Goal: Task Accomplishment & Management: Manage account settings

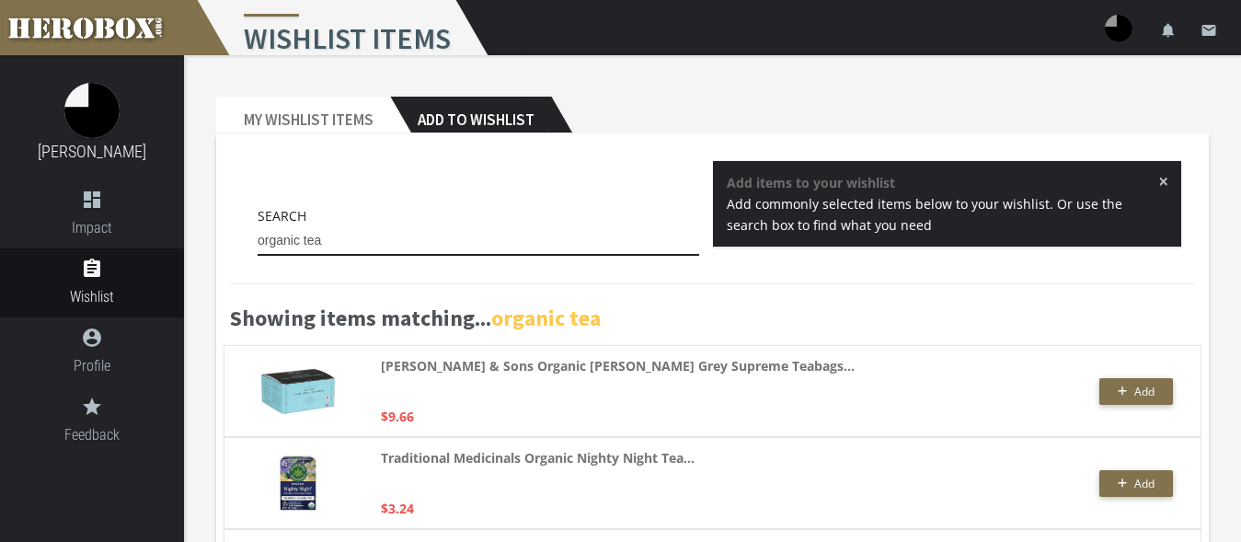
click at [343, 245] on input "organic tea" at bounding box center [479, 240] width 442 height 29
drag, startPoint x: 345, startPoint y: 242, endPoint x: 223, endPoint y: 227, distance: 123.3
click at [258, 227] on input "organic tea" at bounding box center [479, 240] width 442 height 29
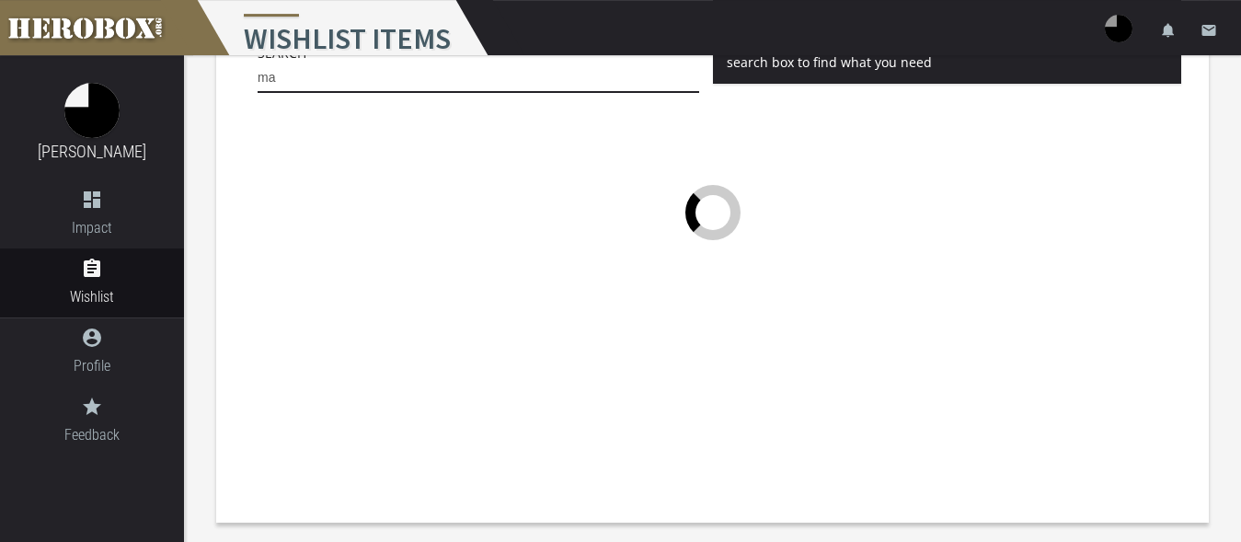
scroll to position [163, 0]
type input "maca"
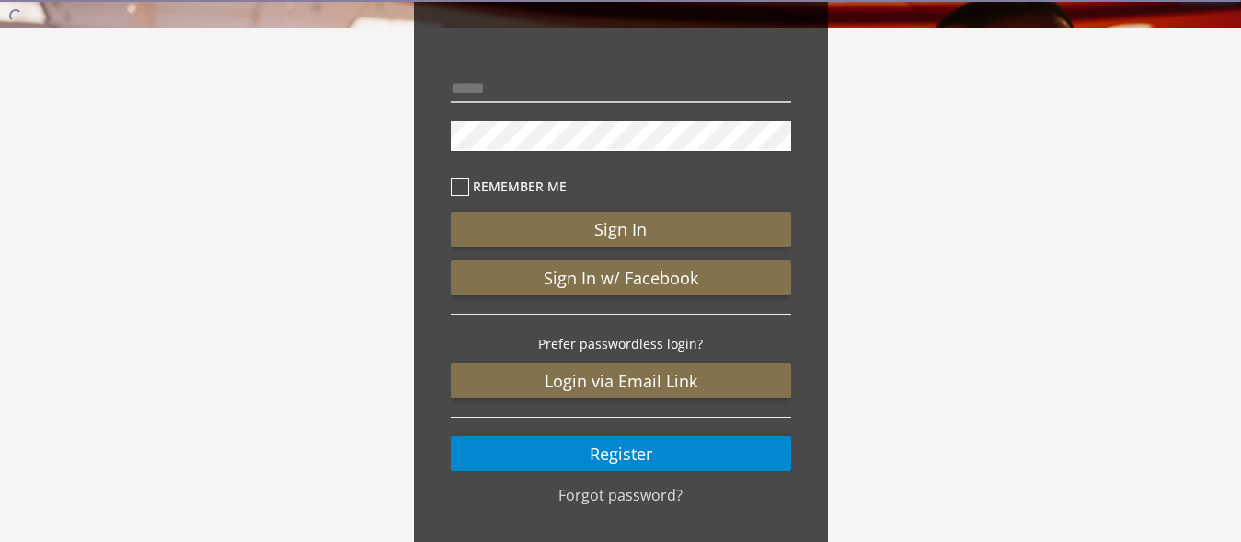
type input "**********"
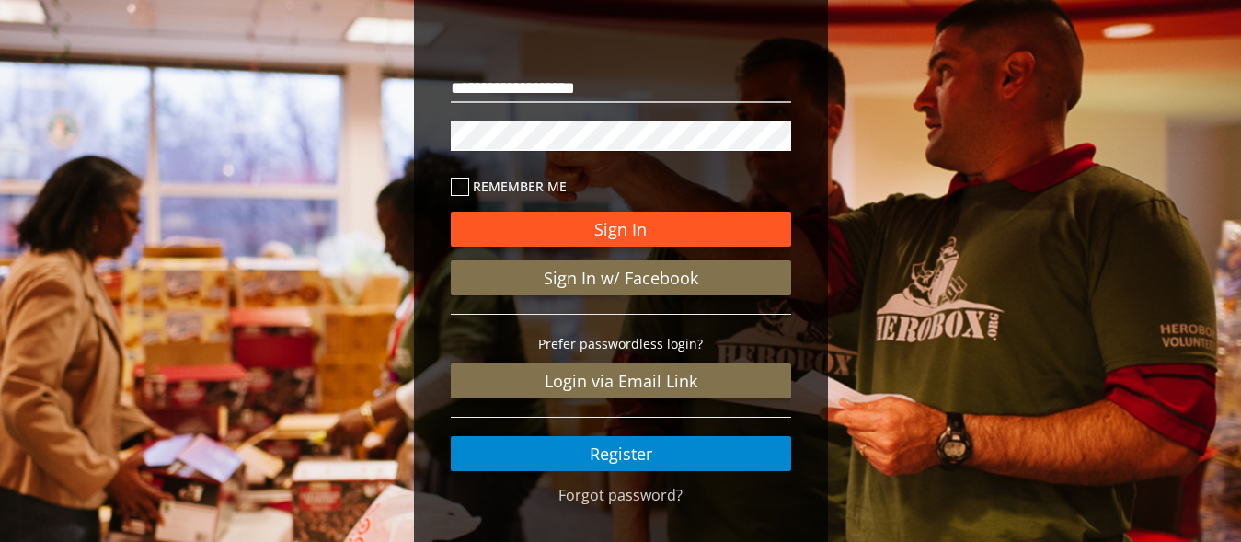
click at [716, 232] on button "Sign In" at bounding box center [621, 229] width 340 height 35
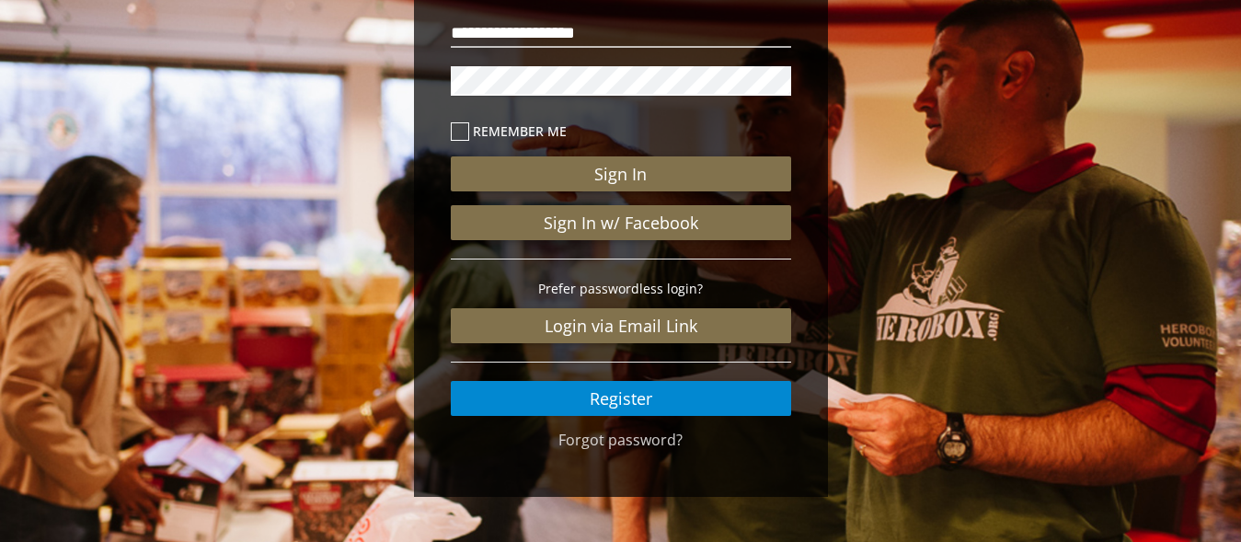
scroll to position [220, 0]
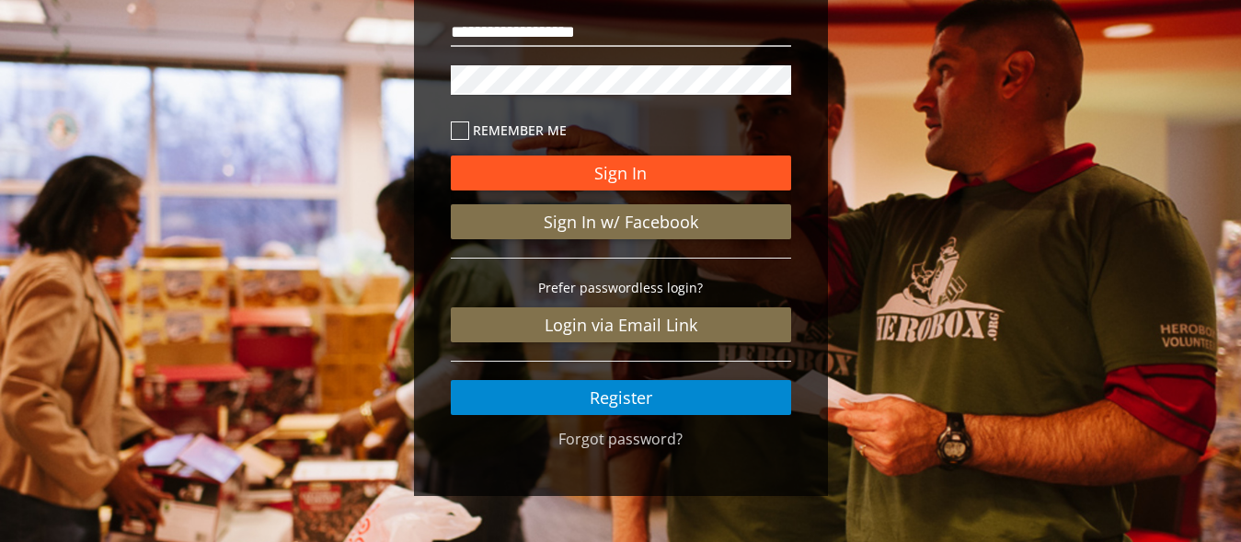
click at [647, 161] on button "Sign In" at bounding box center [621, 172] width 340 height 35
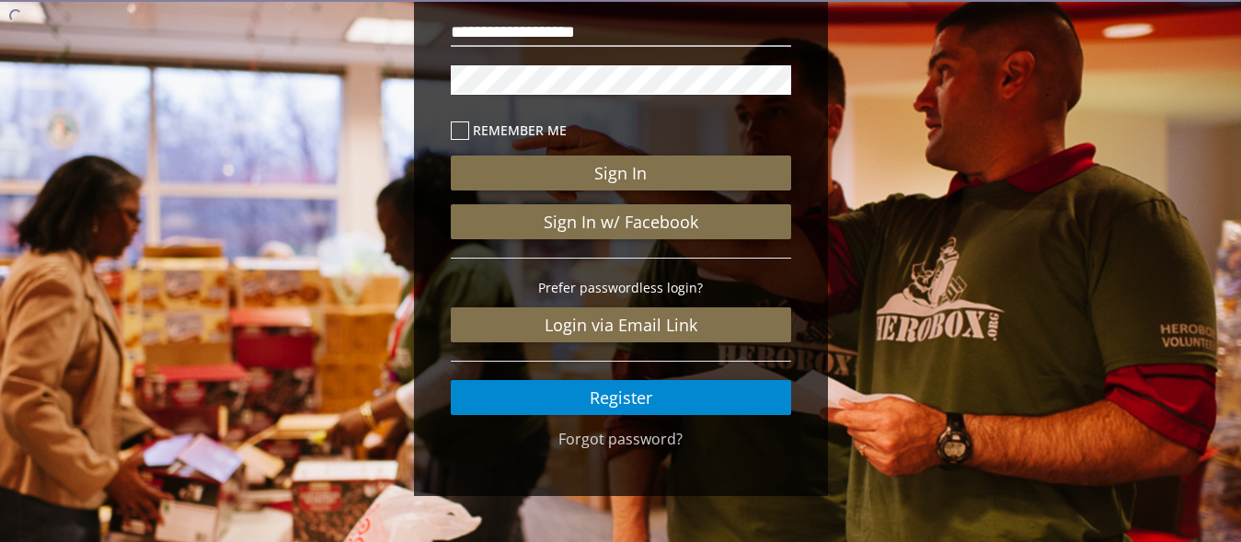
click at [464, 126] on icon at bounding box center [460, 130] width 18 height 18
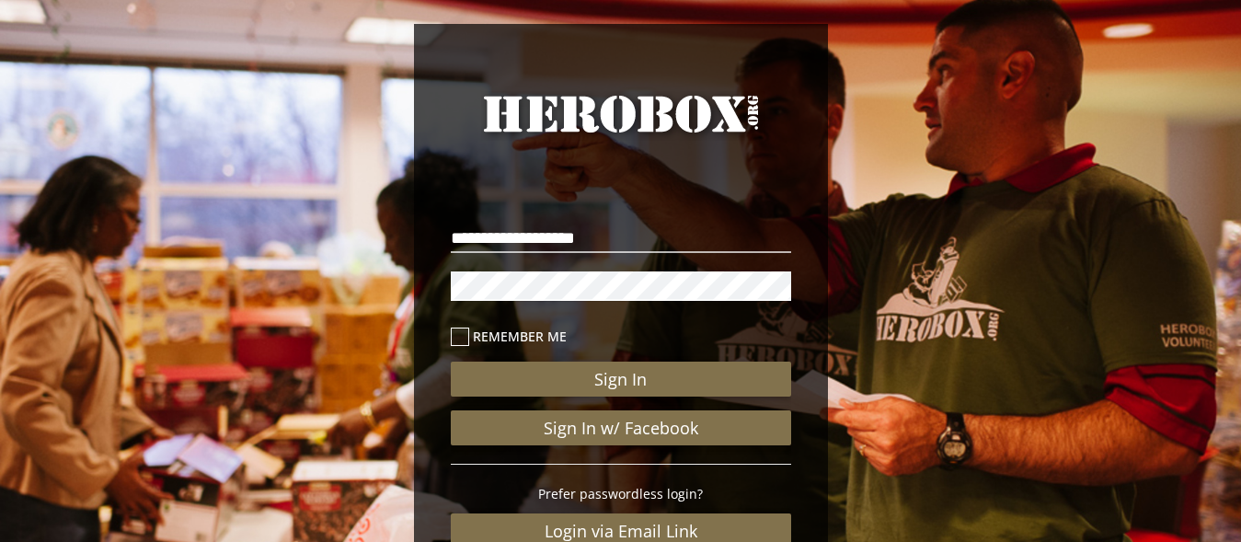
scroll to position [0, 0]
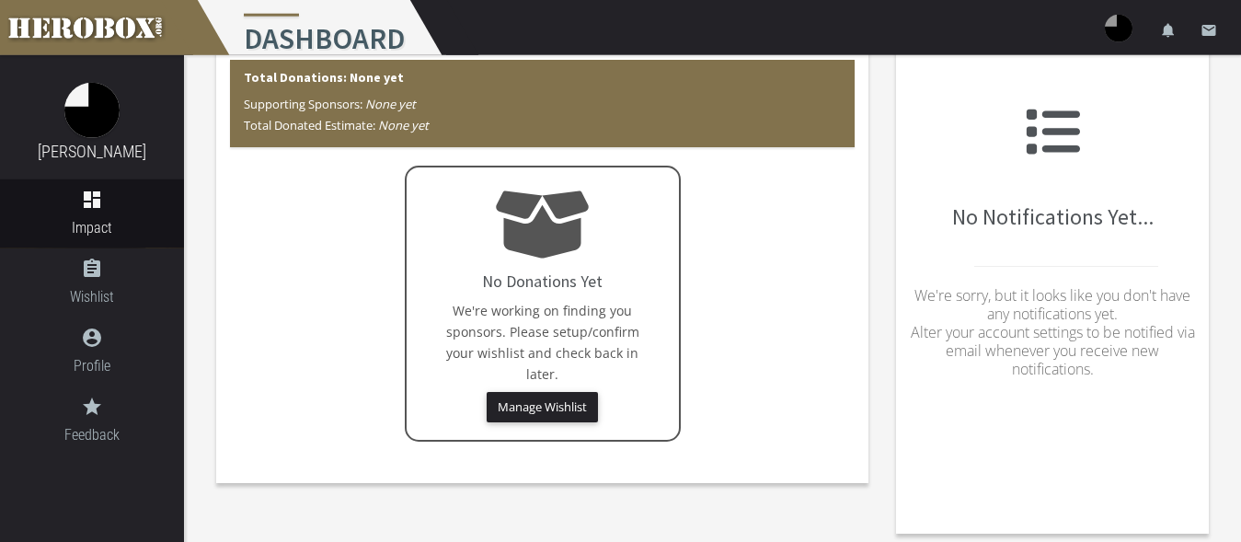
scroll to position [98, 0]
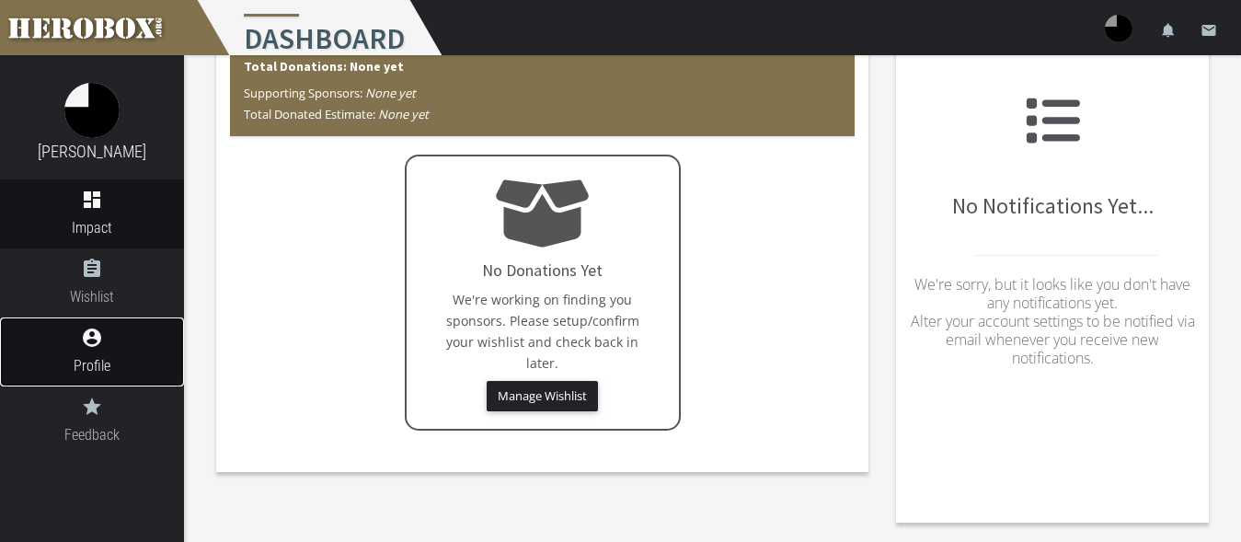
click at [111, 367] on span "Profile" at bounding box center [92, 365] width 184 height 23
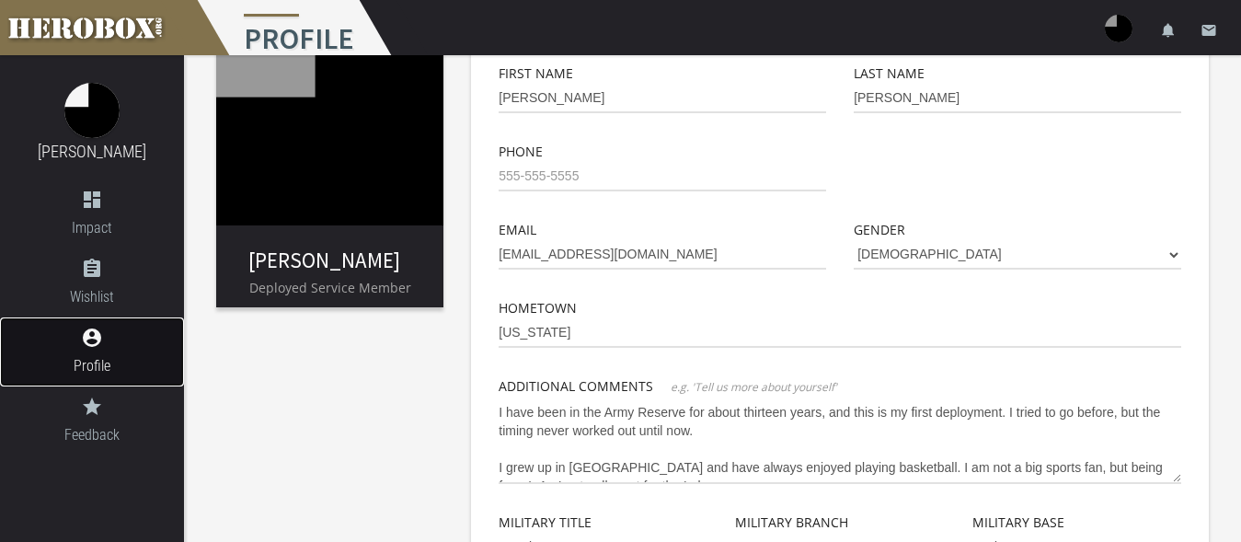
scroll to position [708, 0]
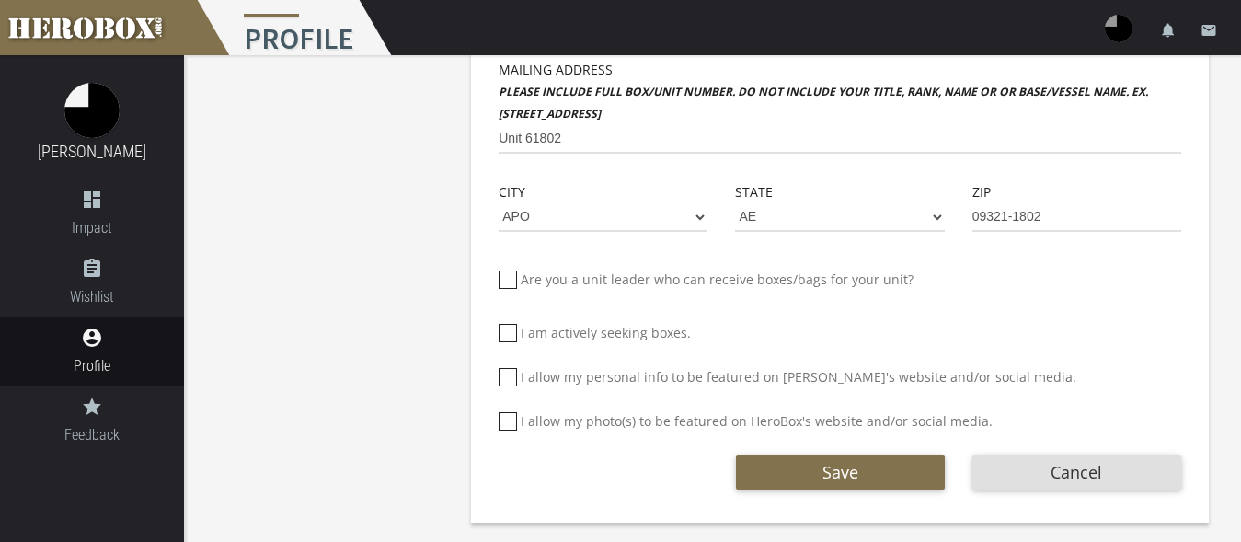
click at [509, 378] on icon at bounding box center [508, 377] width 18 height 18
click at [509, 378] on input "I allow my personal info to be featured on [PERSON_NAME]'s website and/or socia…" at bounding box center [505, 384] width 12 height 29
checkbox input "*****"
click at [511, 415] on icon at bounding box center [508, 421] width 18 height 18
click at [511, 415] on input "I allow my photo(s) to be featured on HeroBox's website and/or social media." at bounding box center [505, 428] width 12 height 29
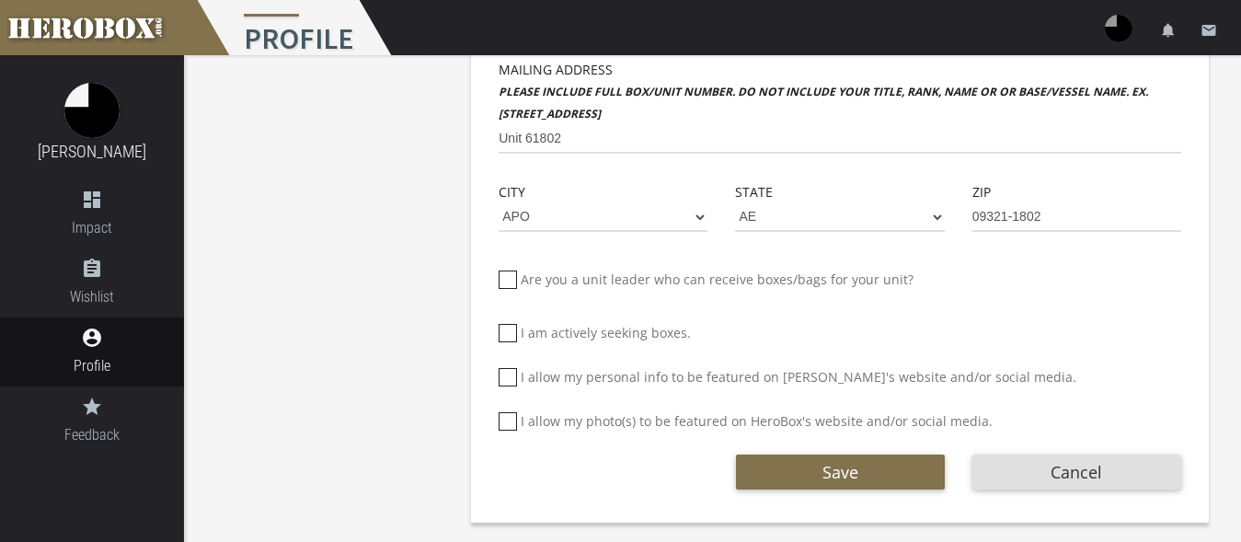
checkbox input "*****"
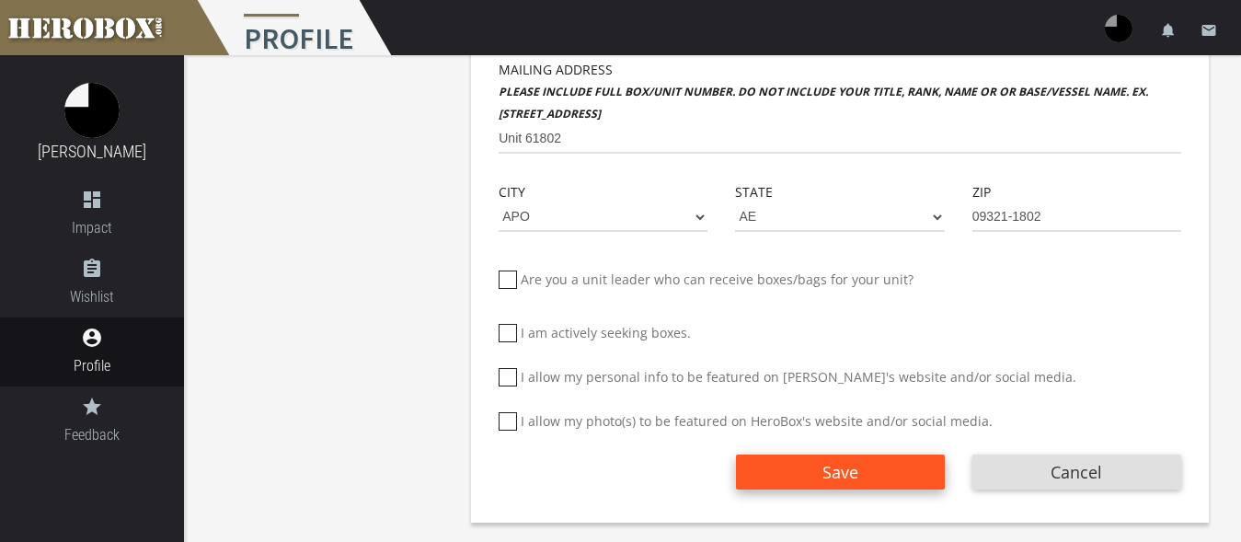
click at [821, 469] on button "Save" at bounding box center [840, 472] width 209 height 35
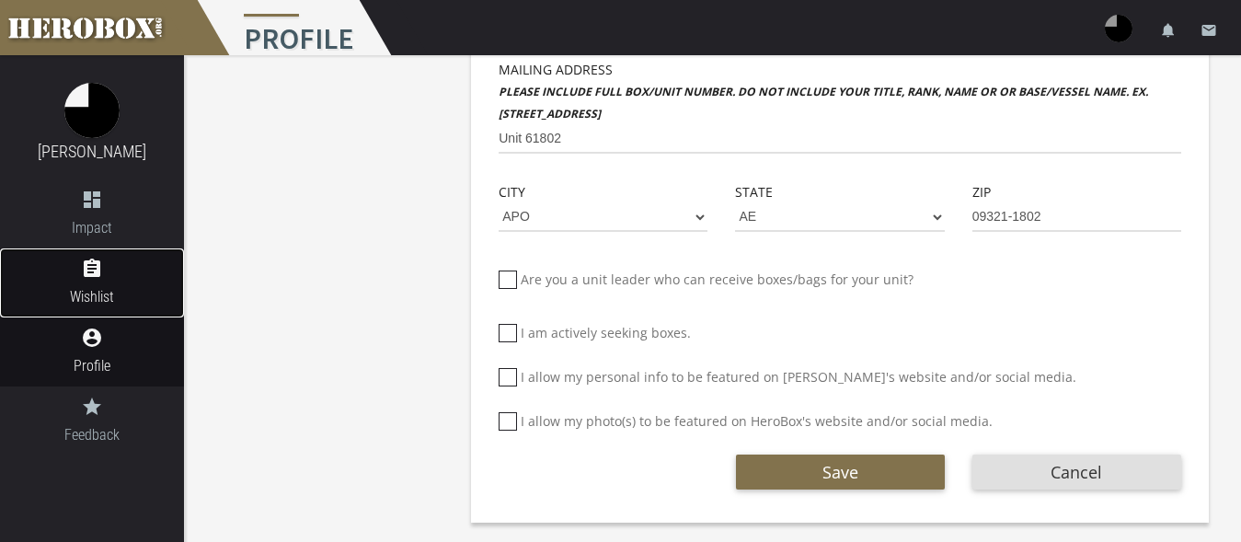
click at [131, 277] on icon "assignment" at bounding box center [92, 269] width 184 height 22
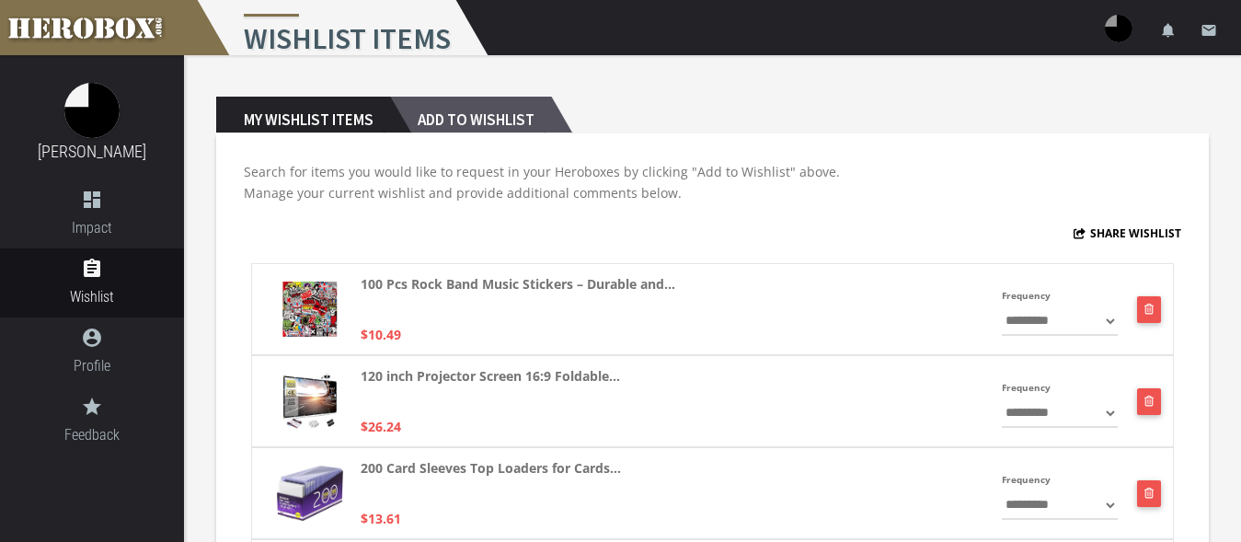
click at [486, 106] on h2 "Add to Wishlist" at bounding box center [470, 115] width 161 height 37
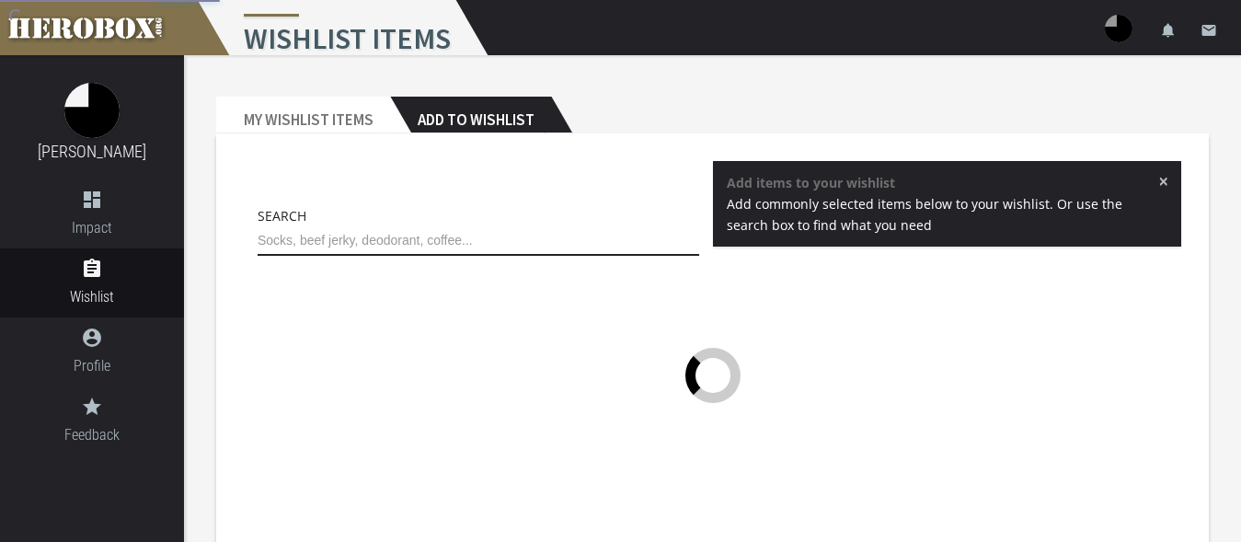
click at [383, 237] on input "text" at bounding box center [479, 240] width 442 height 29
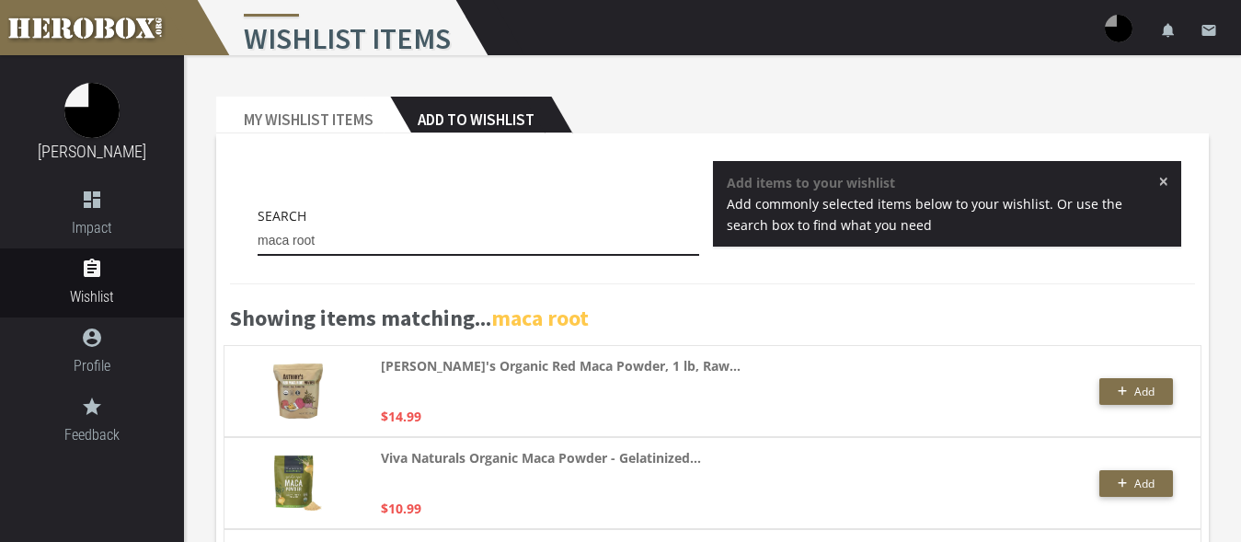
type input "maca root"
click at [1166, 181] on span "×" at bounding box center [1163, 181] width 10 height 18
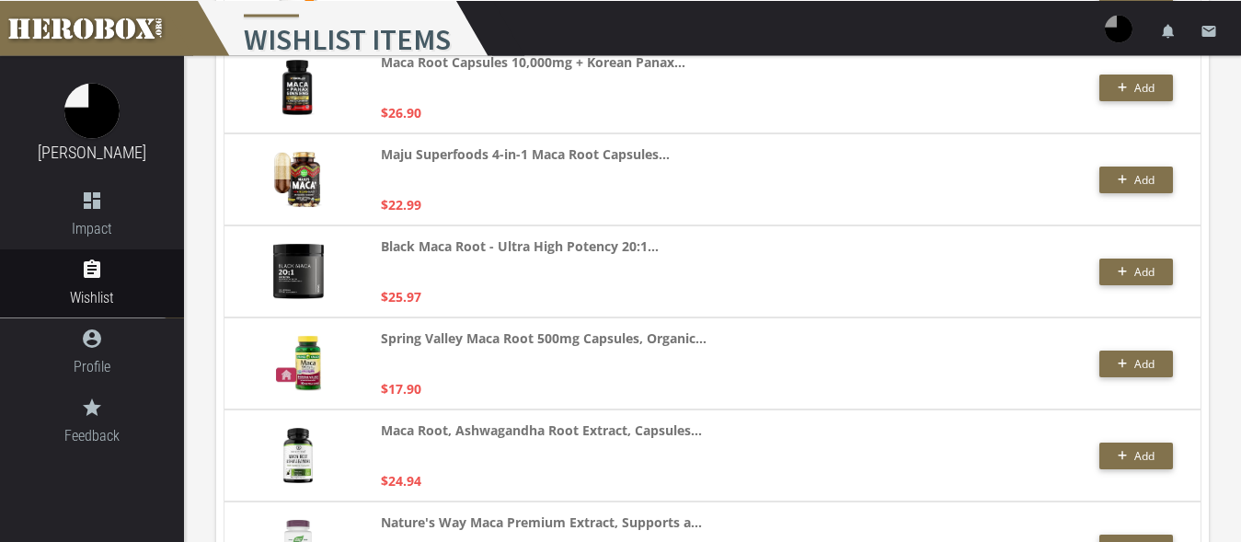
scroll to position [751, 0]
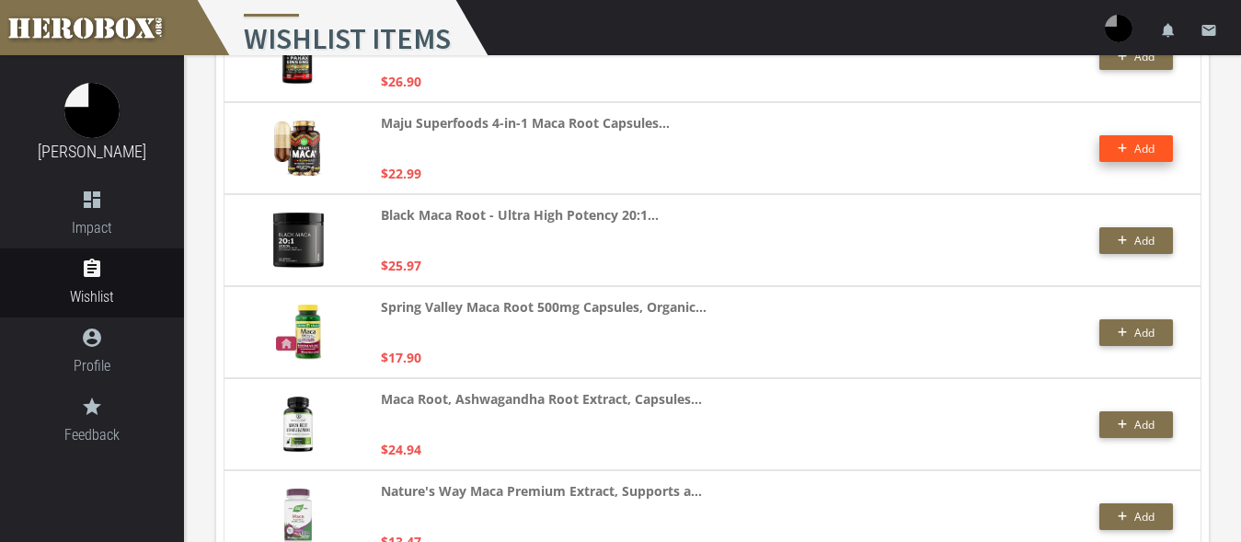
click at [1138, 145] on span "Add" at bounding box center [1144, 149] width 20 height 16
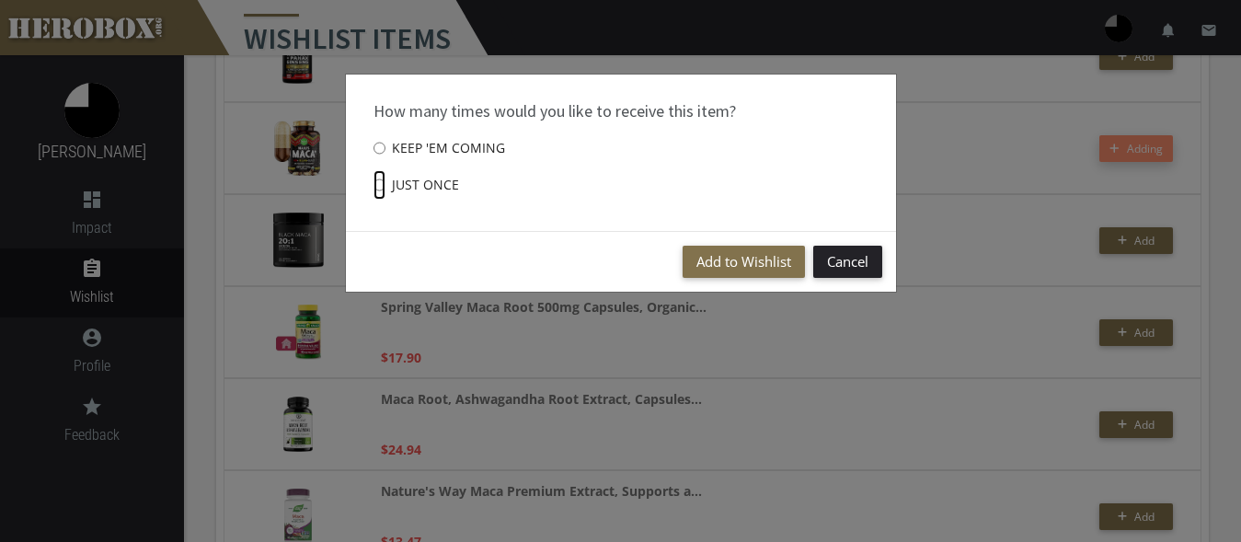
click at [381, 189] on input "Just once" at bounding box center [380, 184] width 12 height 29
radio input "****"
click at [721, 270] on button "Add to Wishlist" at bounding box center [744, 262] width 122 height 32
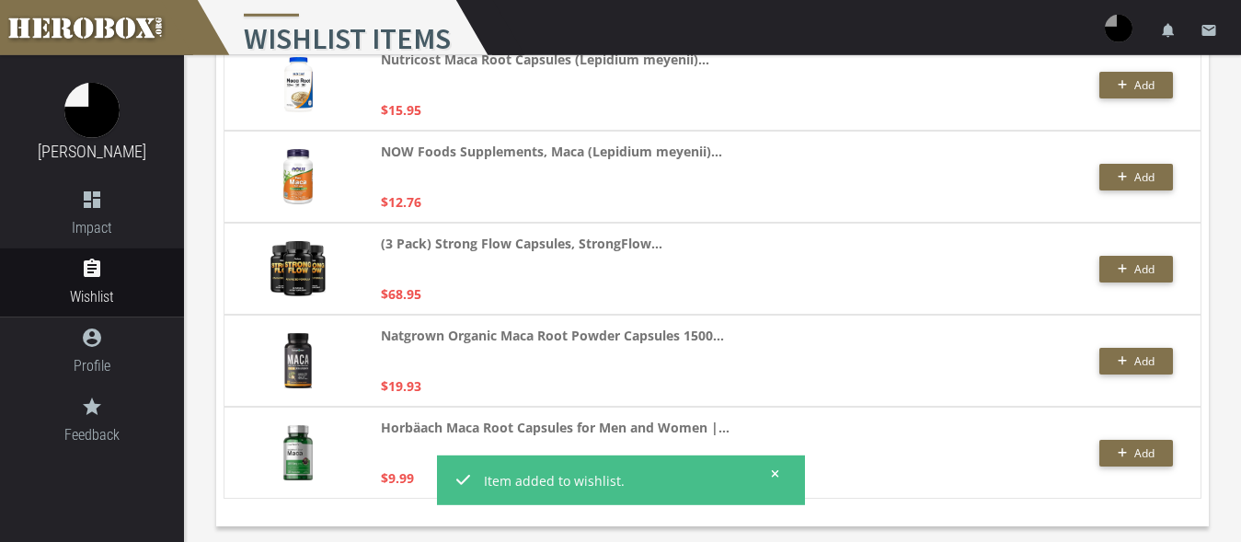
scroll to position [4222, 0]
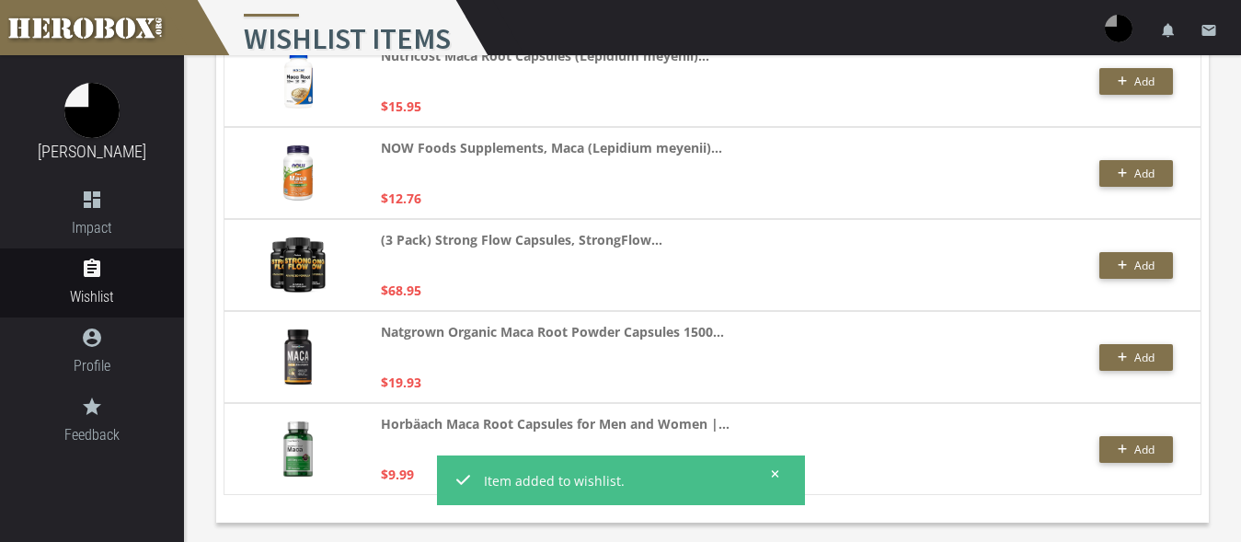
click at [777, 475] on icon at bounding box center [775, 473] width 7 height 7
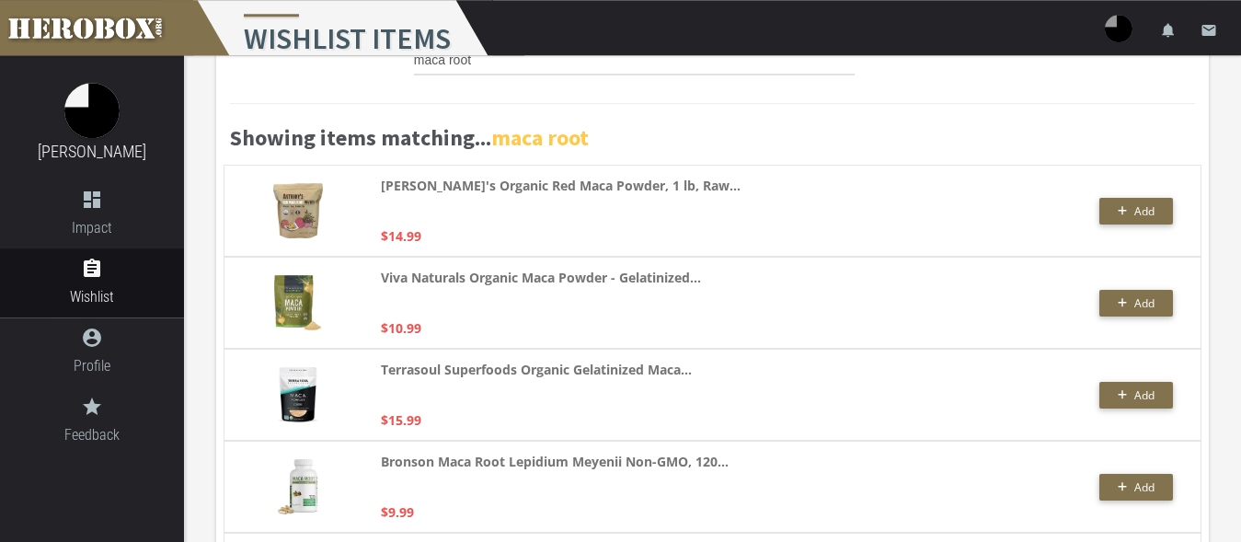
scroll to position [0, 0]
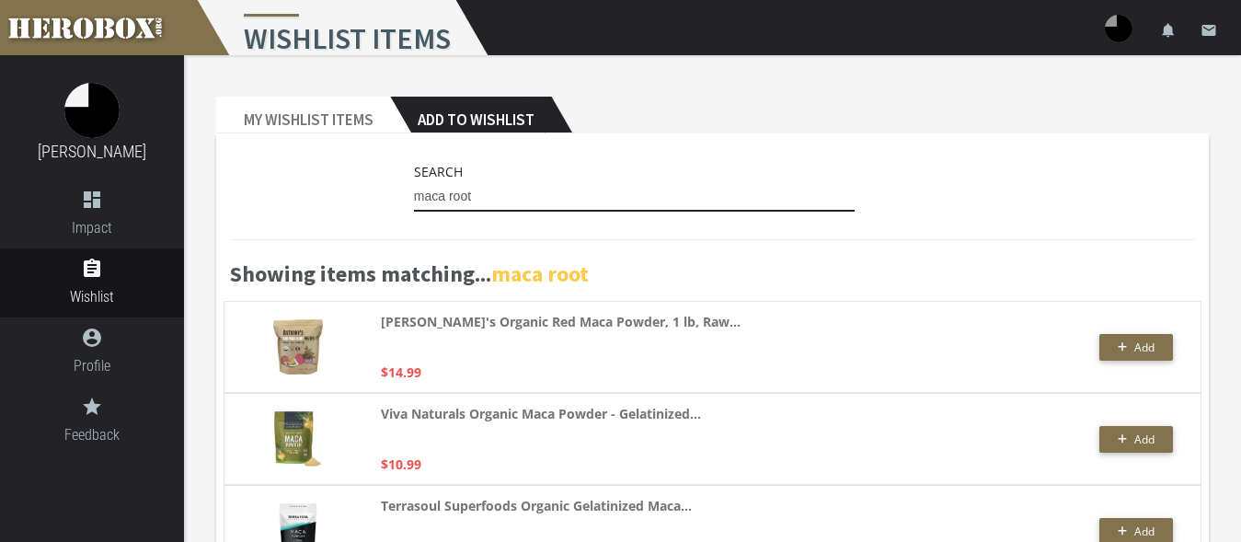
click at [489, 194] on input "maca root" at bounding box center [635, 196] width 442 height 29
drag, startPoint x: 491, startPoint y: 199, endPoint x: 355, endPoint y: 199, distance: 136.2
click at [414, 199] on input "maca root" at bounding box center [635, 196] width 442 height 29
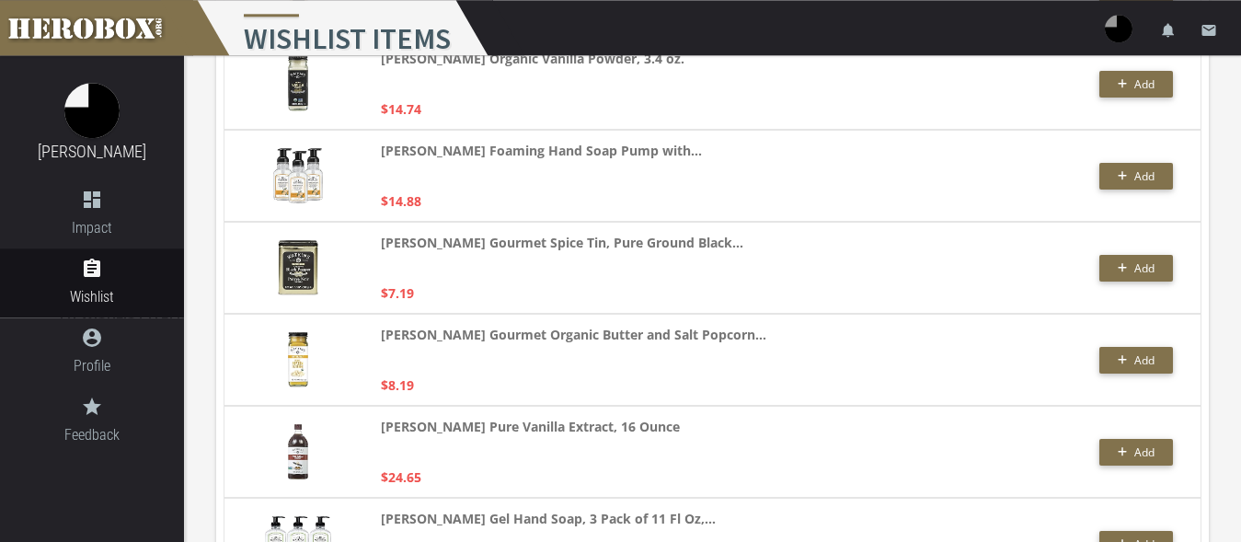
scroll to position [751, 0]
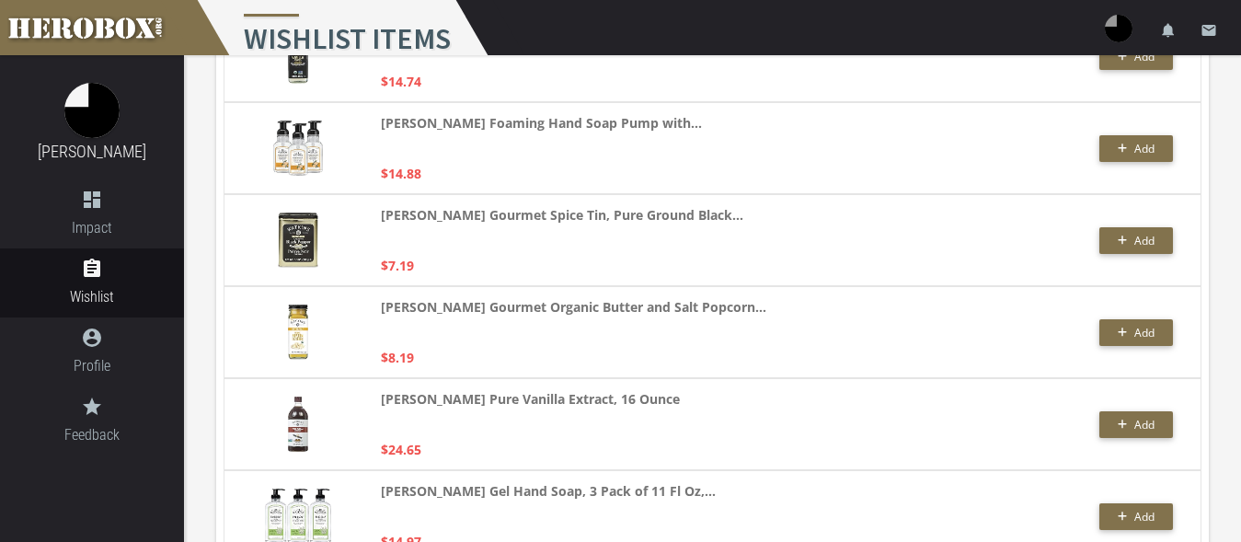
type input "watkin"
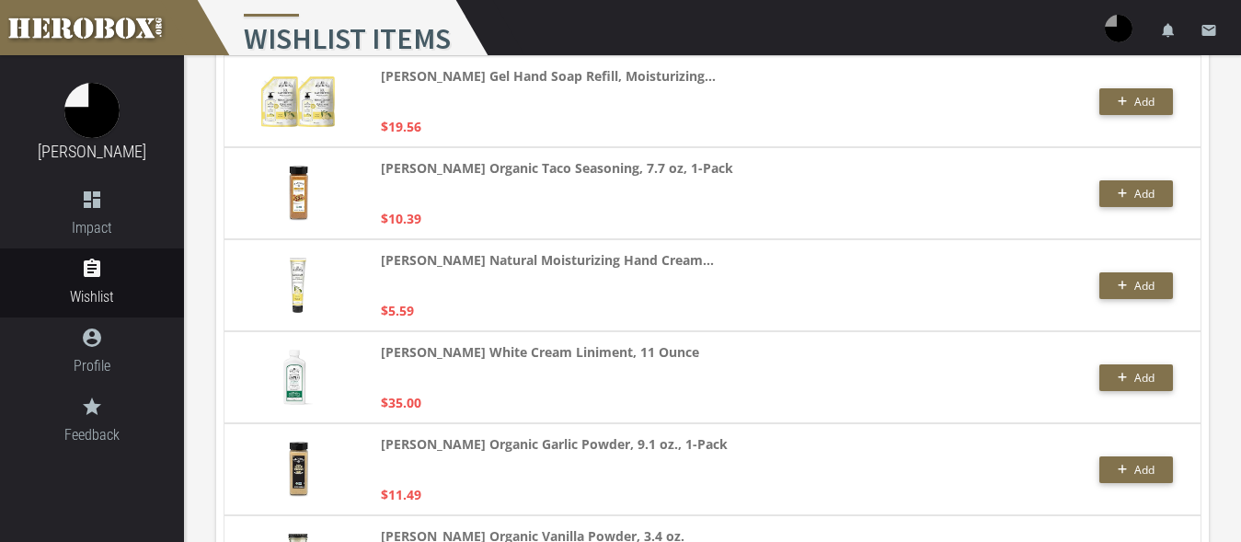
scroll to position [0, 0]
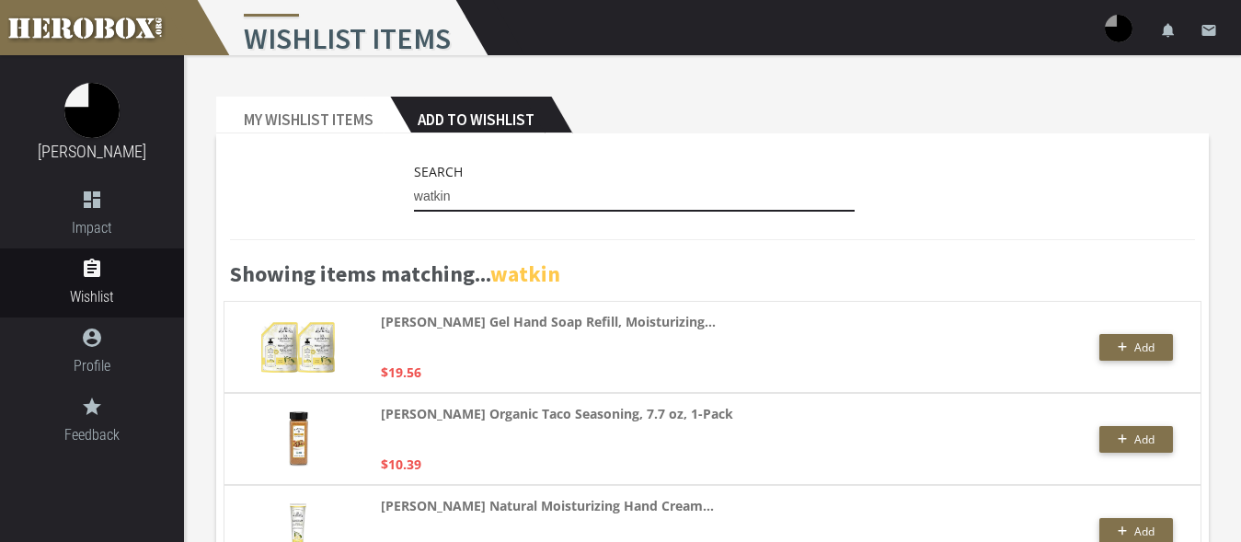
click at [498, 209] on input "watkin" at bounding box center [635, 196] width 442 height 29
drag, startPoint x: 497, startPoint y: 205, endPoint x: 374, endPoint y: 203, distance: 122.4
click at [414, 203] on input "watkin" at bounding box center [635, 196] width 442 height 29
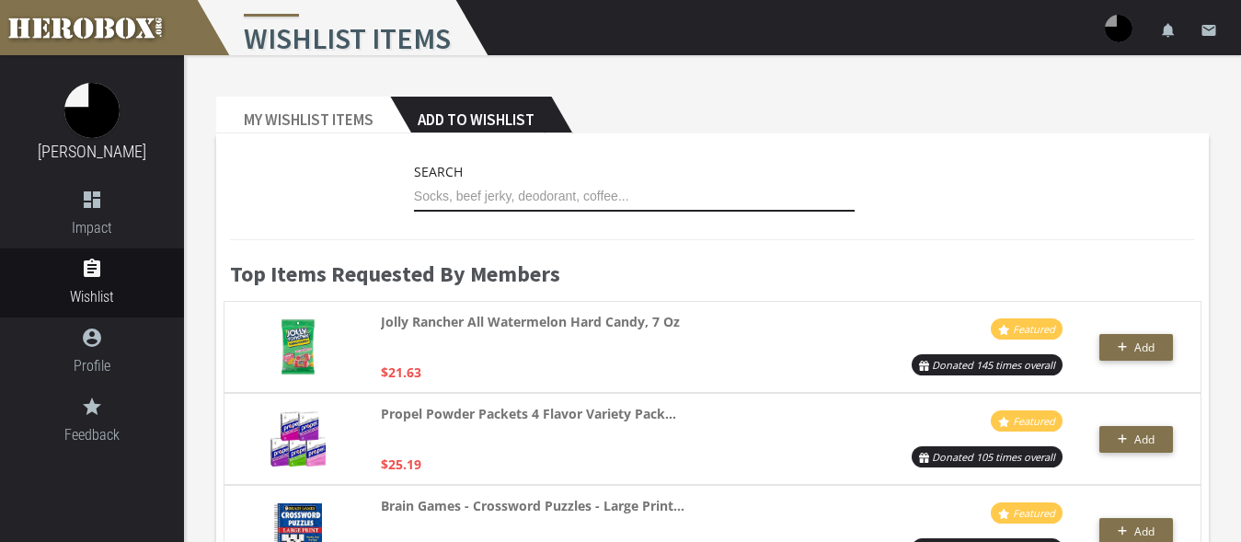
click at [560, 197] on input "text" at bounding box center [635, 196] width 442 height 29
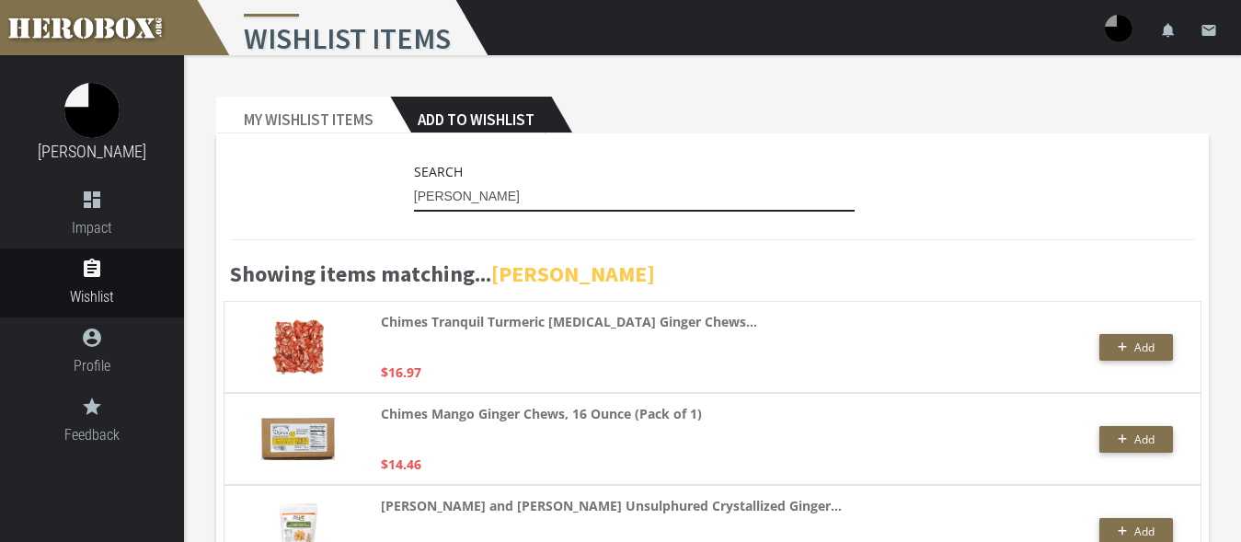
click at [415, 200] on input "[PERSON_NAME]" at bounding box center [635, 196] width 442 height 29
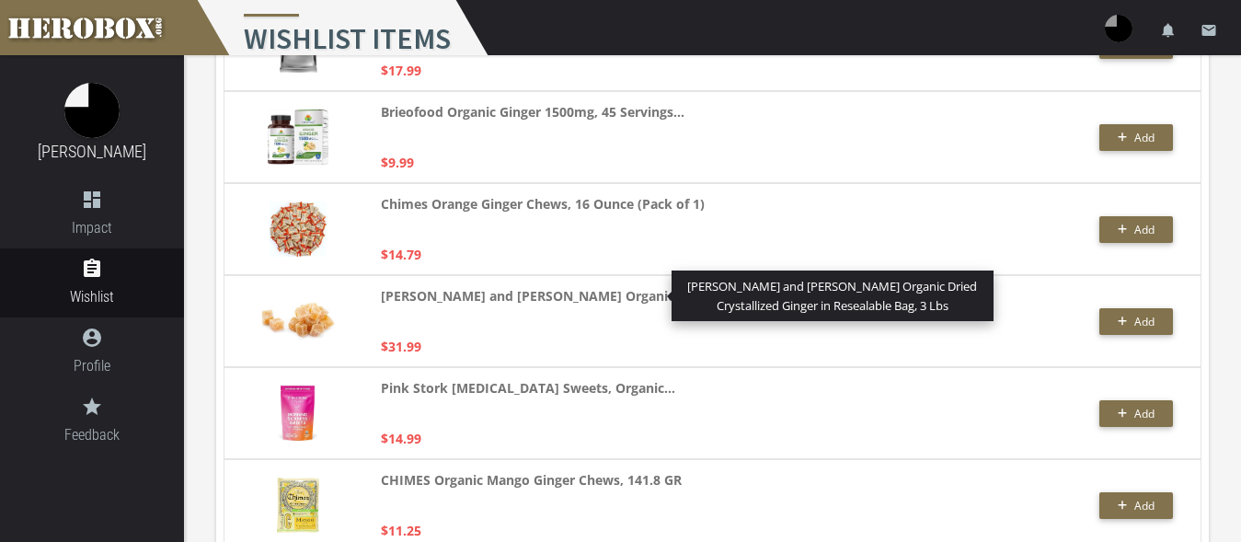
scroll to position [1502, 0]
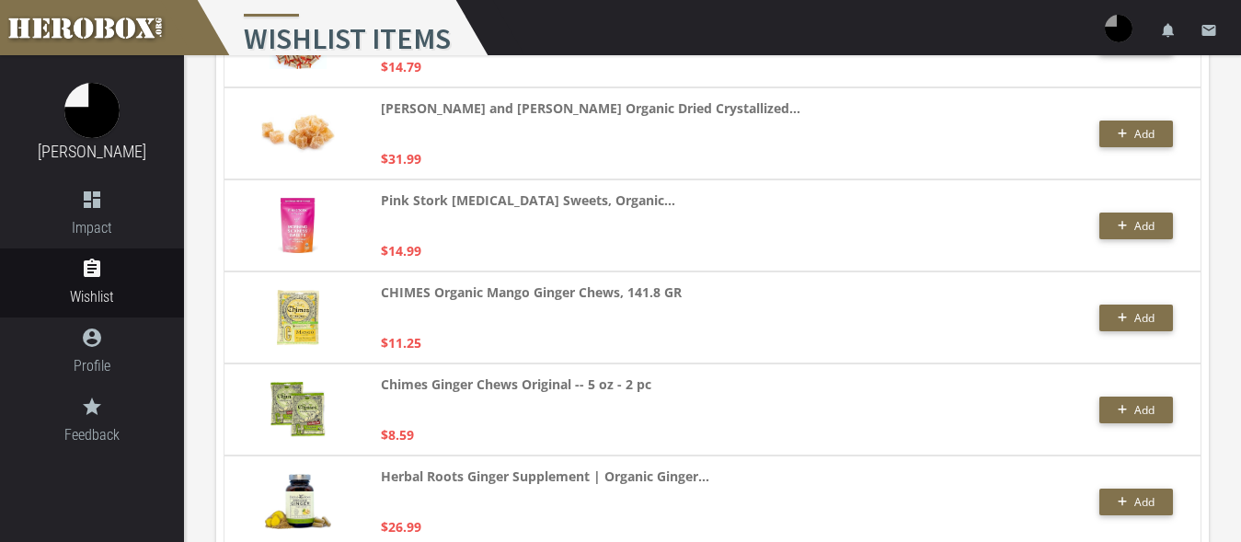
type input "organic [PERSON_NAME]"
click at [637, 260] on div "Pink Stork [MEDICAL_DATA] Sweets, Organic... $14.99" at bounding box center [620, 226] width 479 height 72
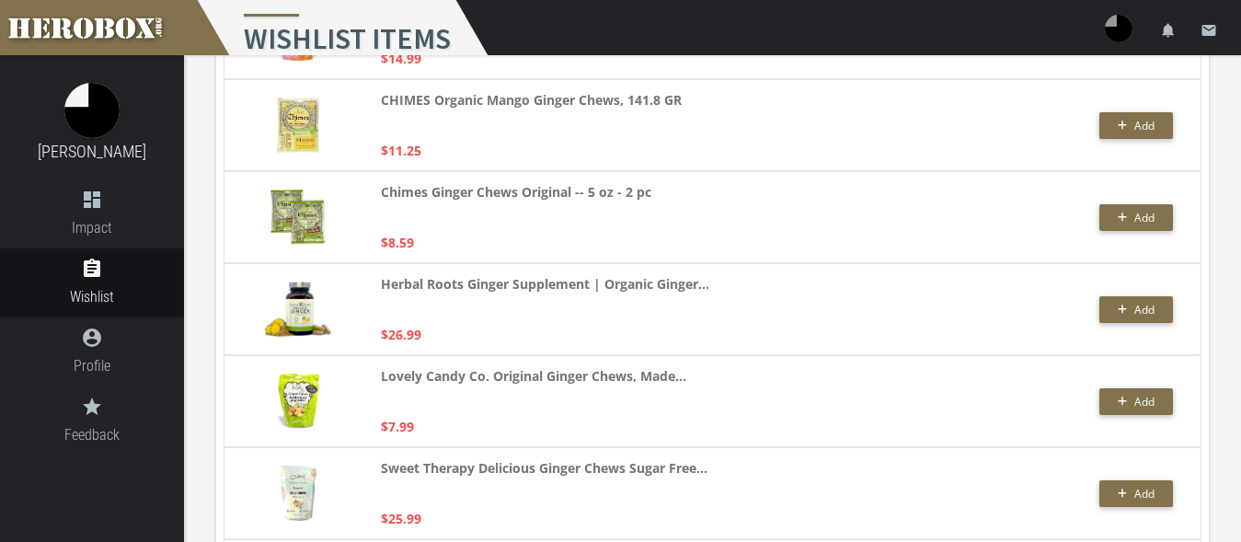
scroll to position [1600, 0]
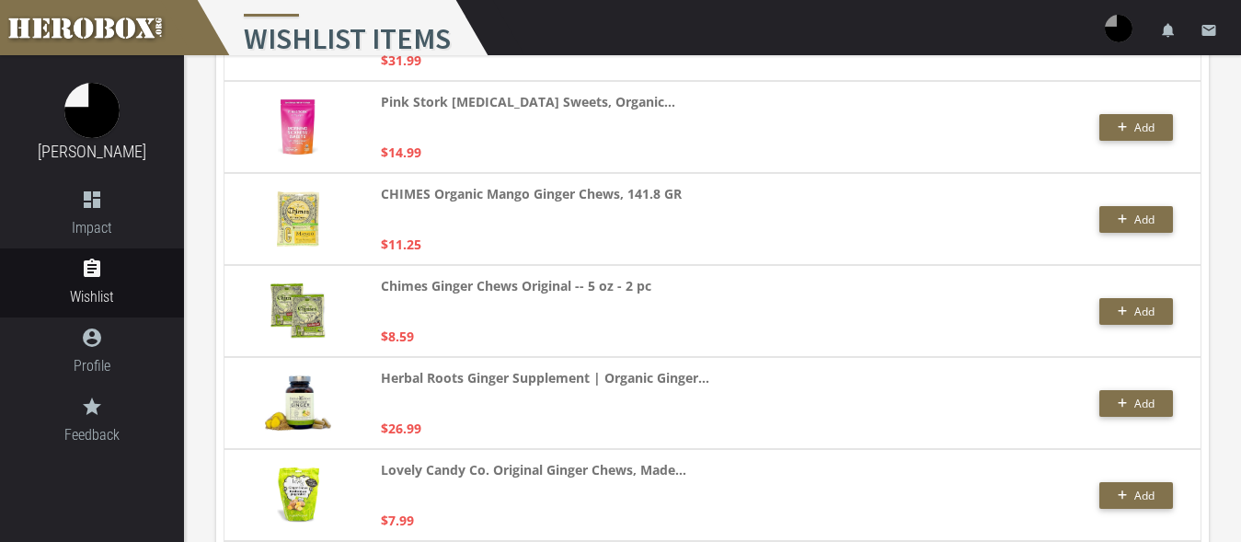
click at [535, 215] on p "CHIMES Organic Mango Ginger Chews, 141.8 GR" at bounding box center [531, 205] width 301 height 45
click at [1139, 214] on button "Add" at bounding box center [1136, 219] width 74 height 27
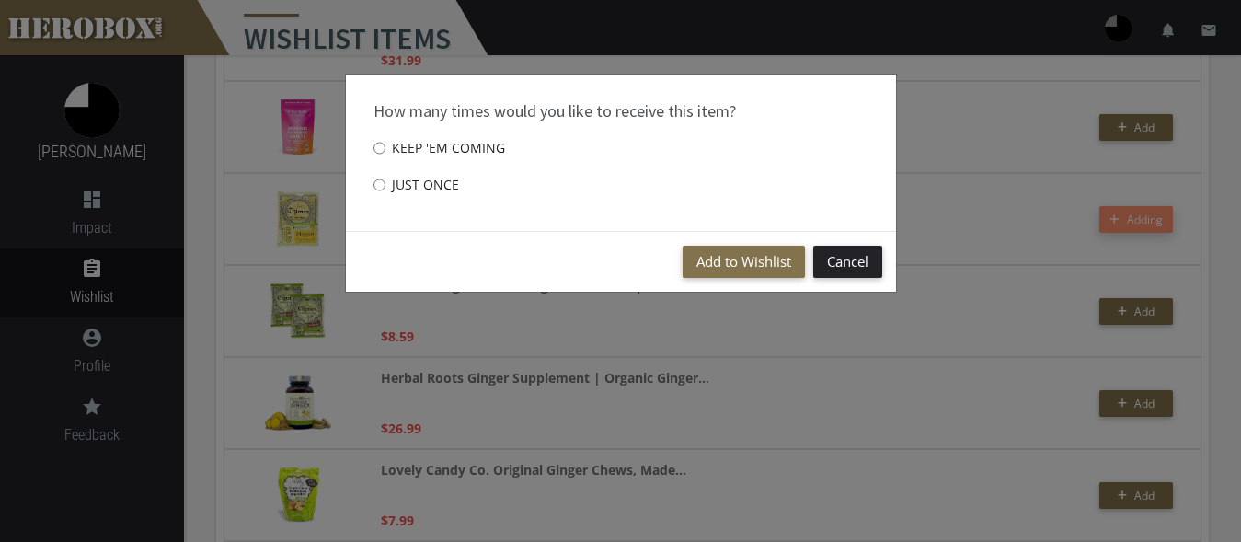
click at [416, 186] on label "Just once" at bounding box center [417, 185] width 86 height 37
click at [386, 186] on input "Just once" at bounding box center [380, 184] width 12 height 29
radio input "****"
click at [727, 262] on button "Add to Wishlist" at bounding box center [744, 262] width 122 height 32
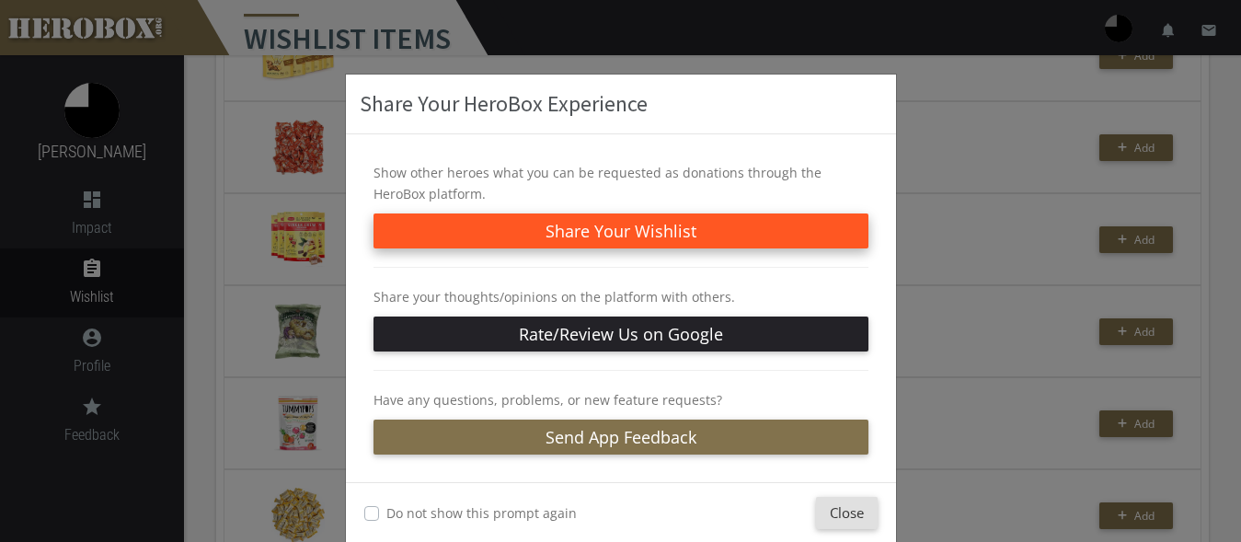
scroll to position [5, 0]
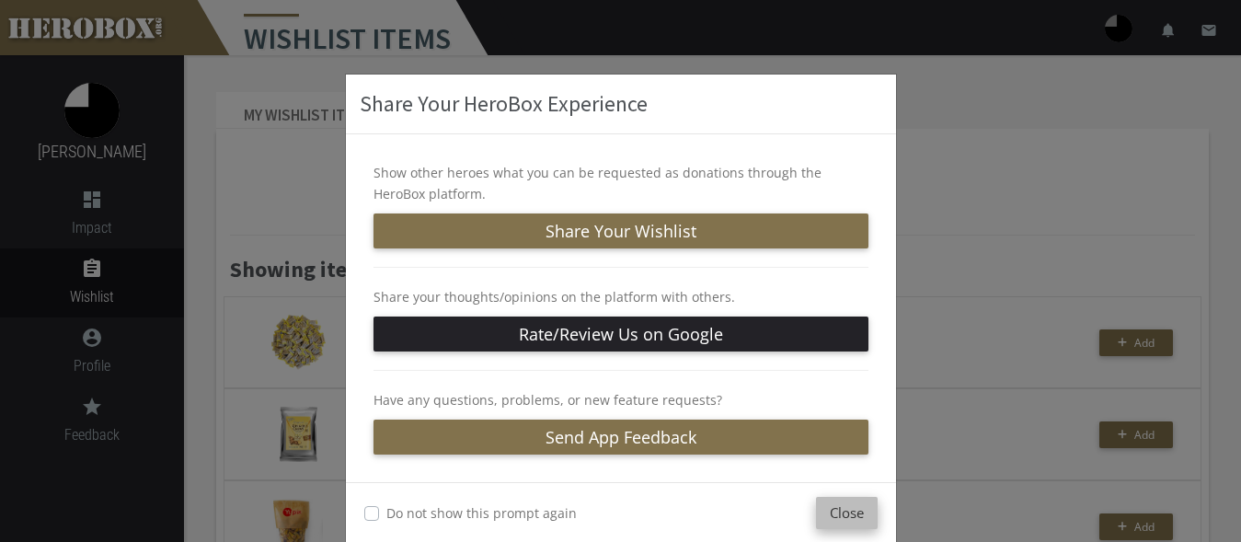
click at [822, 514] on button "Close" at bounding box center [847, 513] width 62 height 32
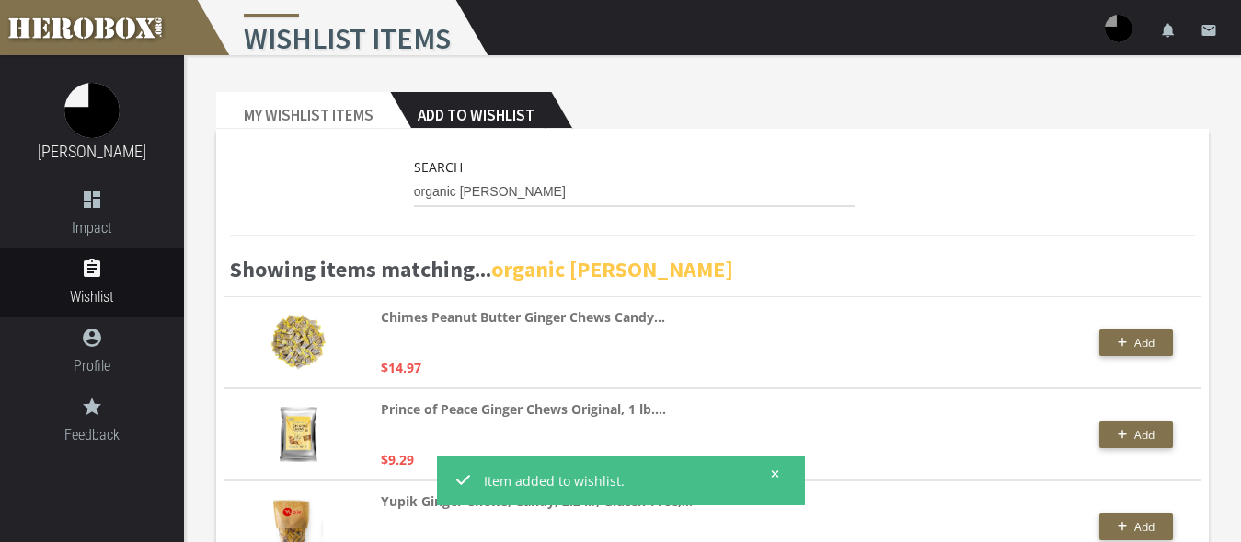
scroll to position [0, 0]
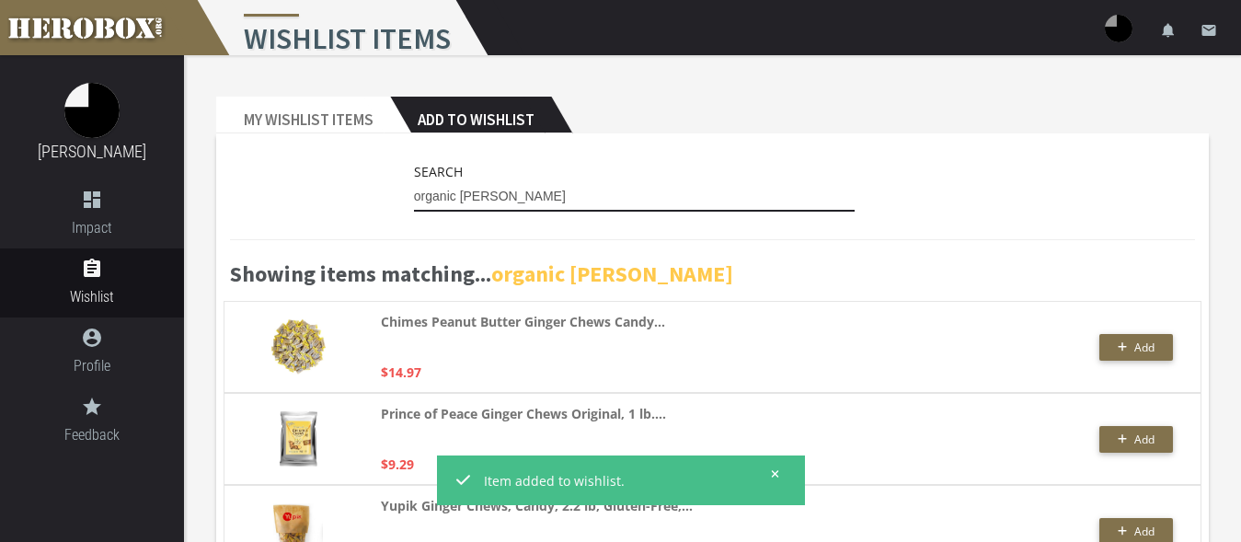
click at [550, 205] on input "organic [PERSON_NAME]" at bounding box center [635, 196] width 442 height 29
drag, startPoint x: 493, startPoint y: 193, endPoint x: 355, endPoint y: 191, distance: 138.0
click at [414, 191] on input "organic [PERSON_NAME]" at bounding box center [635, 196] width 442 height 29
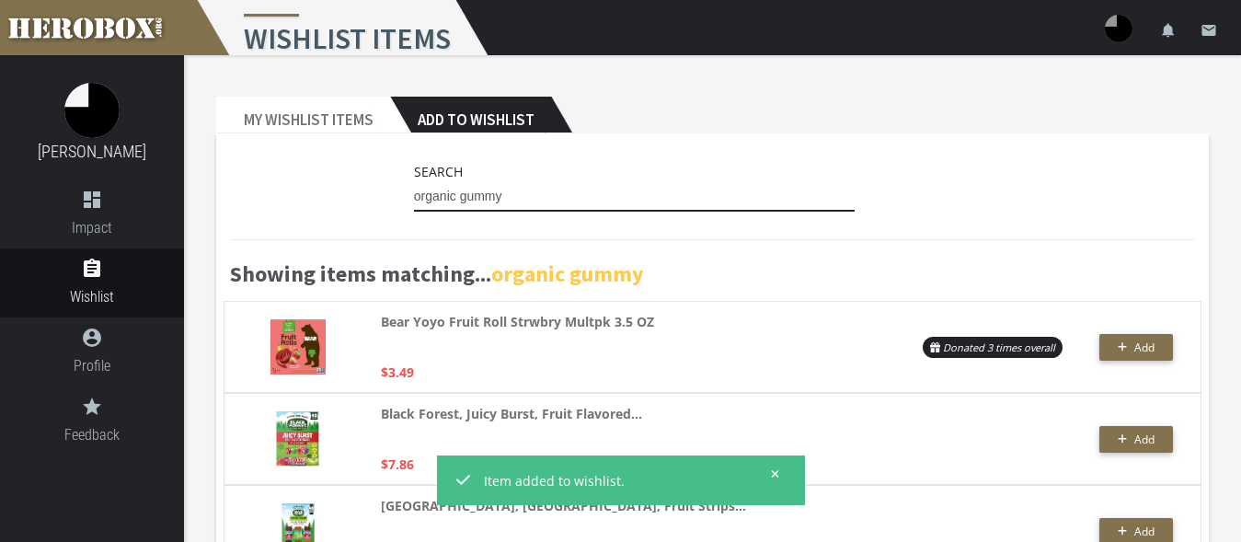
type input "organic gummy"
click at [777, 478] on icon at bounding box center [775, 473] width 8 height 11
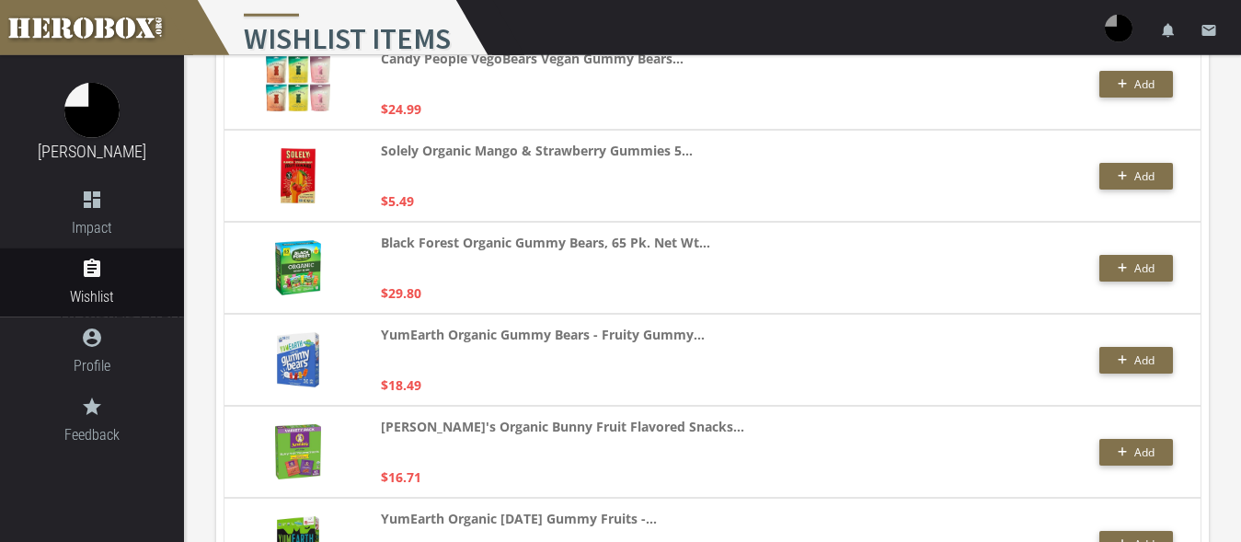
scroll to position [3659, 0]
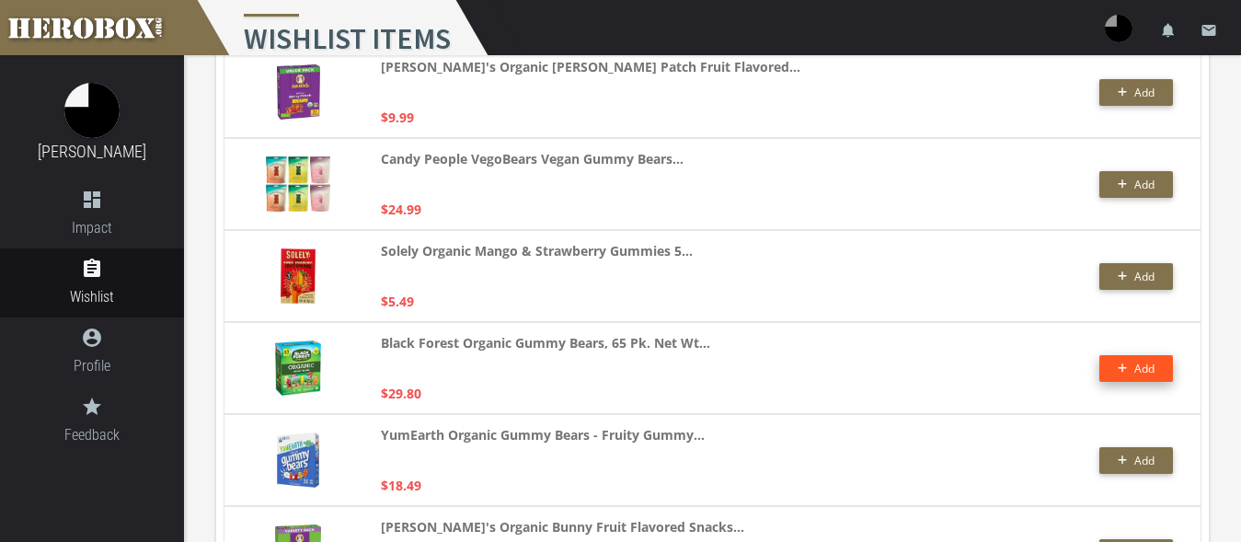
click at [1113, 363] on button "Add" at bounding box center [1136, 368] width 74 height 27
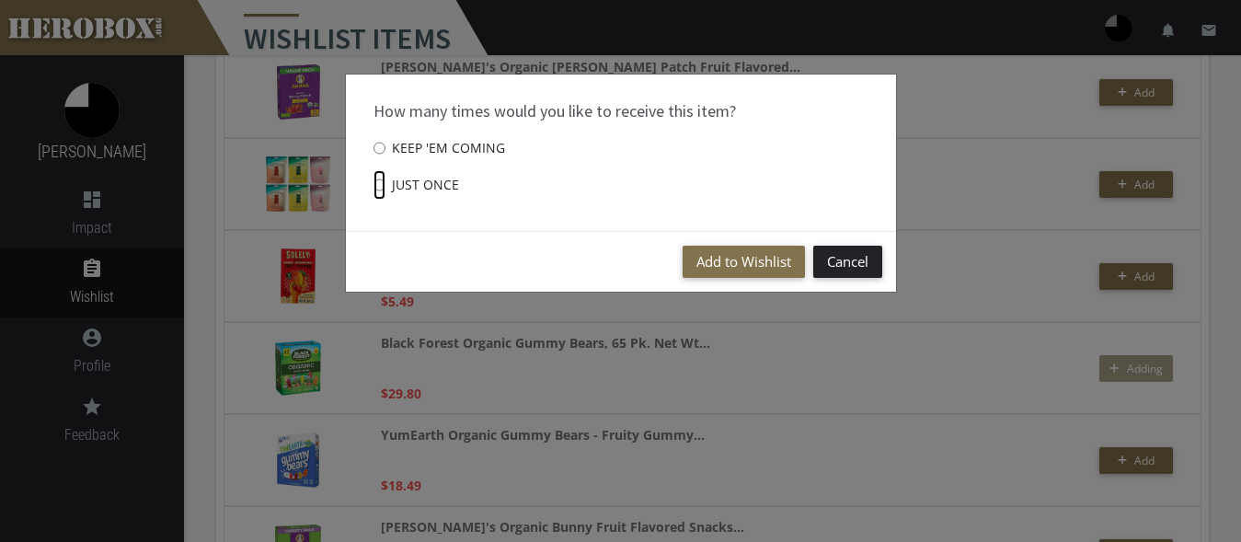
click at [382, 183] on input "Just once" at bounding box center [380, 184] width 12 height 29
radio input "****"
click at [734, 256] on button "Add to Wishlist" at bounding box center [744, 262] width 122 height 32
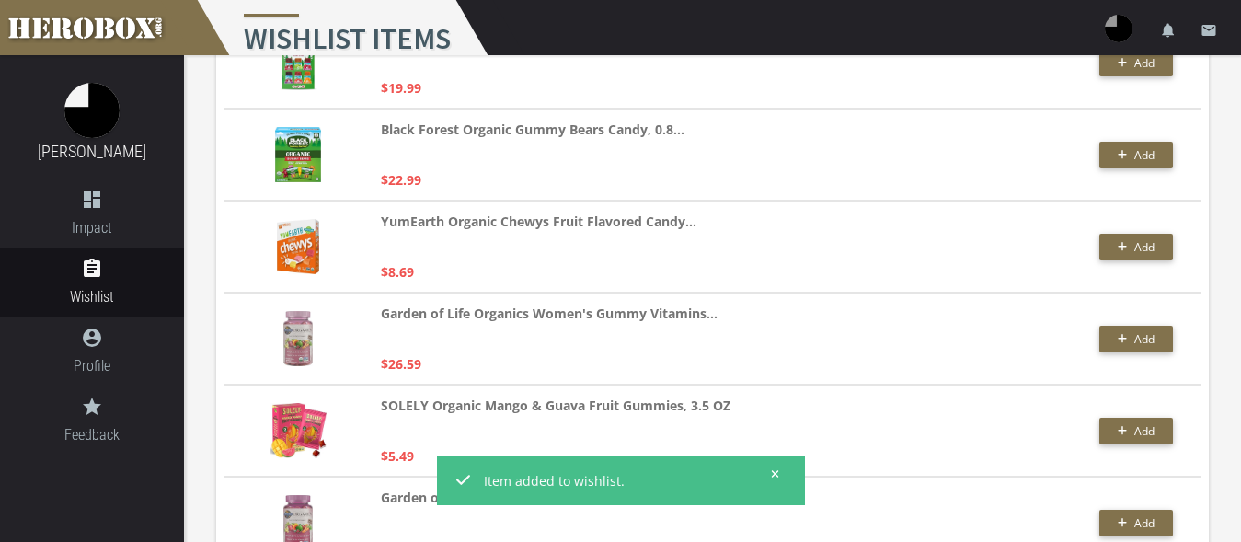
scroll to position [0, 0]
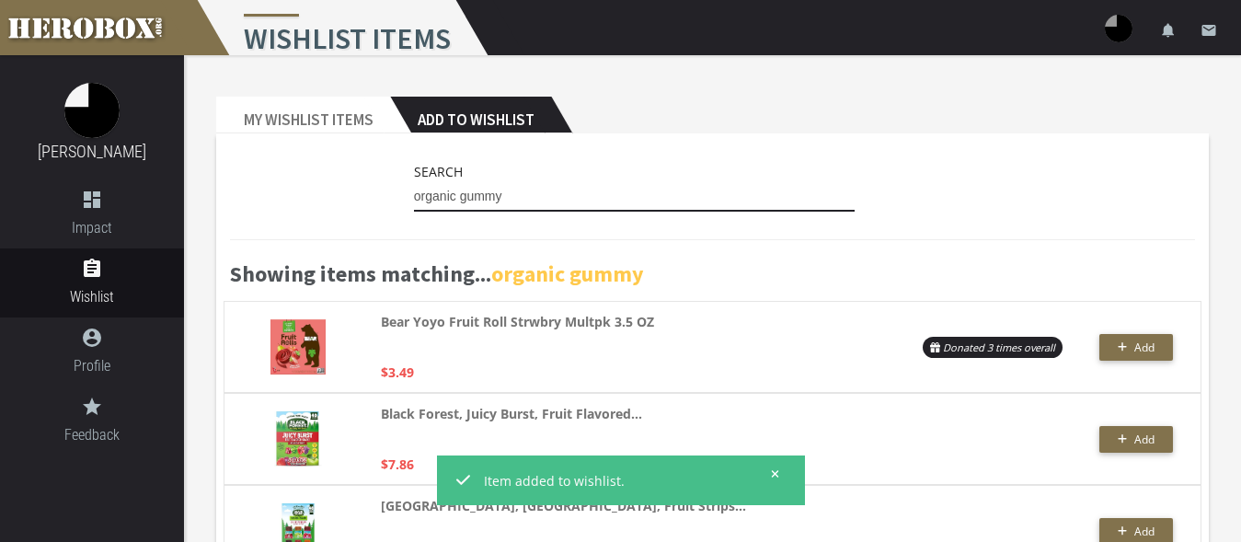
drag, startPoint x: 527, startPoint y: 201, endPoint x: 334, endPoint y: 190, distance: 193.5
click at [414, 190] on input "organic gummy" at bounding box center [635, 196] width 442 height 29
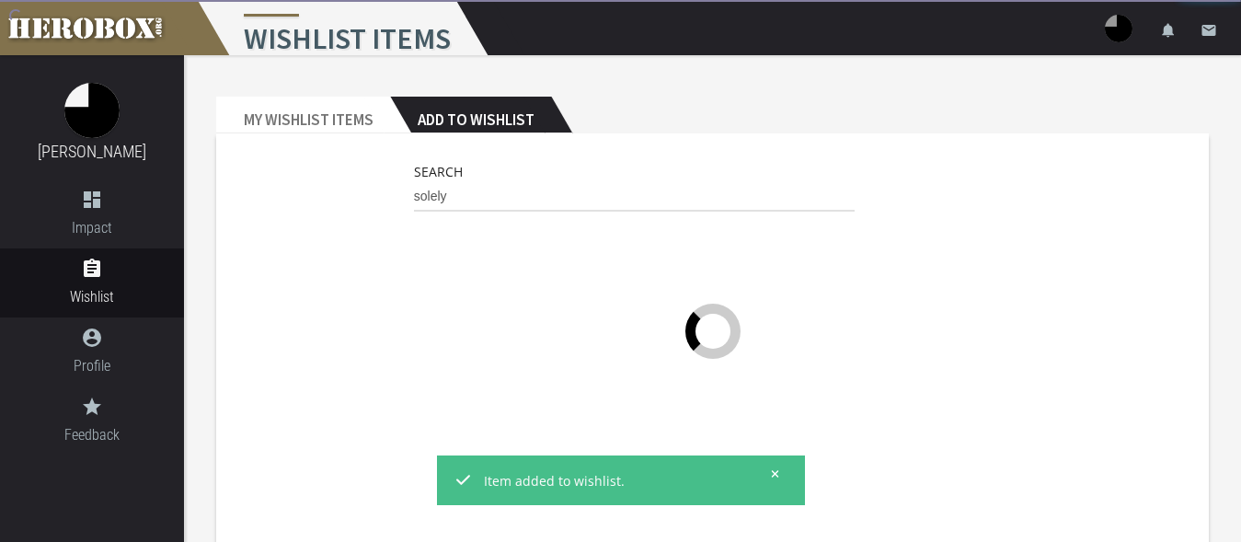
click at [776, 466] on button at bounding box center [769, 473] width 23 height 23
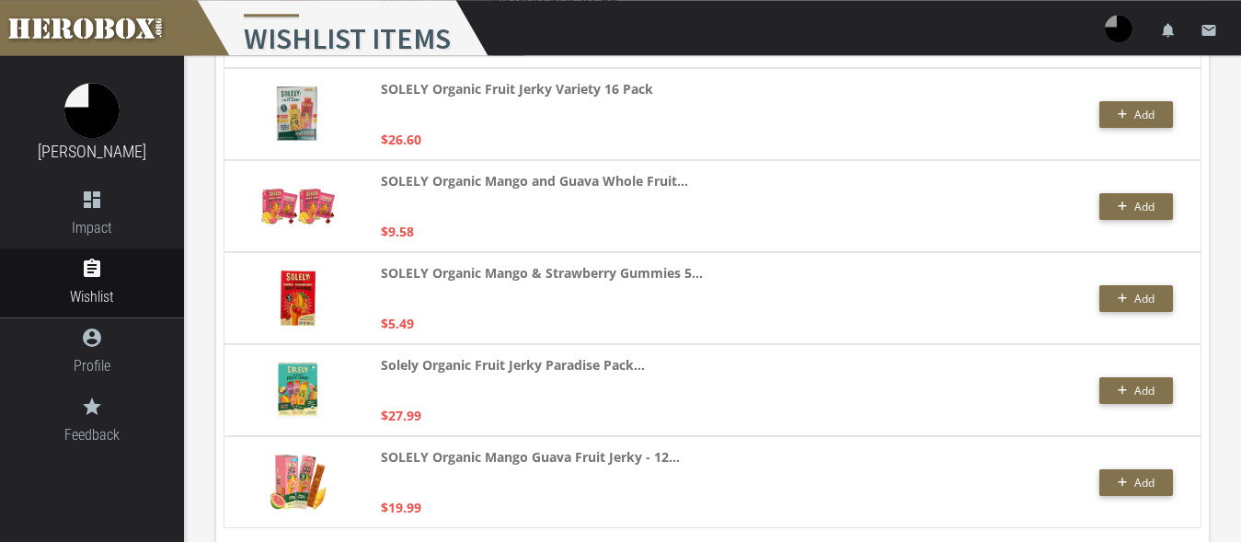
scroll to position [3486, 0]
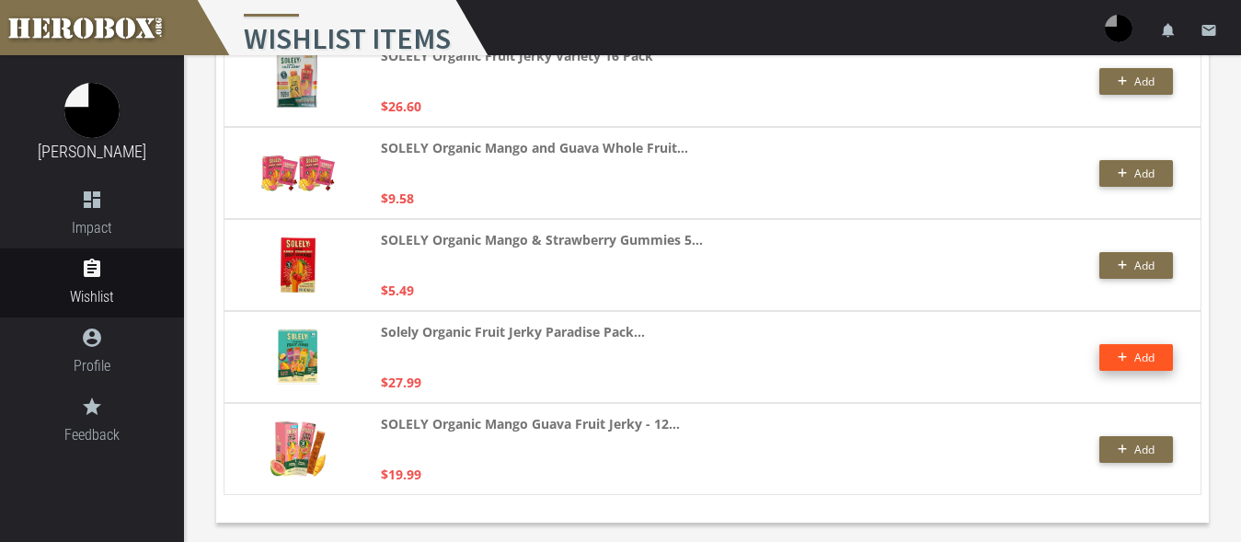
click at [1118, 351] on button "Add" at bounding box center [1136, 357] width 74 height 27
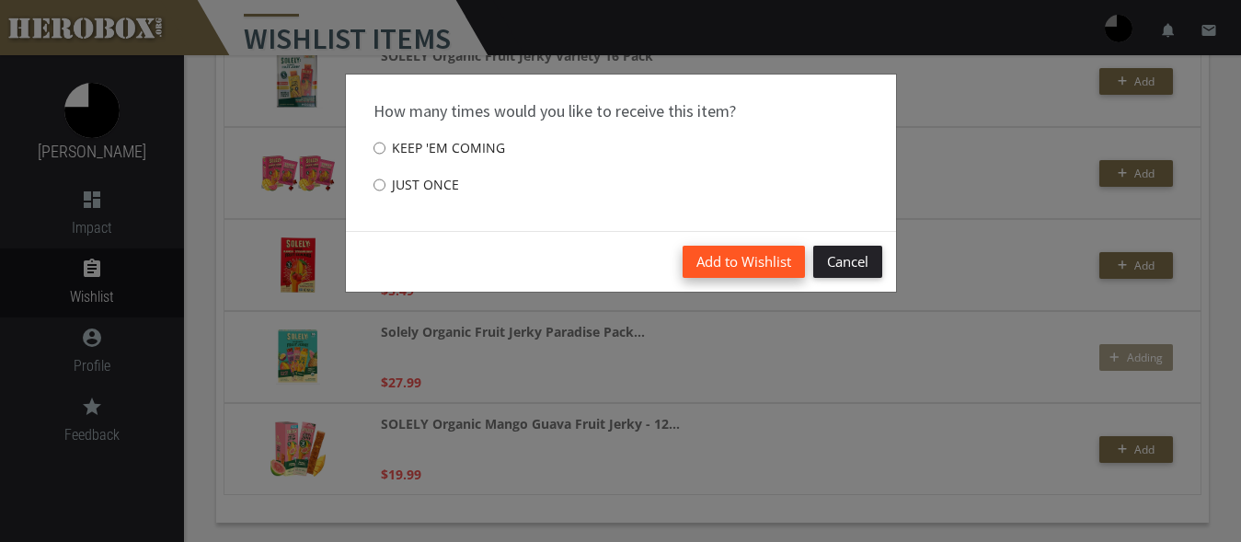
click at [704, 263] on button "Add to Wishlist" at bounding box center [744, 262] width 122 height 32
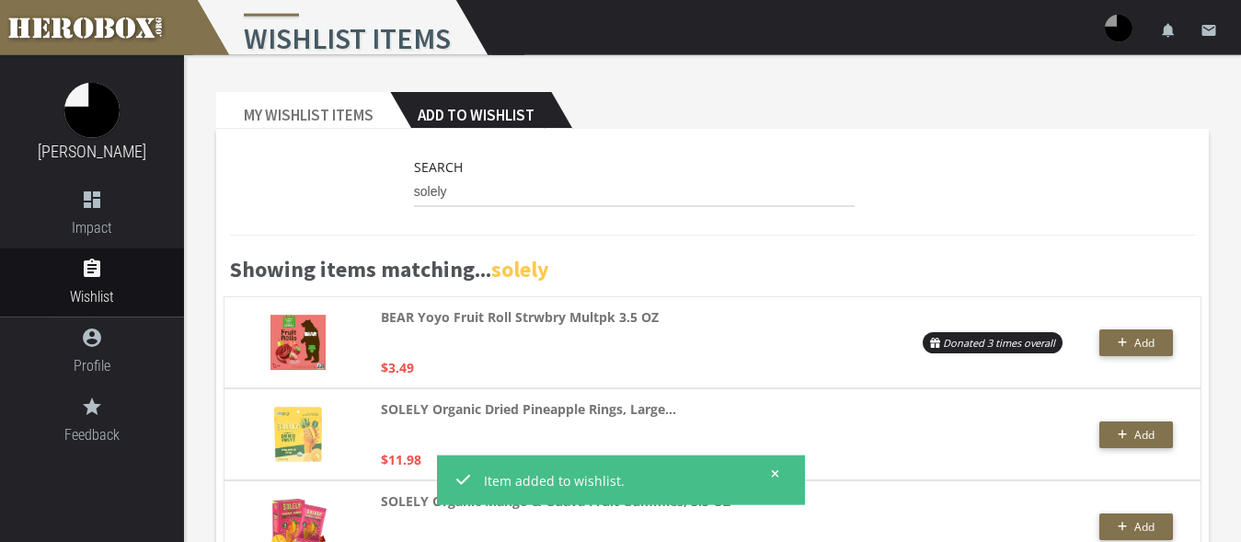
scroll to position [0, 0]
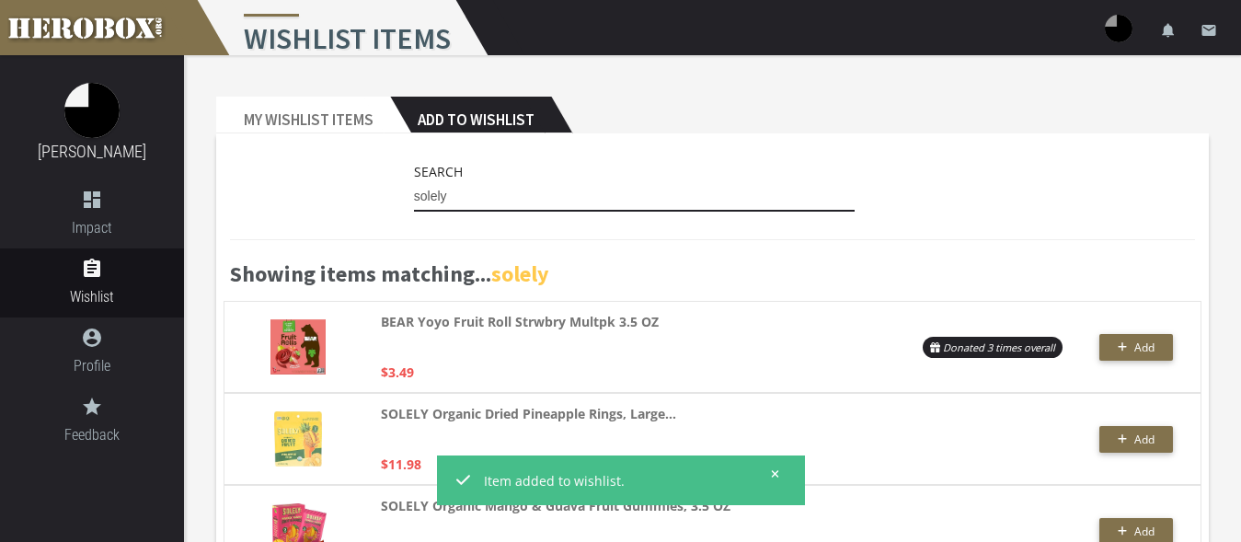
drag, startPoint x: 485, startPoint y: 199, endPoint x: 419, endPoint y: 197, distance: 66.3
click at [419, 197] on input "solely" at bounding box center [635, 196] width 442 height 29
type input "s"
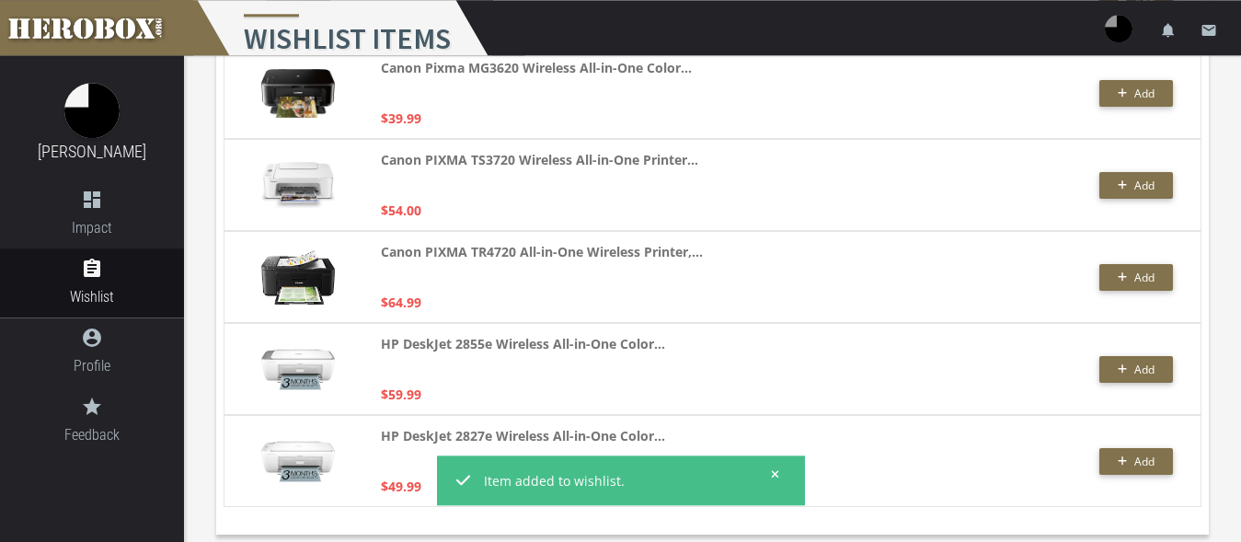
scroll to position [358, 0]
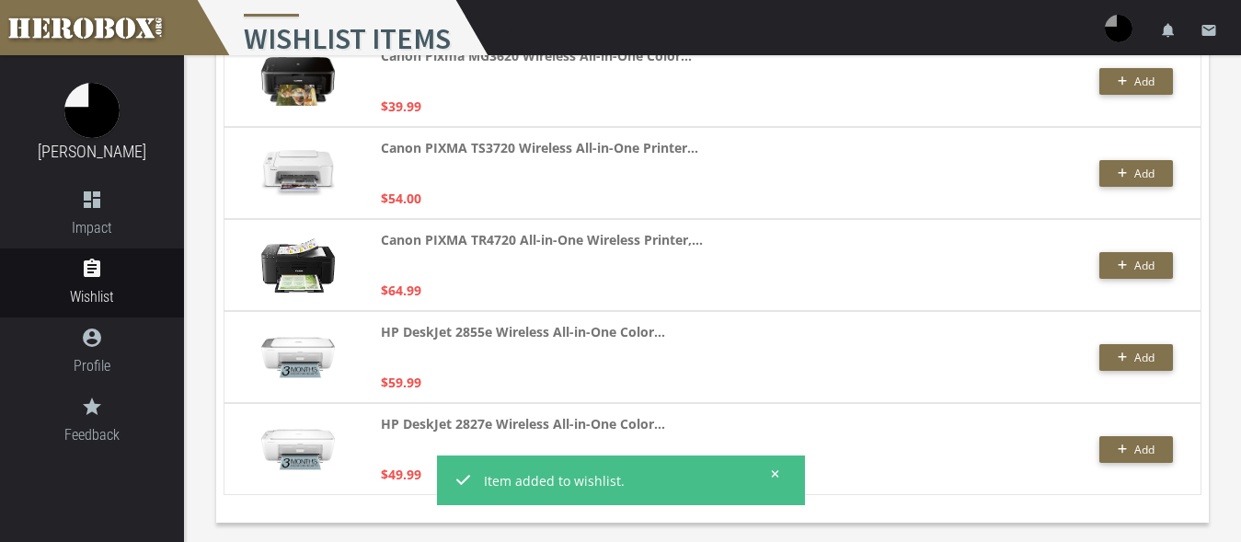
click at [774, 475] on icon at bounding box center [775, 473] width 8 height 11
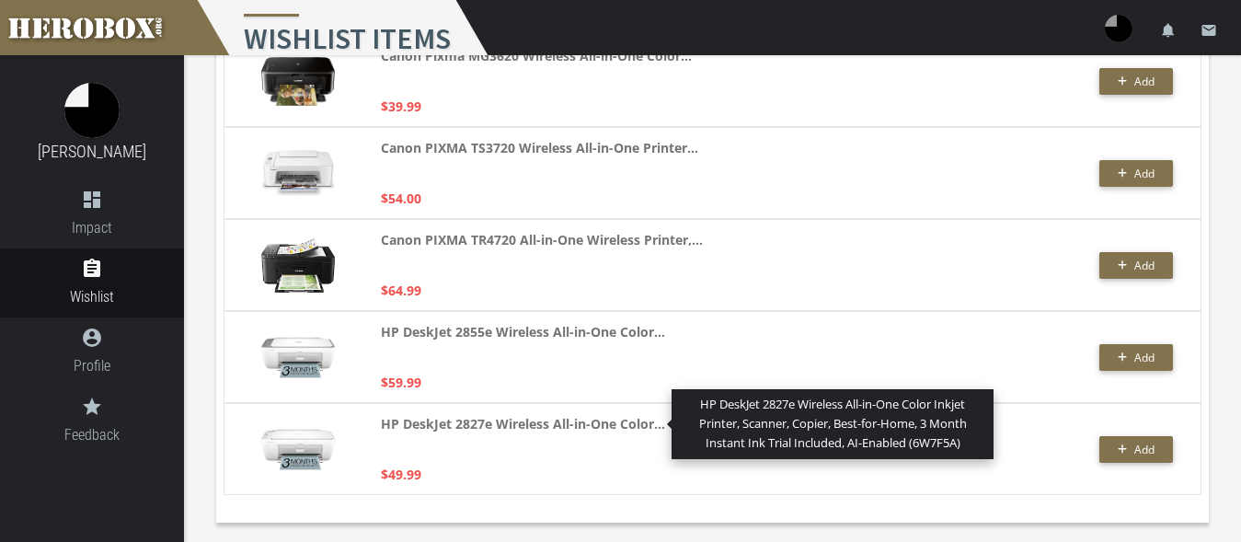
scroll to position [0, 0]
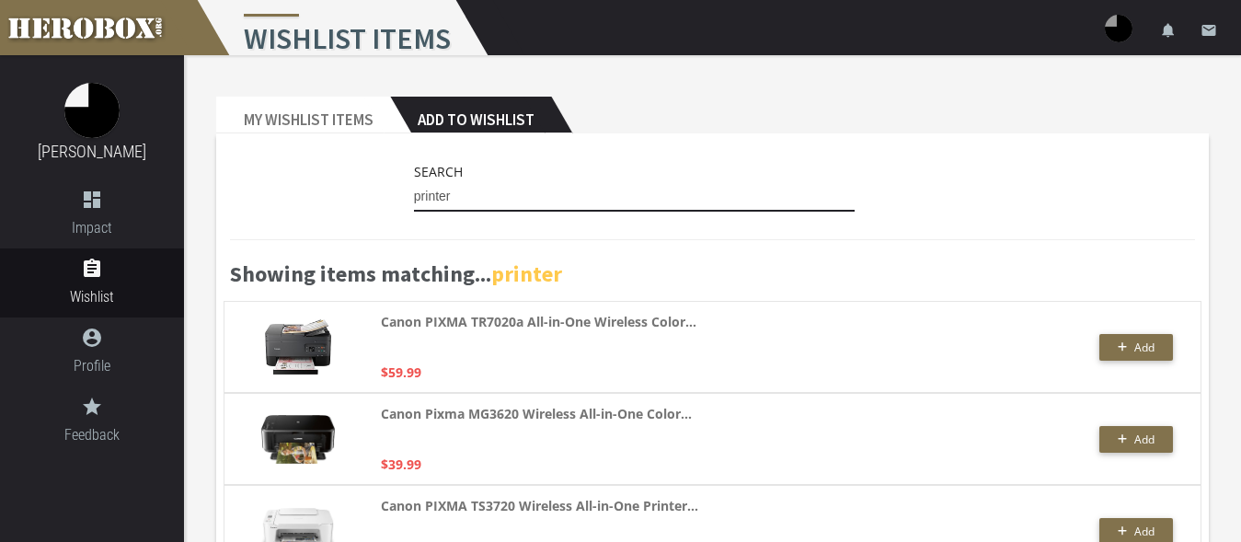
drag, startPoint x: 498, startPoint y: 201, endPoint x: 346, endPoint y: 182, distance: 153.0
click at [414, 182] on input "printer" at bounding box center [635, 196] width 442 height 29
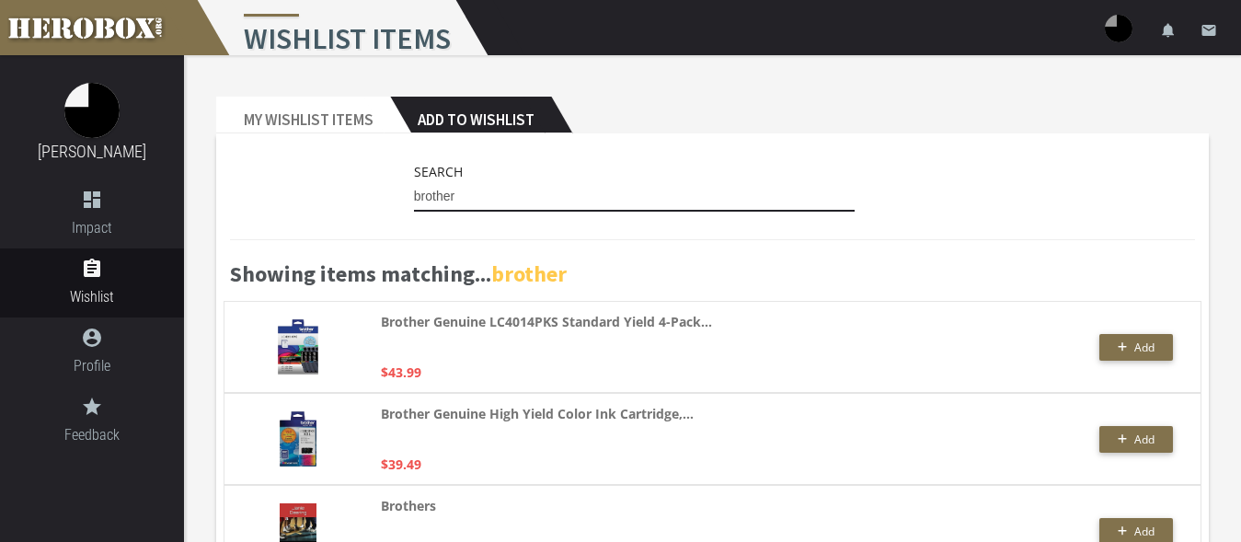
click at [466, 204] on input "brother" at bounding box center [635, 196] width 442 height 29
drag, startPoint x: 473, startPoint y: 198, endPoint x: 395, endPoint y: 198, distance: 78.2
click at [414, 198] on input "brother" at bounding box center [635, 196] width 442 height 29
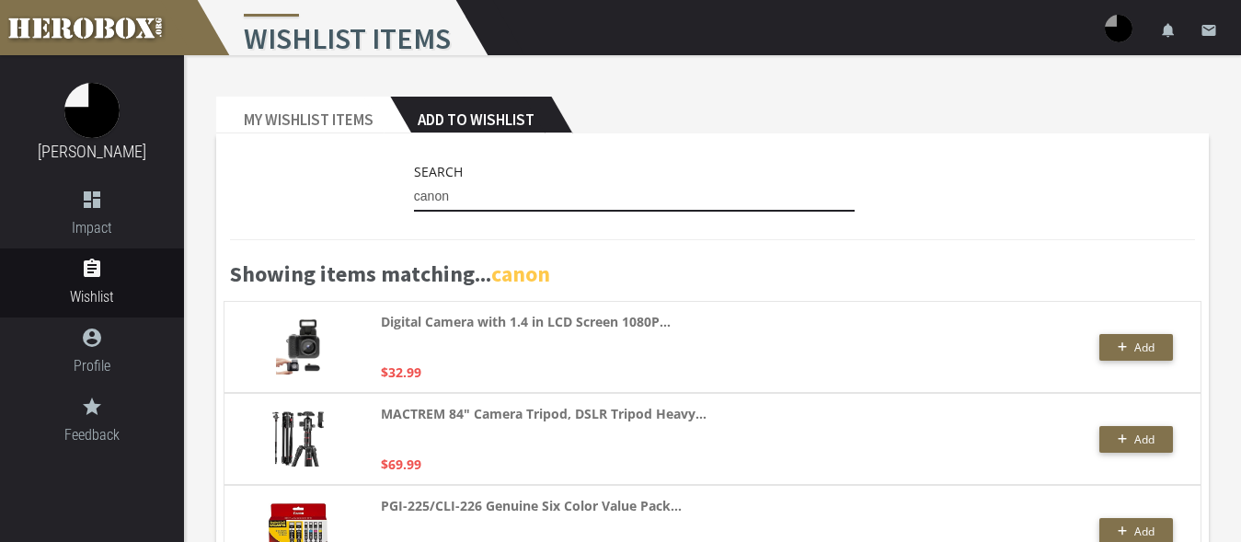
click at [459, 202] on input "canon" at bounding box center [635, 196] width 442 height 29
drag, startPoint x: 470, startPoint y: 191, endPoint x: 386, endPoint y: 201, distance: 84.2
click at [414, 201] on input "canon" at bounding box center [635, 196] width 442 height 29
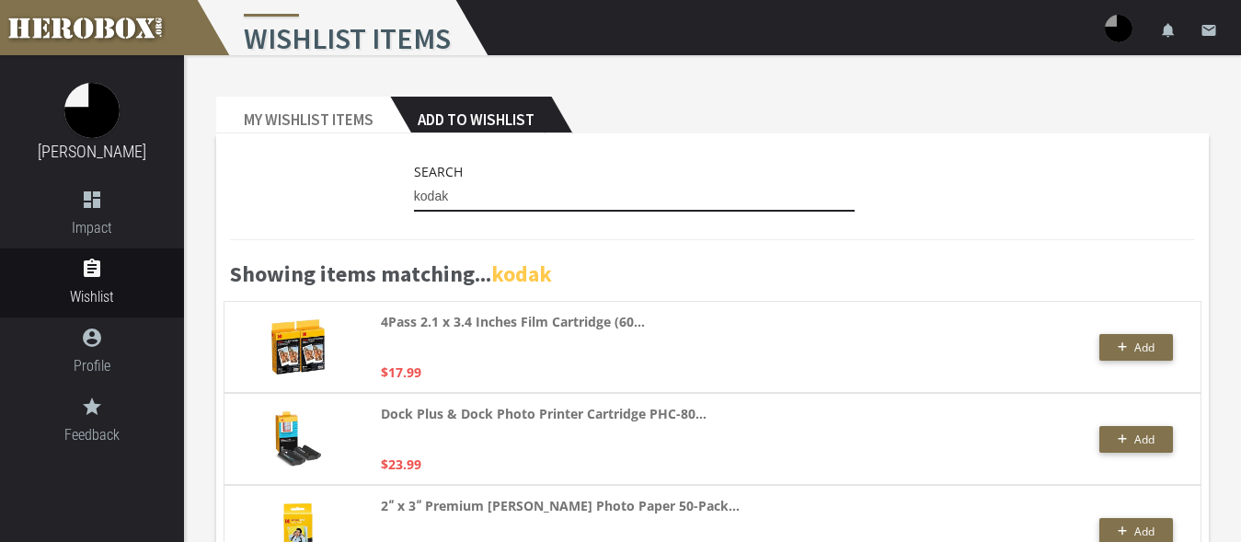
drag, startPoint x: 460, startPoint y: 199, endPoint x: 372, endPoint y: 193, distance: 88.5
click at [414, 193] on input "kodak" at bounding box center [635, 196] width 442 height 29
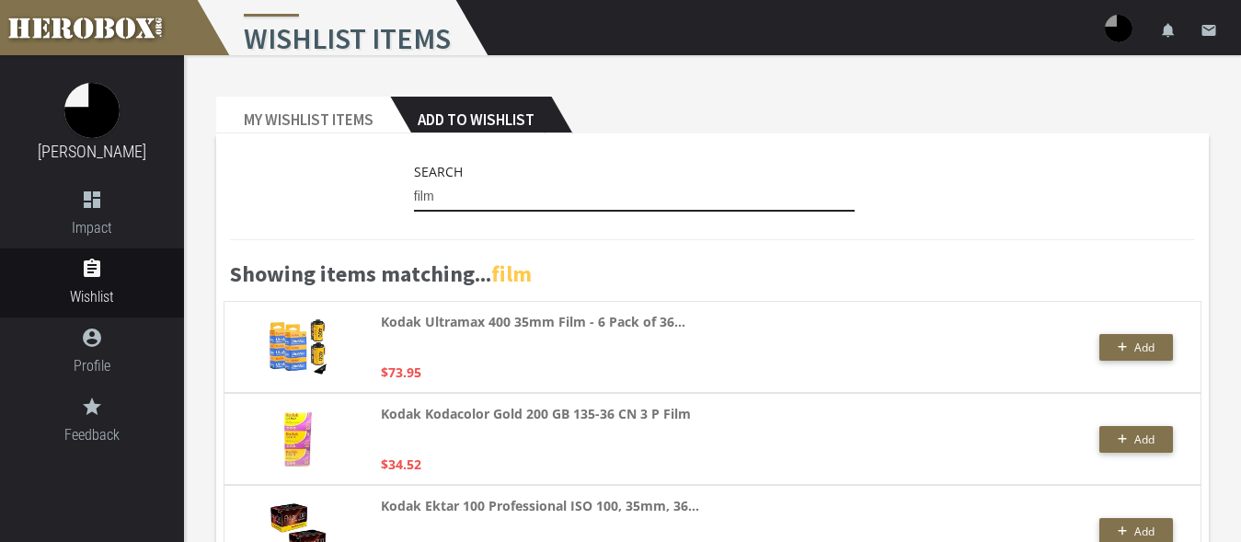
drag, startPoint x: 453, startPoint y: 201, endPoint x: 288, endPoint y: 184, distance: 165.5
click at [414, 184] on input "film" at bounding box center [635, 196] width 442 height 29
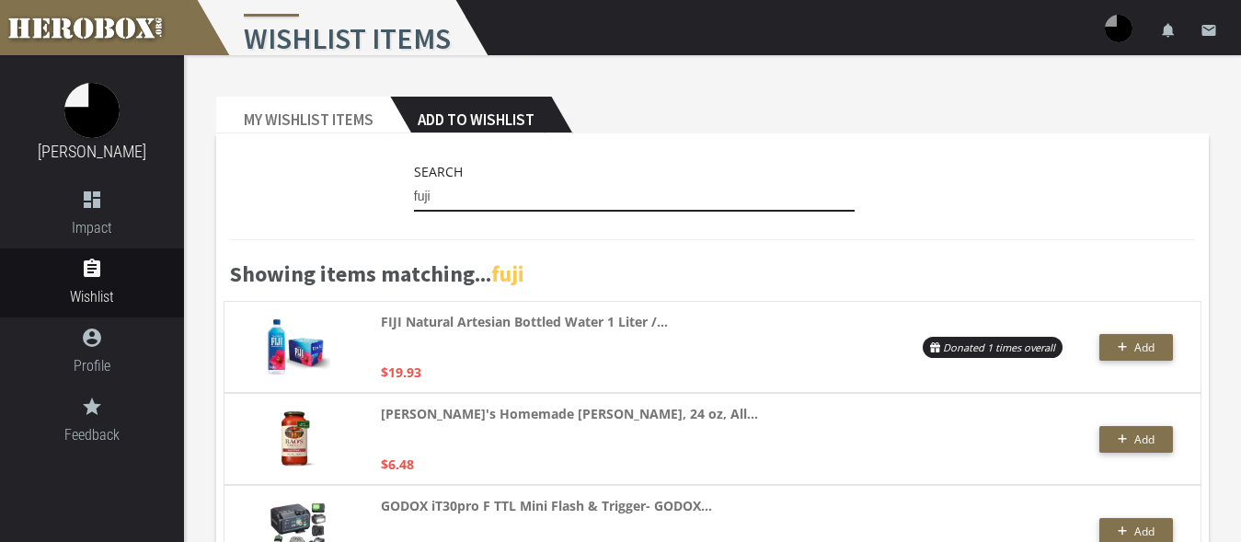
drag, startPoint x: 452, startPoint y: 194, endPoint x: 310, endPoint y: 189, distance: 141.8
click at [414, 189] on input "fuji" at bounding box center [635, 196] width 442 height 29
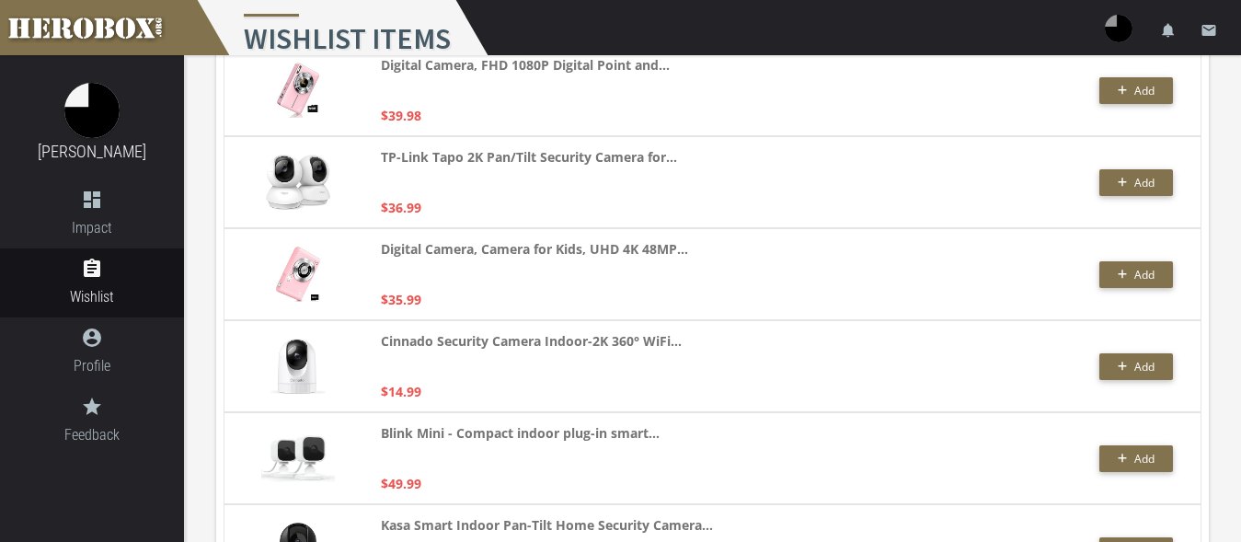
scroll to position [69, 0]
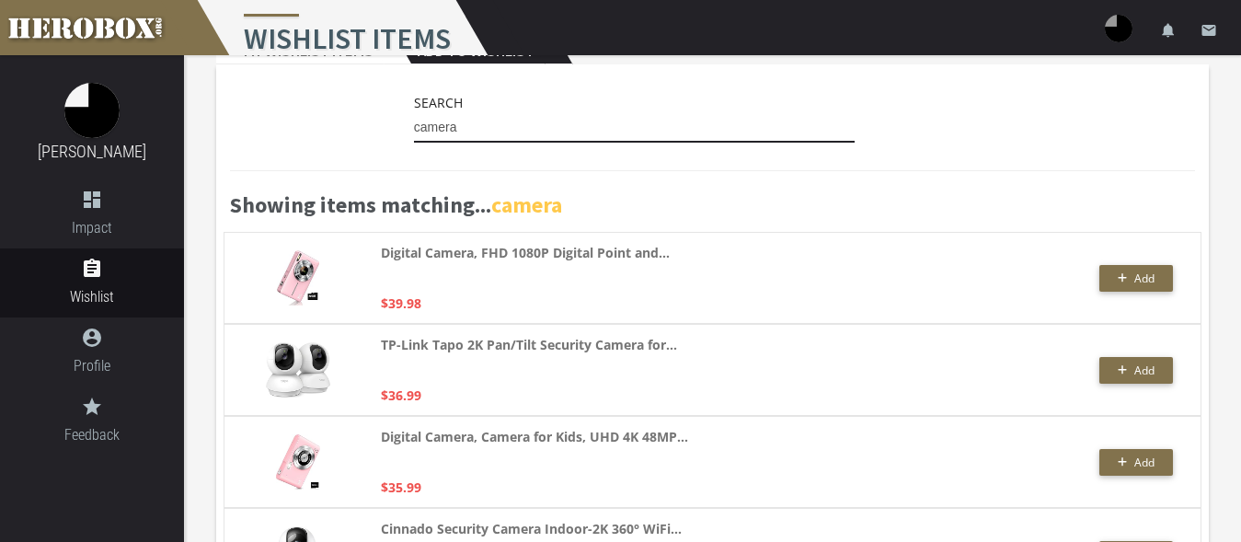
click at [415, 132] on input "camera" at bounding box center [635, 127] width 442 height 29
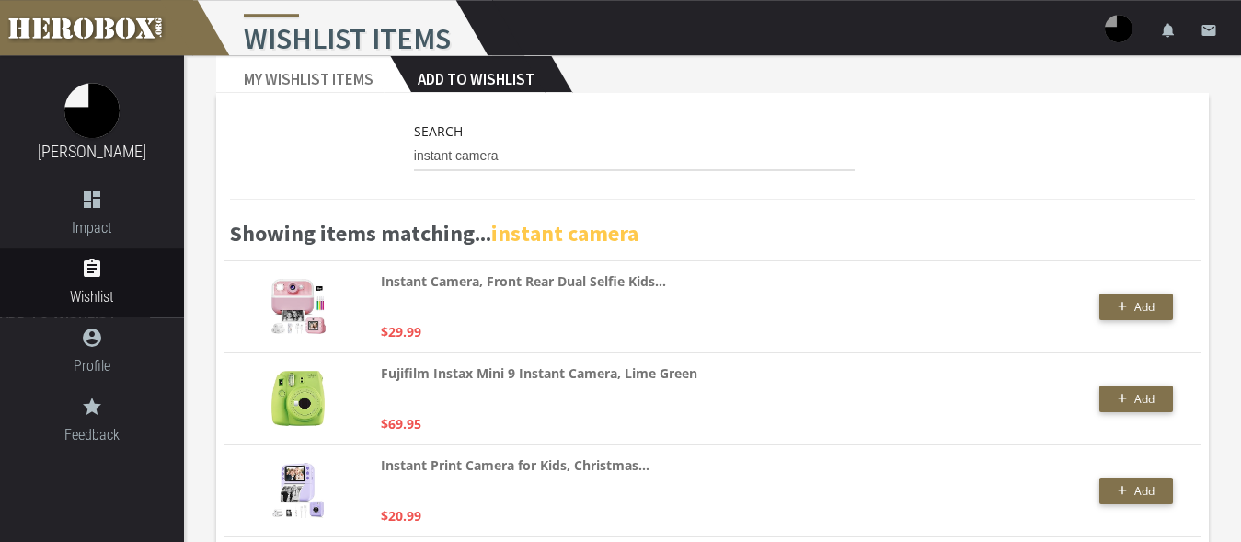
scroll to position [0, 0]
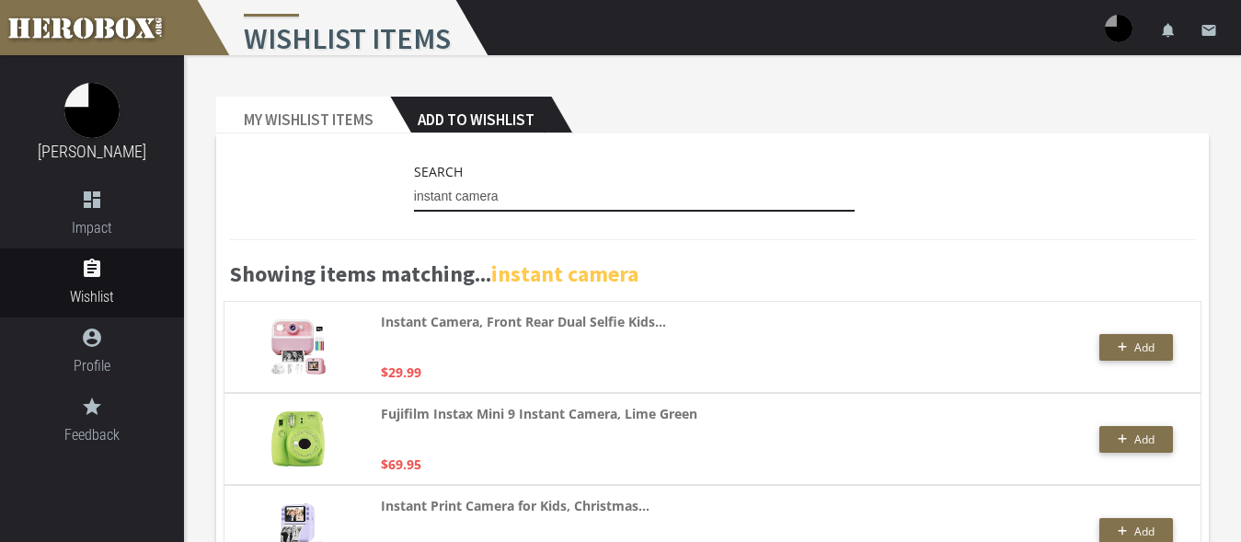
drag, startPoint x: 517, startPoint y: 202, endPoint x: 348, endPoint y: 196, distance: 169.4
click at [414, 198] on input "instant camera" at bounding box center [635, 196] width 442 height 29
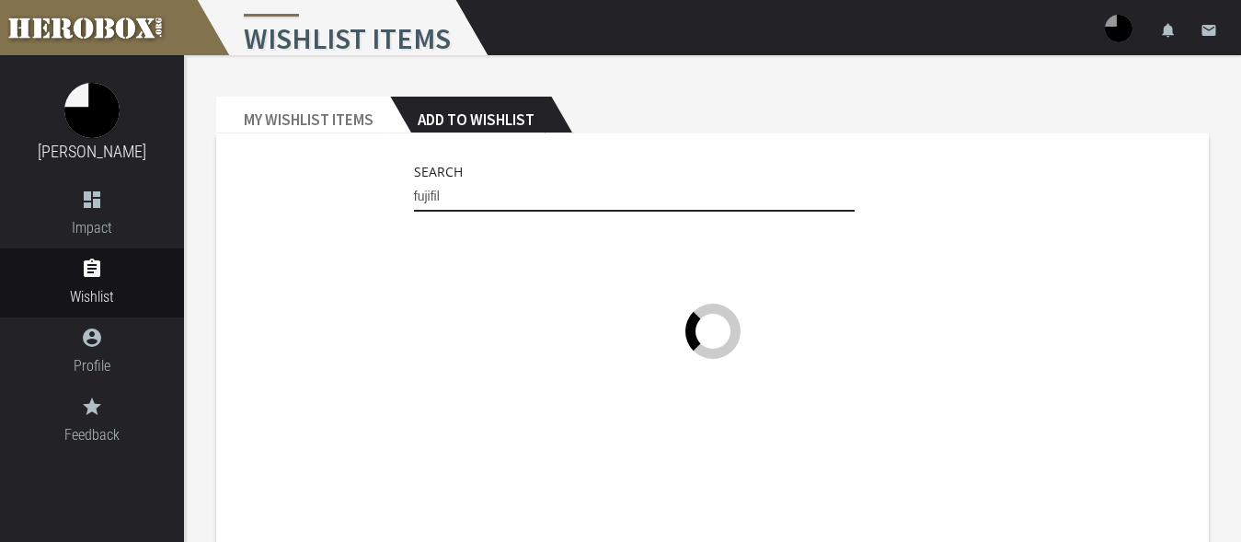
type input "fujifilm"
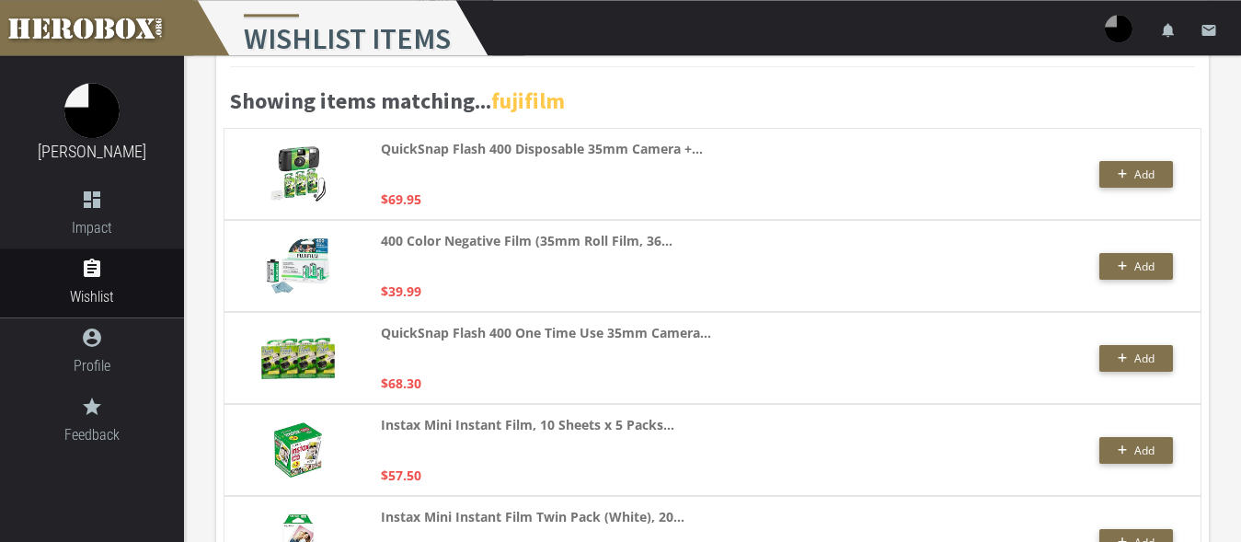
scroll to position [78, 0]
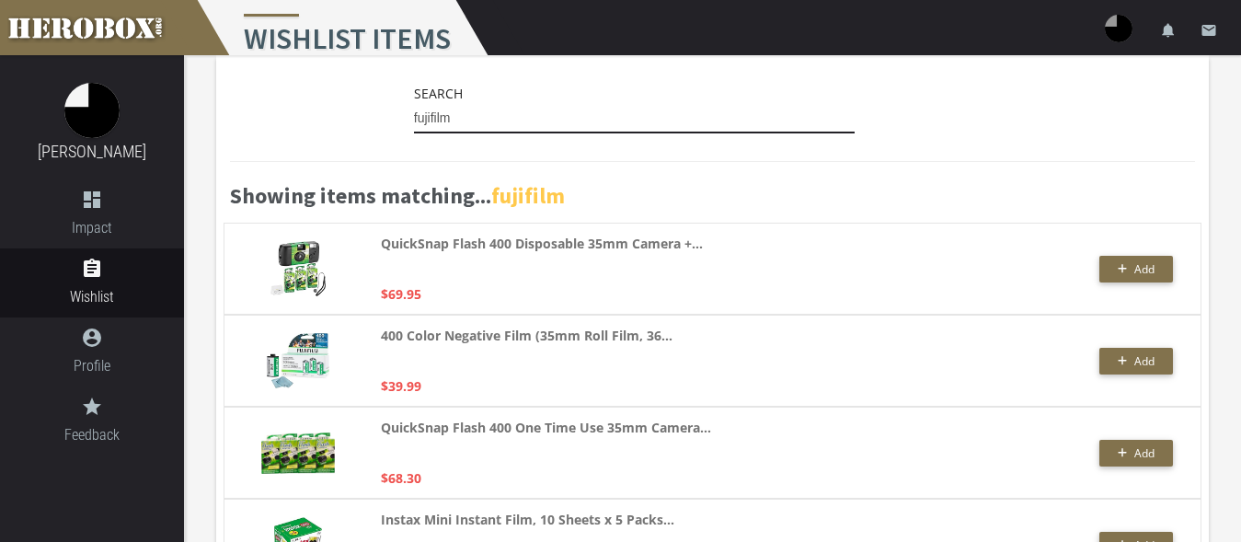
click at [494, 124] on input "fujifilm" at bounding box center [635, 118] width 442 height 29
drag, startPoint x: 392, startPoint y: 129, endPoint x: 326, endPoint y: 129, distance: 66.2
click at [414, 129] on input "fujifilm" at bounding box center [635, 118] width 442 height 29
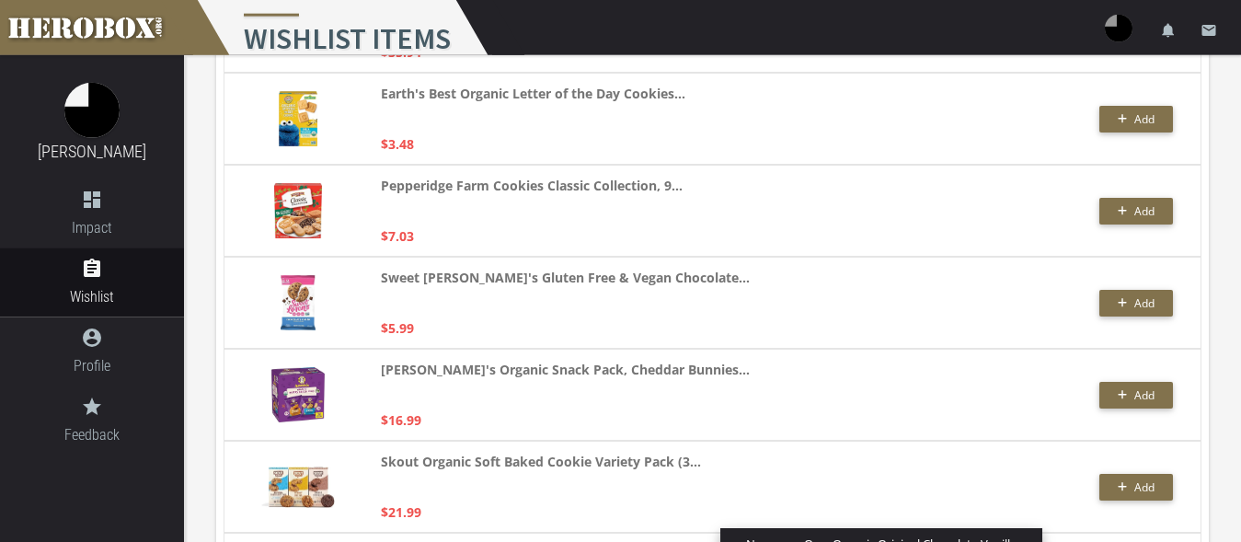
scroll to position [656, 0]
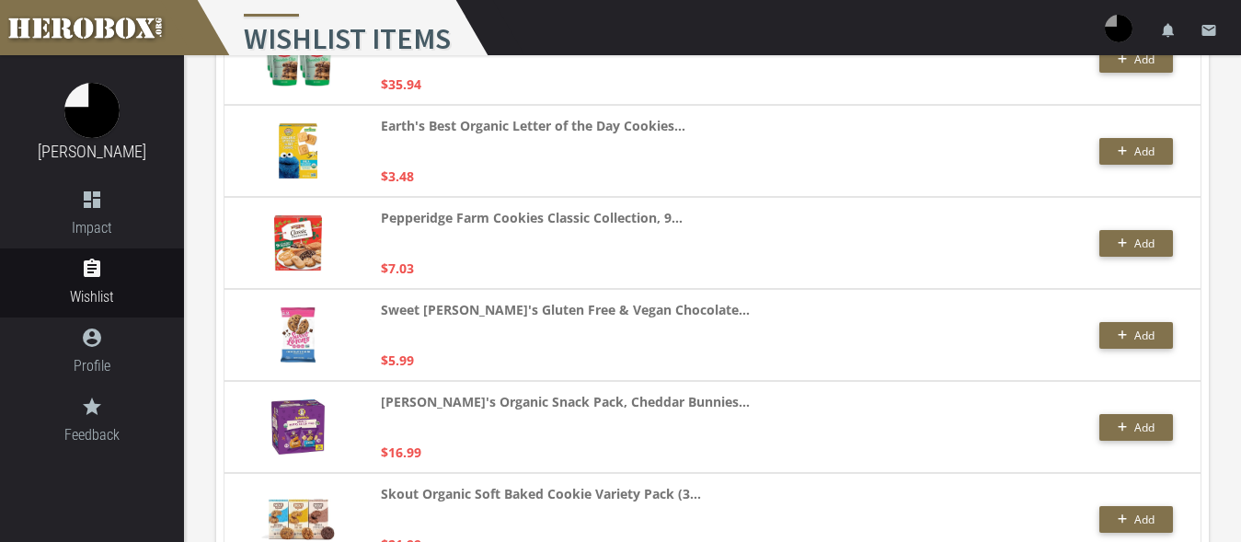
click at [786, 336] on div "Sweet [PERSON_NAME]'s Gluten Free & Vegan Chocolate... $5.99" at bounding box center [620, 335] width 479 height 72
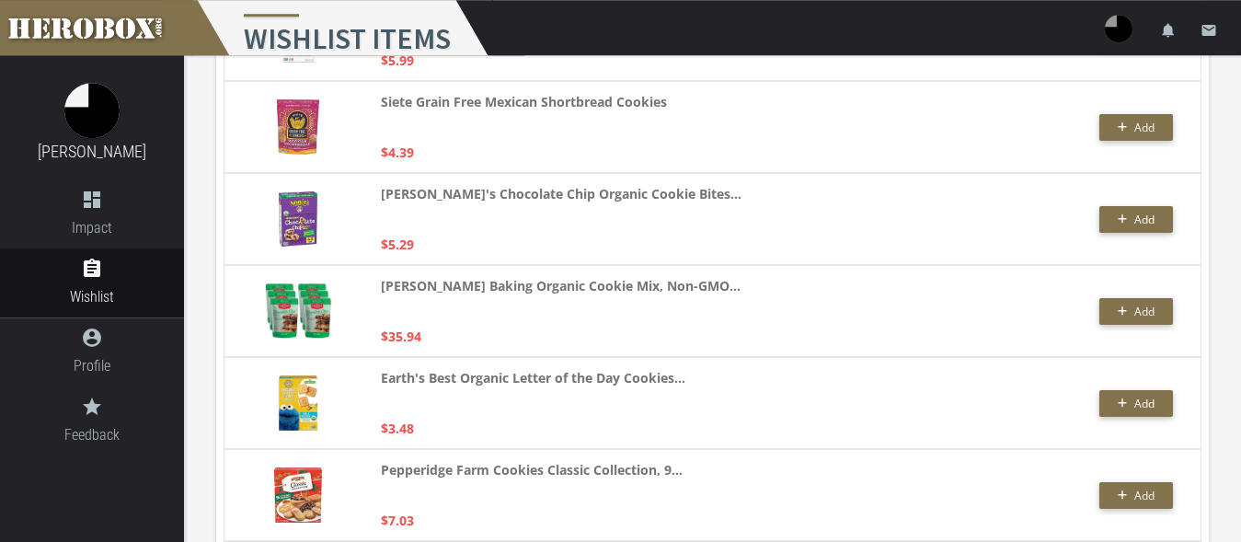
scroll to position [374, 0]
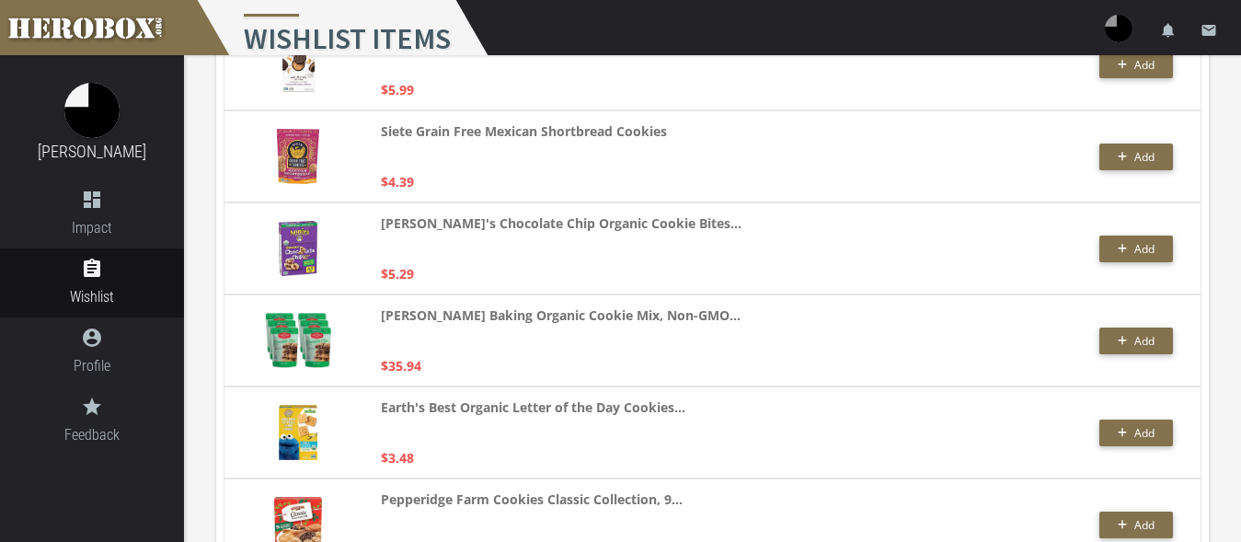
click at [230, 232] on div "[PERSON_NAME]'s Chocolate Chip Organic Cookie Bites... $5.29 Add" at bounding box center [713, 248] width 978 height 92
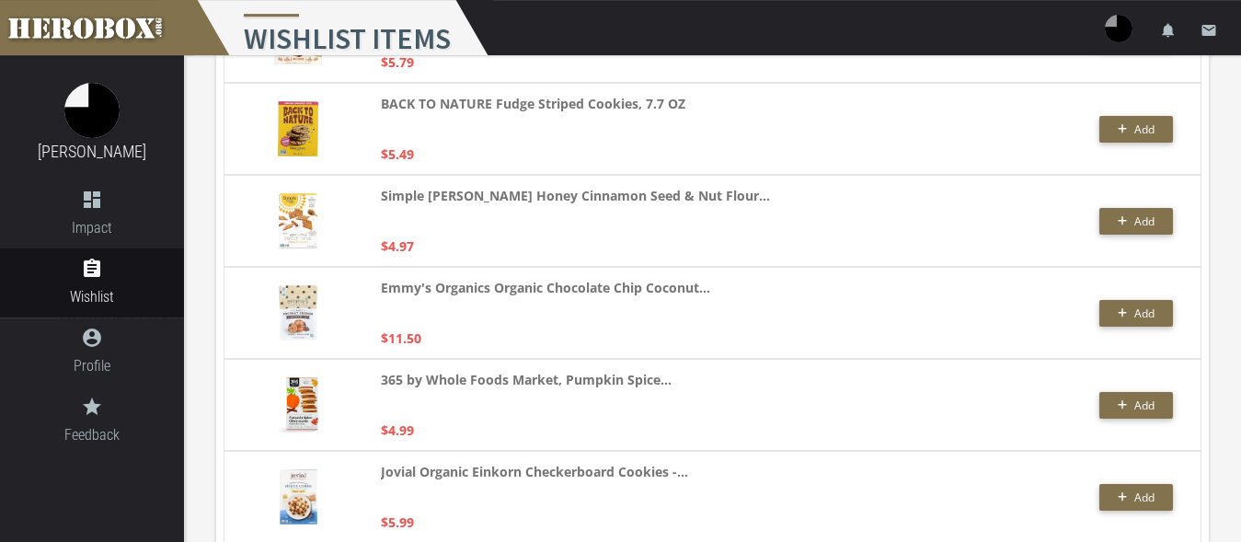
scroll to position [2908, 0]
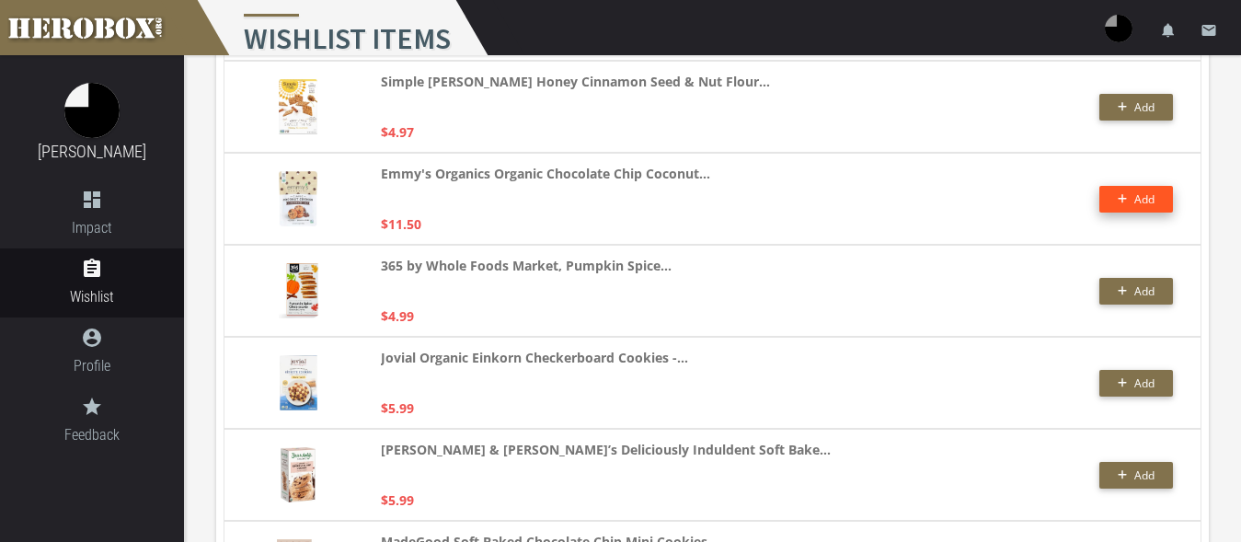
click at [1116, 193] on button "Add" at bounding box center [1136, 199] width 74 height 27
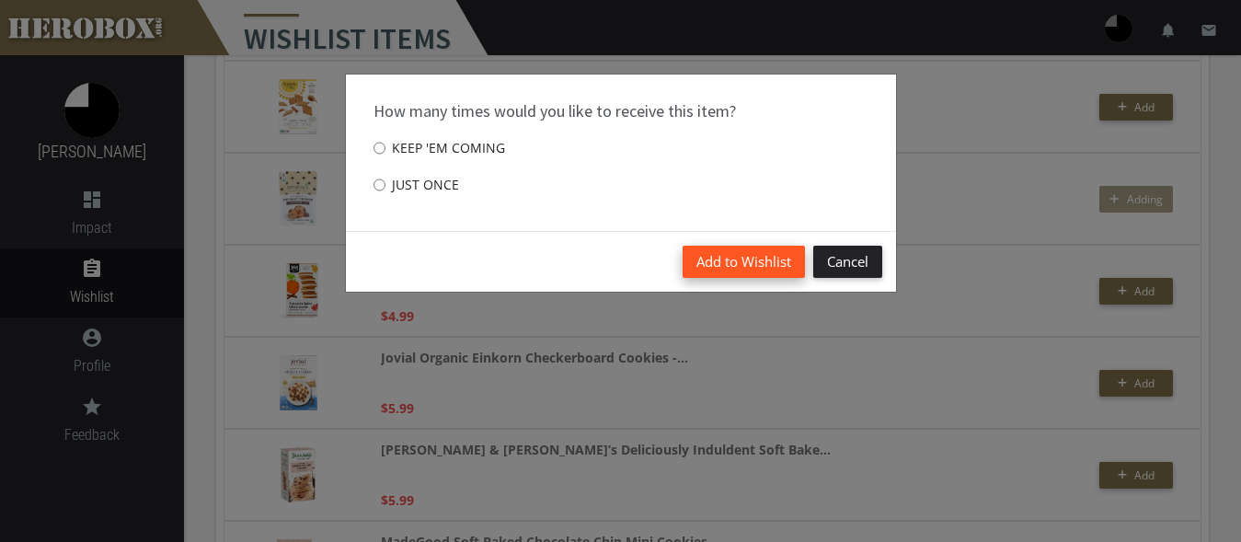
click at [736, 268] on button "Add to Wishlist" at bounding box center [744, 262] width 122 height 32
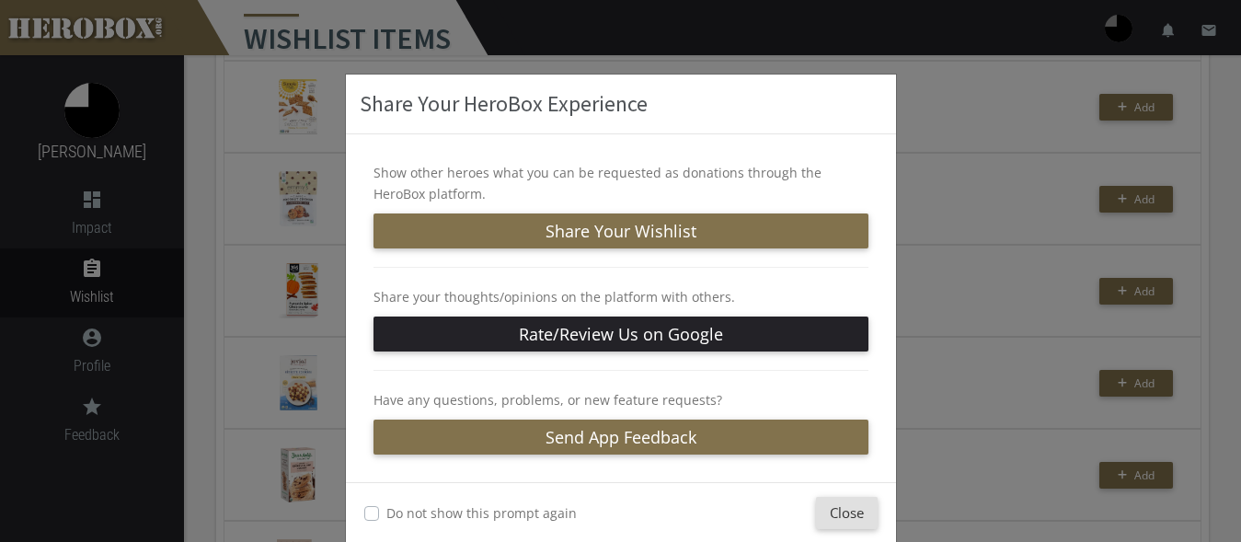
click at [386, 513] on label "Do not show this prompt again" at bounding box center [481, 512] width 190 height 21
click at [386, 516] on label "Do not show this prompt again" at bounding box center [481, 512] width 190 height 21
click at [822, 512] on button "Close" at bounding box center [847, 513] width 62 height 32
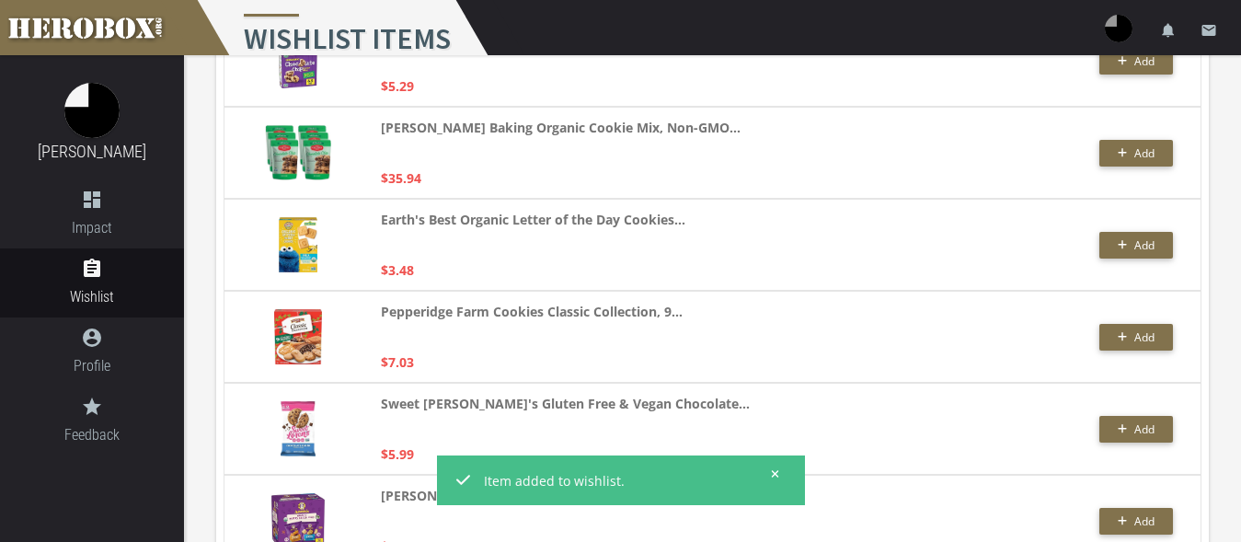
scroll to position [0, 0]
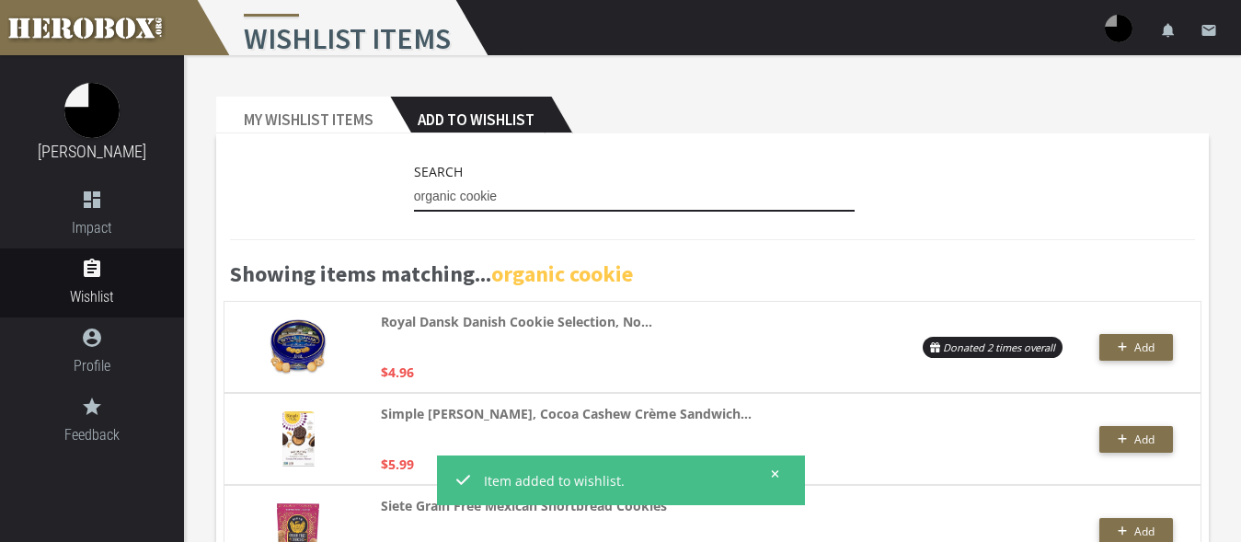
click at [523, 198] on input "organic cookie" at bounding box center [635, 196] width 442 height 29
drag, startPoint x: 518, startPoint y: 195, endPoint x: 368, endPoint y: 201, distance: 150.1
click at [414, 201] on input "organic cookie" at bounding box center [635, 196] width 442 height 29
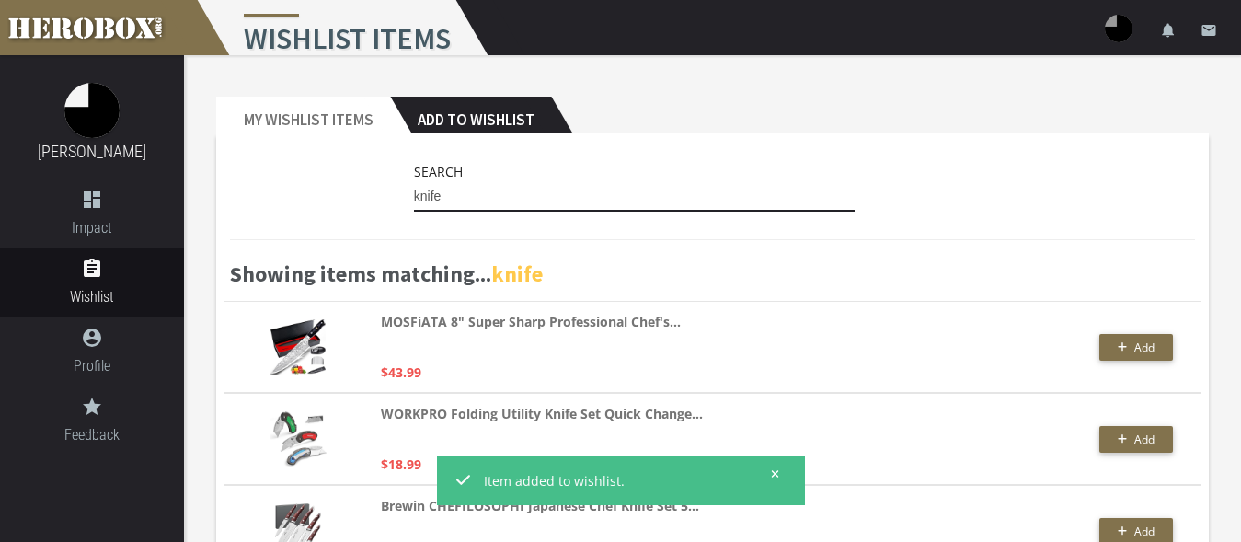
drag, startPoint x: 466, startPoint y: 201, endPoint x: 283, endPoint y: 187, distance: 182.7
click at [414, 187] on input "knife" at bounding box center [635, 196] width 442 height 29
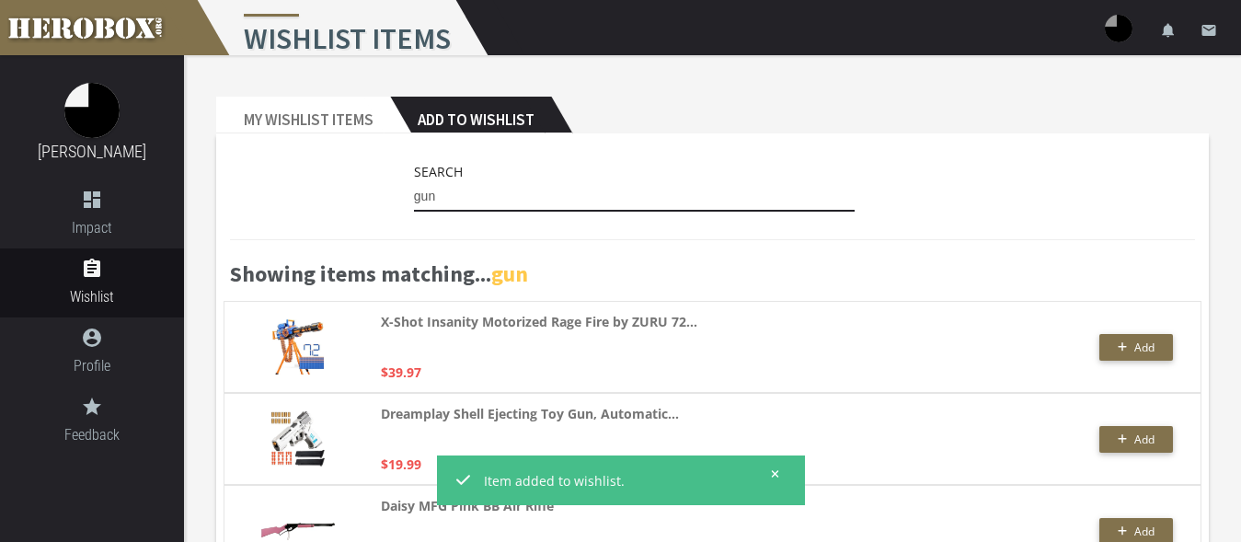
click at [456, 199] on input "gun" at bounding box center [635, 196] width 442 height 29
drag, startPoint x: 461, startPoint y: 195, endPoint x: 323, endPoint y: 192, distance: 138.0
click at [414, 192] on input "gun" at bounding box center [635, 196] width 442 height 29
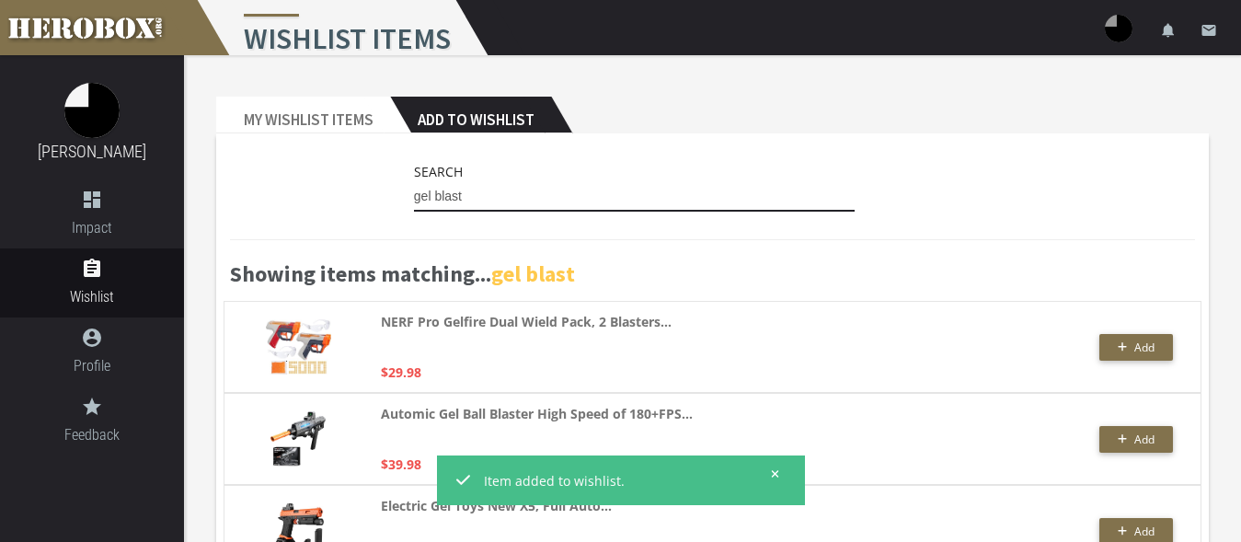
drag, startPoint x: 481, startPoint y: 195, endPoint x: 350, endPoint y: 180, distance: 132.4
click at [414, 182] on input "gel blast" at bounding box center [635, 196] width 442 height 29
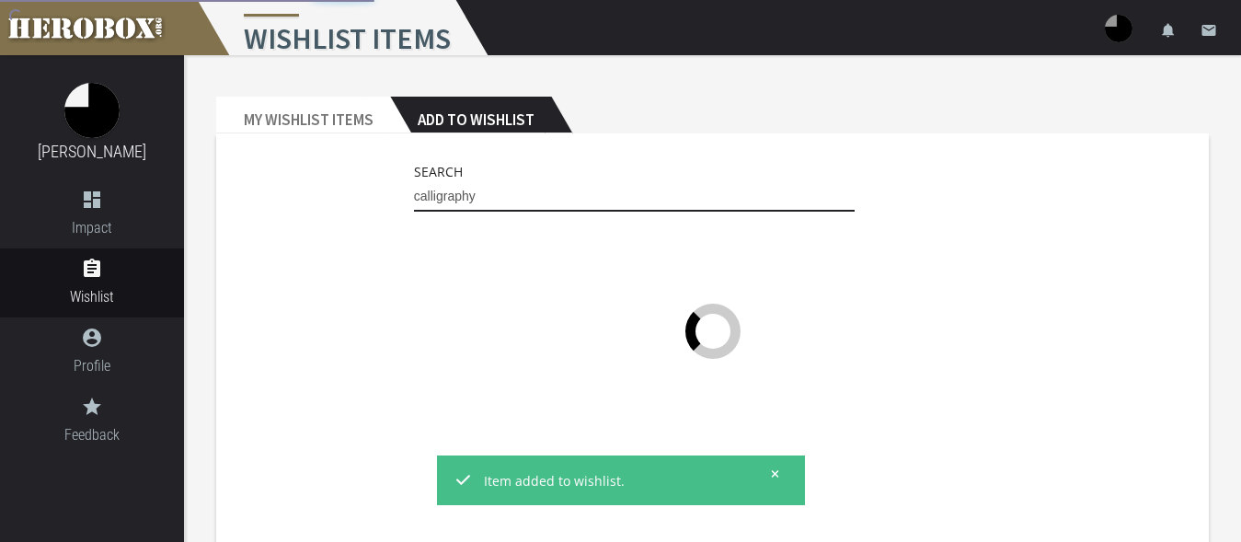
type input "calligraphy"
click at [771, 473] on button at bounding box center [769, 473] width 23 height 23
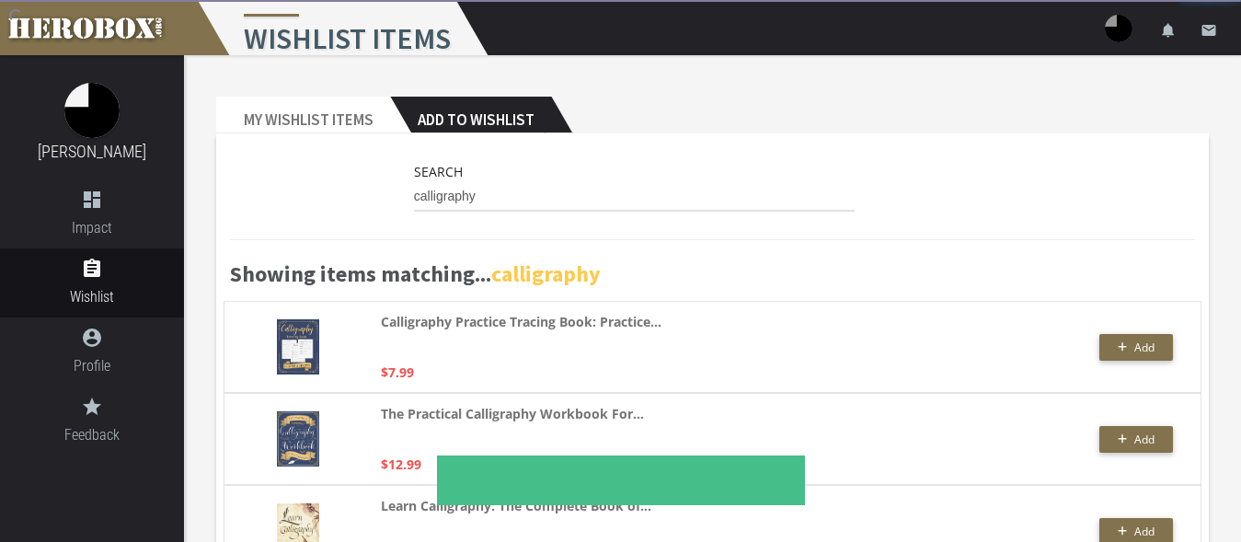
click at [774, 472] on md-toast "Item added to wishlist." at bounding box center [621, 480] width 368 height 50
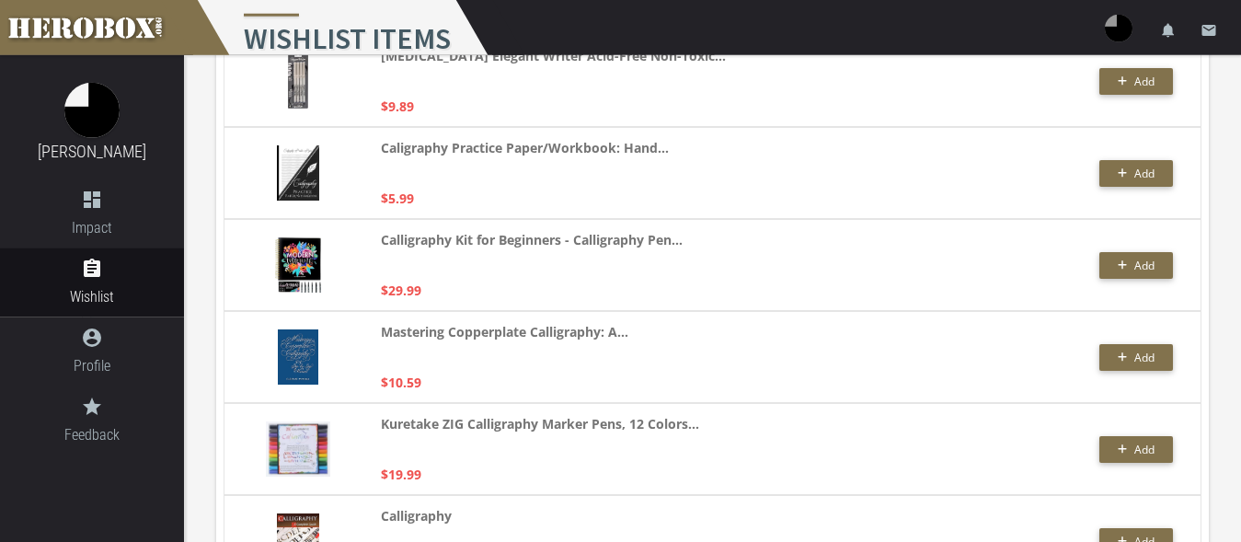
scroll to position [3194, 0]
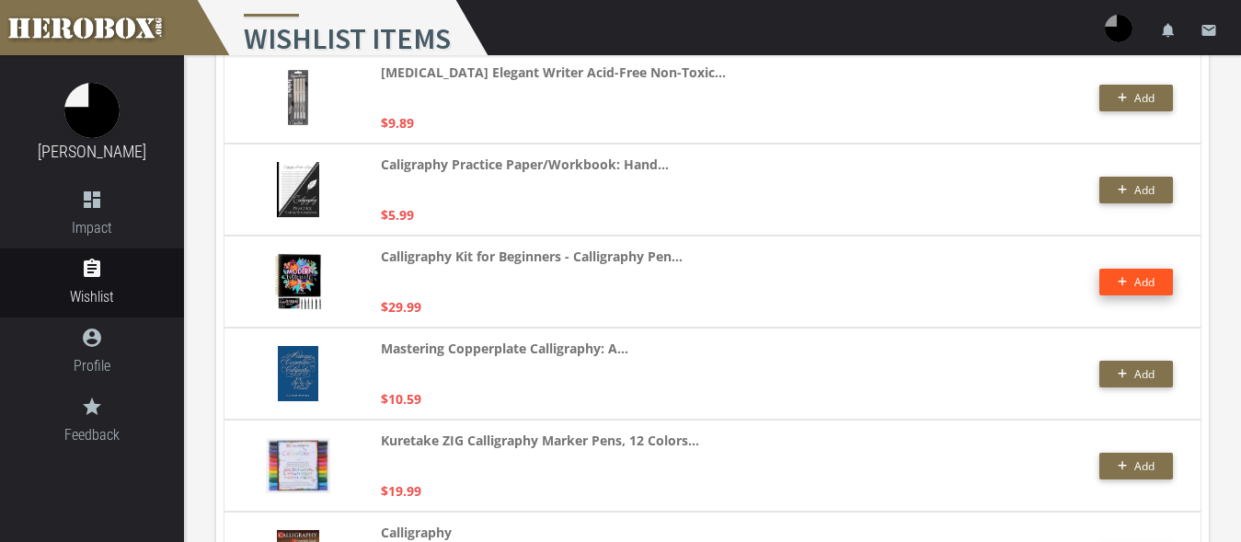
click at [1122, 278] on icon "button" at bounding box center [1122, 282] width 9 height 9
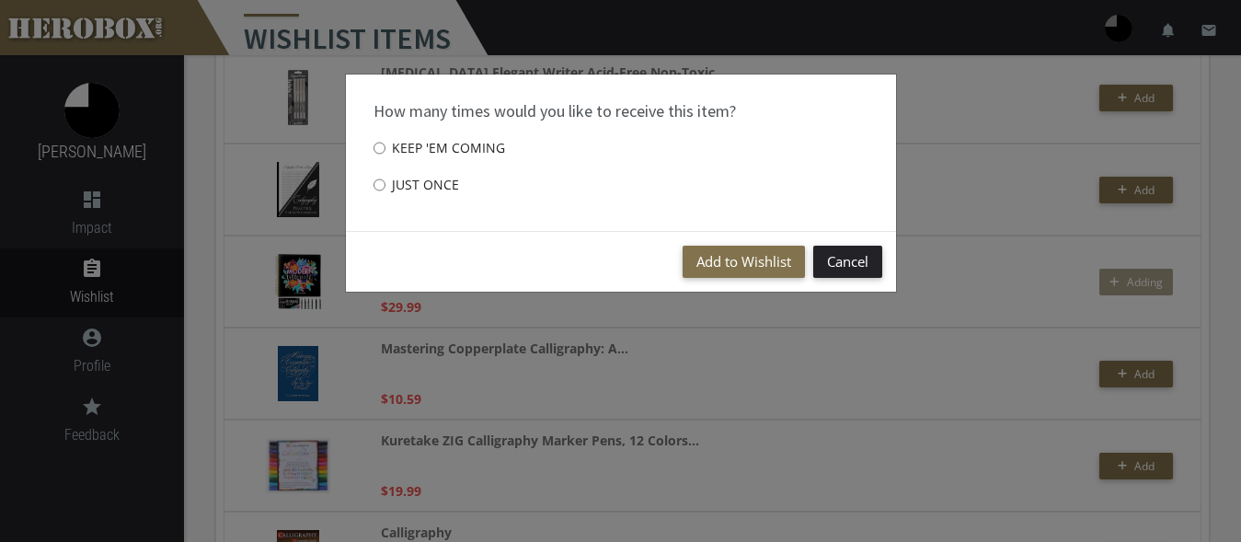
click at [416, 188] on label "Just once" at bounding box center [417, 185] width 86 height 37
click at [386, 188] on input "Just once" at bounding box center [380, 184] width 12 height 29
radio input "****"
click at [741, 264] on button "Add to Wishlist" at bounding box center [744, 262] width 122 height 32
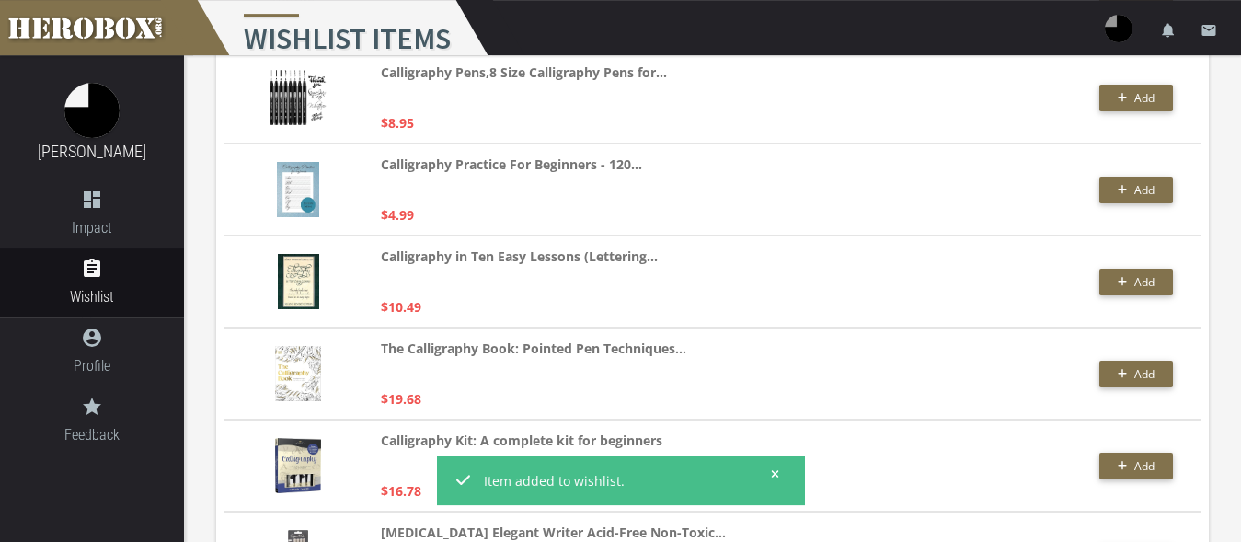
scroll to position [2724, 0]
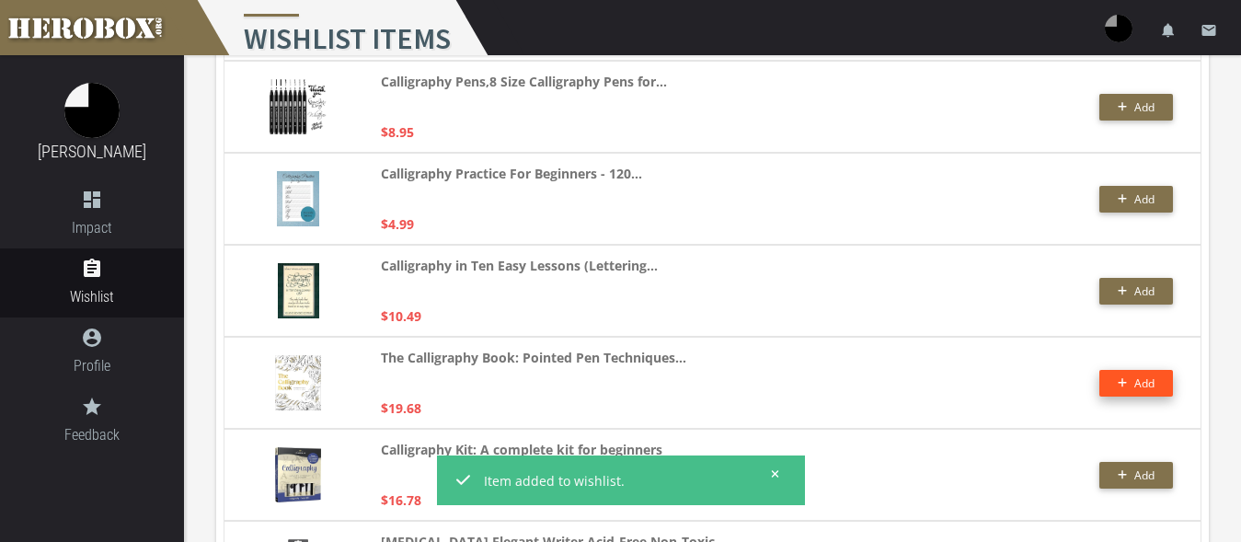
click at [1122, 379] on icon "button" at bounding box center [1122, 383] width 9 height 9
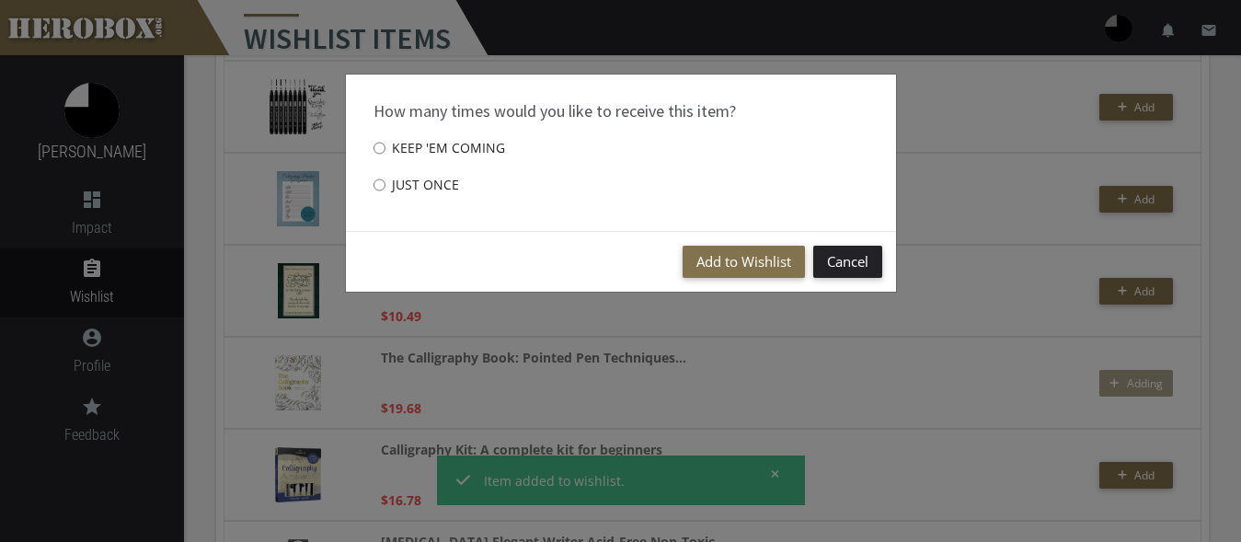
click at [405, 190] on label "Just once" at bounding box center [417, 185] width 86 height 37
click at [386, 190] on input "Just once" at bounding box center [380, 184] width 12 height 29
radio input "****"
click at [713, 257] on button "Add to Wishlist" at bounding box center [744, 262] width 122 height 32
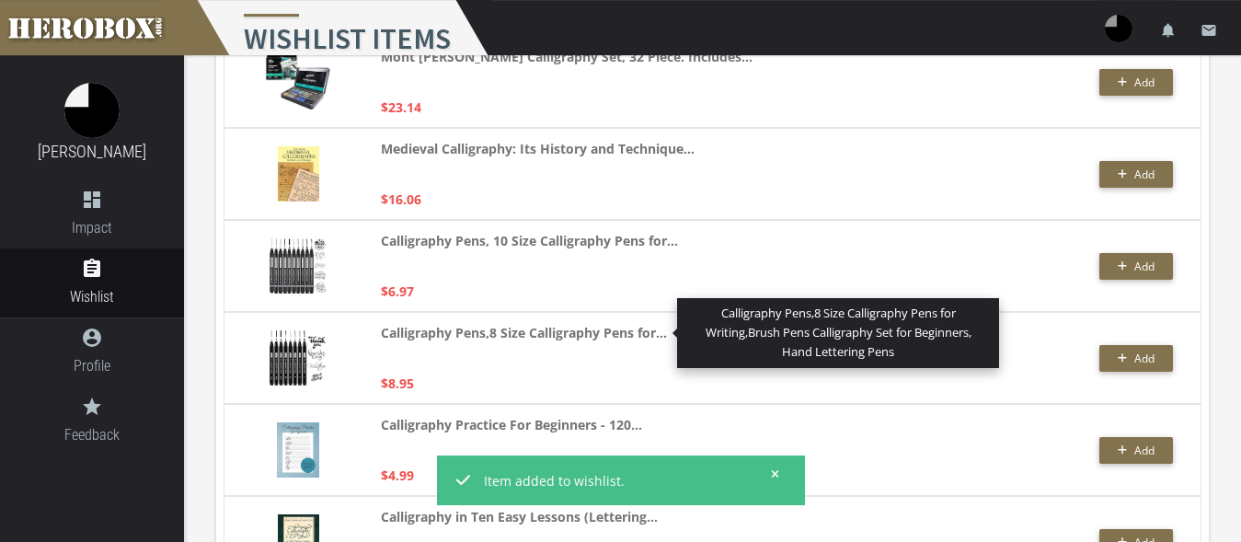
scroll to position [2443, 0]
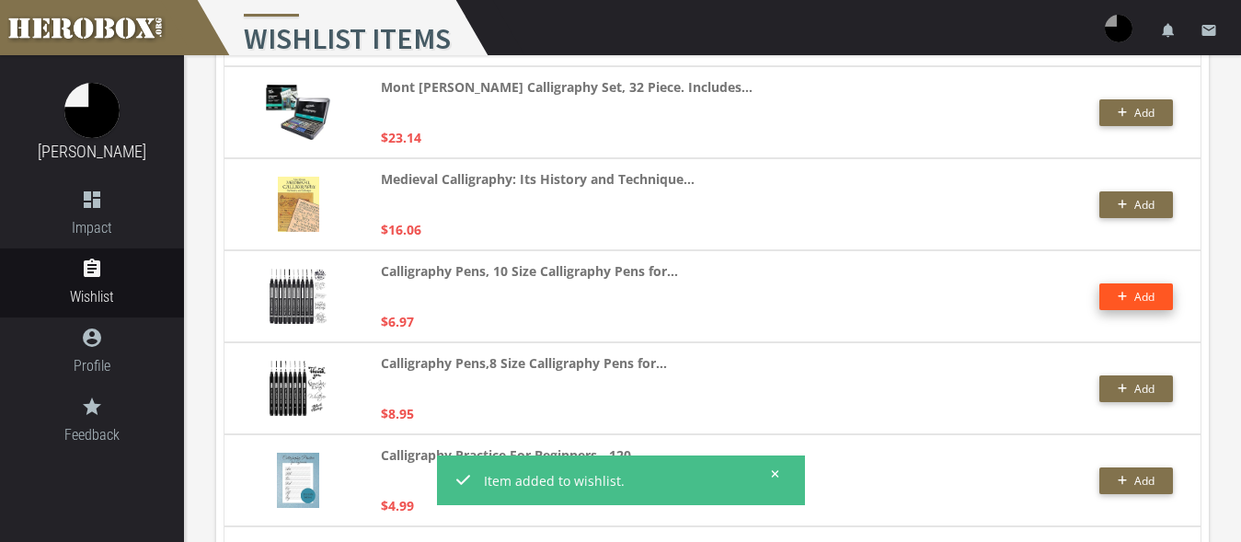
click at [1122, 289] on button "Add" at bounding box center [1136, 296] width 74 height 27
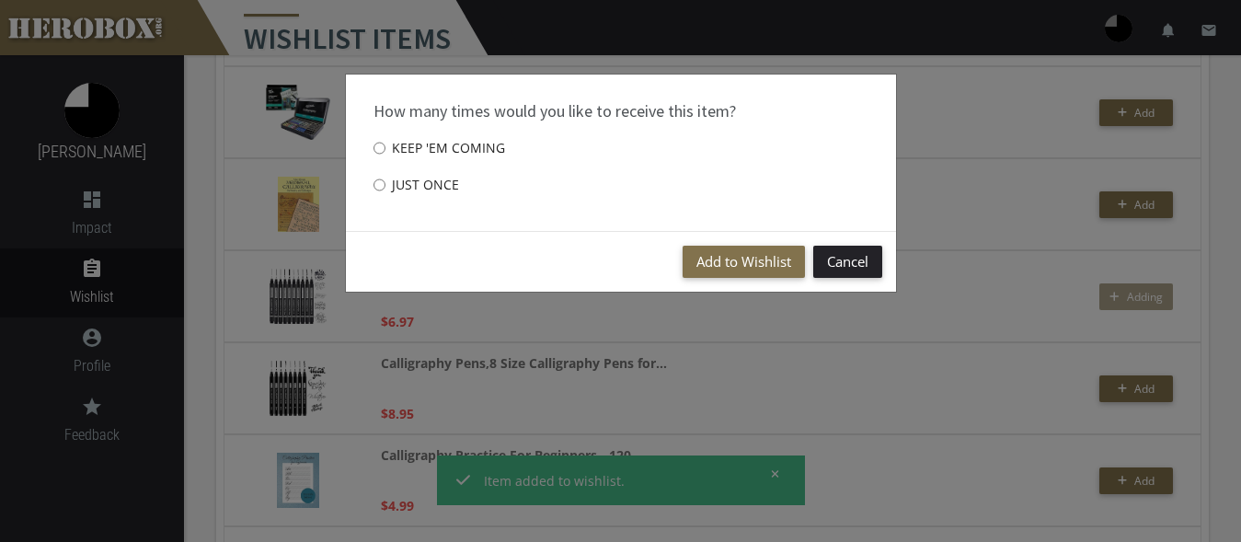
click at [392, 182] on label "Just once" at bounding box center [417, 185] width 86 height 37
click at [386, 182] on input "Just once" at bounding box center [380, 184] width 12 height 29
radio input "****"
click at [711, 258] on button "Add to Wishlist" at bounding box center [744, 262] width 122 height 32
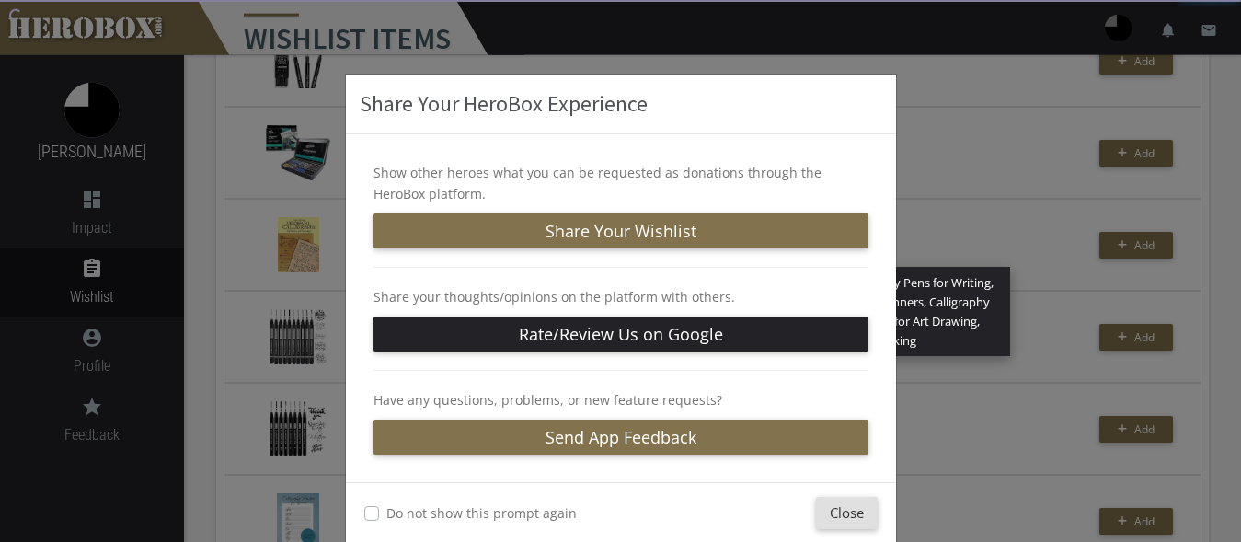
scroll to position [2349, 0]
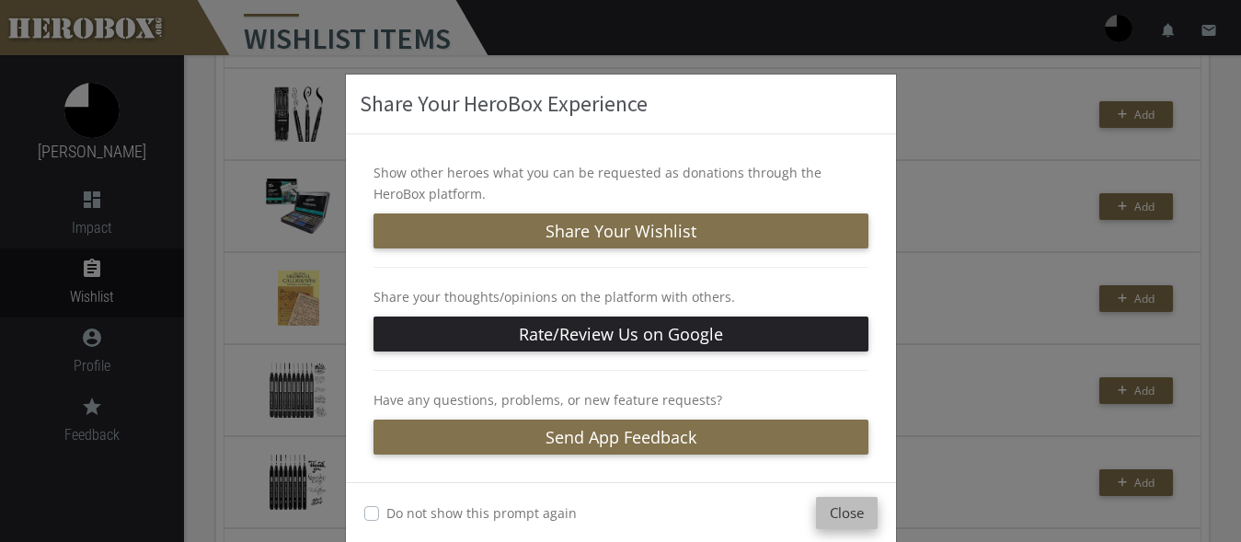
click at [834, 518] on button "Close" at bounding box center [847, 513] width 62 height 32
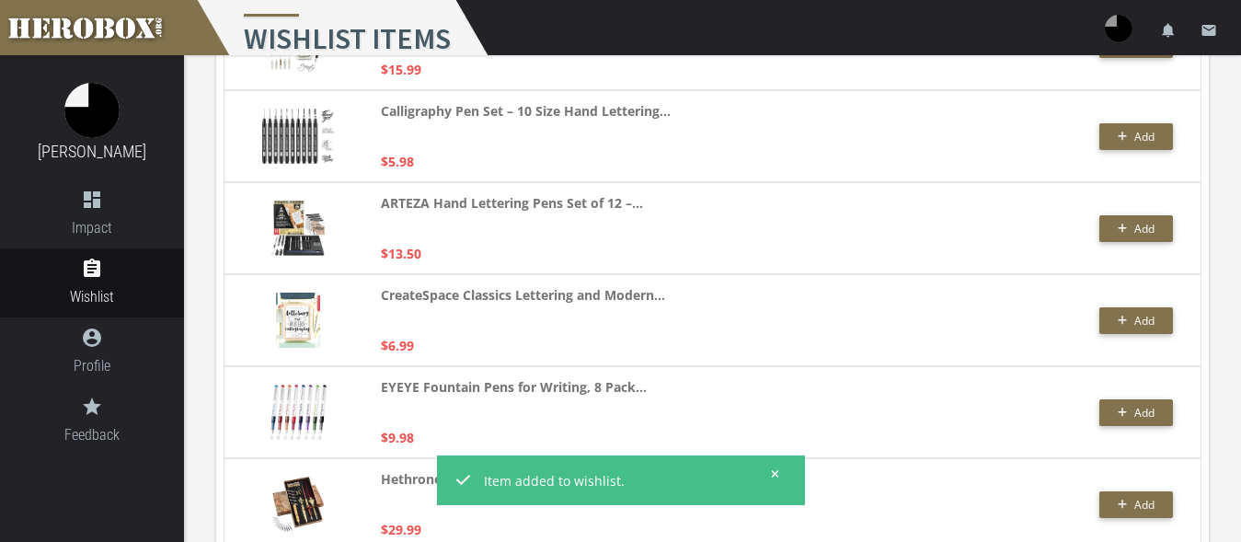
scroll to position [1129, 0]
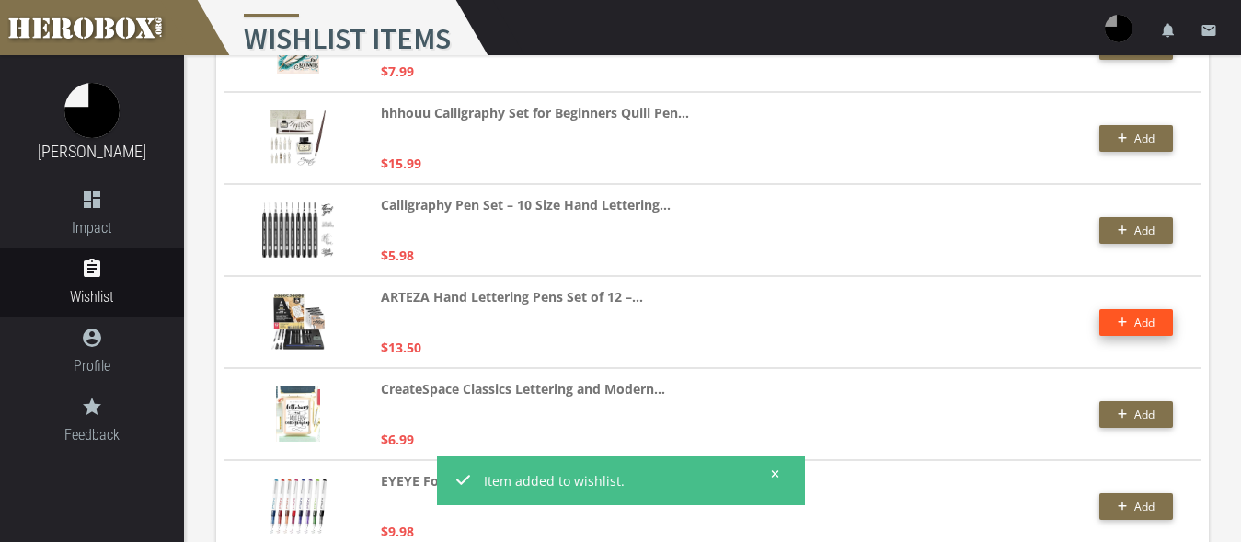
click at [1165, 325] on button "Add" at bounding box center [1136, 322] width 74 height 27
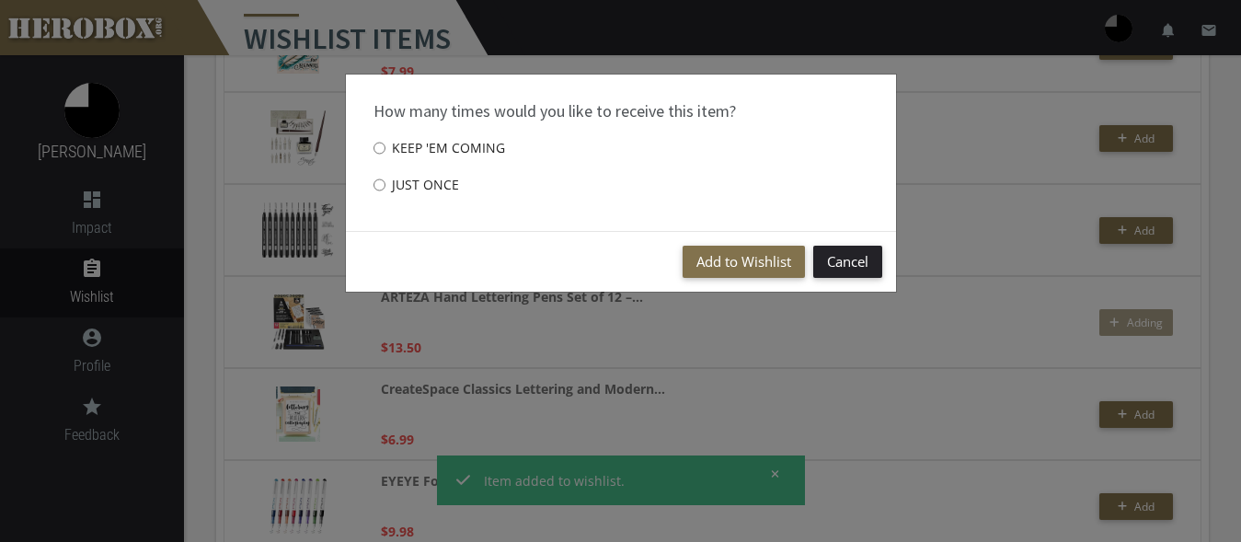
click at [435, 178] on label "Just once" at bounding box center [417, 185] width 86 height 37
click at [386, 178] on input "Just once" at bounding box center [380, 184] width 12 height 29
radio input "****"
click at [749, 256] on button "Add to Wishlist" at bounding box center [744, 262] width 122 height 32
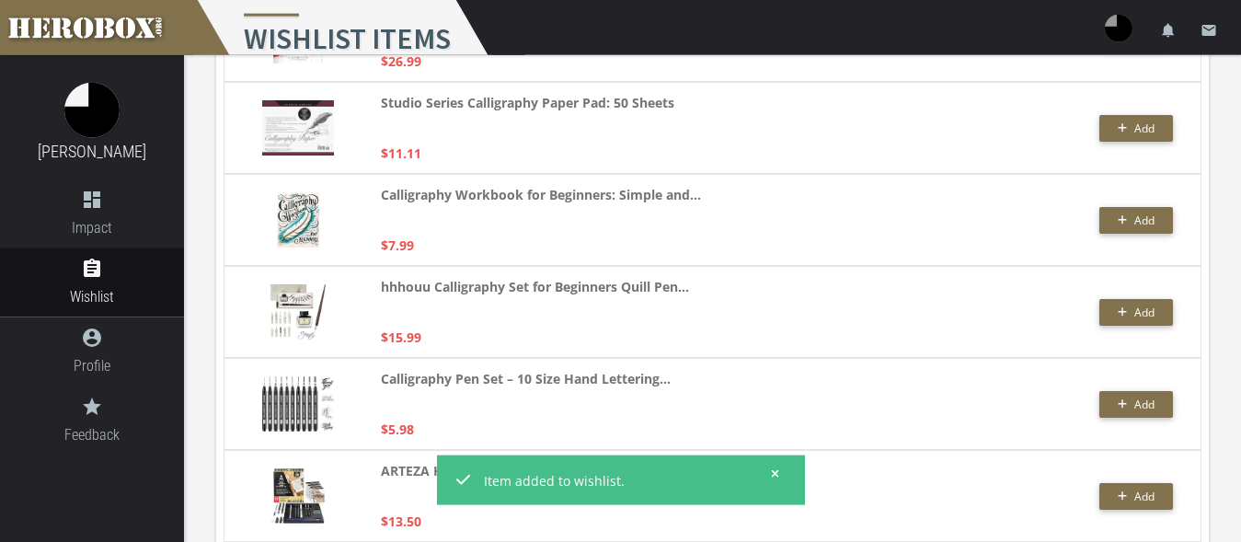
scroll to position [941, 0]
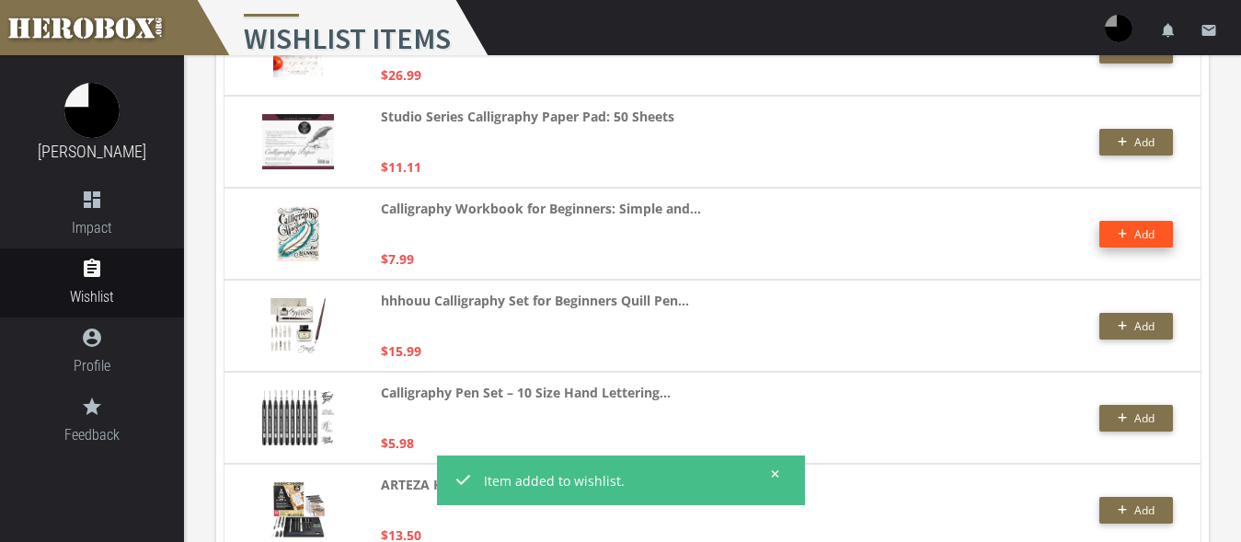
click at [1101, 236] on button "Add" at bounding box center [1136, 234] width 74 height 27
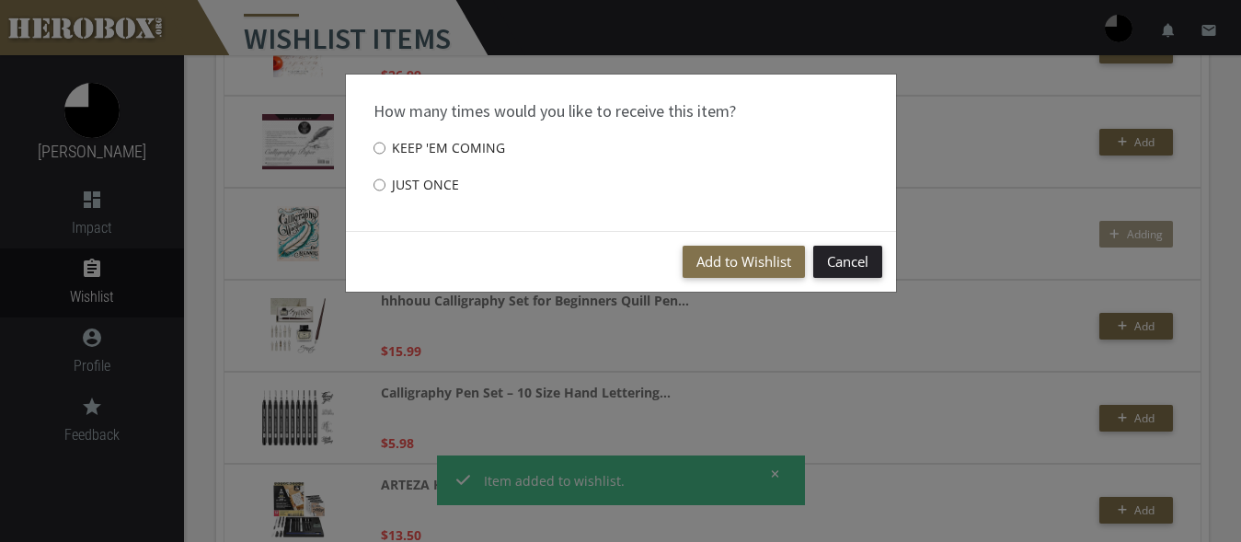
click at [388, 186] on label "Just once" at bounding box center [417, 185] width 86 height 37
click at [386, 186] on input "Just once" at bounding box center [380, 184] width 12 height 29
radio input "****"
click at [735, 260] on button "Add to Wishlist" at bounding box center [744, 262] width 122 height 32
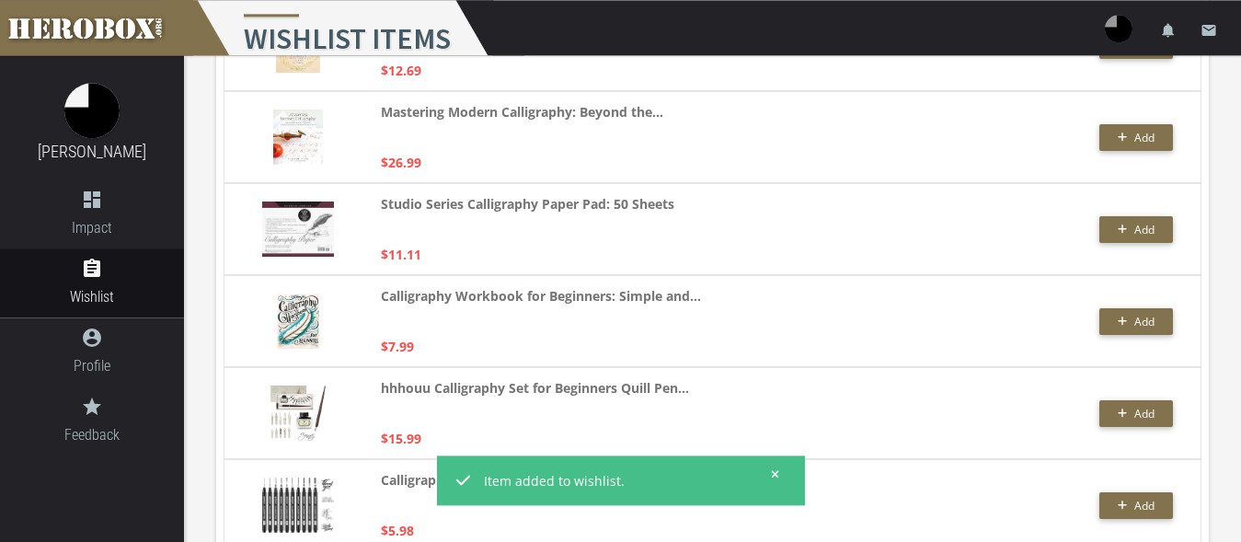
scroll to position [847, 0]
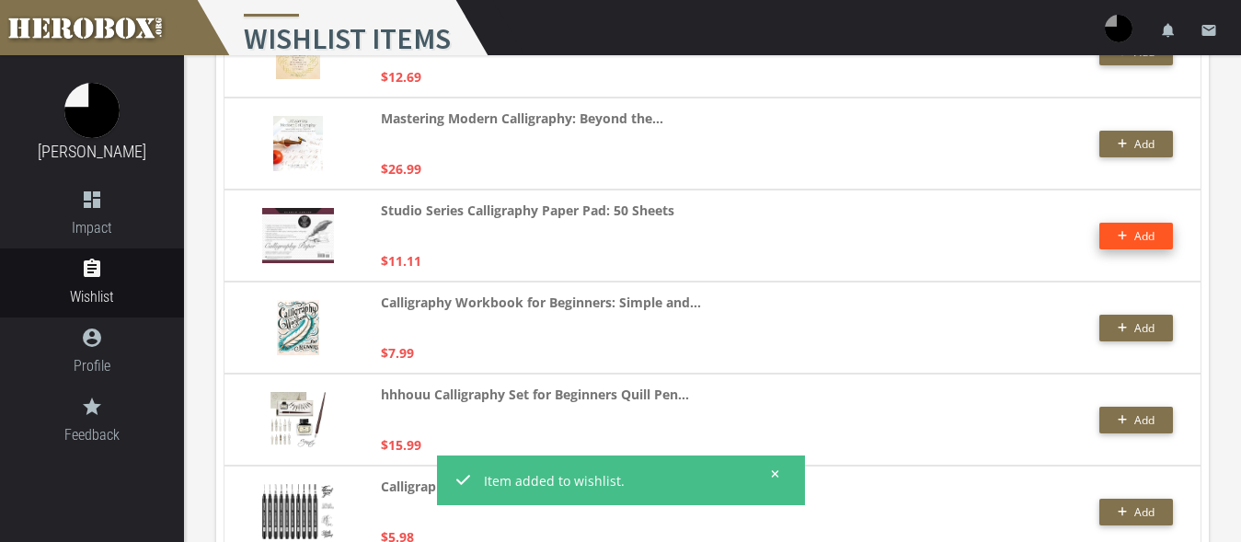
click at [1121, 243] on button "Add" at bounding box center [1136, 236] width 74 height 27
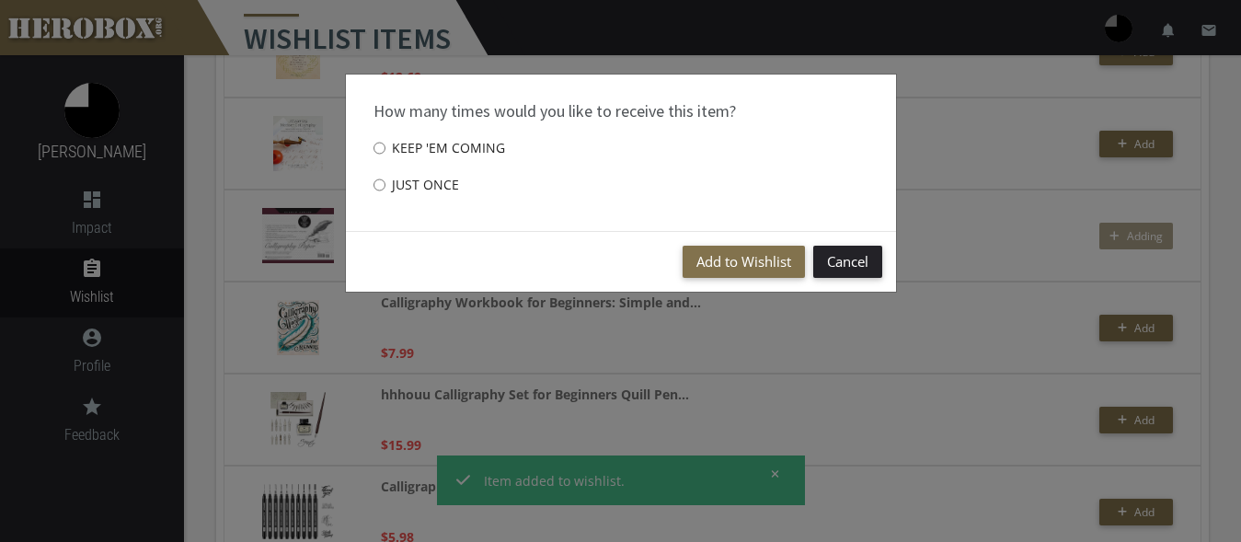
drag, startPoint x: 401, startPoint y: 190, endPoint x: 501, endPoint y: 202, distance: 100.2
click at [401, 189] on label "Just once" at bounding box center [417, 185] width 86 height 37
click at [386, 189] on input "Just once" at bounding box center [380, 184] width 12 height 29
radio input "****"
click at [745, 251] on button "Add to Wishlist" at bounding box center [744, 262] width 122 height 32
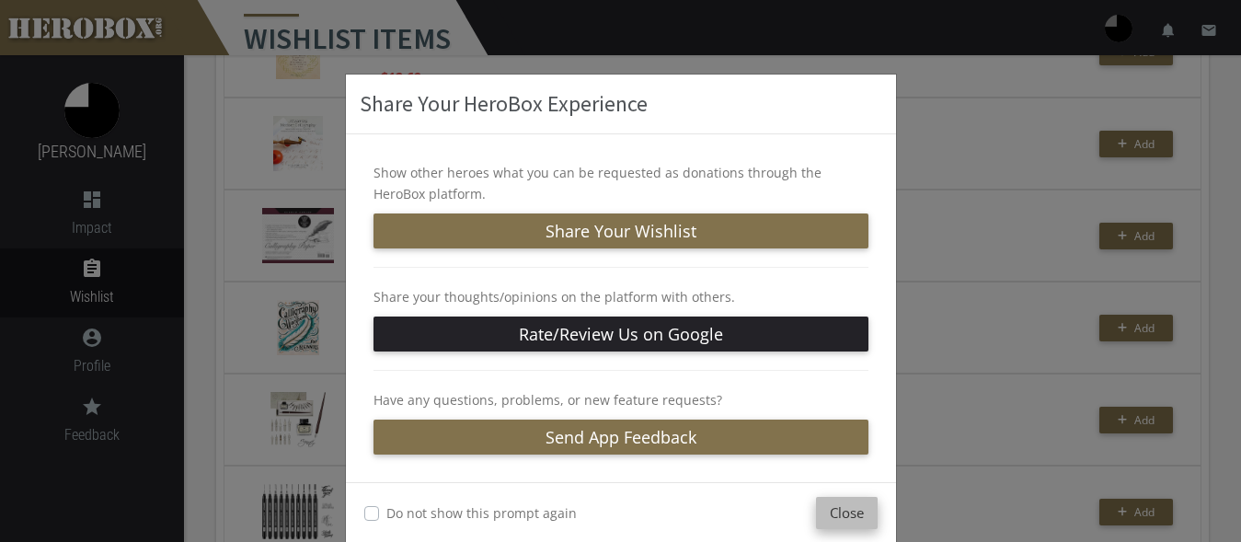
click at [842, 511] on button "Close" at bounding box center [847, 513] width 62 height 32
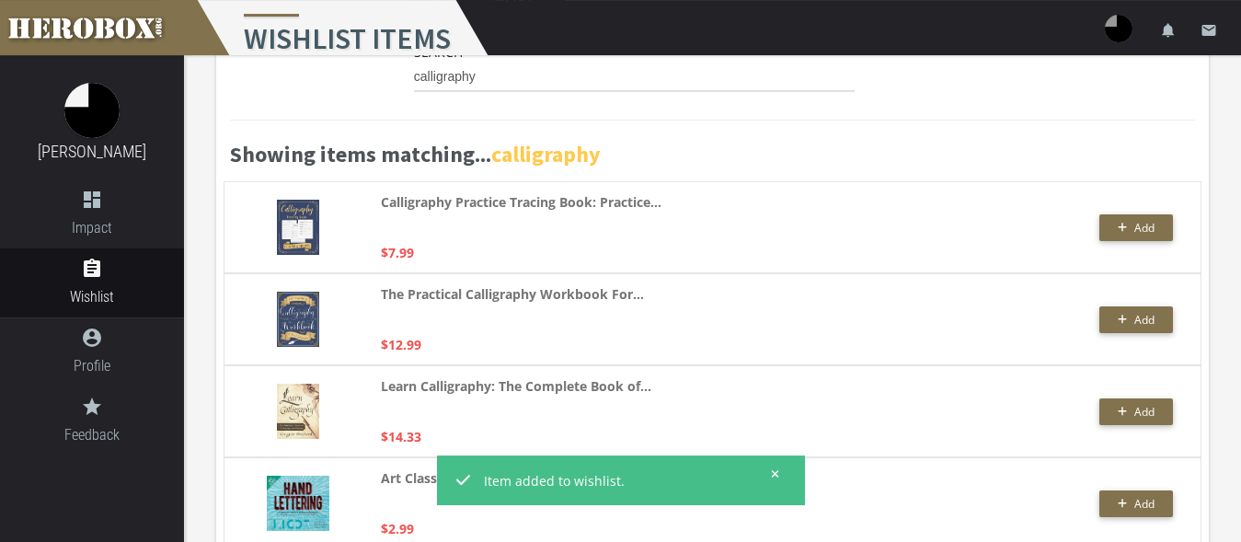
scroll to position [188, 0]
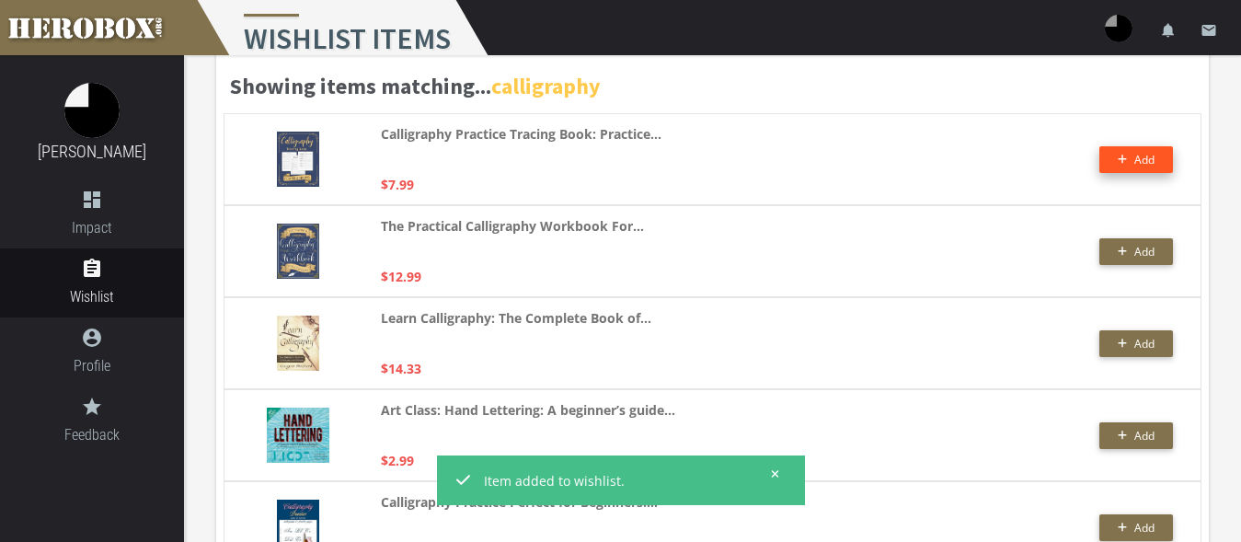
click at [1127, 165] on button "Add" at bounding box center [1136, 159] width 74 height 27
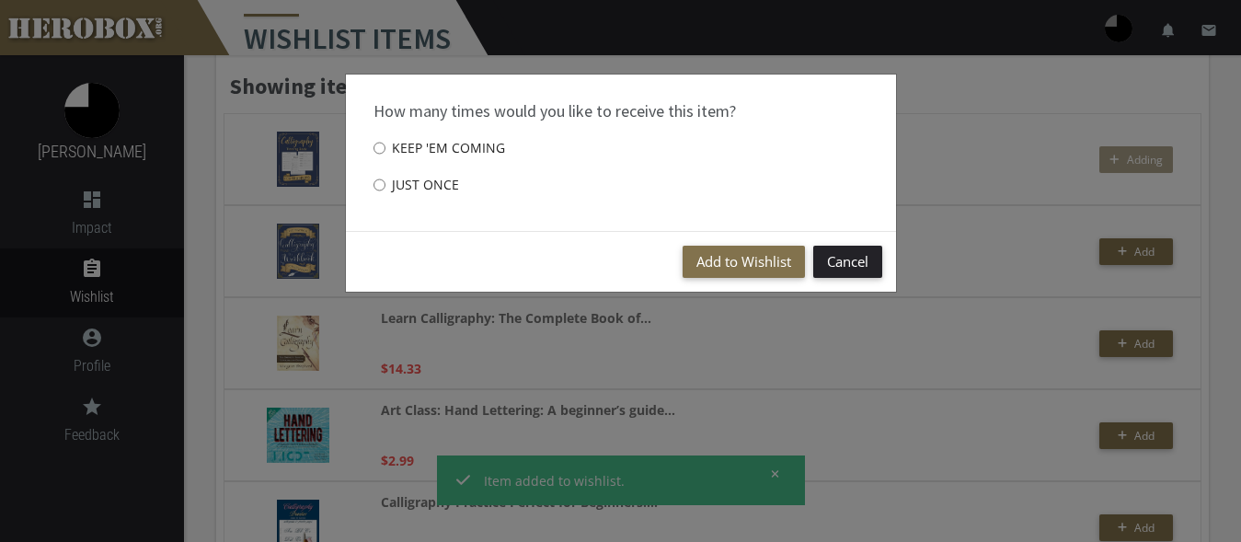
click at [407, 187] on label "Just once" at bounding box center [417, 185] width 86 height 37
click at [386, 187] on input "Just once" at bounding box center [380, 184] width 12 height 29
radio input "****"
click at [735, 271] on button "Add to Wishlist" at bounding box center [744, 262] width 122 height 32
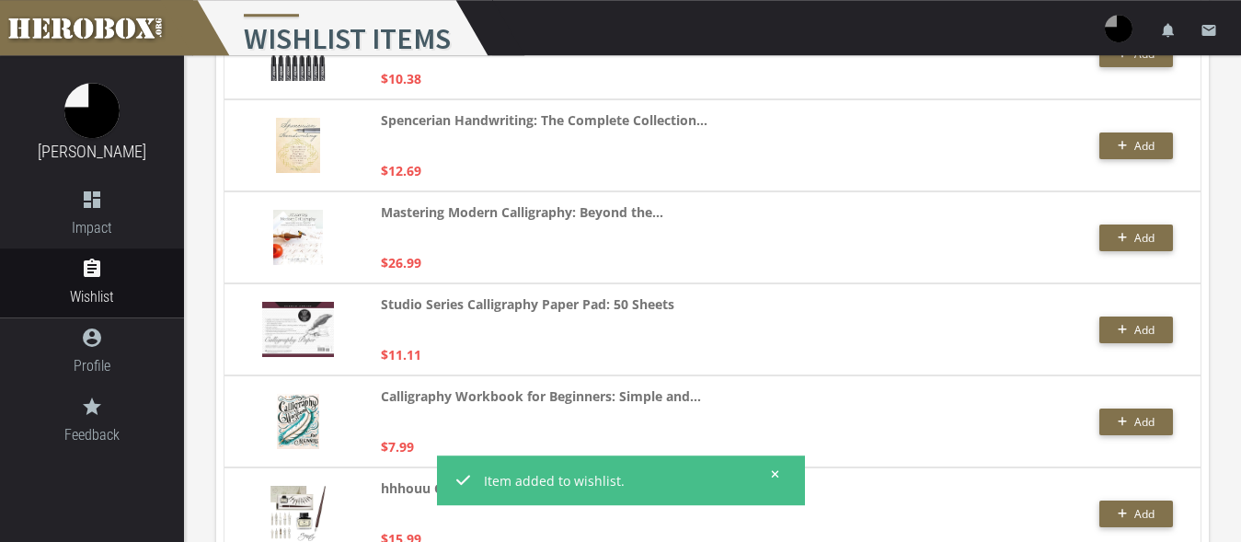
scroll to position [845, 0]
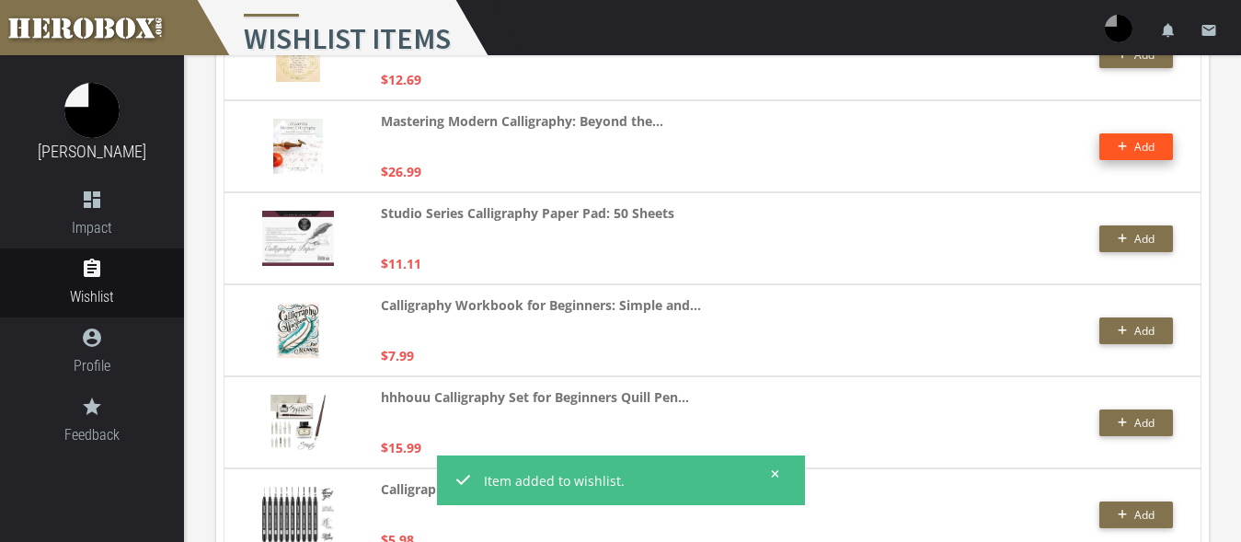
click at [1117, 144] on button "Add" at bounding box center [1136, 146] width 74 height 27
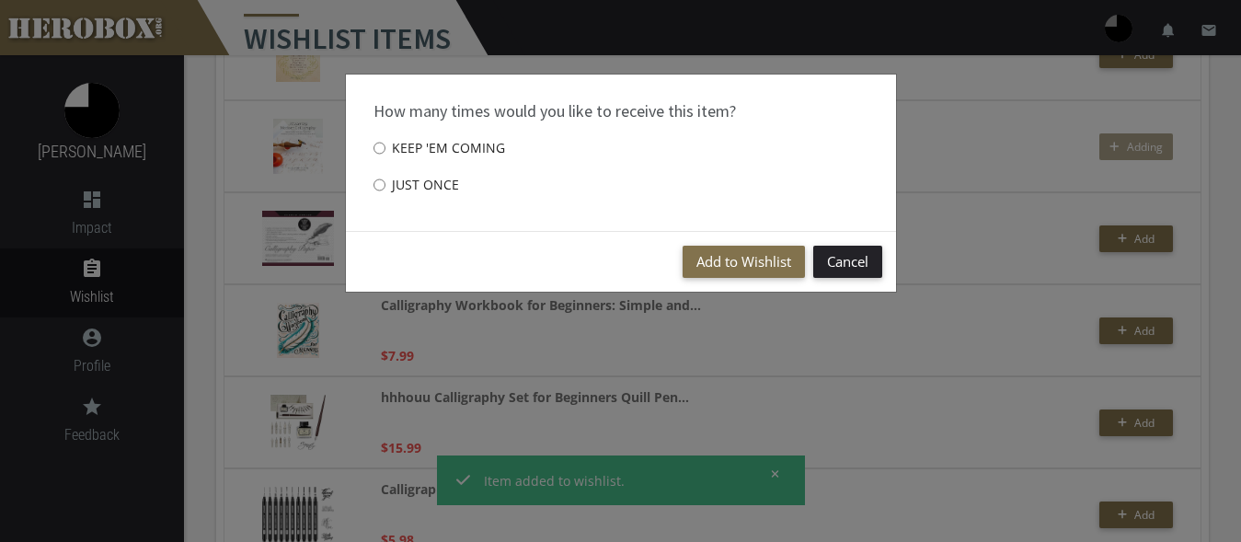
click at [405, 189] on label "Just once" at bounding box center [417, 185] width 86 height 37
click at [386, 189] on input "Just once" at bounding box center [380, 184] width 12 height 29
radio input "****"
click at [739, 257] on button "Add to Wishlist" at bounding box center [744, 262] width 122 height 32
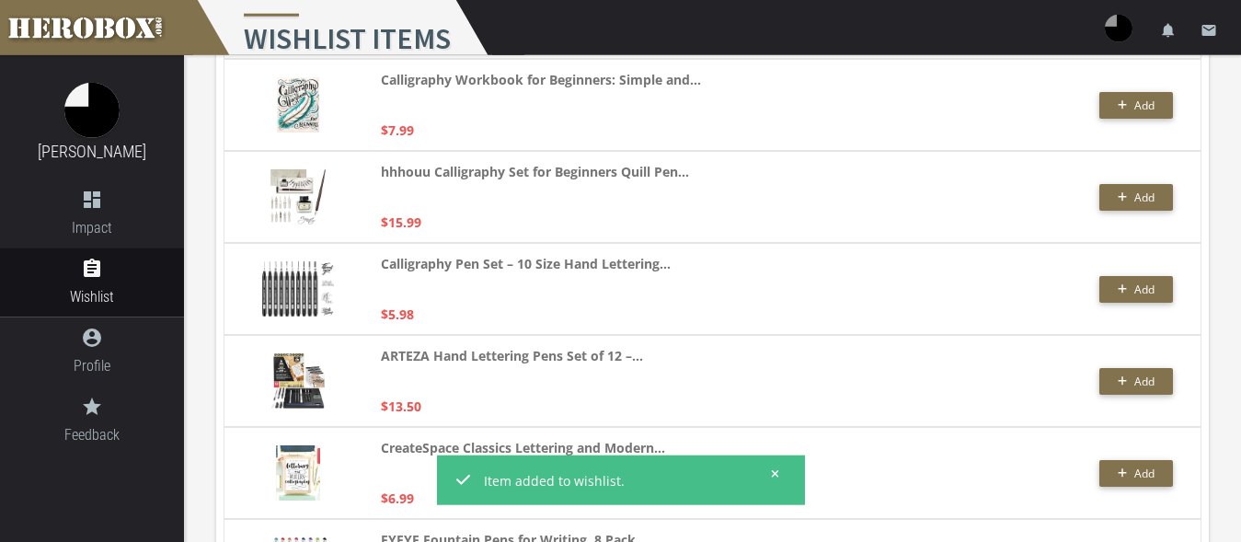
scroll to position [1032, 0]
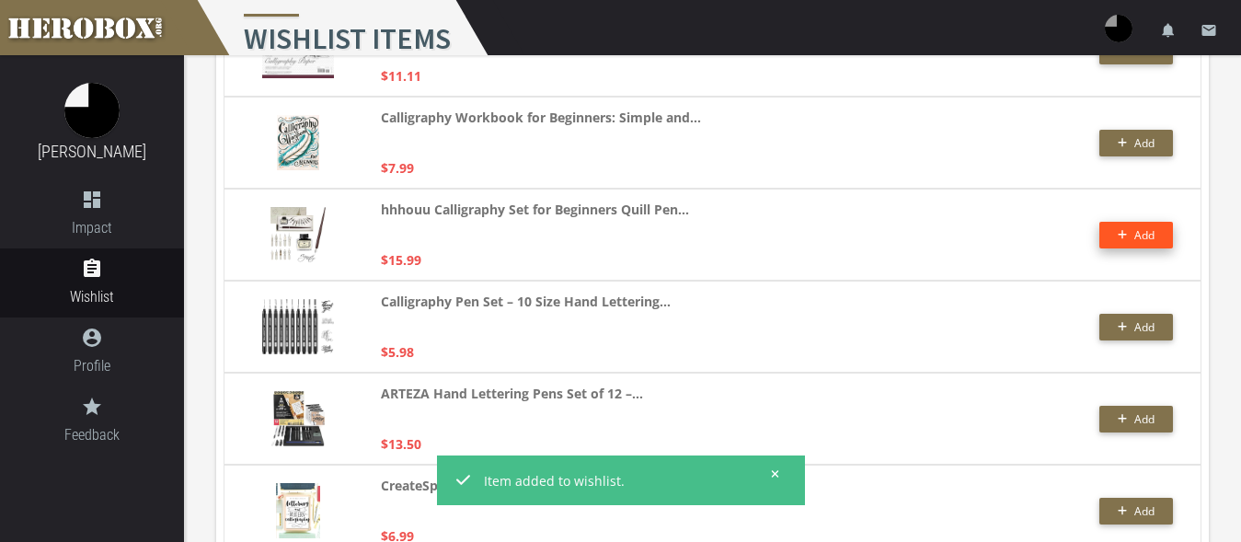
click at [1154, 230] on span "Add" at bounding box center [1144, 235] width 20 height 16
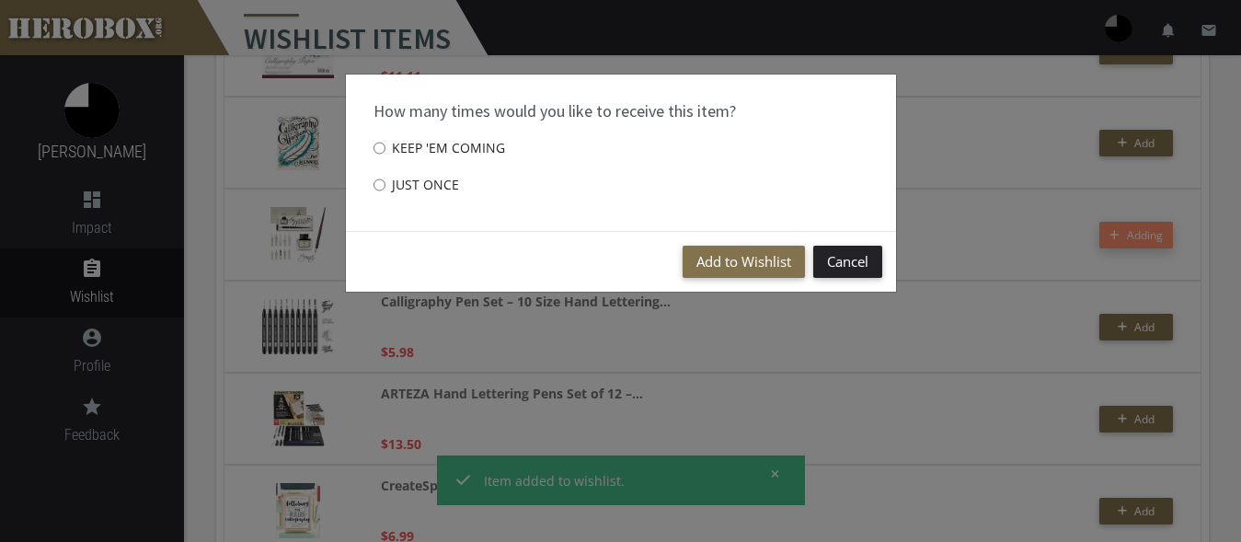
click at [419, 185] on label "Just once" at bounding box center [417, 185] width 86 height 37
click at [386, 185] on input "Just once" at bounding box center [380, 184] width 12 height 29
radio input "****"
click at [729, 263] on button "Add to Wishlist" at bounding box center [744, 262] width 122 height 32
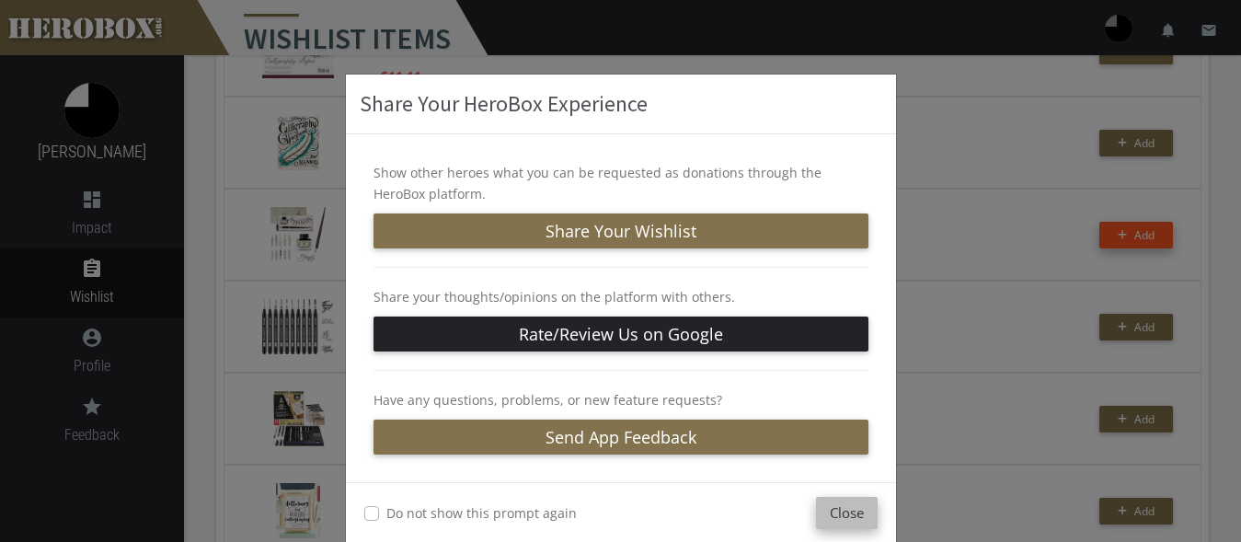
click at [816, 513] on button "Close" at bounding box center [847, 513] width 62 height 32
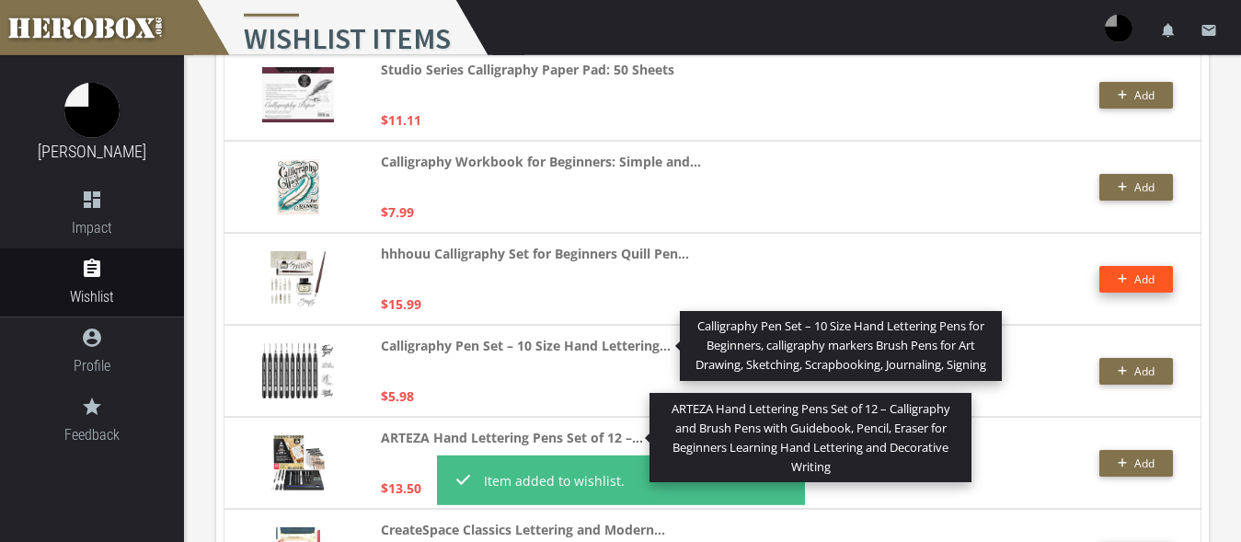
scroll to position [938, 0]
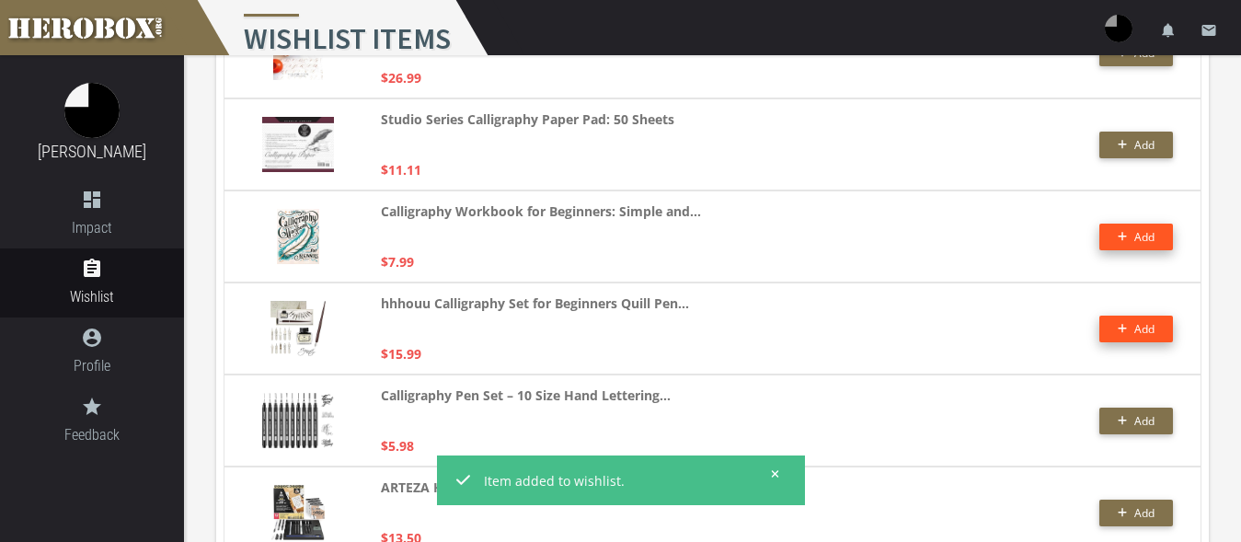
click at [1110, 239] on button "Add" at bounding box center [1136, 237] width 74 height 27
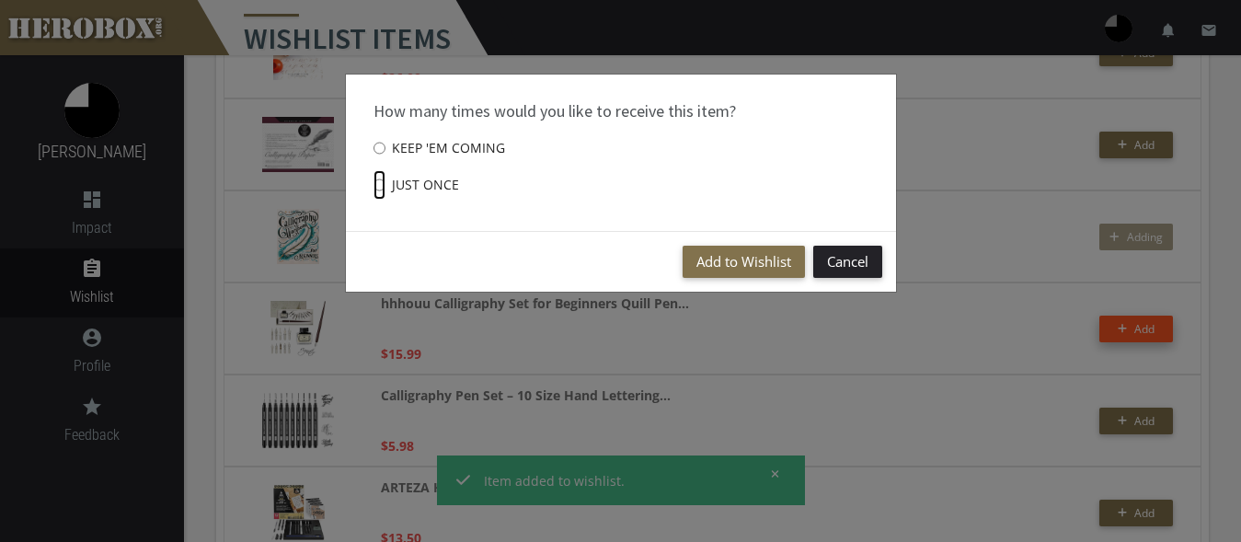
click at [374, 189] on input "Just once" at bounding box center [380, 184] width 12 height 29
radio input "****"
click at [755, 273] on button "Add to Wishlist" at bounding box center [744, 262] width 122 height 32
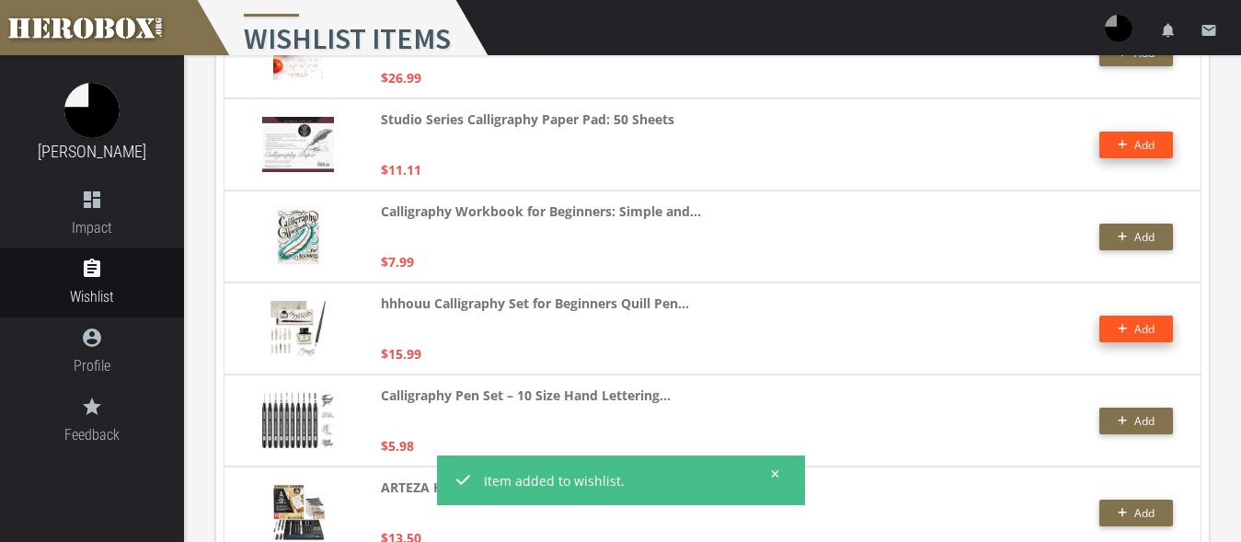
click at [1140, 139] on button "Add" at bounding box center [1136, 145] width 74 height 27
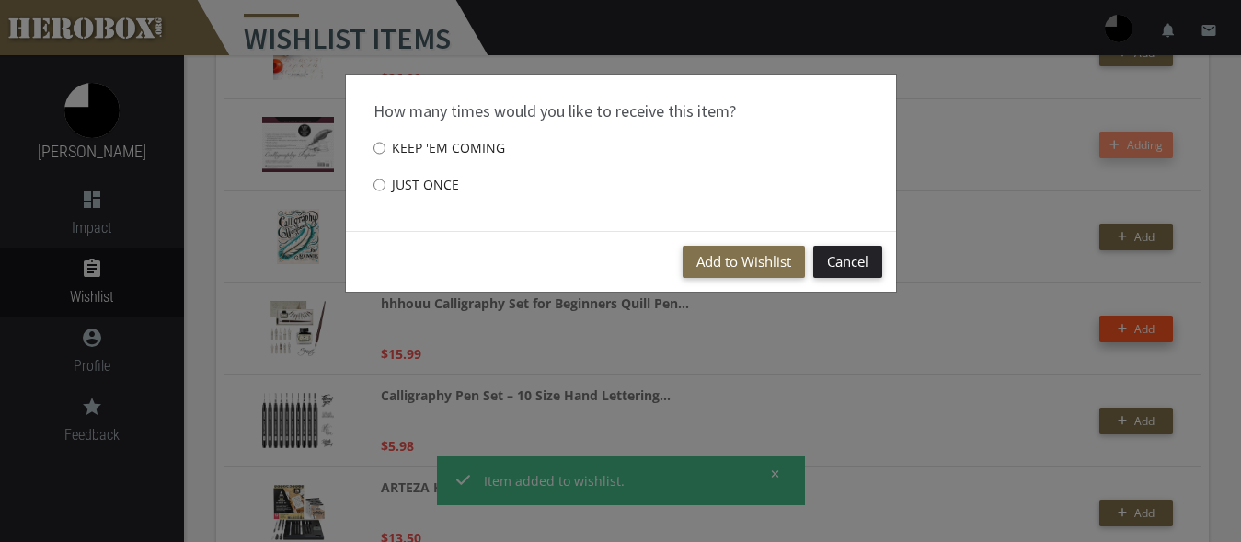
click at [420, 177] on label "Just once" at bounding box center [417, 185] width 86 height 37
click at [386, 177] on input "Just once" at bounding box center [380, 184] width 12 height 29
radio input "****"
click at [730, 257] on button "Add to Wishlist" at bounding box center [744, 262] width 122 height 32
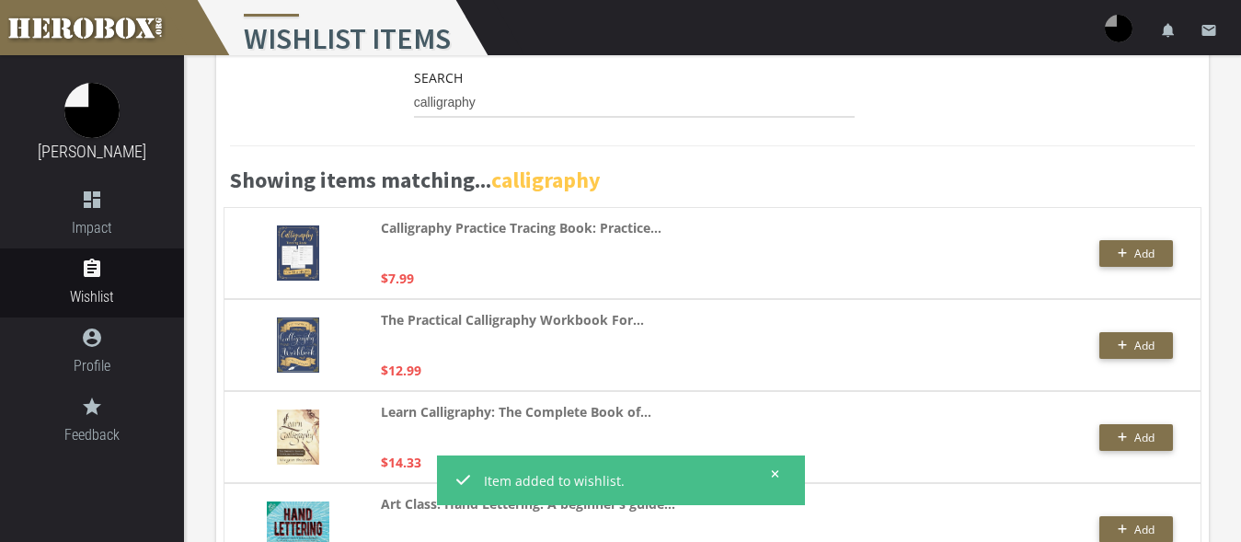
scroll to position [0, 0]
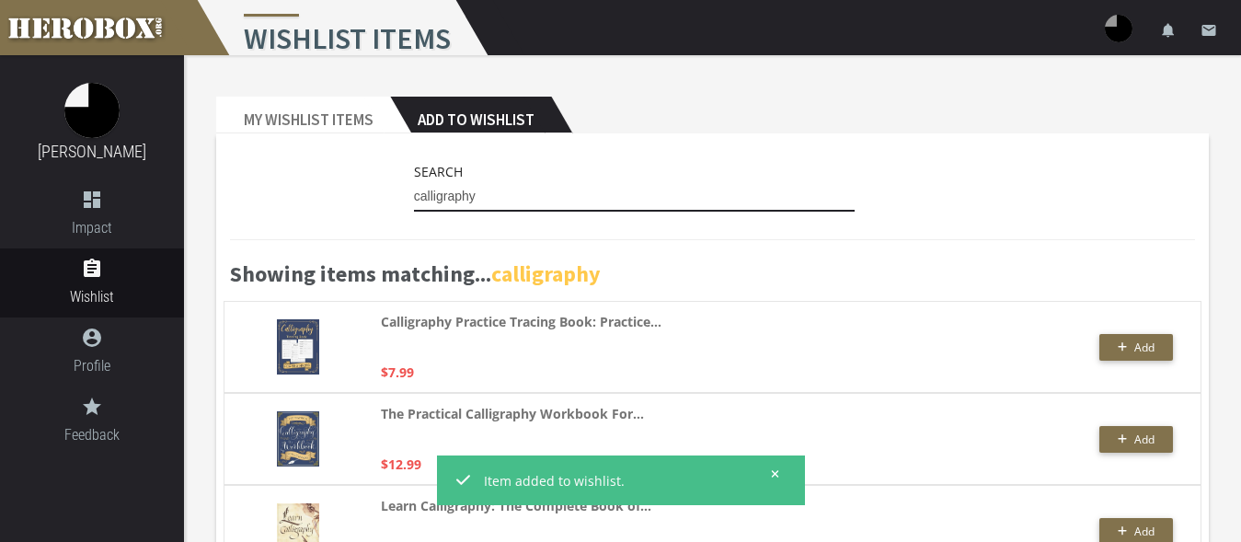
drag, startPoint x: 496, startPoint y: 199, endPoint x: 343, endPoint y: 186, distance: 153.3
click at [414, 186] on input "calligraphy" at bounding box center [635, 196] width 442 height 29
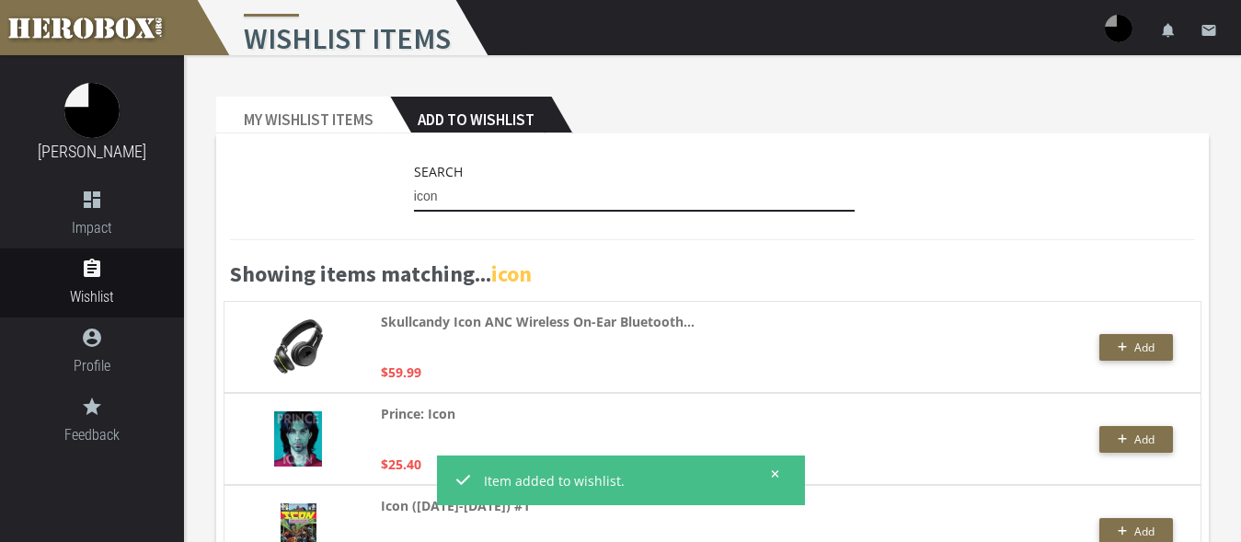
drag, startPoint x: 443, startPoint y: 197, endPoint x: 217, endPoint y: 151, distance: 231.0
click at [414, 182] on input "icon" at bounding box center [635, 196] width 442 height 29
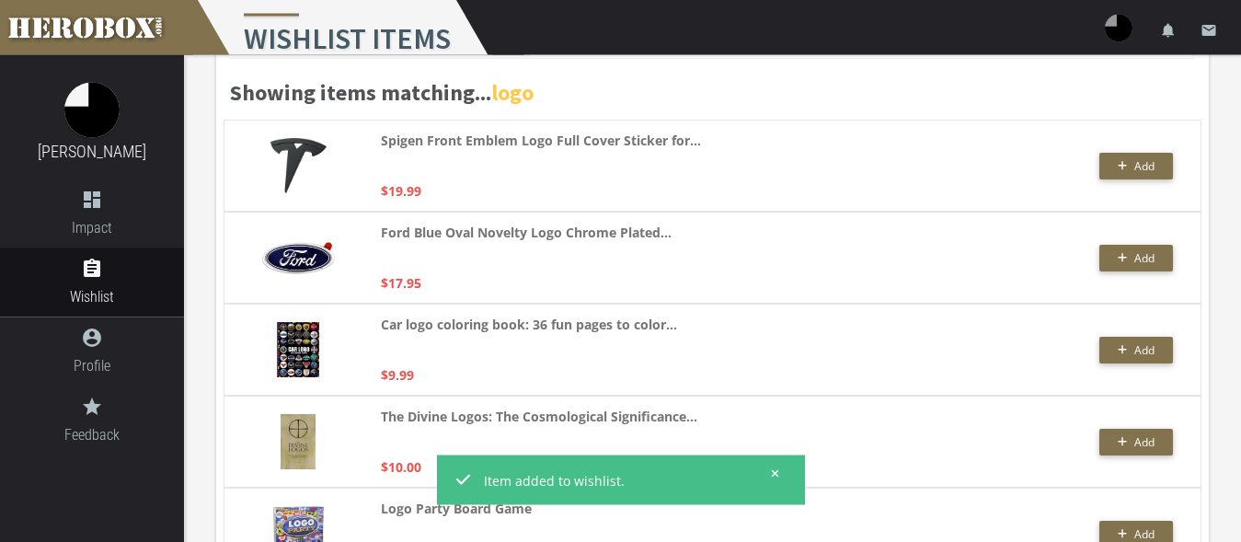
scroll to position [282, 0]
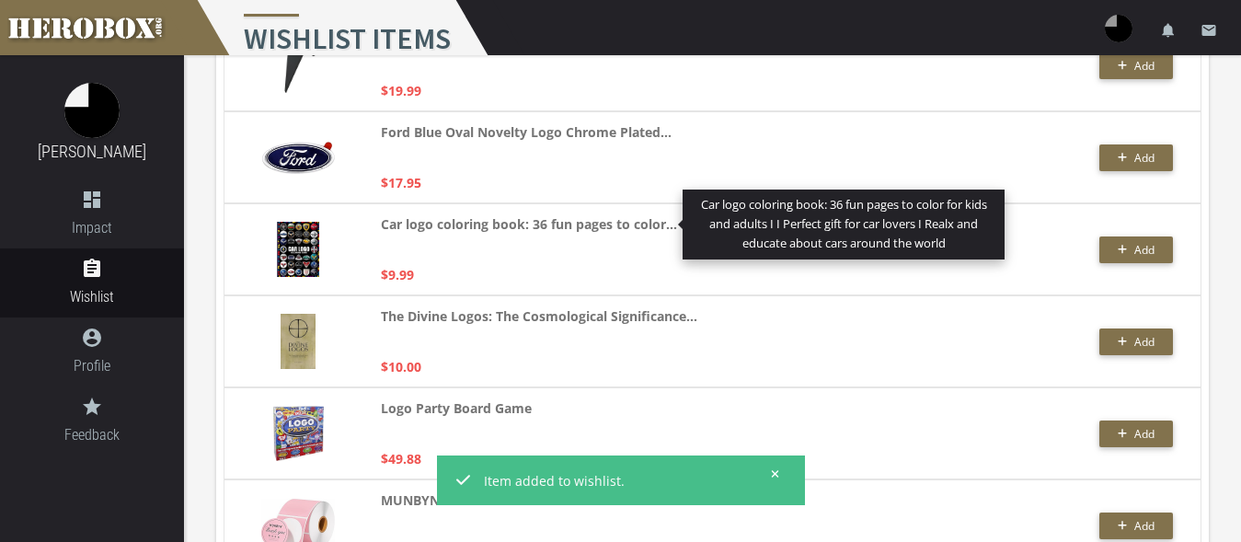
type input "logo"
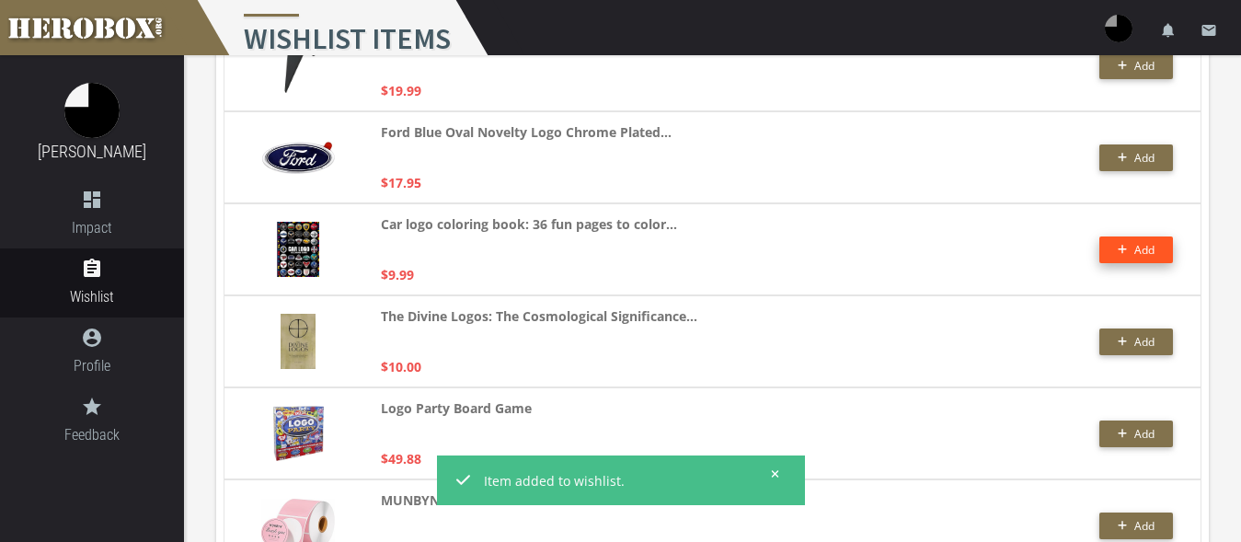
click at [1151, 252] on span "Add" at bounding box center [1144, 250] width 20 height 16
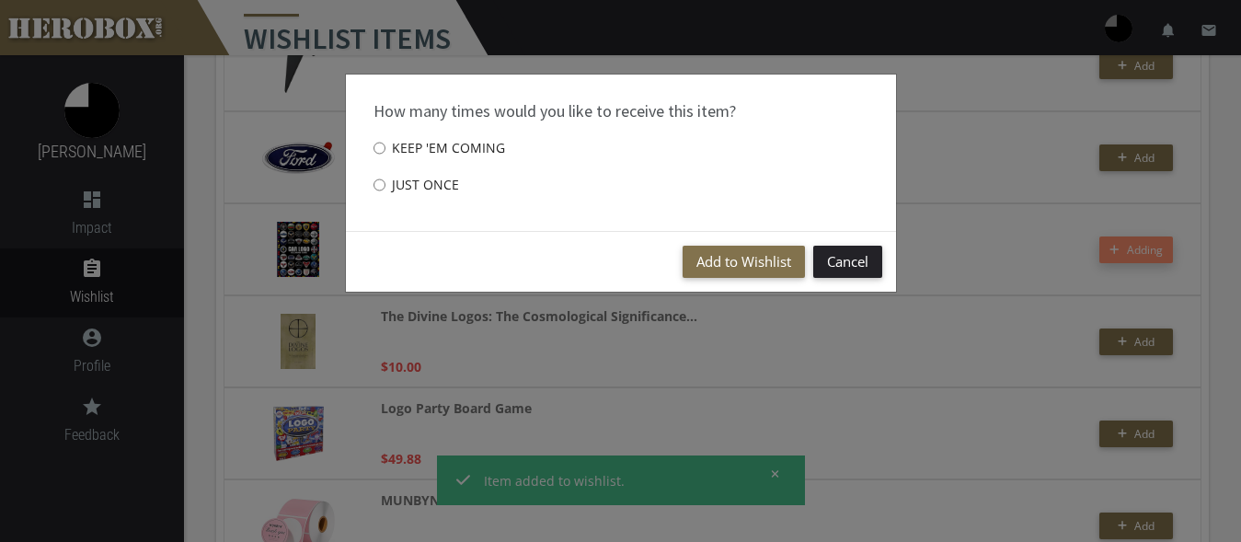
click at [419, 189] on label "Just once" at bounding box center [417, 185] width 86 height 37
click at [386, 189] on input "Just once" at bounding box center [380, 184] width 12 height 29
radio input "****"
click at [736, 262] on button "Add to Wishlist" at bounding box center [744, 262] width 122 height 32
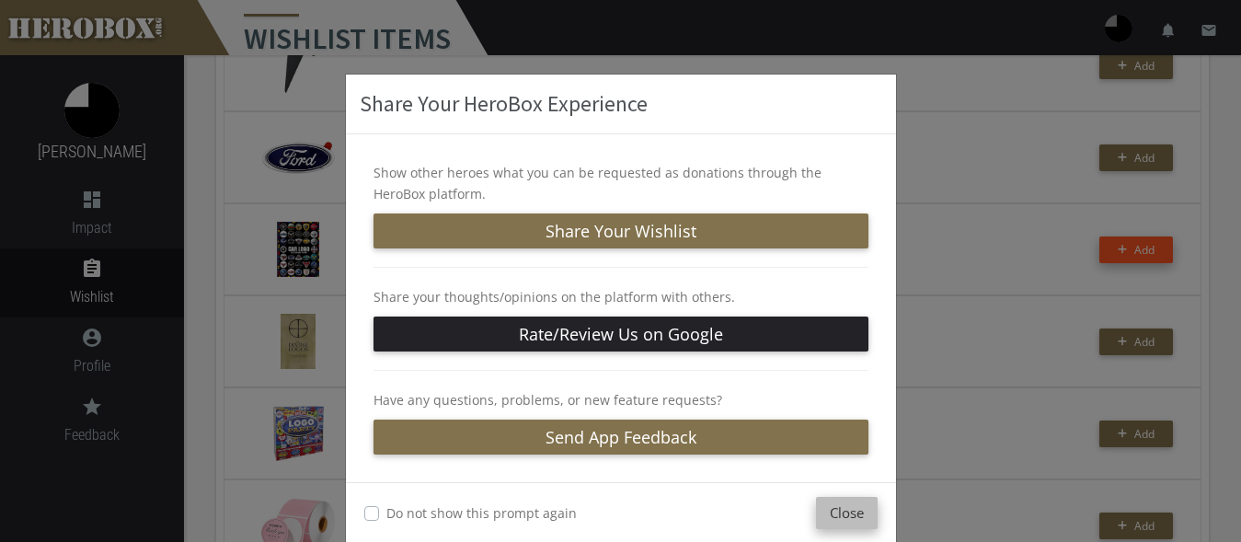
click at [829, 513] on button "Close" at bounding box center [847, 513] width 62 height 32
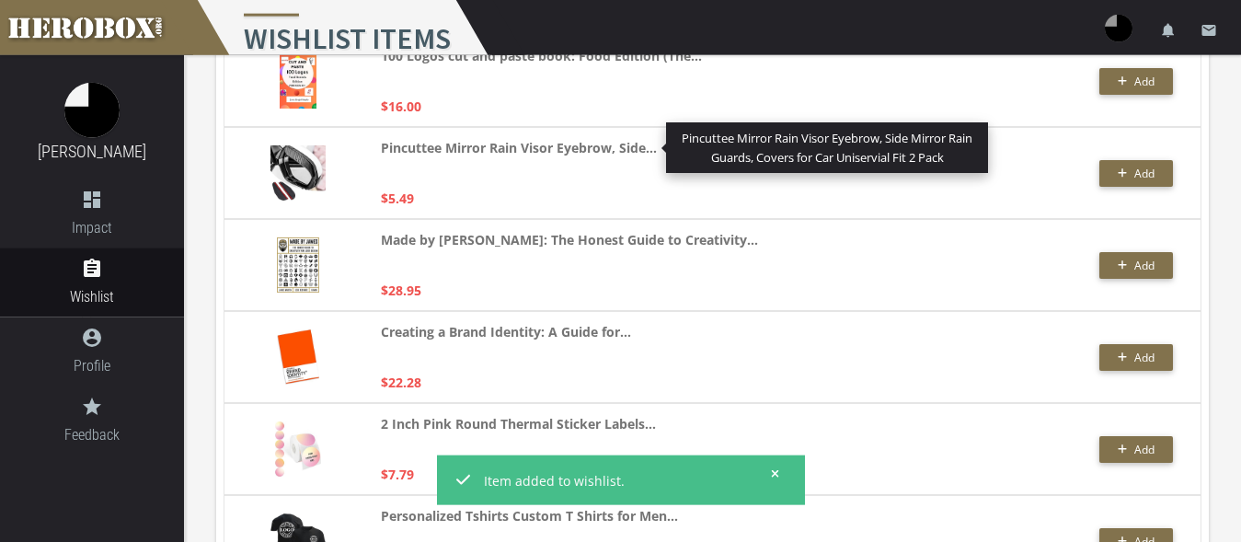
scroll to position [1314, 0]
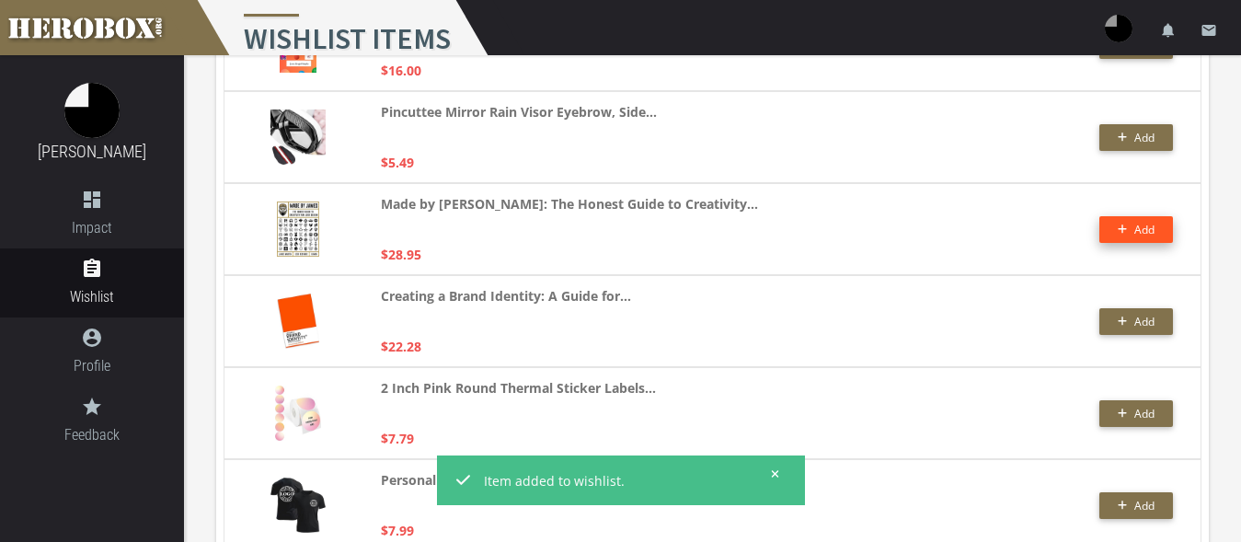
click at [1143, 234] on button "Add" at bounding box center [1136, 229] width 74 height 27
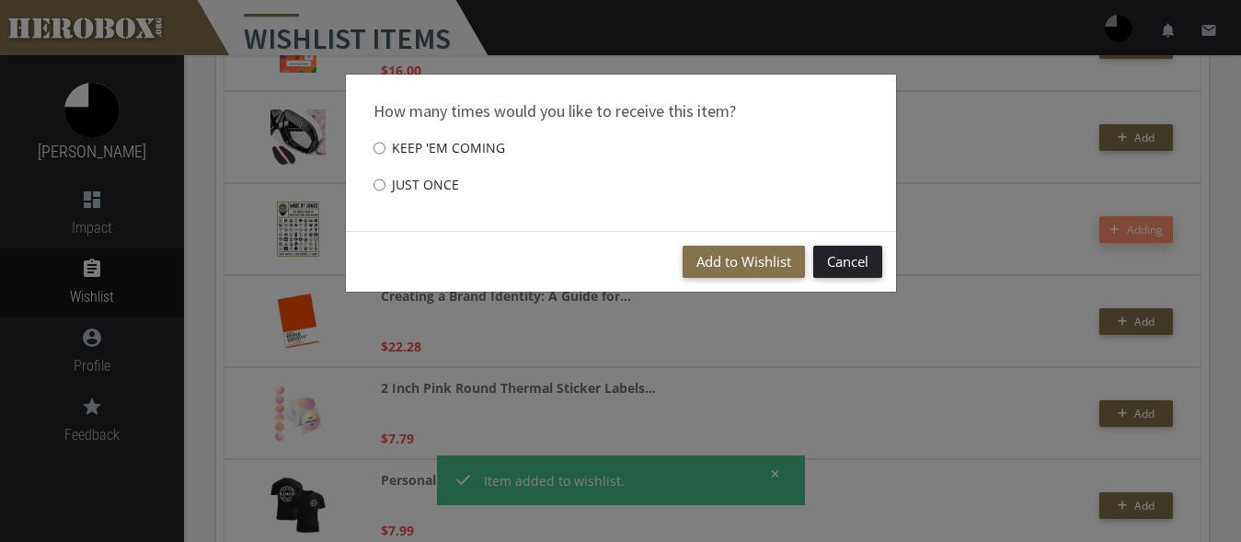
click at [407, 189] on label "Just once" at bounding box center [417, 185] width 86 height 37
click at [386, 189] on input "Just once" at bounding box center [380, 184] width 12 height 29
radio input "****"
click at [742, 255] on button "Add to Wishlist" at bounding box center [744, 262] width 122 height 32
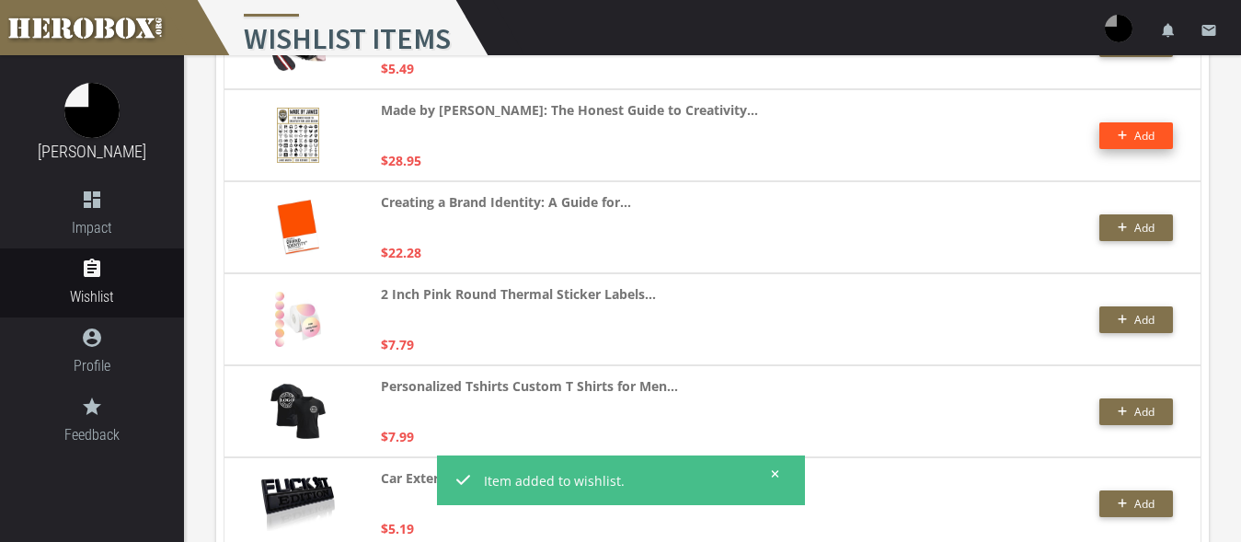
scroll to position [1502, 0]
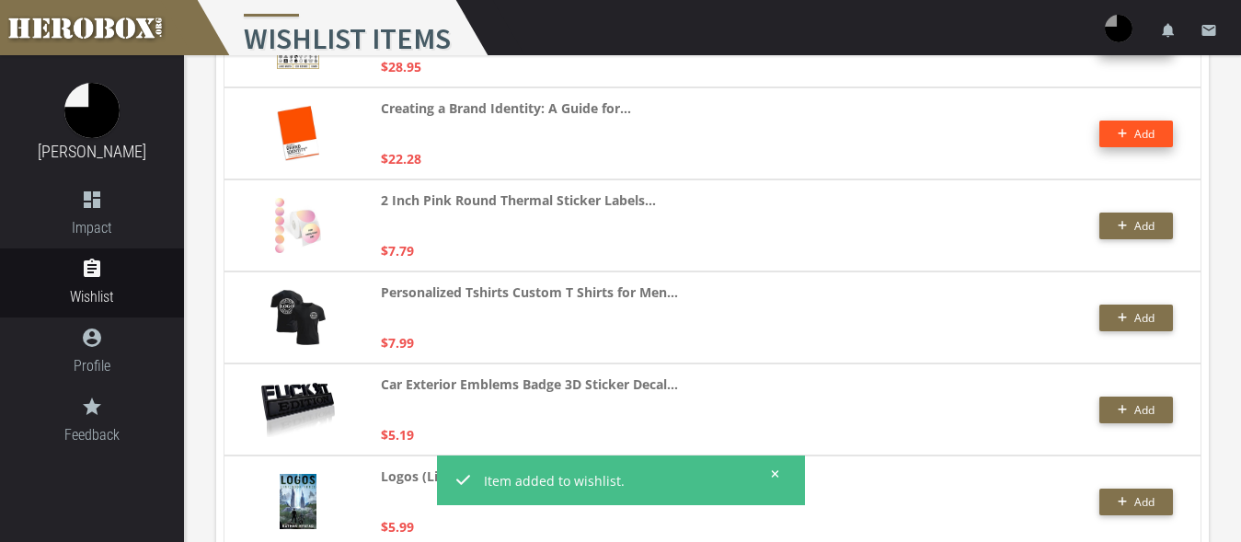
click at [1131, 139] on button "Add" at bounding box center [1136, 134] width 74 height 27
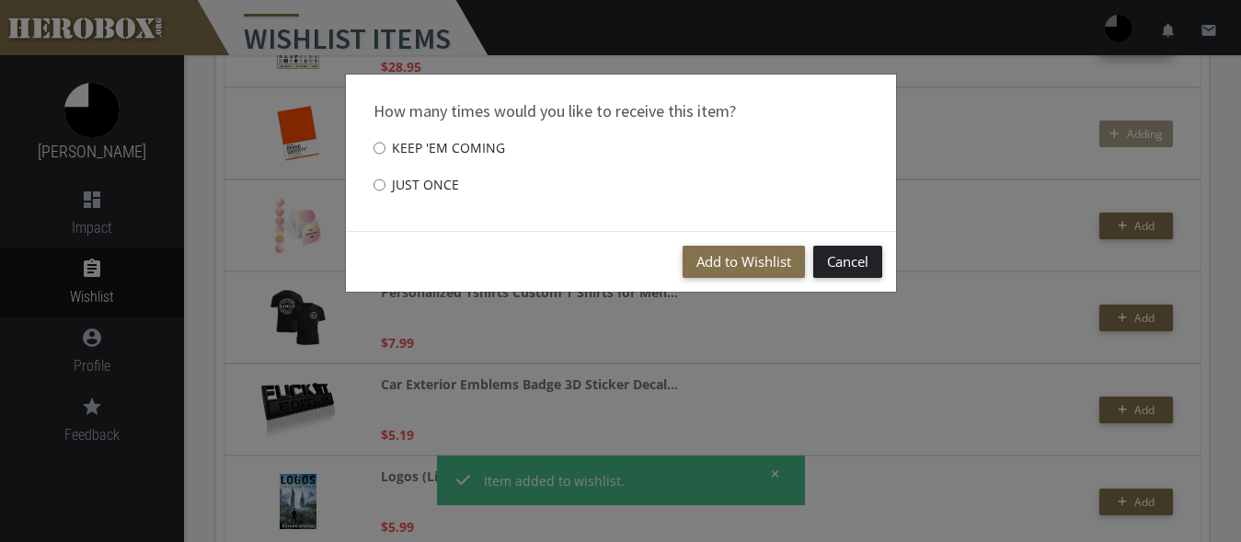
click at [435, 175] on label "Just once" at bounding box center [417, 185] width 86 height 37
click at [386, 175] on input "Just once" at bounding box center [380, 184] width 12 height 29
radio input "****"
click at [766, 257] on button "Add to Wishlist" at bounding box center [744, 262] width 122 height 32
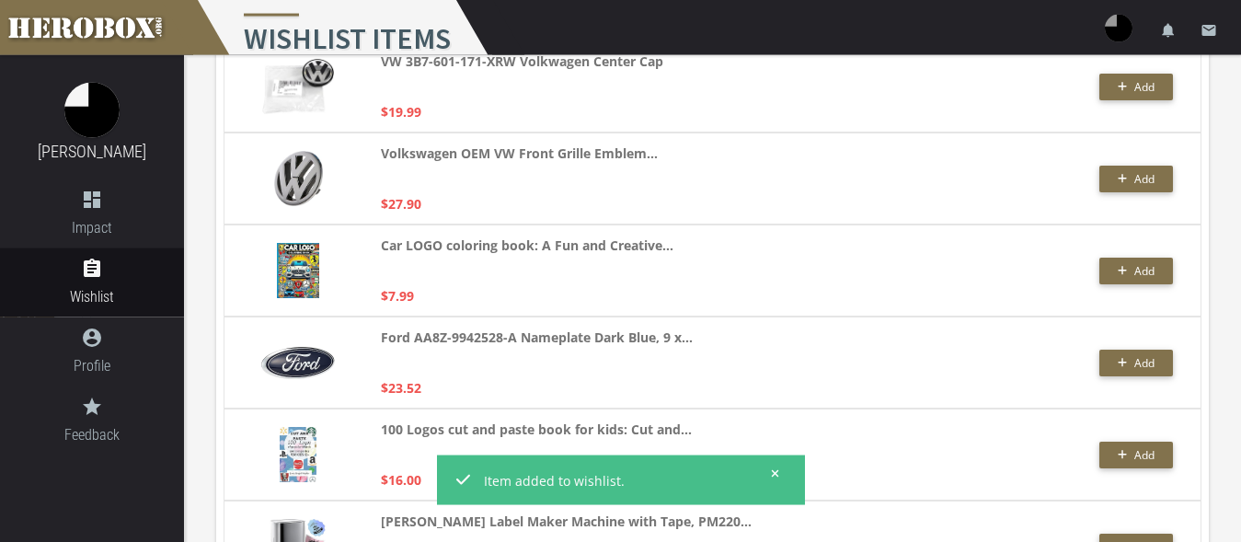
scroll to position [2440, 0]
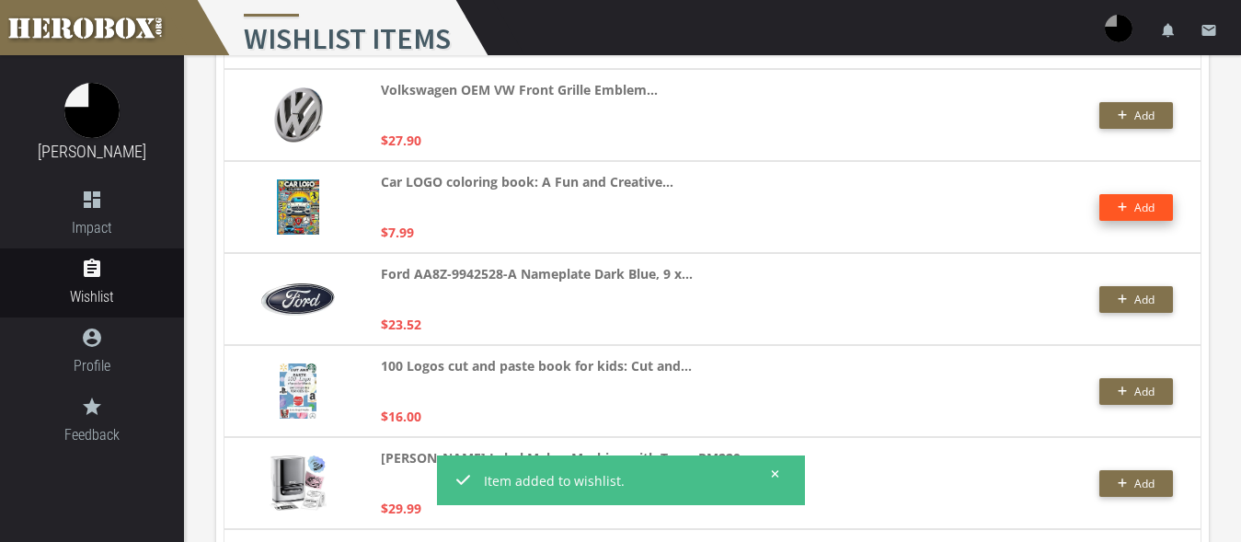
click at [1139, 205] on button "Add" at bounding box center [1136, 207] width 74 height 27
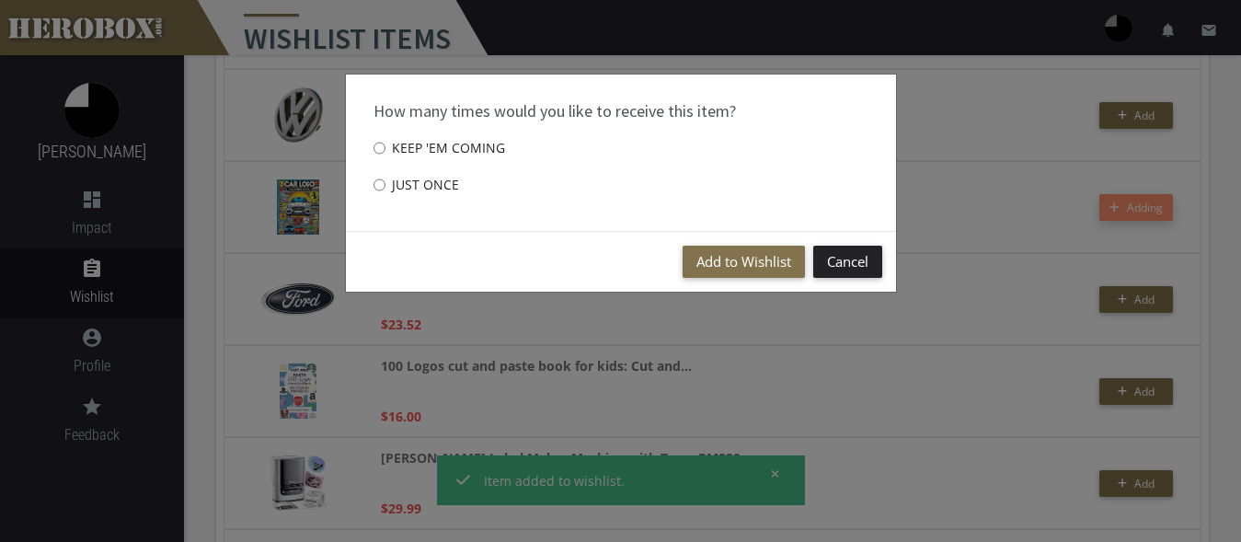
click at [433, 191] on label "Just once" at bounding box center [417, 185] width 86 height 37
click at [386, 191] on input "Just once" at bounding box center [380, 184] width 12 height 29
radio input "****"
click at [744, 264] on button "Add to Wishlist" at bounding box center [744, 262] width 122 height 32
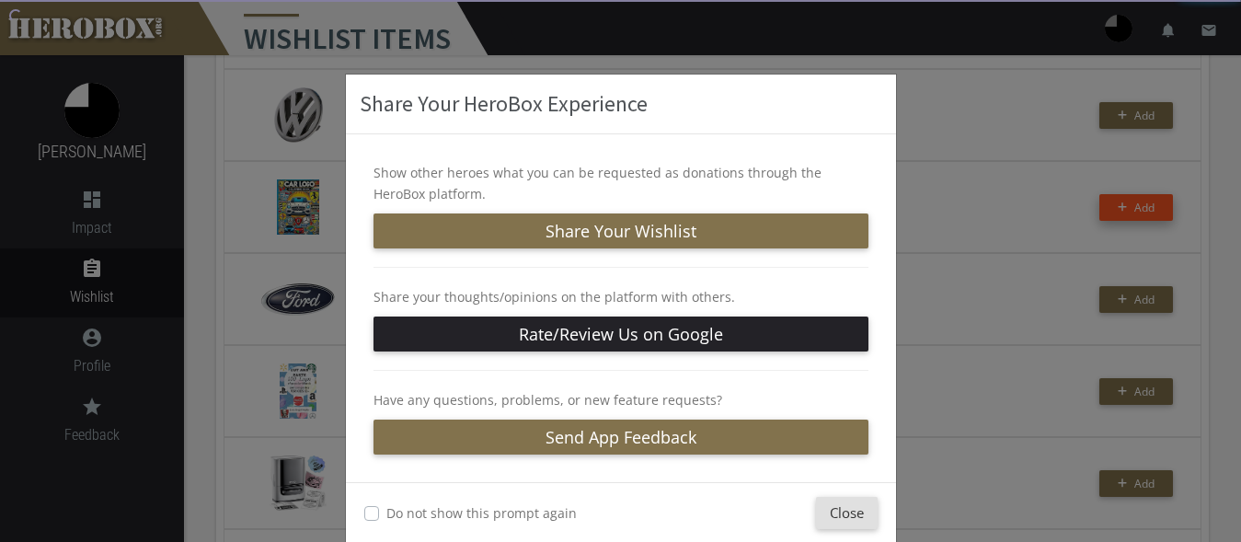
scroll to position [29, 0]
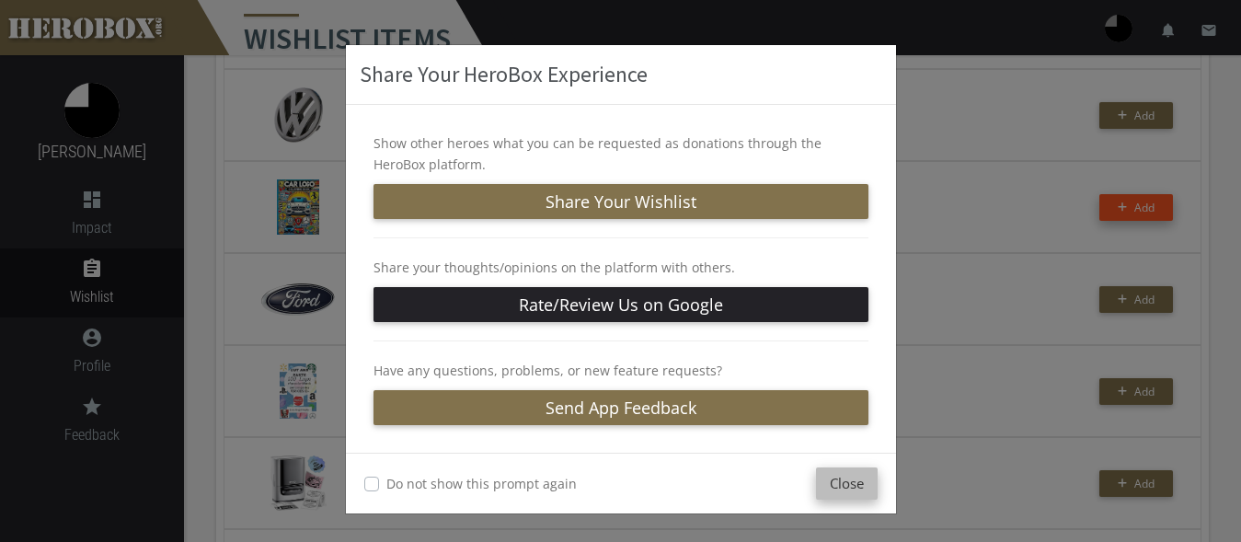
click at [828, 484] on button "Close" at bounding box center [847, 483] width 62 height 32
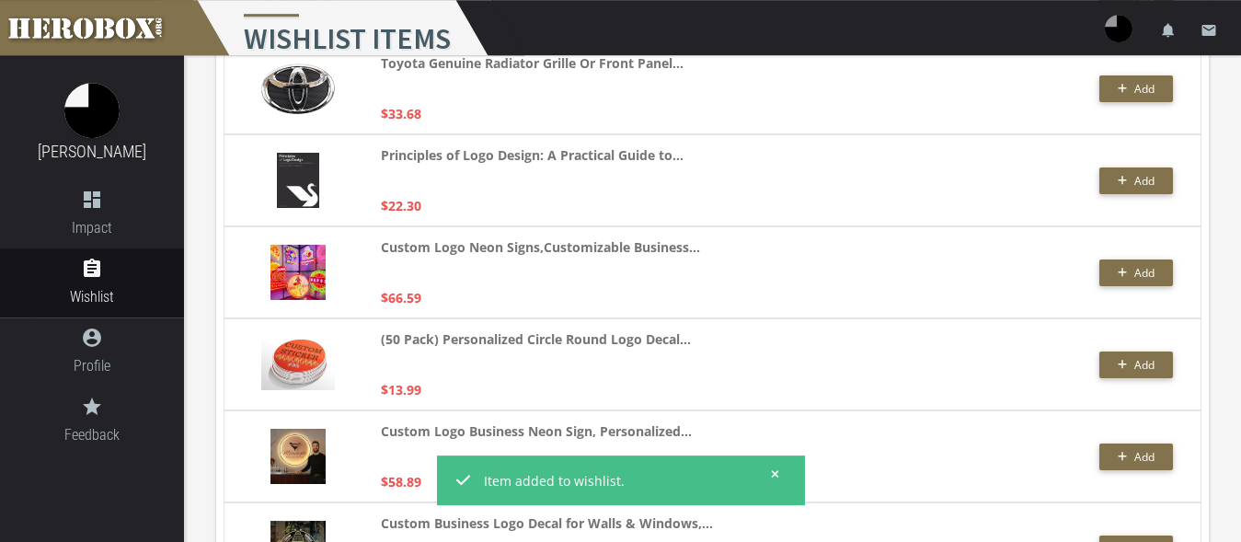
scroll to position [4406, 0]
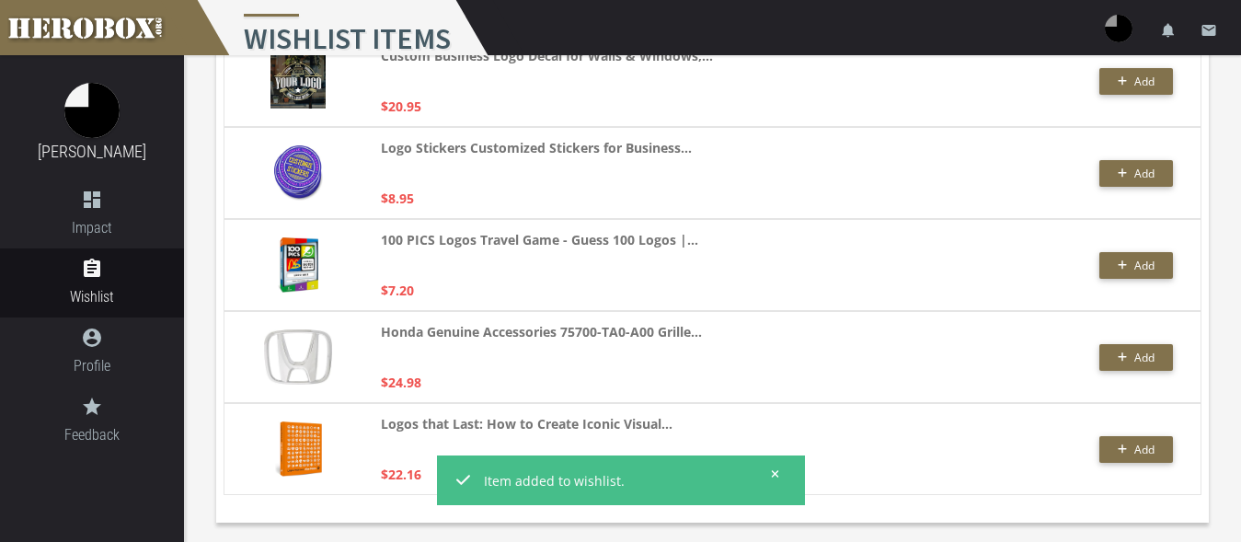
click at [770, 470] on button at bounding box center [769, 473] width 23 height 23
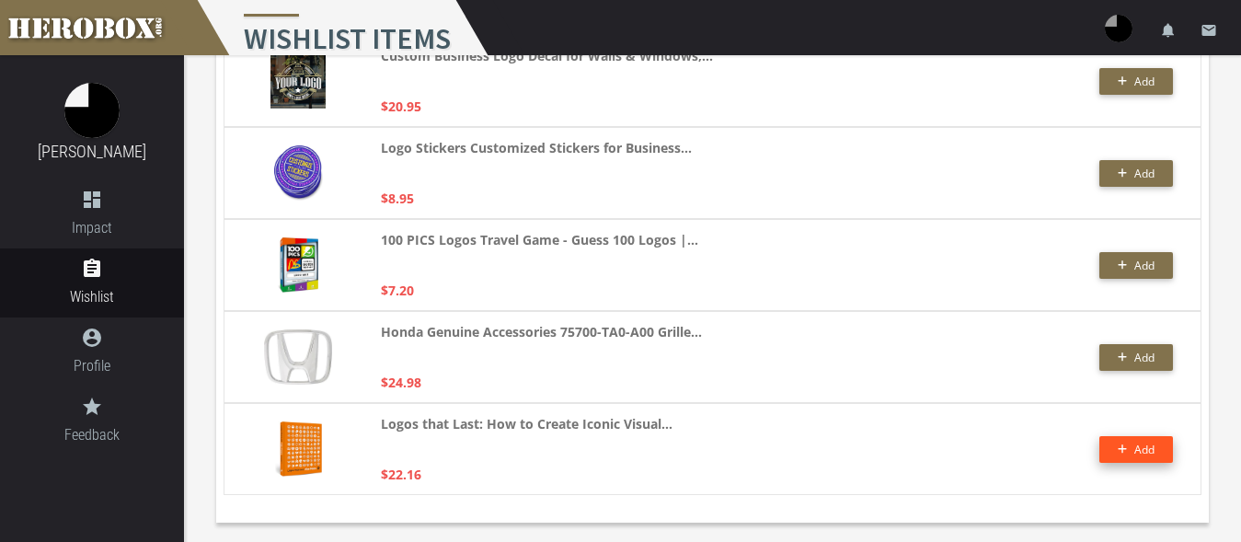
click at [1136, 448] on span "Add" at bounding box center [1144, 450] width 20 height 16
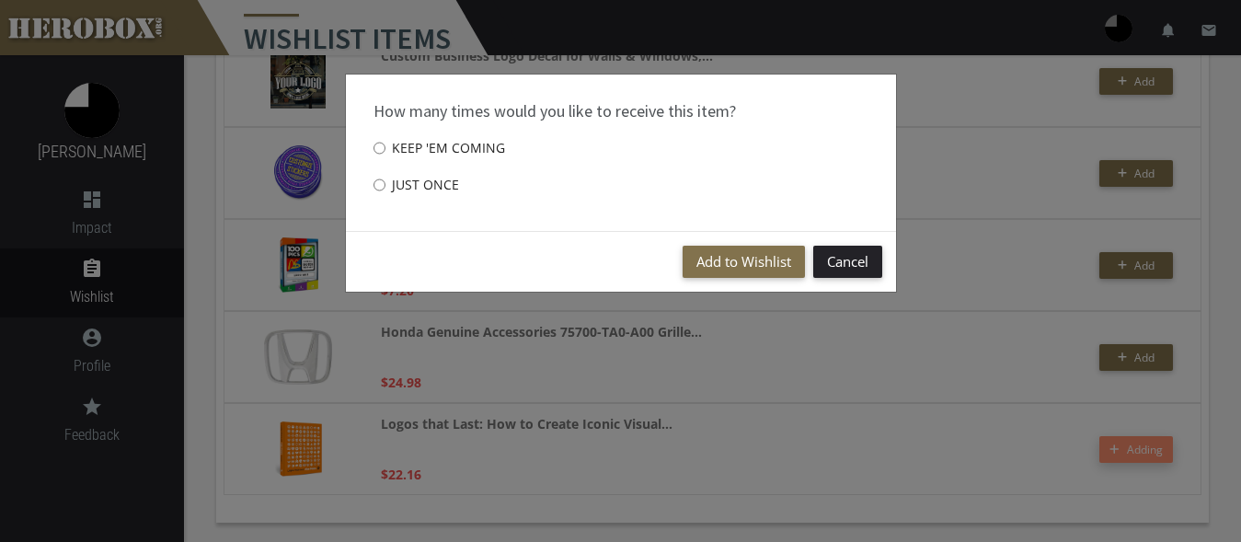
click at [451, 186] on label "Just once" at bounding box center [417, 185] width 86 height 37
click at [386, 186] on input "Just once" at bounding box center [380, 184] width 12 height 29
radio input "****"
click at [743, 256] on button "Add to Wishlist" at bounding box center [744, 262] width 122 height 32
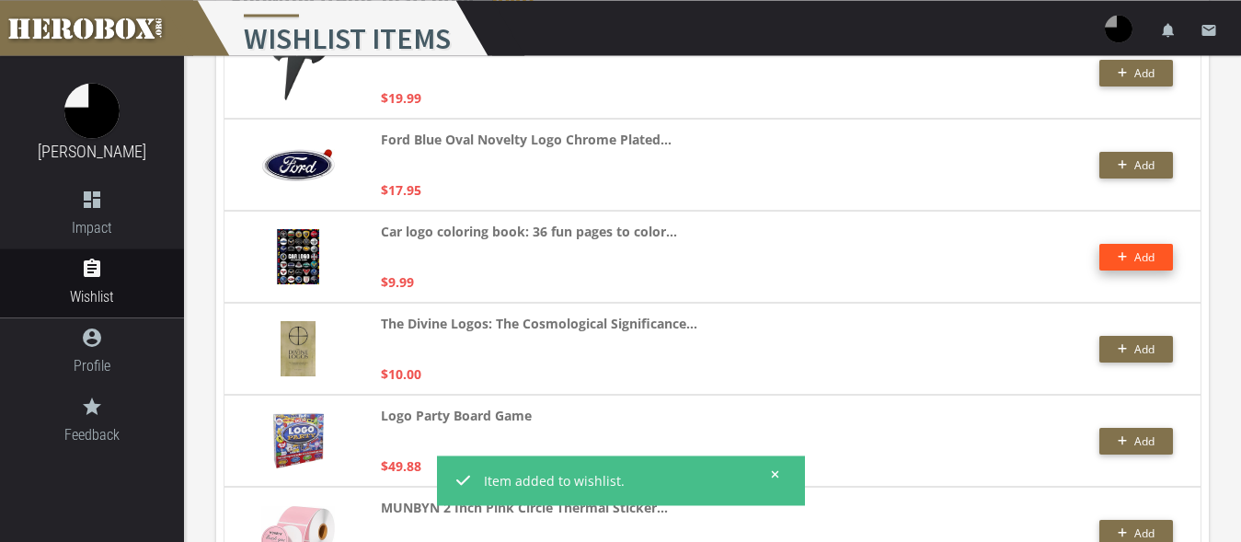
scroll to position [0, 0]
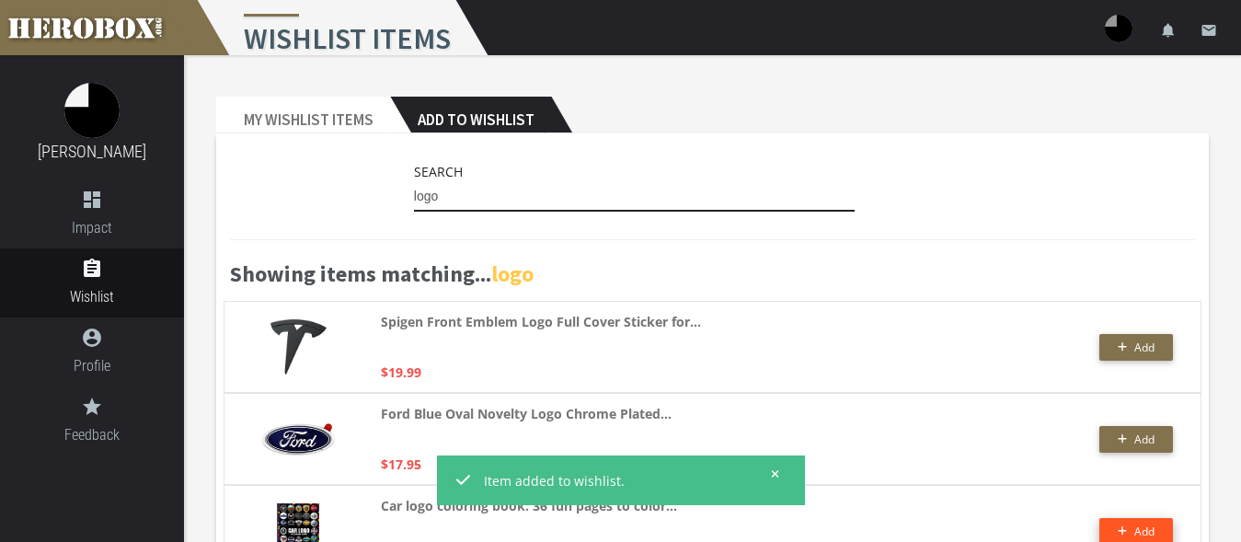
drag, startPoint x: 460, startPoint y: 204, endPoint x: 317, endPoint y: 198, distance: 143.7
click at [414, 198] on input "logo" at bounding box center [635, 196] width 442 height 29
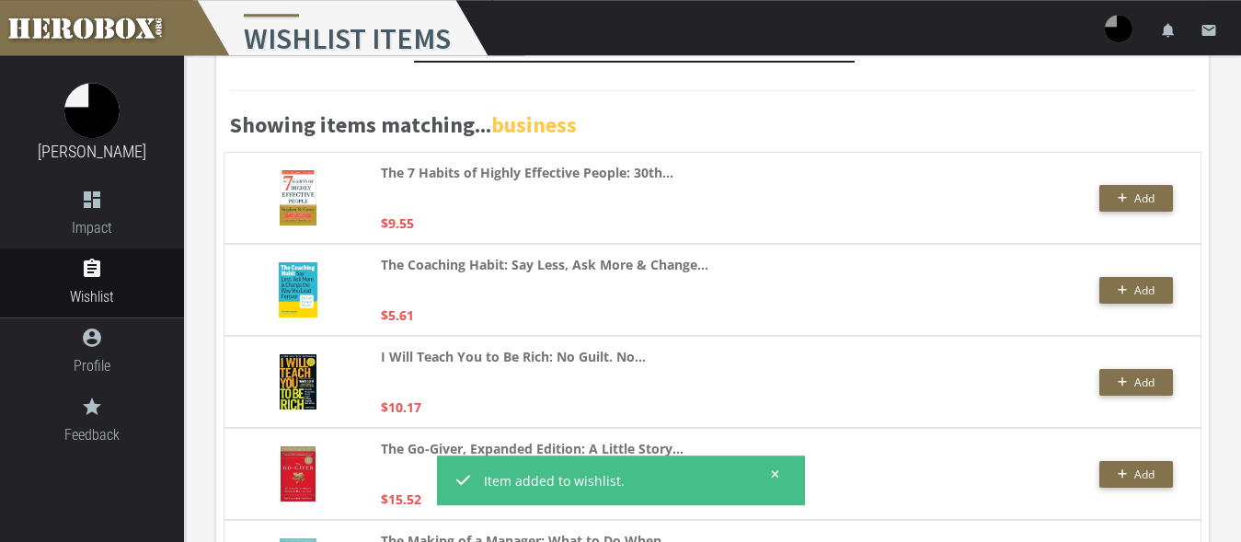
scroll to position [188, 0]
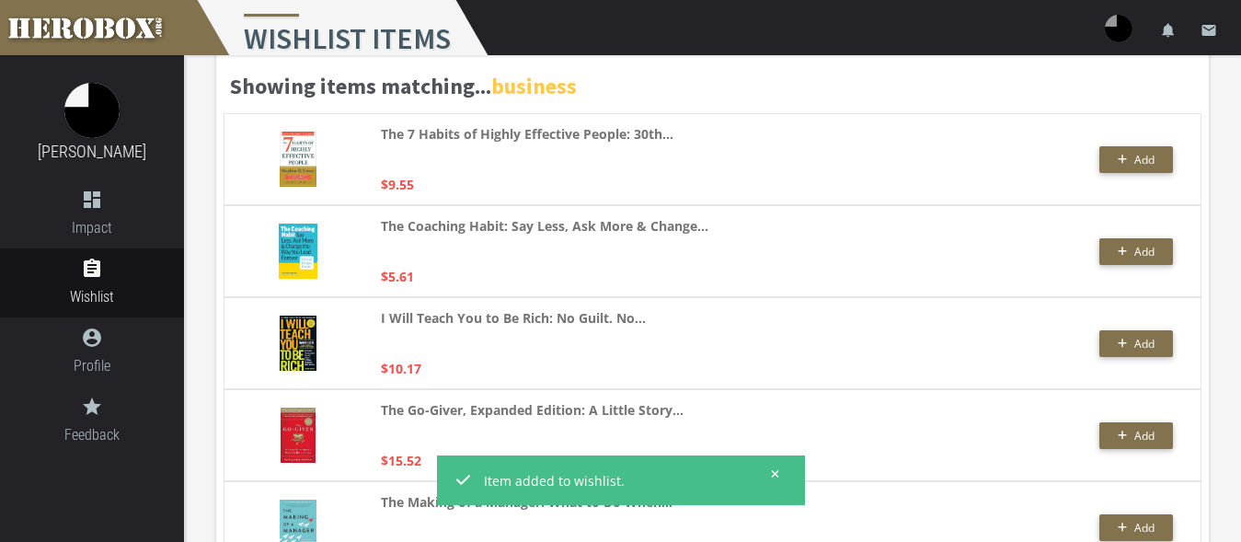
type input "business"
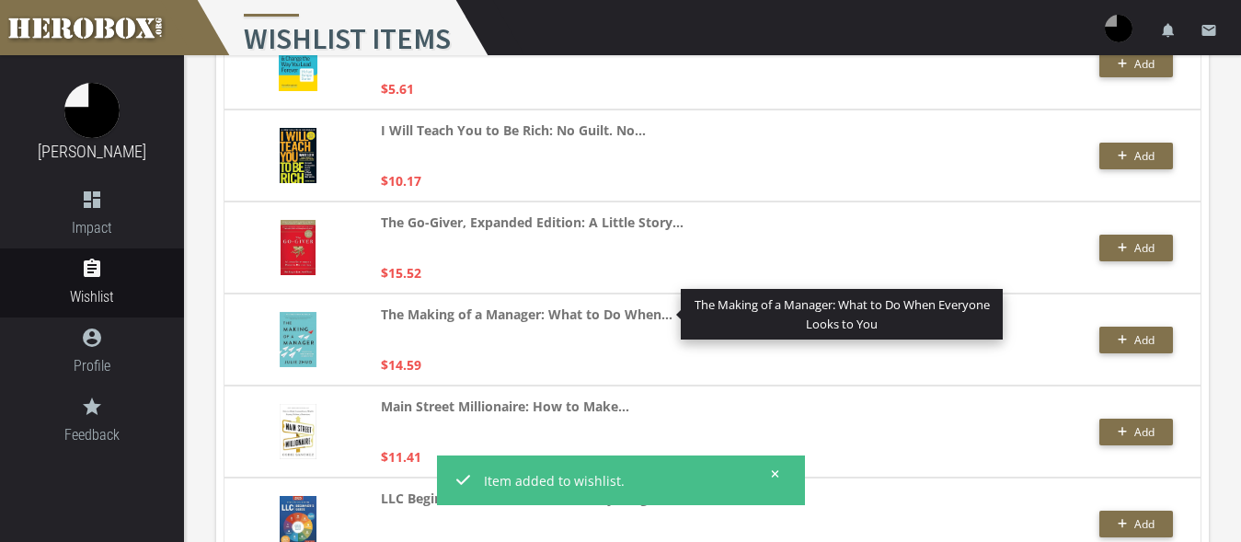
scroll to position [469, 0]
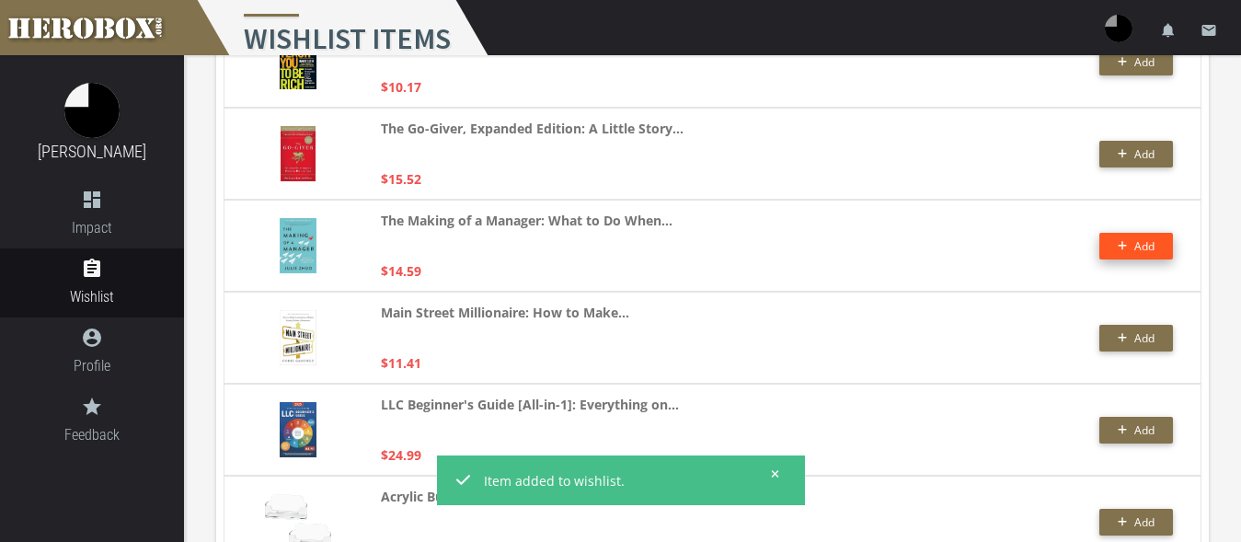
click at [1141, 244] on button "Add" at bounding box center [1136, 246] width 74 height 27
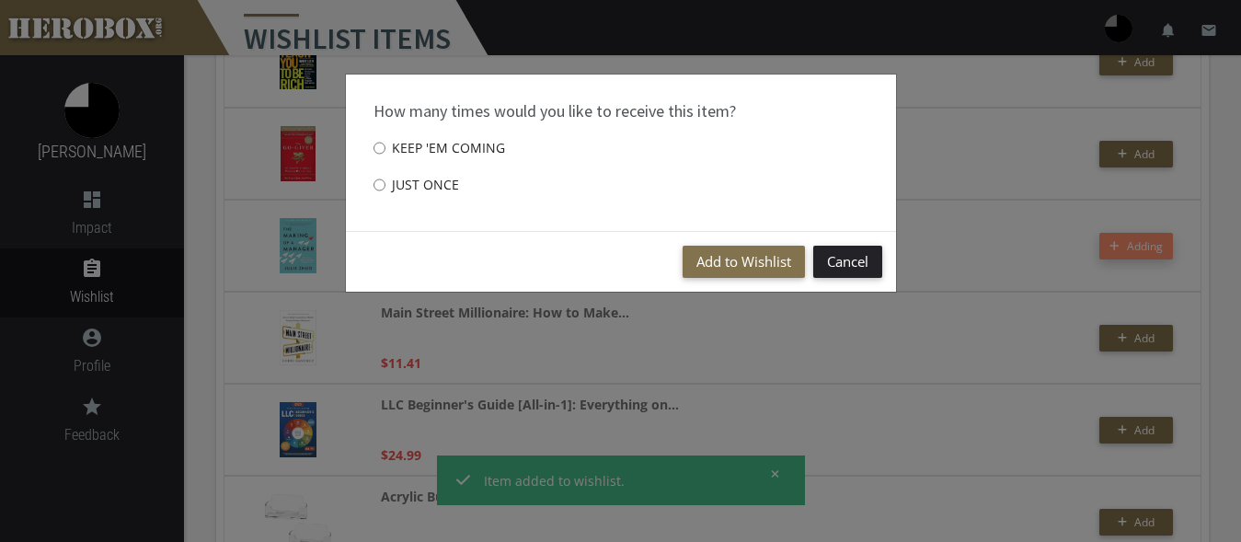
click at [418, 190] on label "Just once" at bounding box center [417, 185] width 86 height 37
click at [386, 190] on input "Just once" at bounding box center [380, 184] width 12 height 29
radio input "****"
click at [729, 267] on button "Add to Wishlist" at bounding box center [744, 262] width 122 height 32
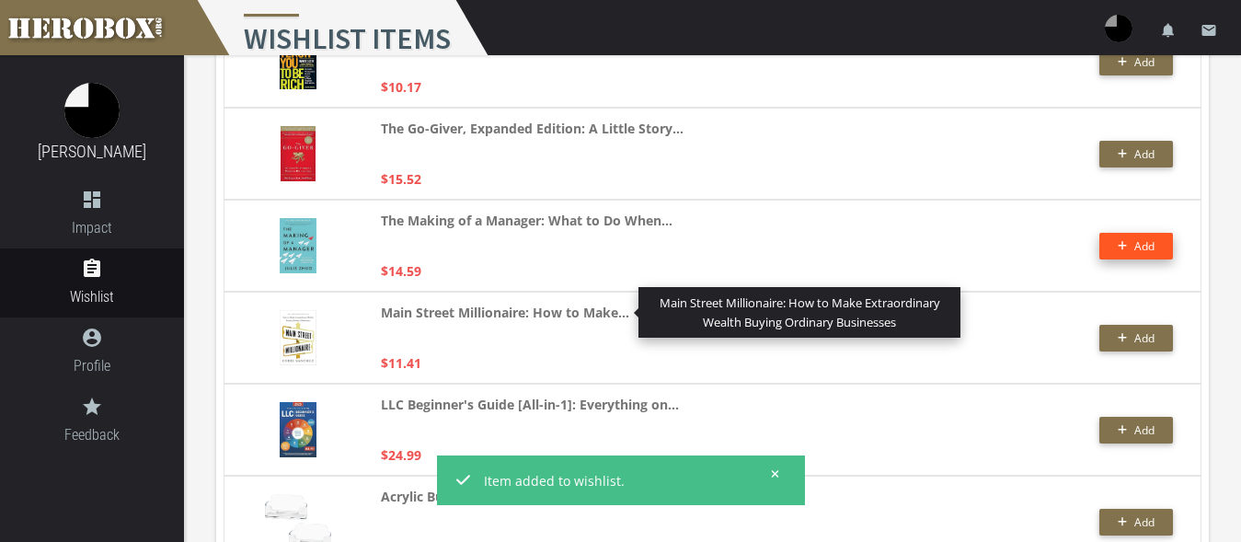
scroll to position [657, 0]
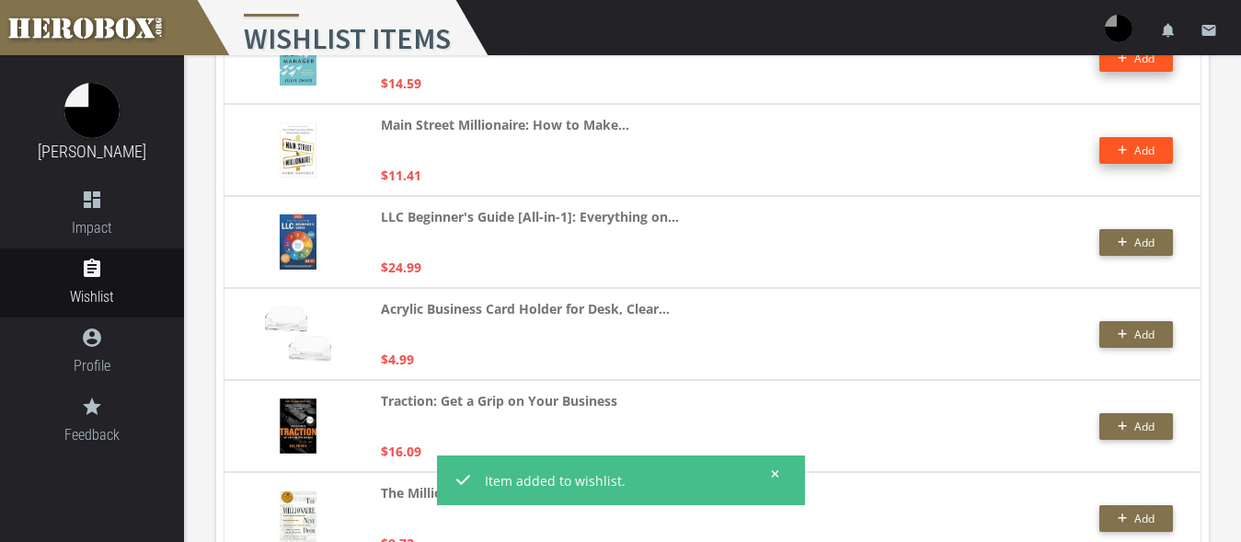
click at [1137, 140] on button "Add" at bounding box center [1136, 150] width 74 height 27
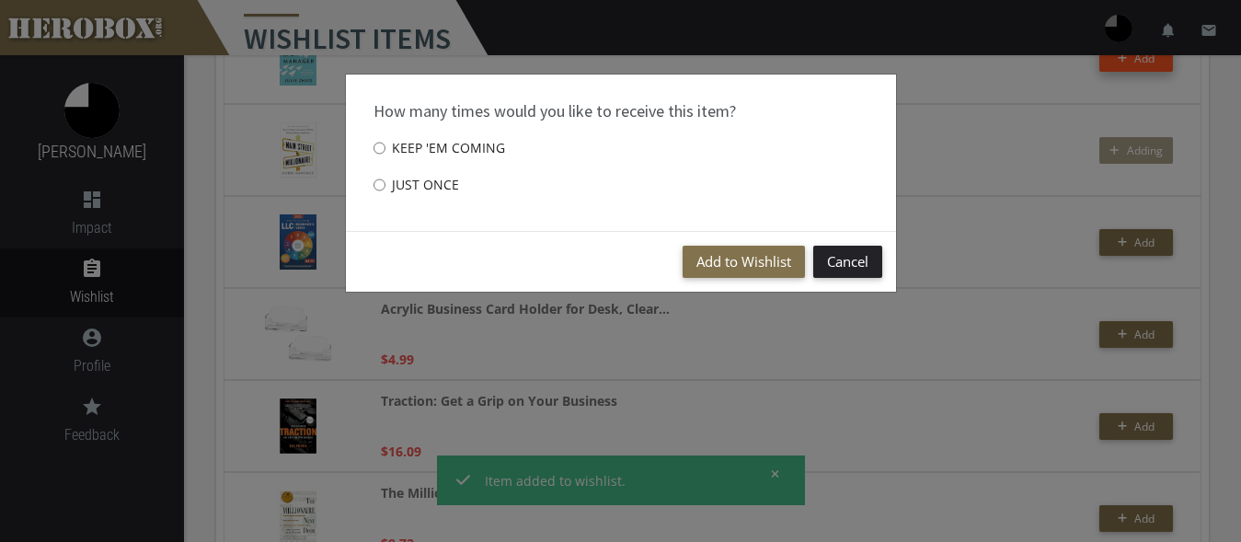
click at [420, 188] on label "Just once" at bounding box center [417, 185] width 86 height 37
click at [386, 188] on input "Just once" at bounding box center [380, 184] width 12 height 29
radio input "****"
click at [705, 253] on button "Add to Wishlist" at bounding box center [744, 262] width 122 height 32
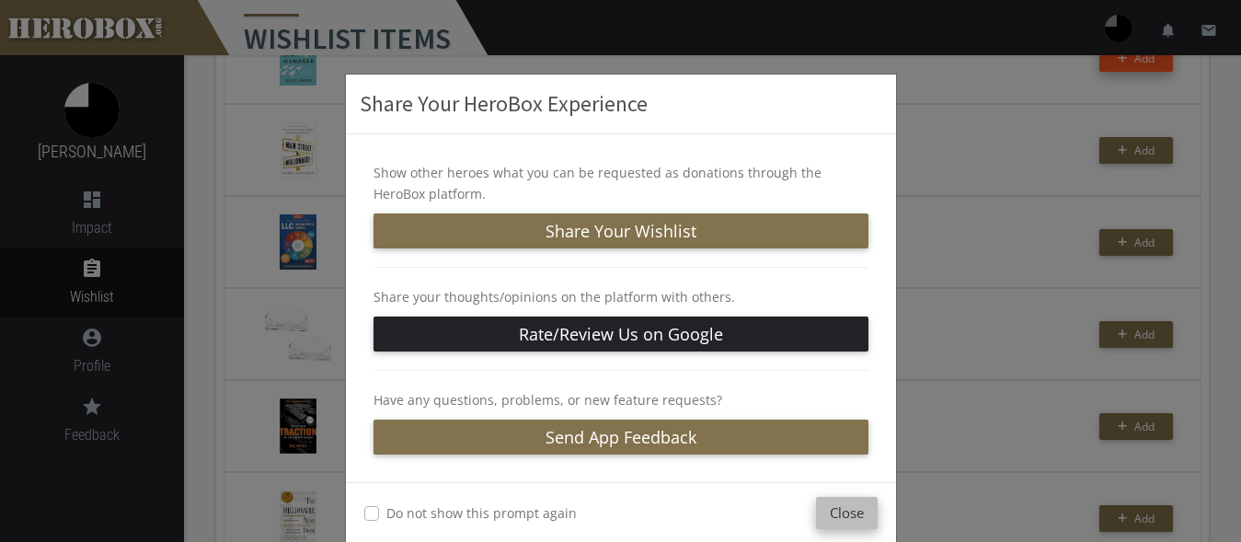
click at [858, 519] on button "Close" at bounding box center [847, 513] width 62 height 32
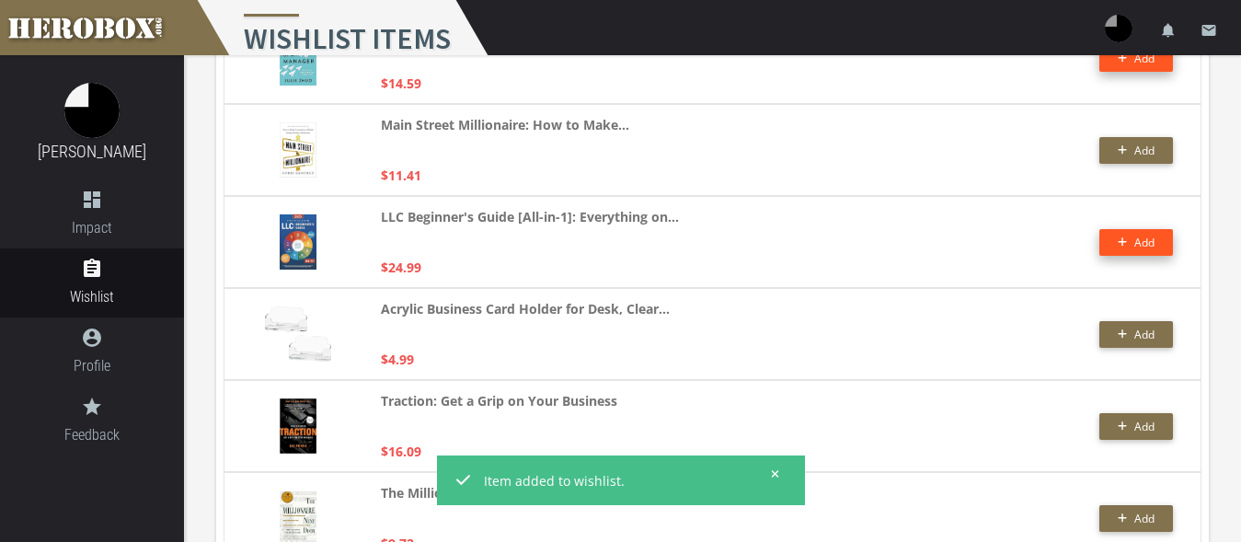
click at [1127, 245] on button "Add" at bounding box center [1136, 242] width 74 height 27
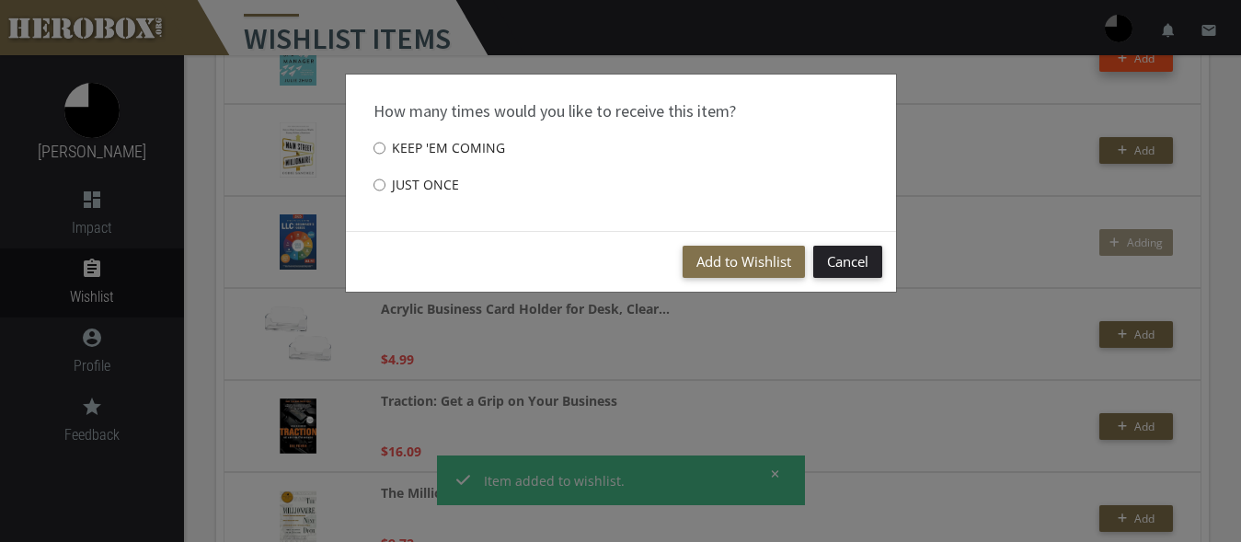
click at [397, 188] on label "Just once" at bounding box center [417, 185] width 86 height 37
click at [386, 188] on input "Just once" at bounding box center [380, 184] width 12 height 29
radio input "****"
click at [753, 271] on button "Add to Wishlist" at bounding box center [744, 262] width 122 height 32
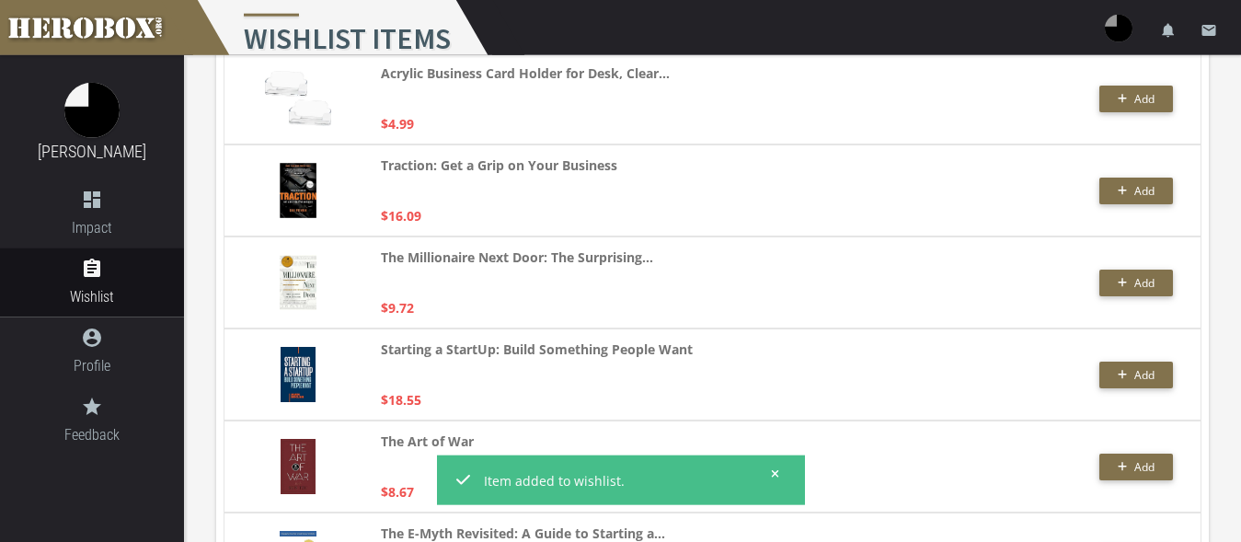
scroll to position [938, 0]
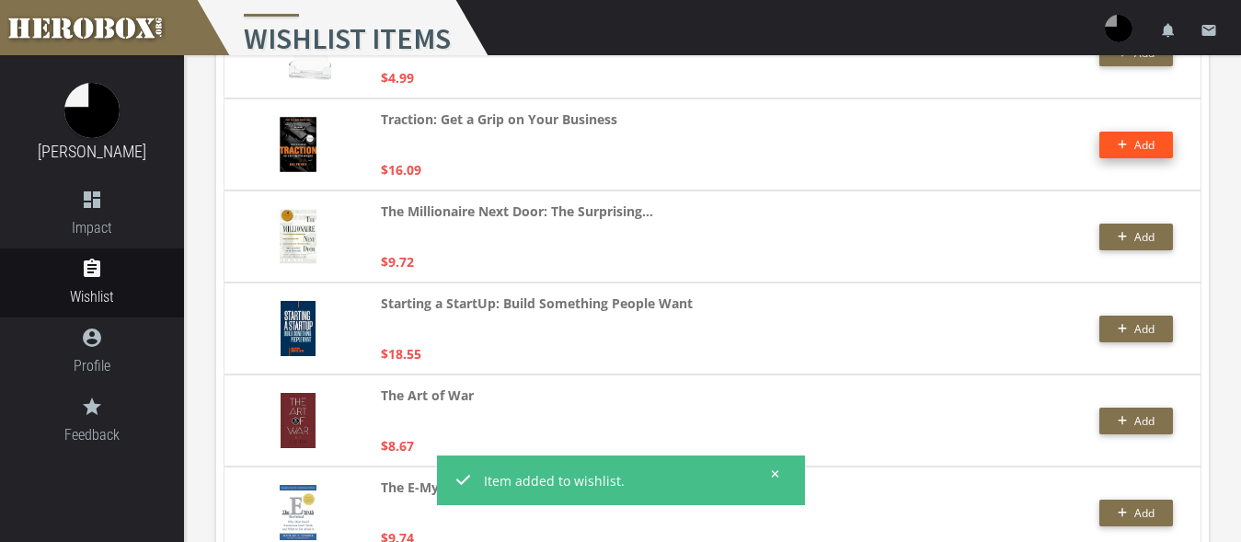
click at [1119, 150] on button "Add" at bounding box center [1136, 145] width 74 height 27
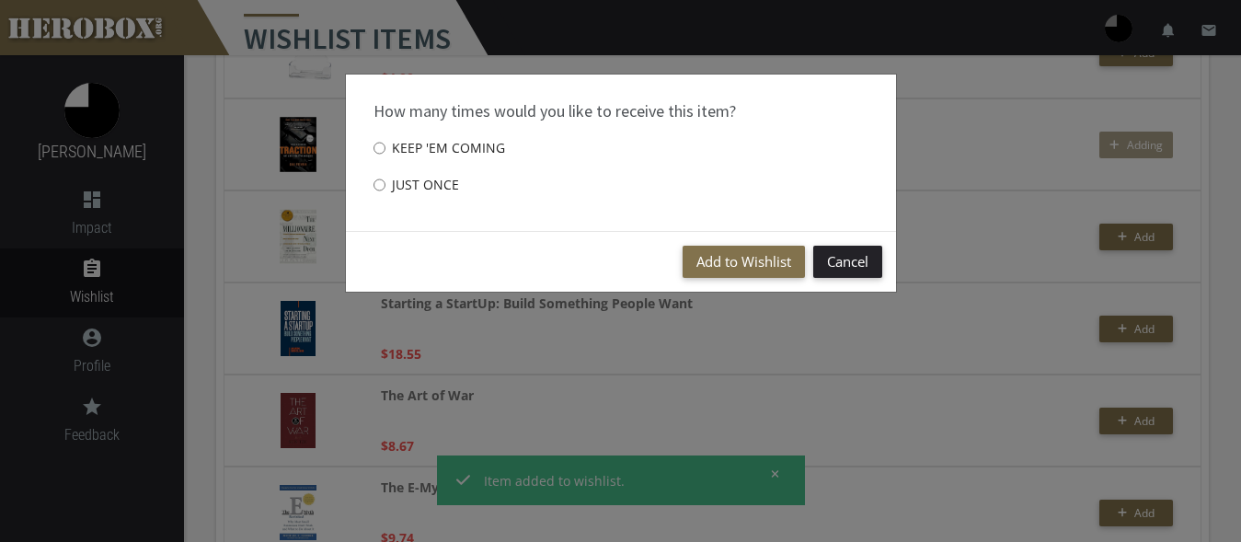
click at [434, 180] on label "Just once" at bounding box center [417, 185] width 86 height 37
click at [386, 180] on input "Just once" at bounding box center [380, 184] width 12 height 29
radio input "****"
click at [717, 263] on button "Add to Wishlist" at bounding box center [744, 262] width 122 height 32
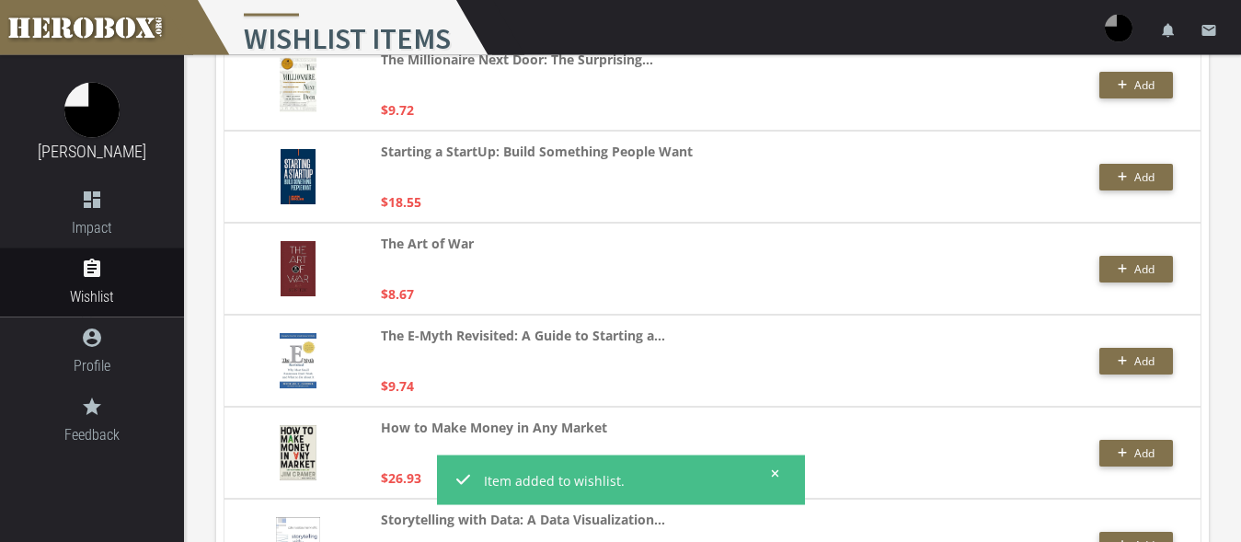
scroll to position [1220, 0]
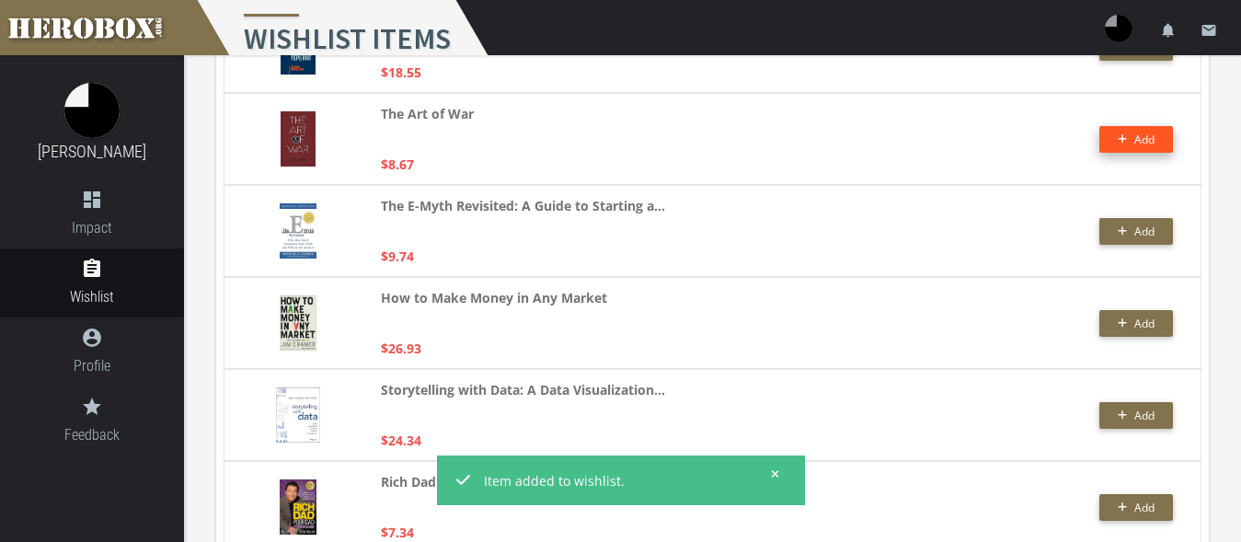
click at [1132, 135] on span "Add" at bounding box center [1137, 140] width 38 height 16
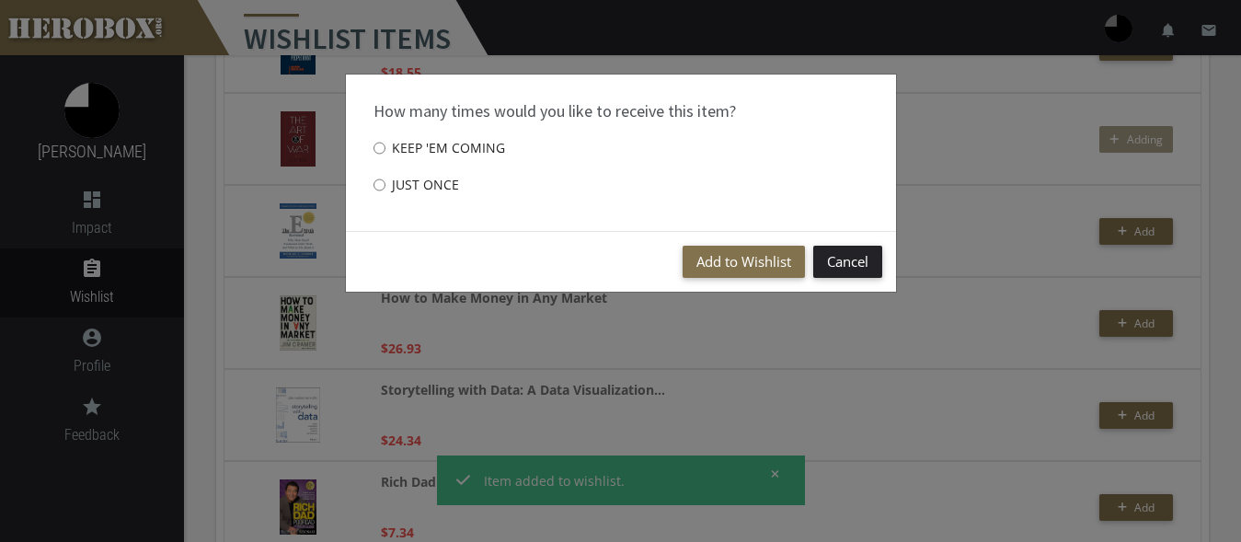
click at [432, 182] on label "Just once" at bounding box center [417, 185] width 86 height 37
click at [386, 182] on input "Just once" at bounding box center [380, 184] width 12 height 29
radio input "****"
click at [726, 268] on button "Add to Wishlist" at bounding box center [744, 262] width 122 height 32
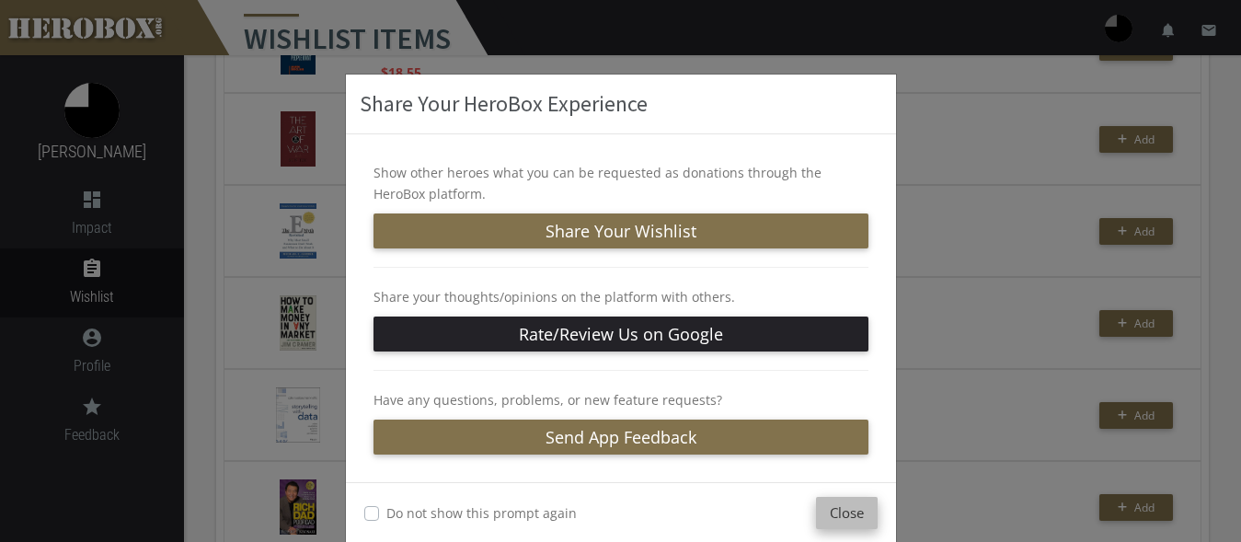
click at [819, 520] on button "Close" at bounding box center [847, 513] width 62 height 32
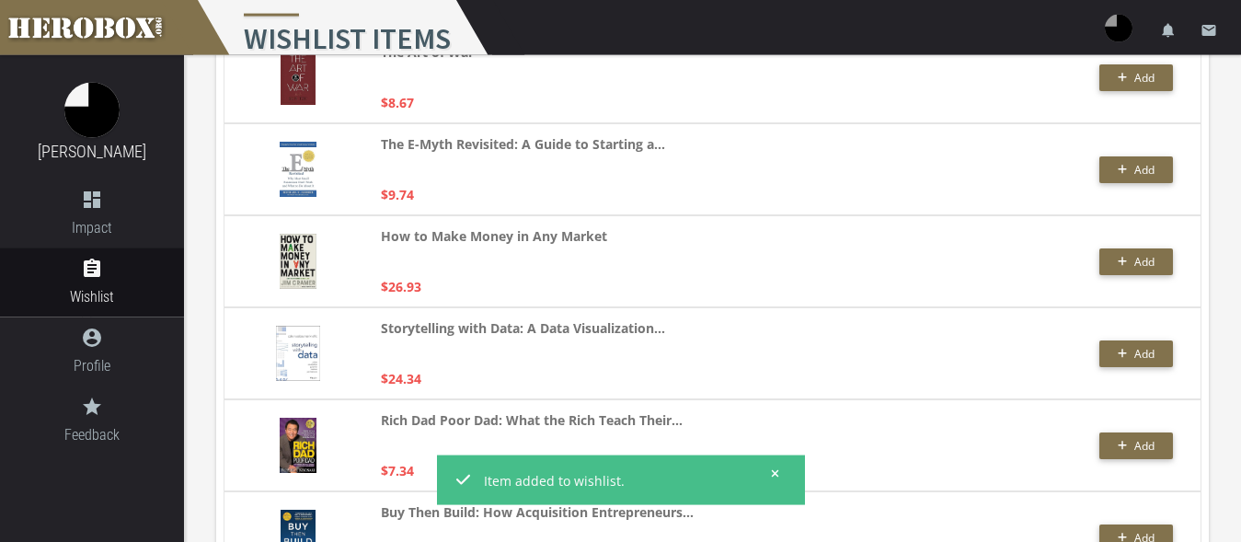
scroll to position [1314, 0]
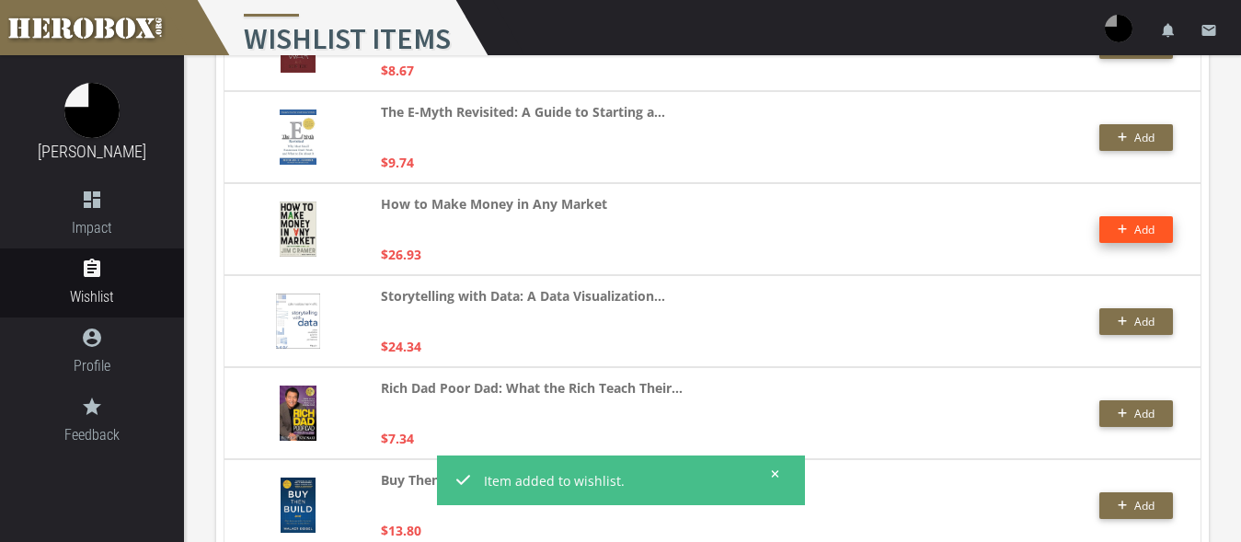
click at [1147, 225] on button "Add" at bounding box center [1136, 229] width 74 height 27
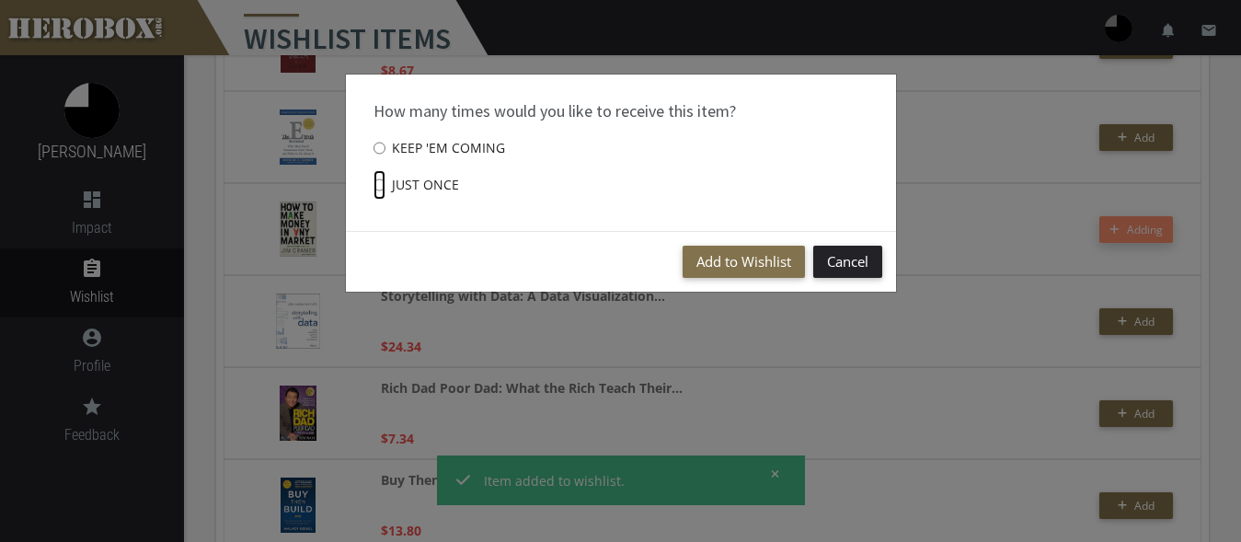
click at [374, 180] on input "Just once" at bounding box center [380, 184] width 12 height 29
radio input "****"
click at [710, 259] on button "Add to Wishlist" at bounding box center [744, 262] width 122 height 32
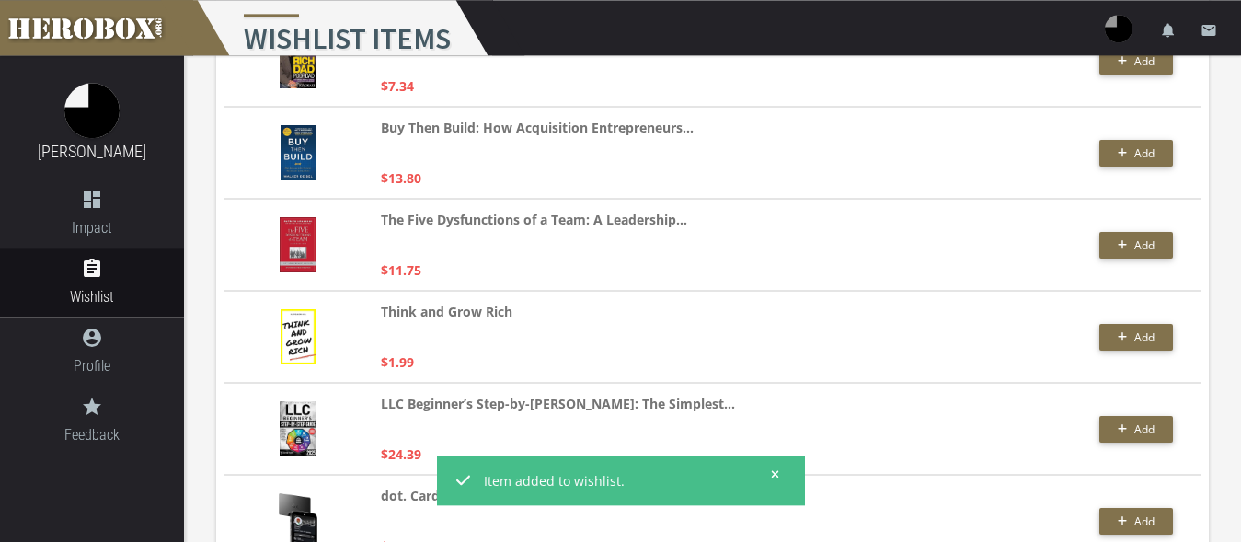
scroll to position [1689, 0]
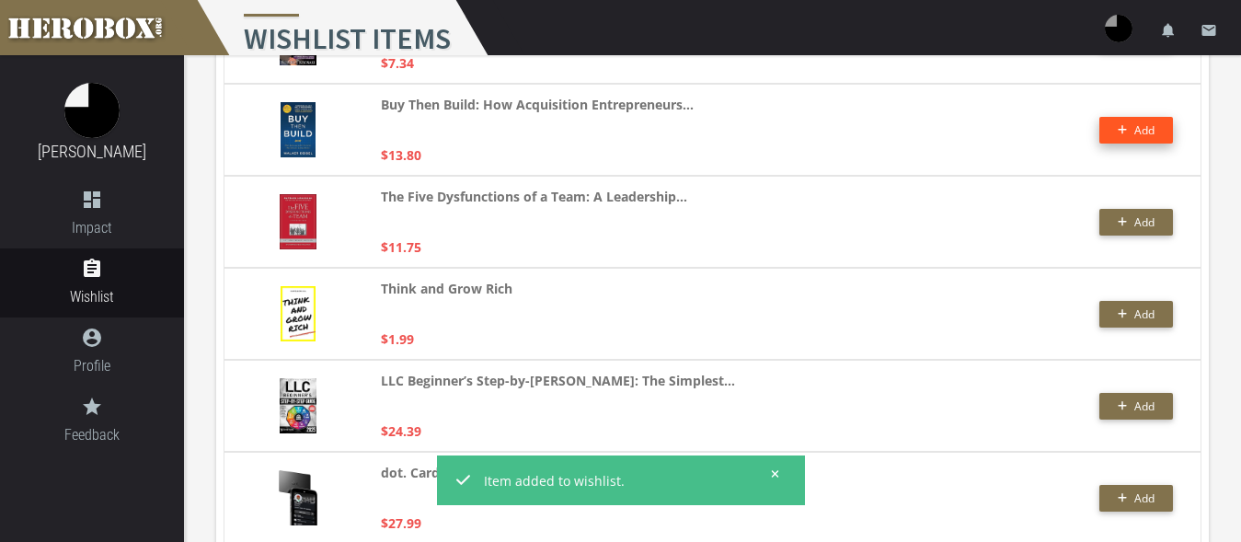
click at [1120, 135] on button "Add" at bounding box center [1136, 130] width 74 height 27
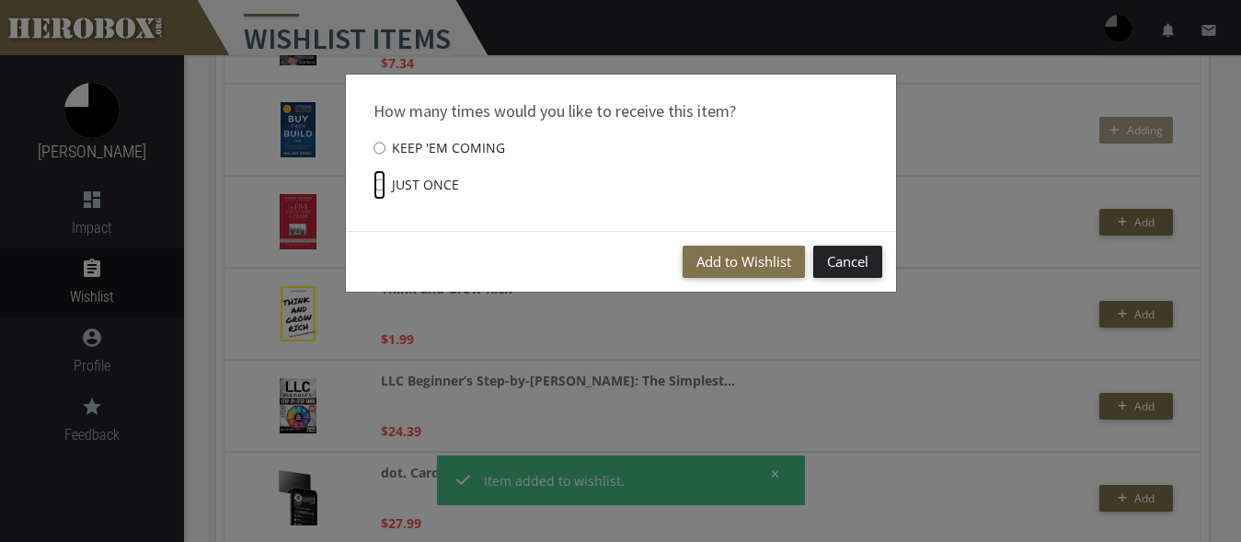
click at [386, 179] on input "Just once" at bounding box center [380, 184] width 12 height 29
radio input "****"
click at [726, 258] on button "Add to Wishlist" at bounding box center [744, 262] width 122 height 32
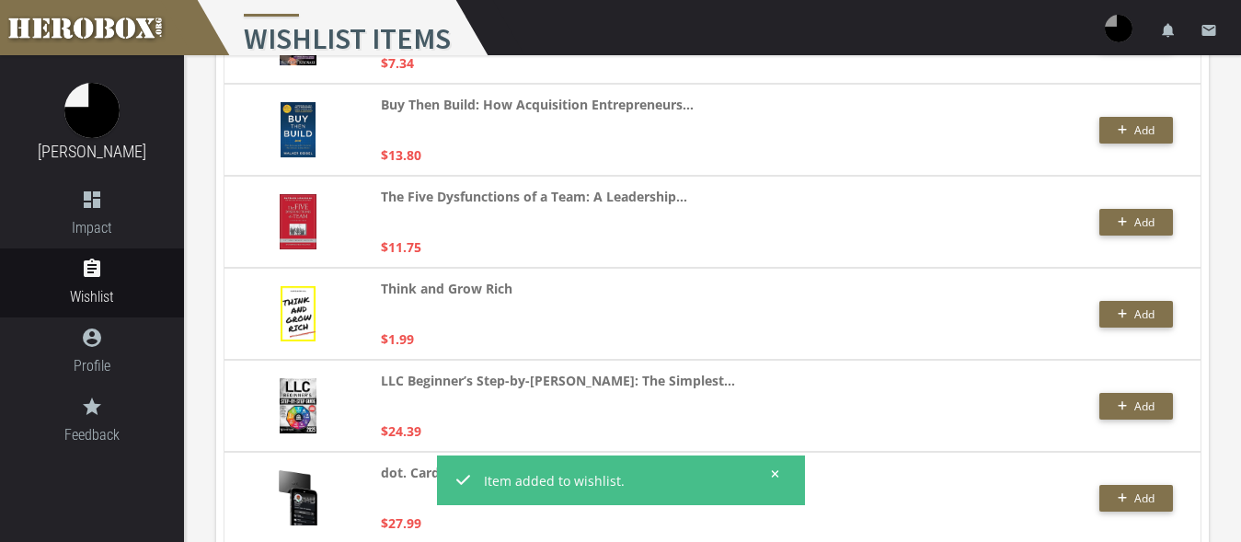
drag, startPoint x: 315, startPoint y: 216, endPoint x: 297, endPoint y: 221, distance: 18.1
click at [1115, 222] on button "Add" at bounding box center [1136, 222] width 74 height 27
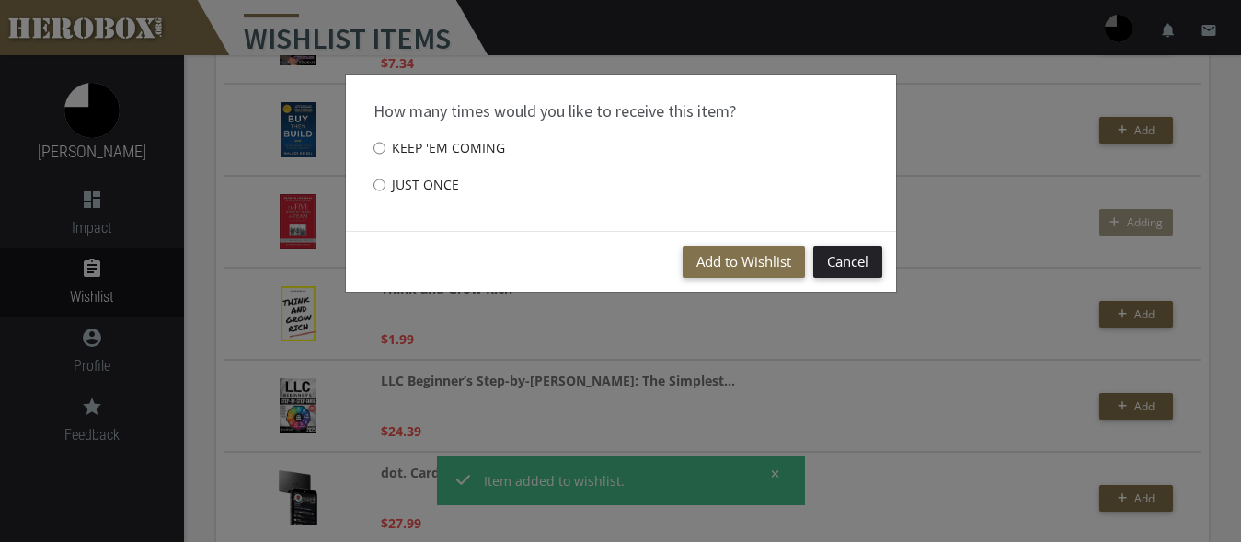
click at [432, 179] on label "Just once" at bounding box center [417, 185] width 86 height 37
click at [386, 179] on input "Just once" at bounding box center [380, 184] width 12 height 29
radio input "****"
click at [739, 253] on button "Add to Wishlist" at bounding box center [744, 262] width 122 height 32
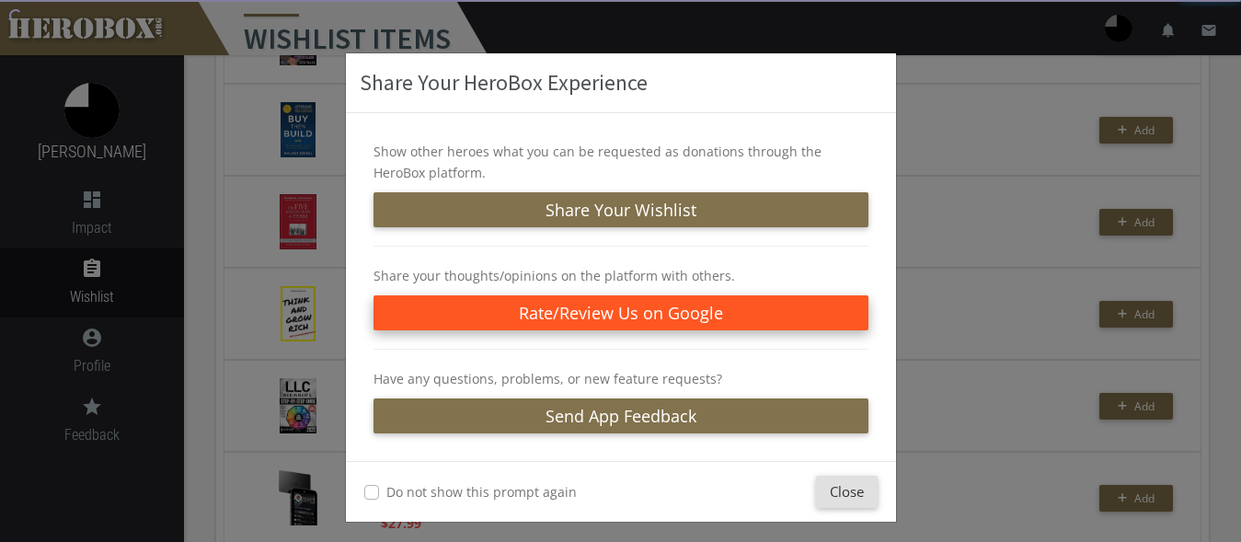
scroll to position [29, 0]
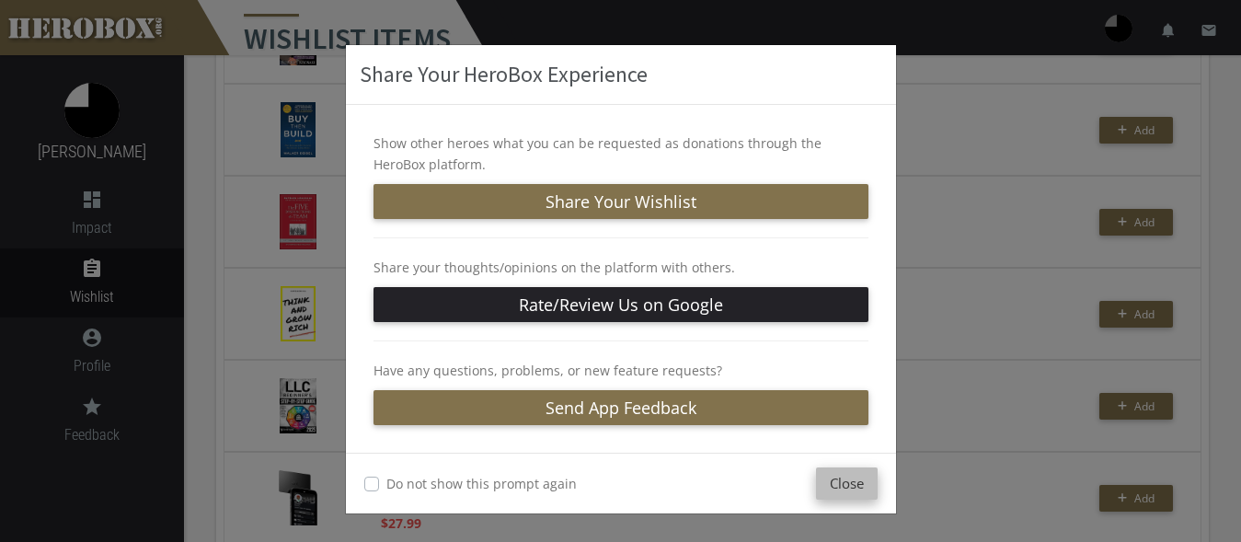
click at [846, 483] on button "Close" at bounding box center [847, 483] width 62 height 32
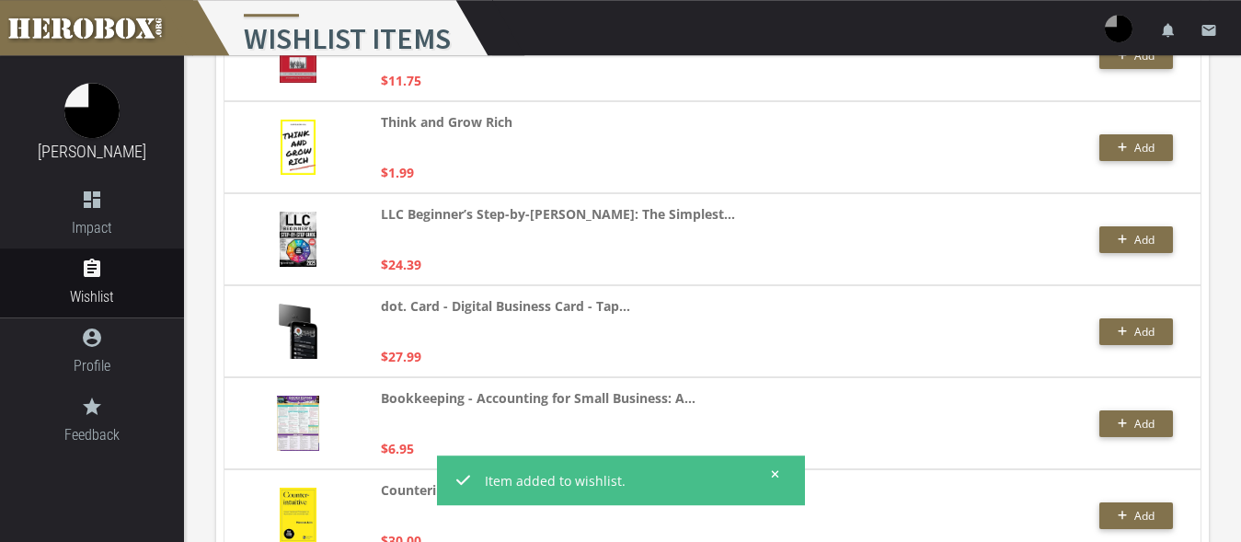
scroll to position [1877, 0]
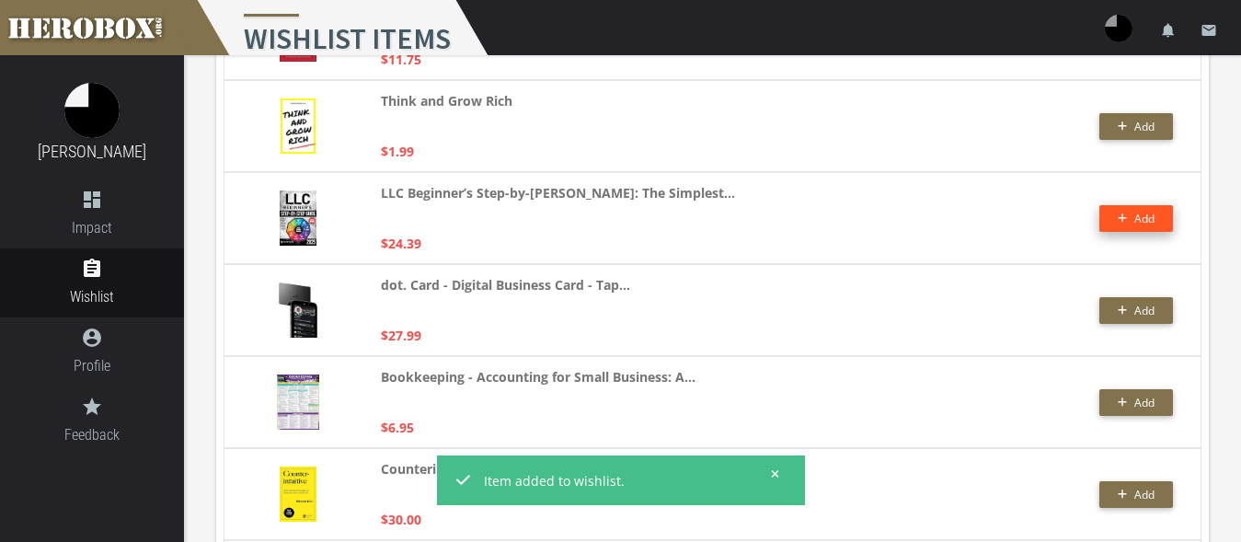
click at [1122, 219] on button "Add" at bounding box center [1136, 218] width 74 height 27
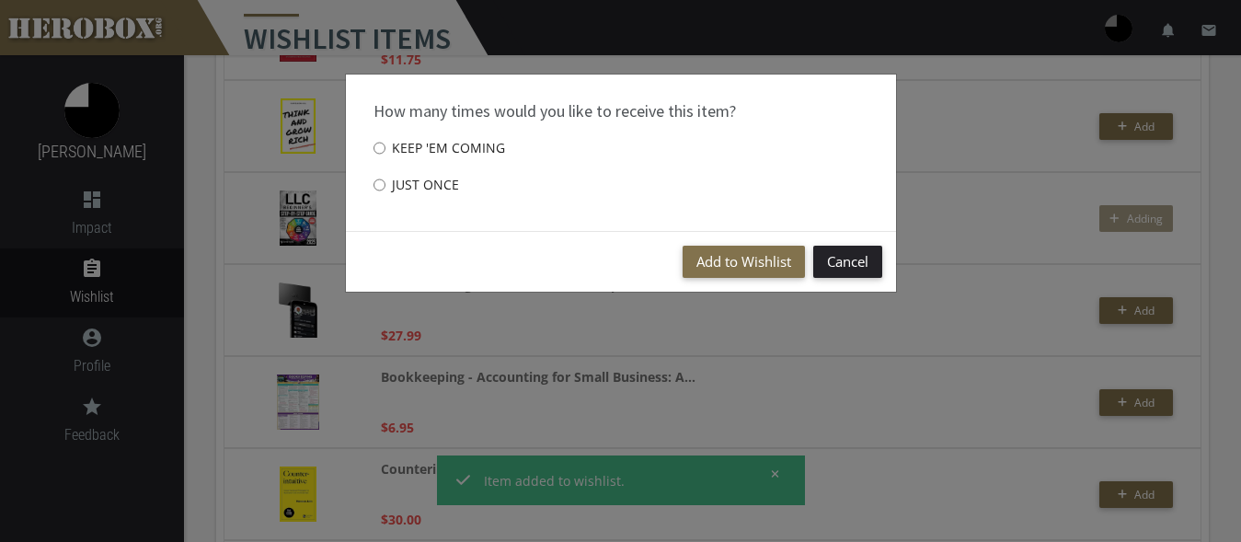
click at [415, 195] on label "Just once" at bounding box center [417, 185] width 86 height 37
click at [386, 195] on input "Just once" at bounding box center [380, 184] width 12 height 29
radio input "****"
click at [734, 259] on button "Add to Wishlist" at bounding box center [744, 262] width 122 height 32
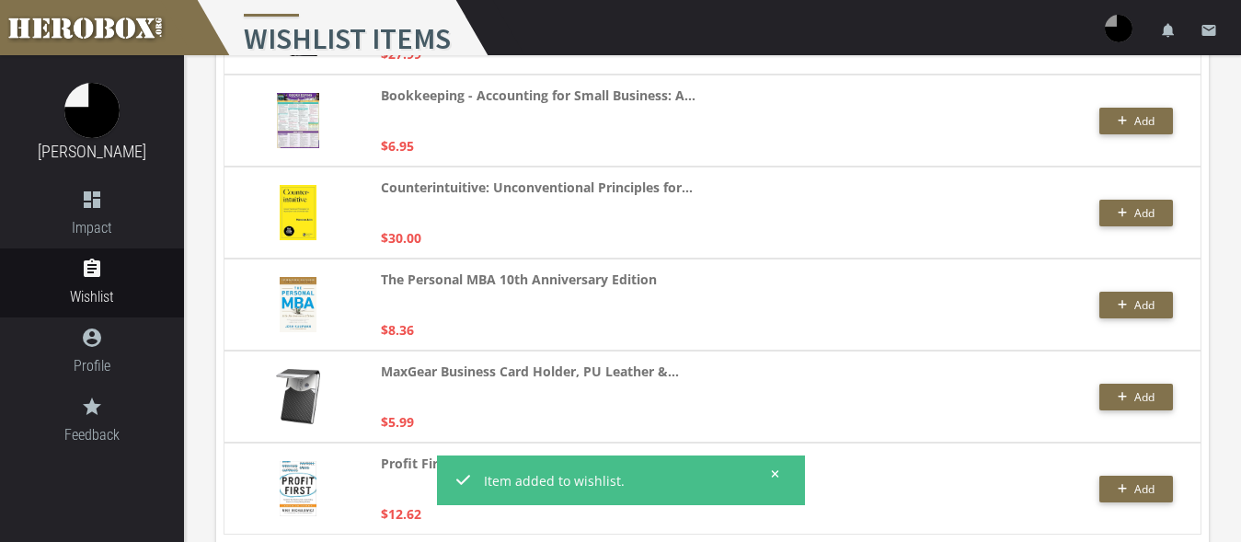
scroll to position [2198, 0]
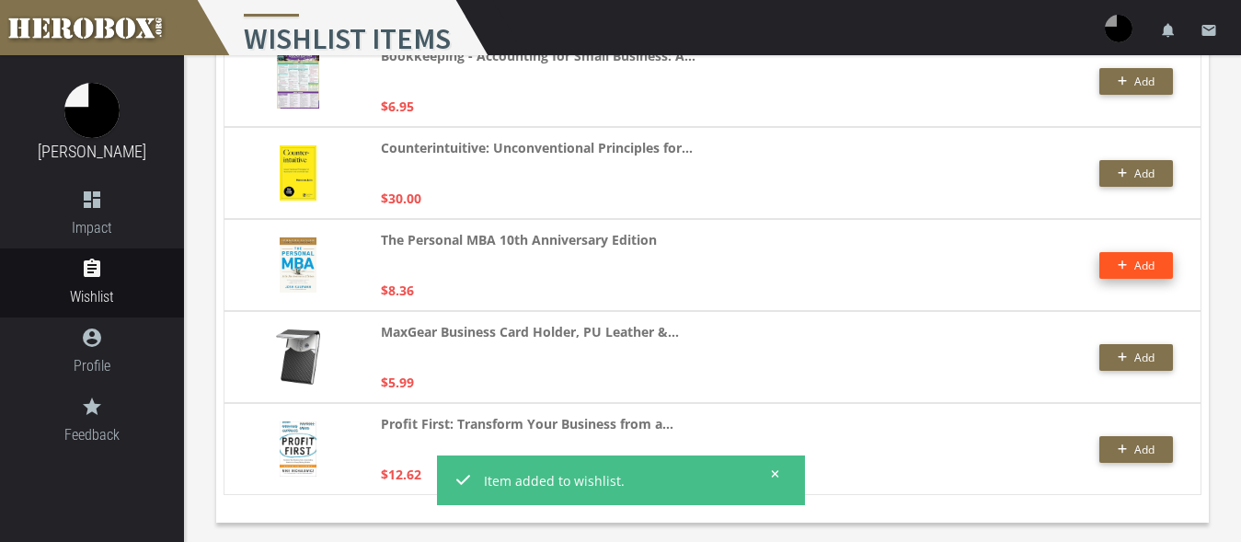
click at [1146, 260] on span "Add" at bounding box center [1144, 266] width 20 height 16
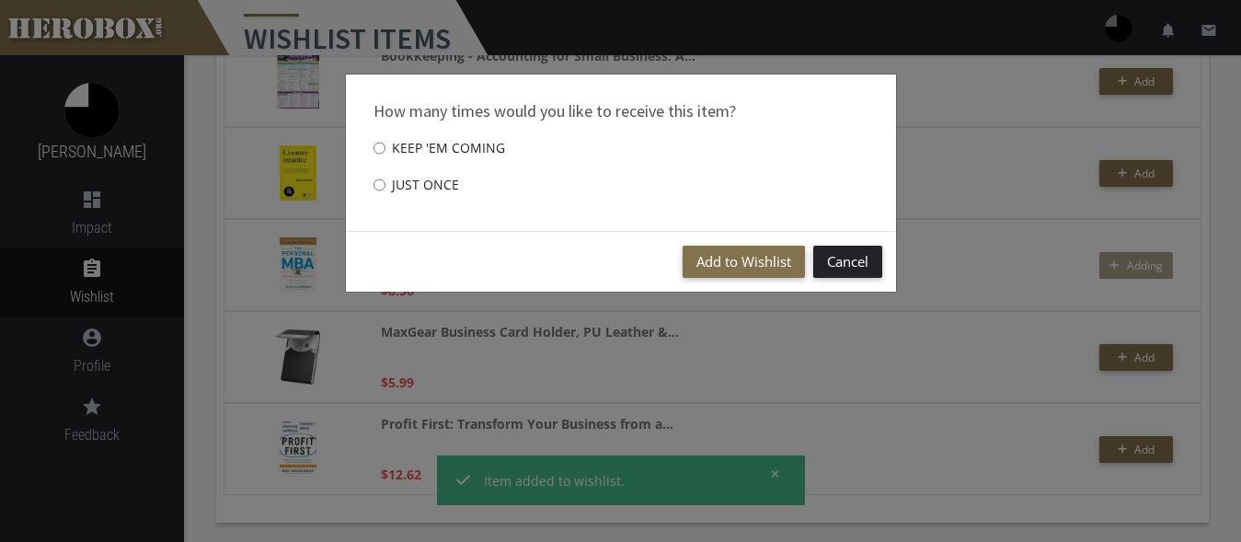
click at [412, 188] on label "Just once" at bounding box center [417, 185] width 86 height 37
click at [386, 188] on input "Just once" at bounding box center [380, 184] width 12 height 29
radio input "****"
click at [711, 256] on button "Add to Wishlist" at bounding box center [744, 262] width 122 height 32
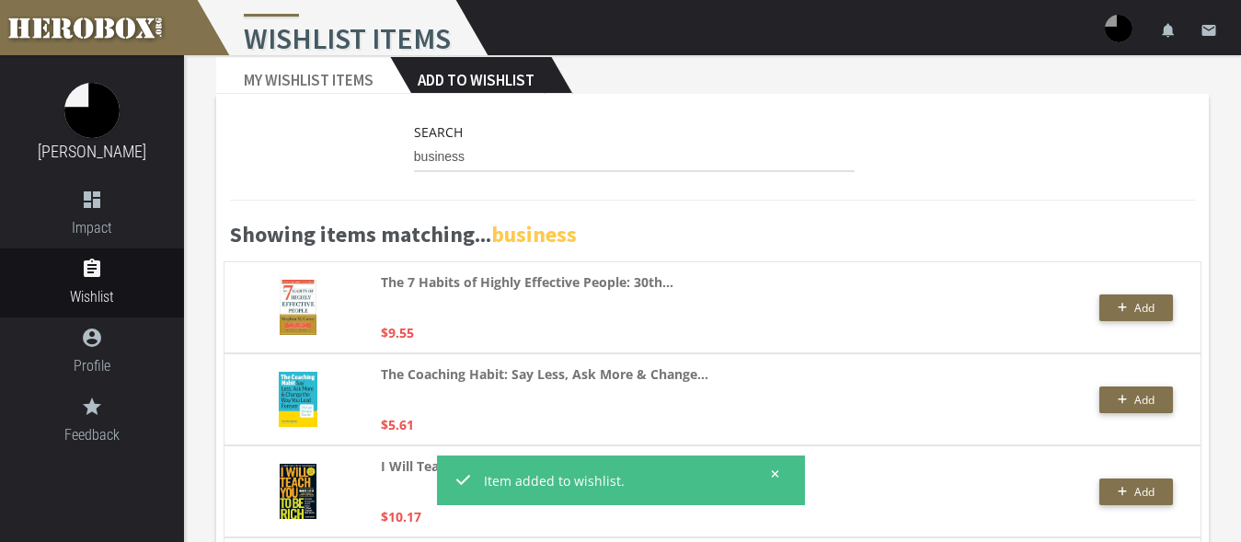
scroll to position [0, 0]
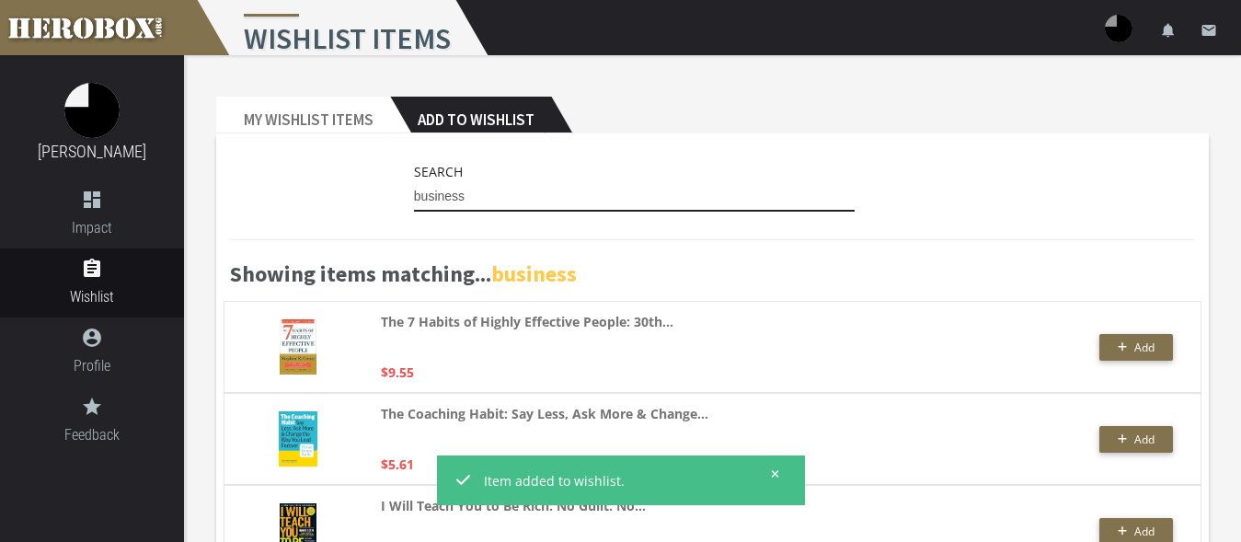
drag, startPoint x: 492, startPoint y: 193, endPoint x: 376, endPoint y: 184, distance: 116.3
click at [414, 184] on input "business" at bounding box center [635, 196] width 442 height 29
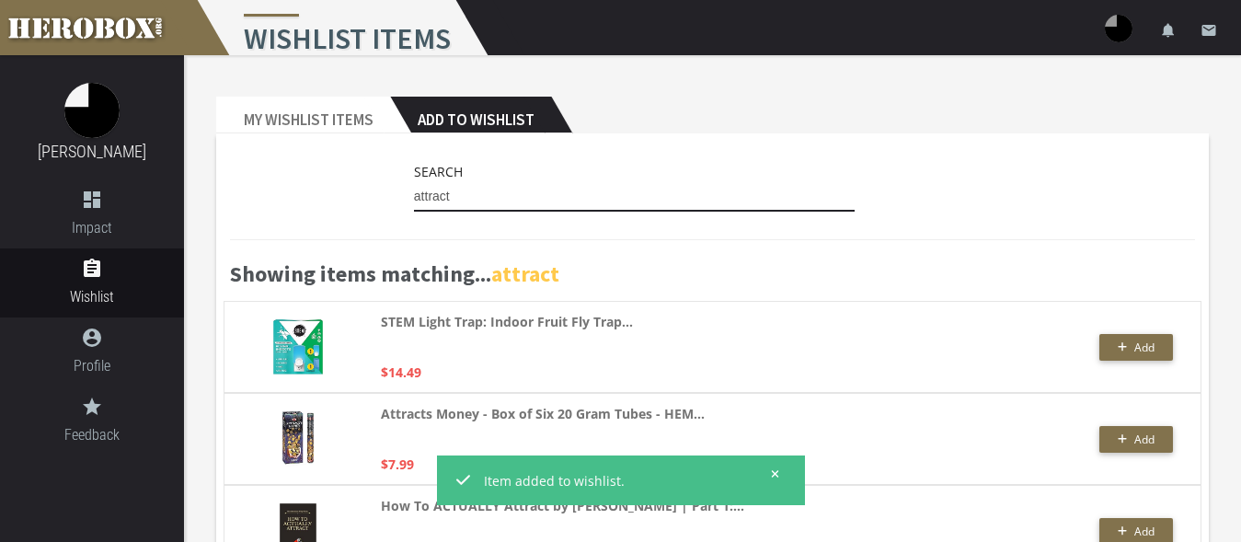
drag, startPoint x: 463, startPoint y: 196, endPoint x: 379, endPoint y: 191, distance: 83.9
click at [414, 191] on input "attract" at bounding box center [635, 196] width 442 height 29
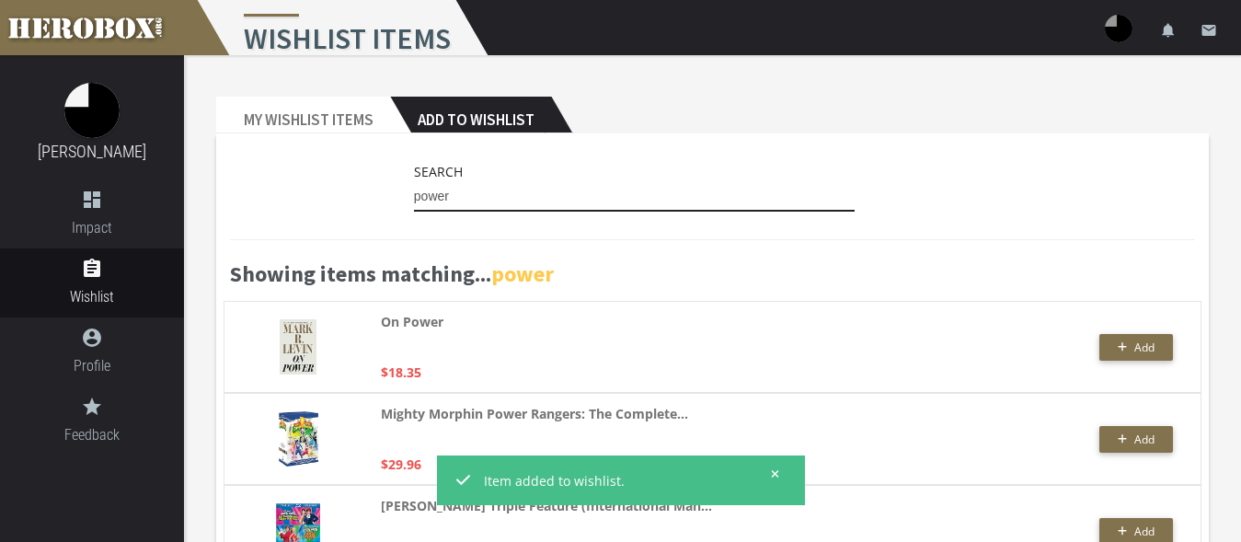
drag, startPoint x: 479, startPoint y: 200, endPoint x: 266, endPoint y: 176, distance: 214.8
click at [414, 183] on input "power" at bounding box center [635, 196] width 442 height 29
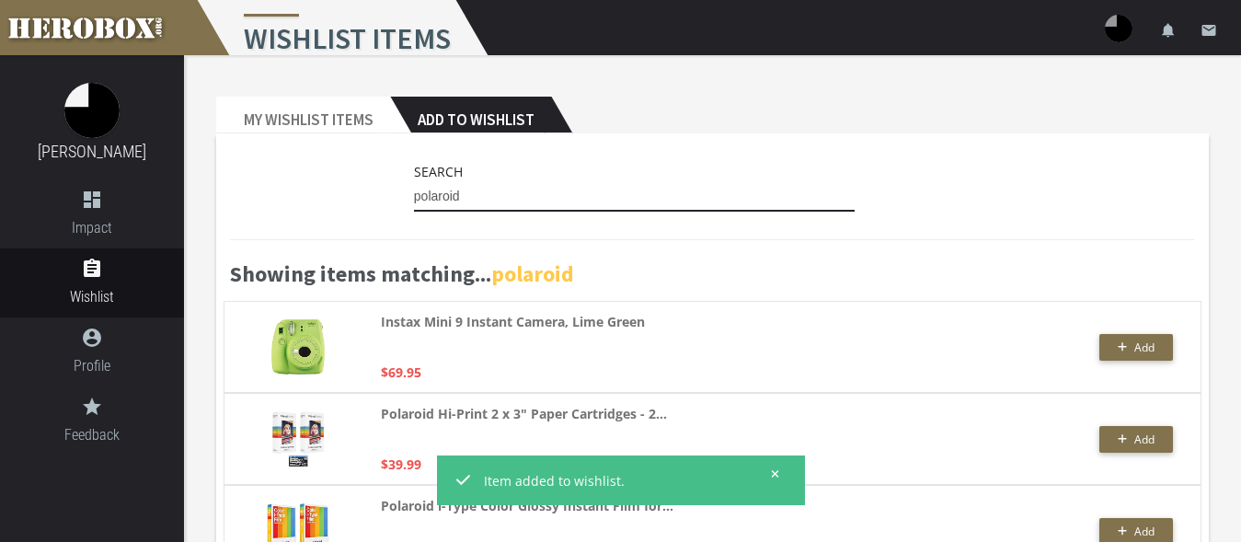
drag, startPoint x: 439, startPoint y: 190, endPoint x: 322, endPoint y: 177, distance: 117.7
click at [414, 182] on input "polaroid" at bounding box center [635, 196] width 442 height 29
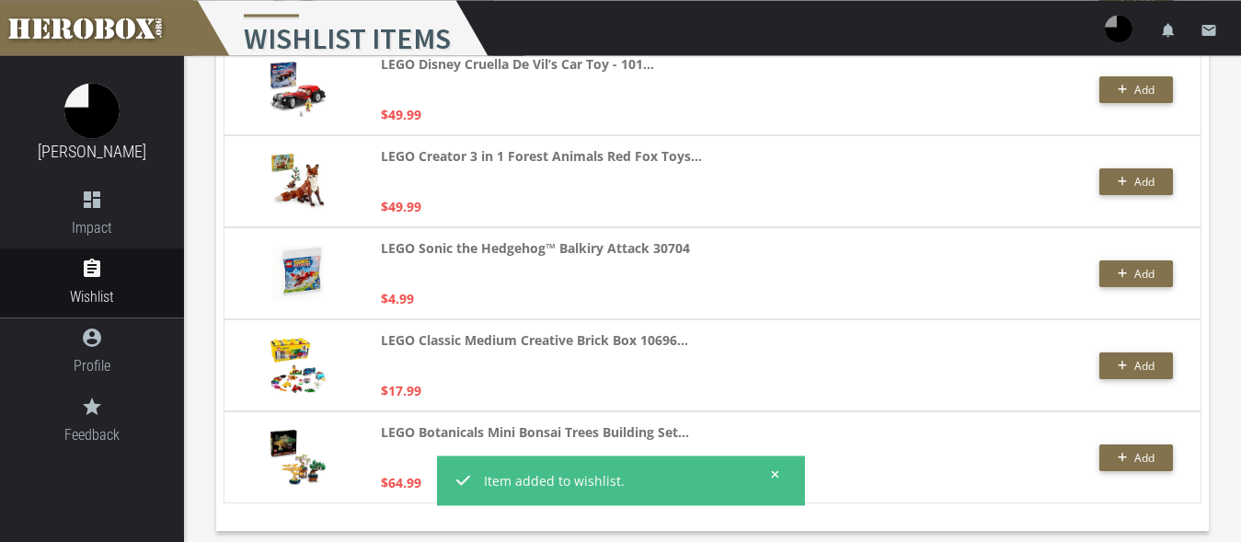
scroll to position [3670, 0]
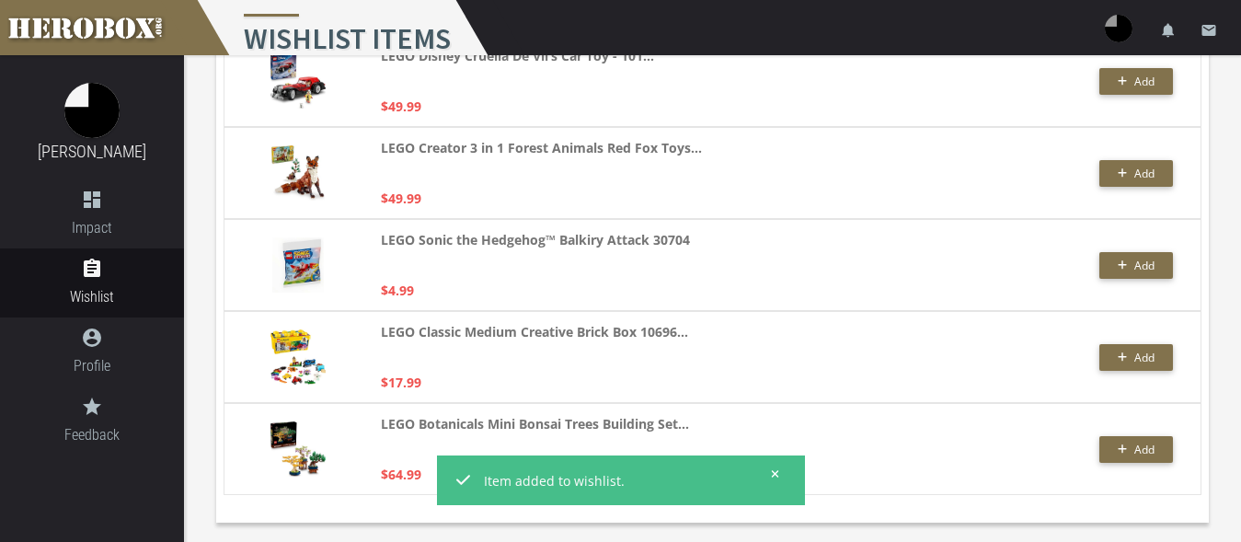
click at [775, 472] on icon at bounding box center [775, 473] width 7 height 7
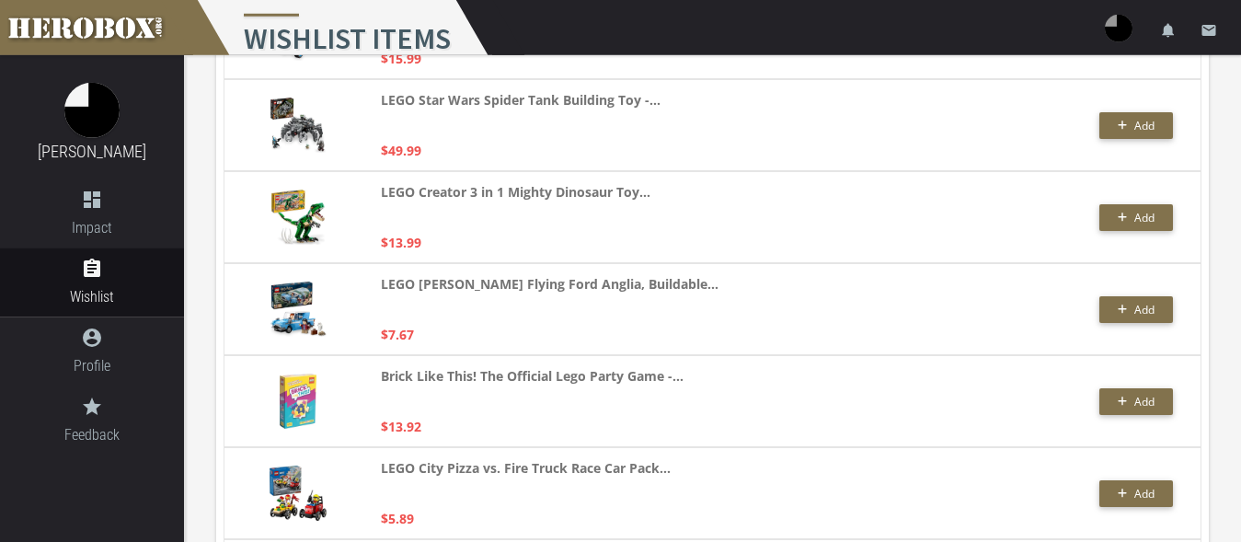
scroll to position [949, 0]
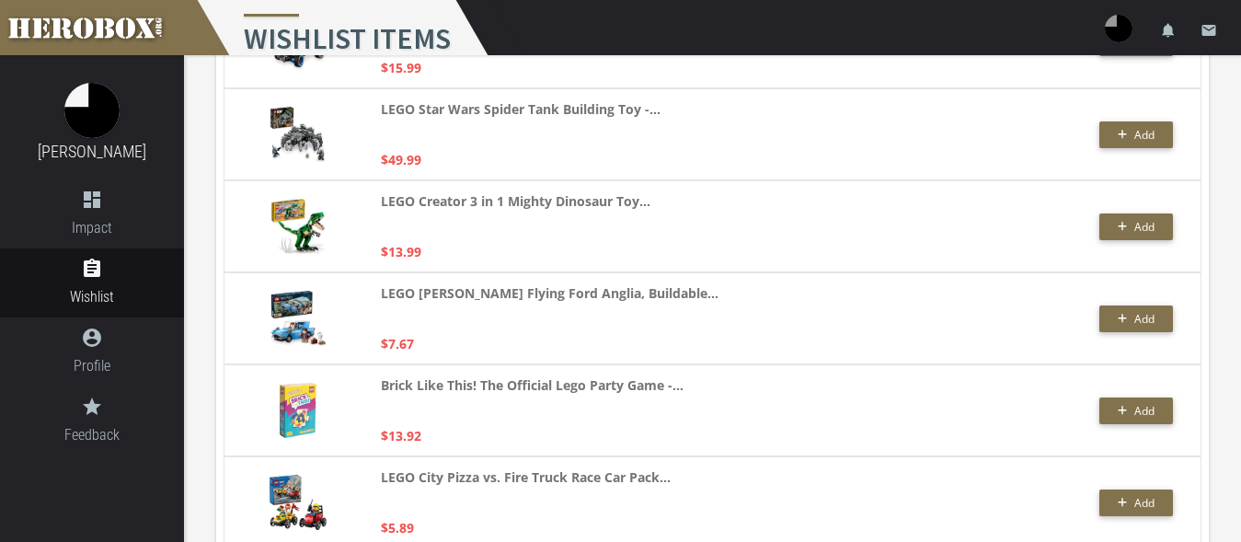
click at [886, 275] on div "LEGO [PERSON_NAME] Flying Ford Anglia, Buildable... $7.67 Add" at bounding box center [713, 318] width 978 height 92
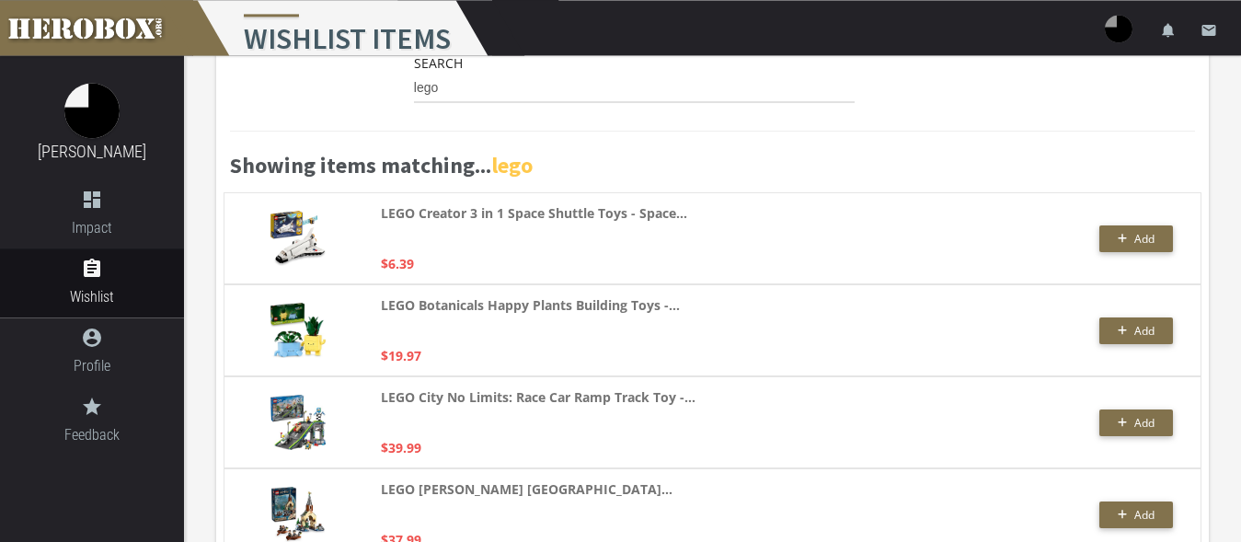
scroll to position [104, 0]
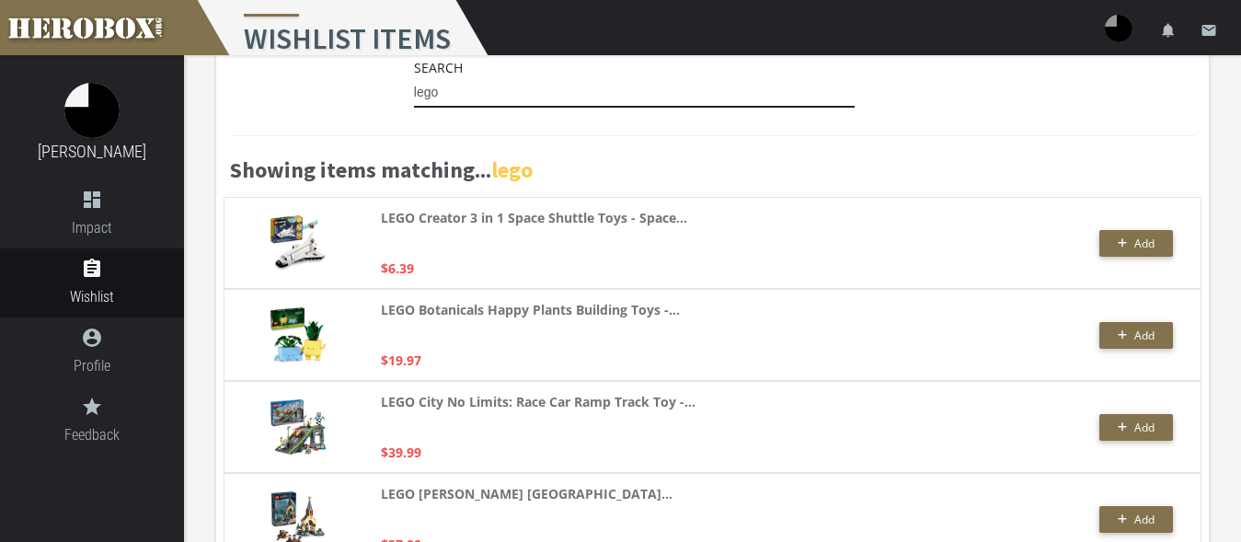
drag, startPoint x: 458, startPoint y: 95, endPoint x: 334, endPoint y: 53, distance: 130.9
click at [414, 78] on input "lego" at bounding box center [635, 92] width 442 height 29
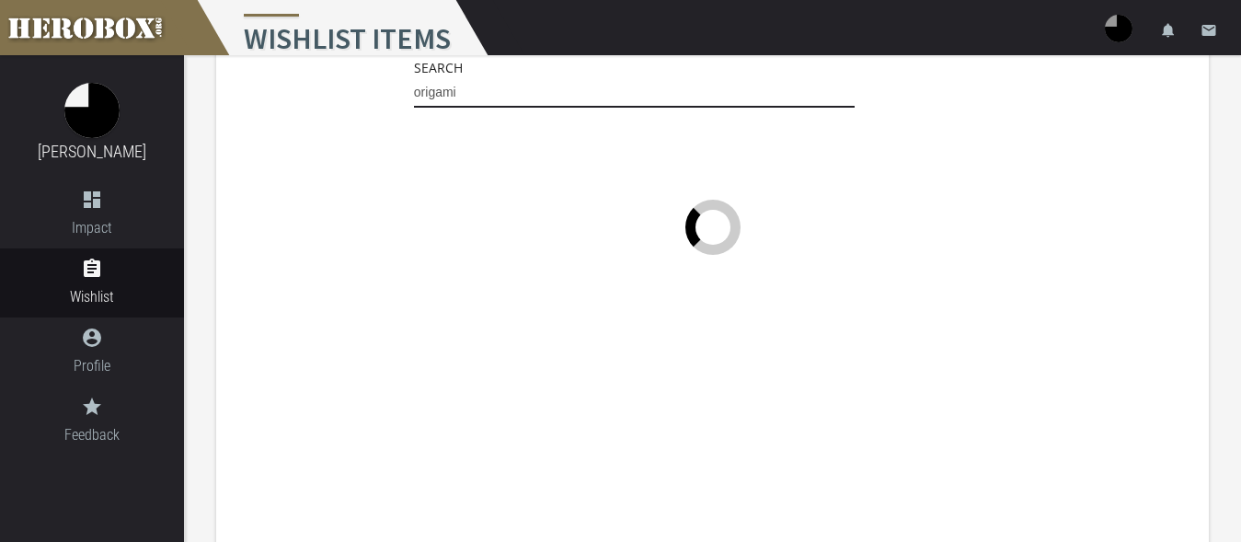
type input "origami"
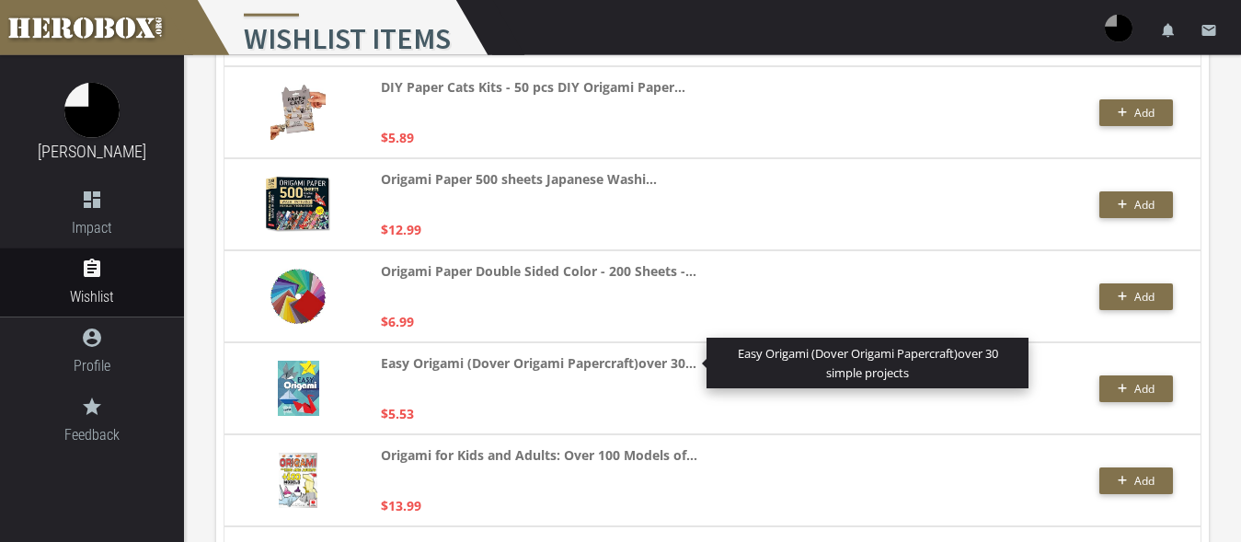
scroll to position [1032, 0]
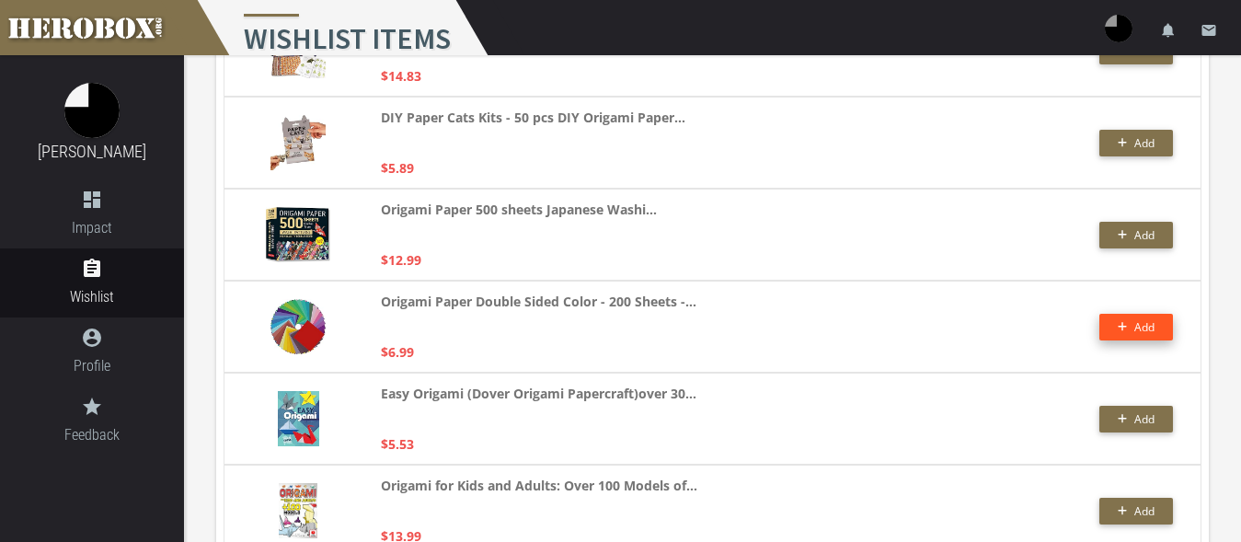
click at [1120, 326] on button "Add" at bounding box center [1136, 327] width 74 height 27
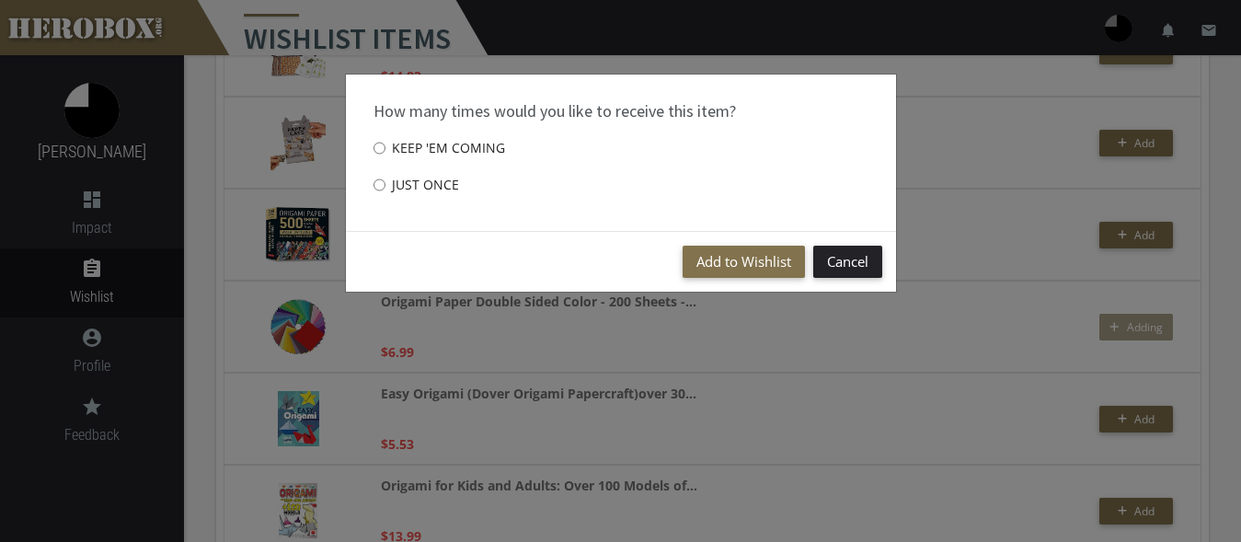
click at [392, 183] on label "Just once" at bounding box center [417, 185] width 86 height 37
click at [386, 183] on input "Just once" at bounding box center [380, 184] width 12 height 29
radio input "****"
click at [715, 262] on button "Add to Wishlist" at bounding box center [744, 262] width 122 height 32
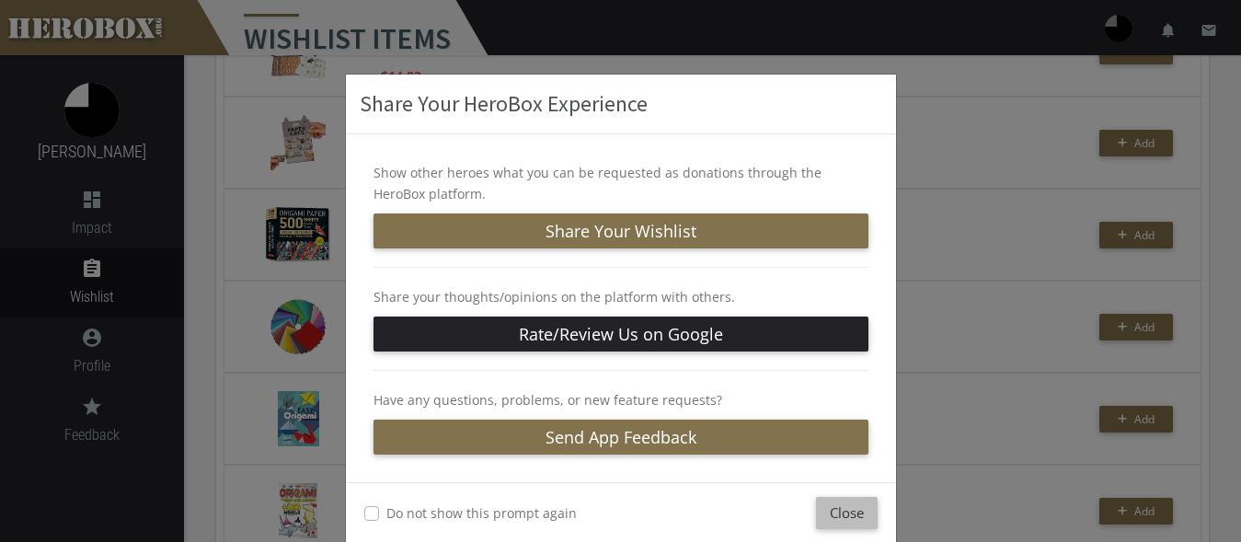
drag, startPoint x: 854, startPoint y: 513, endPoint x: 837, endPoint y: 502, distance: 19.9
click at [851, 513] on button "Close" at bounding box center [847, 513] width 62 height 32
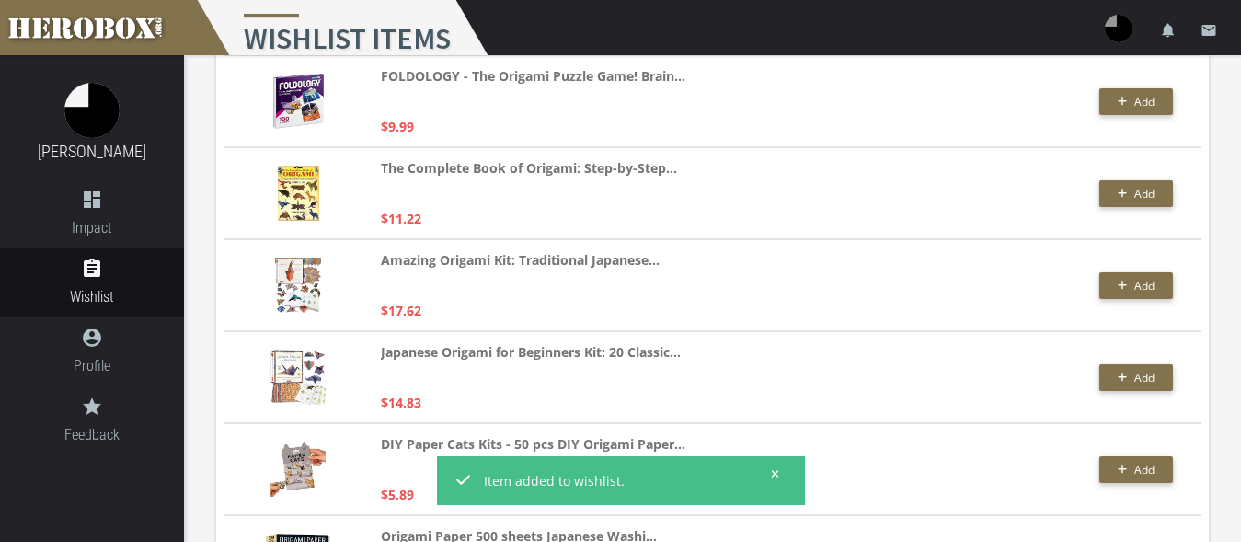
scroll to position [612, 0]
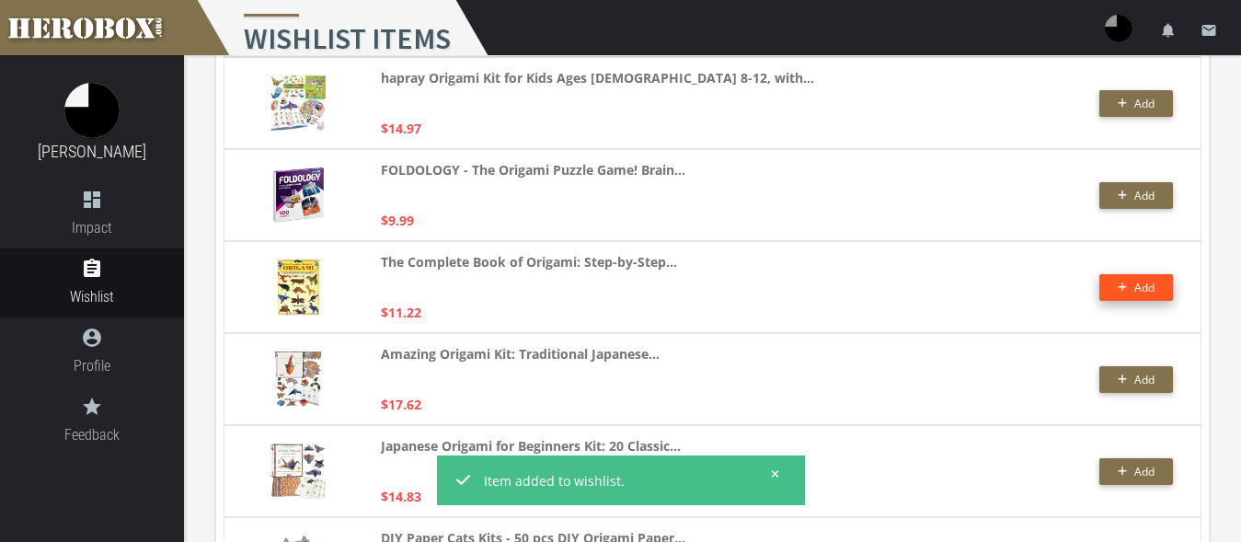
click at [1119, 287] on icon "button" at bounding box center [1122, 287] width 9 height 9
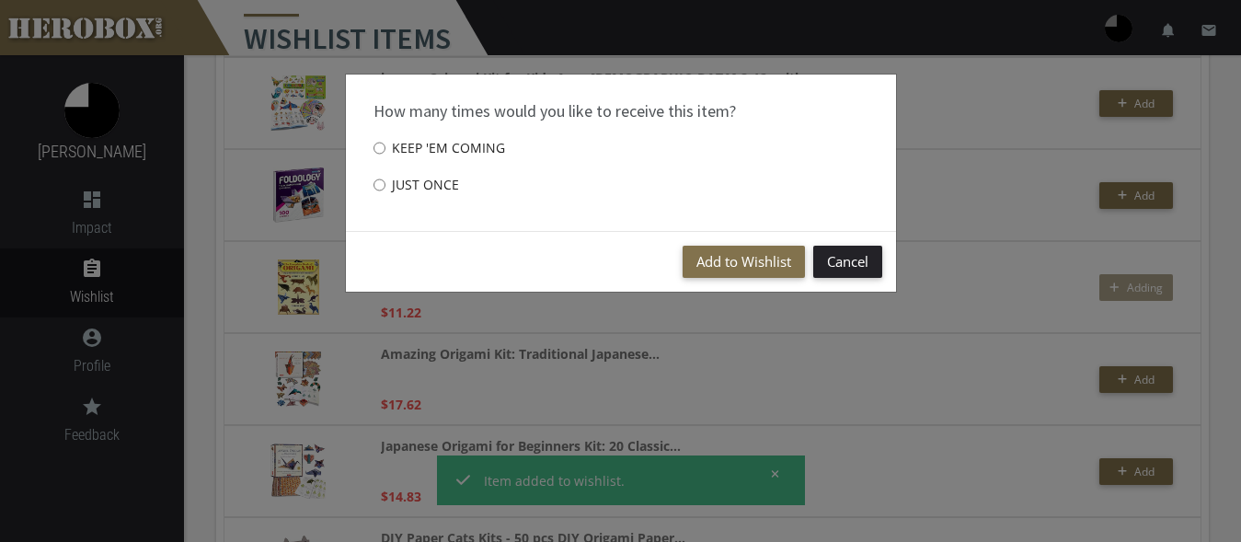
click at [420, 190] on label "Just once" at bounding box center [417, 185] width 86 height 37
click at [386, 190] on input "Just once" at bounding box center [380, 184] width 12 height 29
radio input "****"
click at [716, 258] on button "Add to Wishlist" at bounding box center [744, 262] width 122 height 32
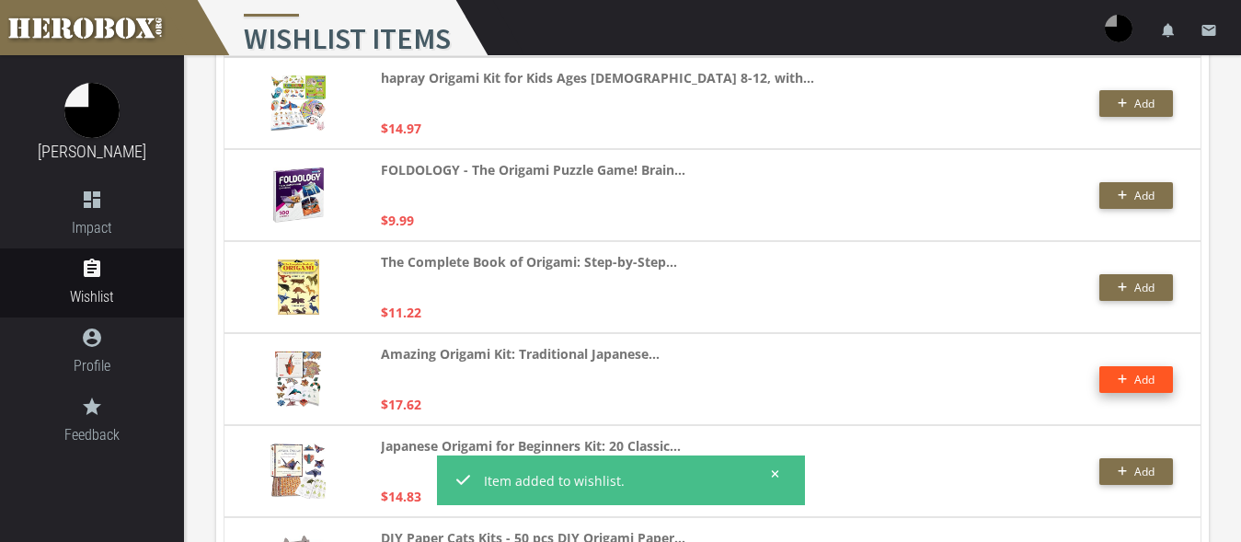
click at [1152, 383] on button "Add" at bounding box center [1136, 379] width 74 height 27
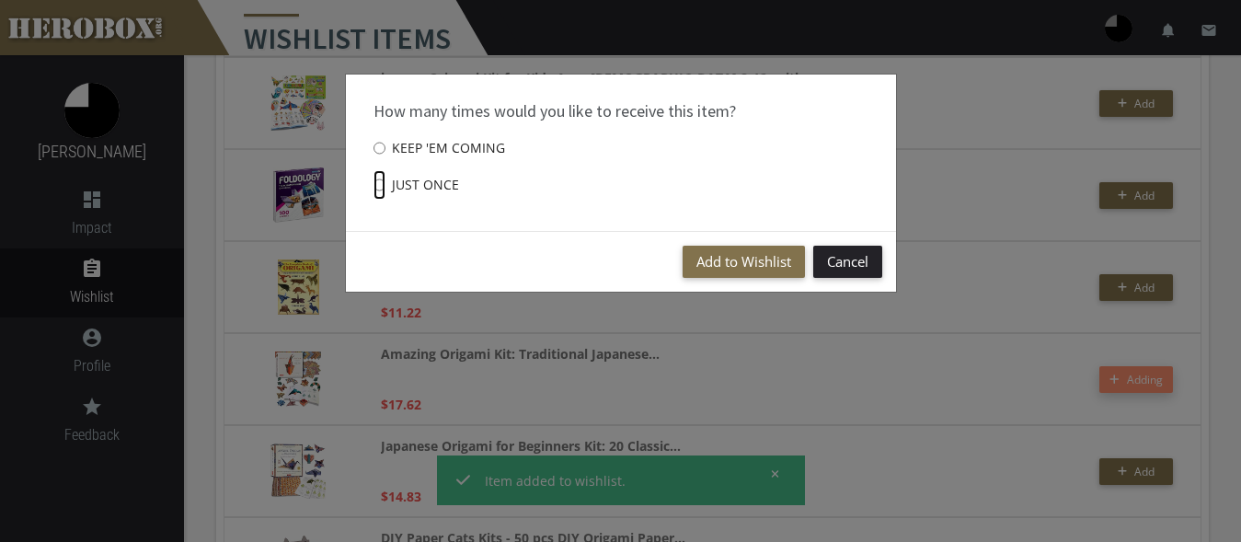
click at [374, 176] on input "Just once" at bounding box center [380, 184] width 12 height 29
radio input "****"
click at [708, 271] on button "Add to Wishlist" at bounding box center [744, 262] width 122 height 32
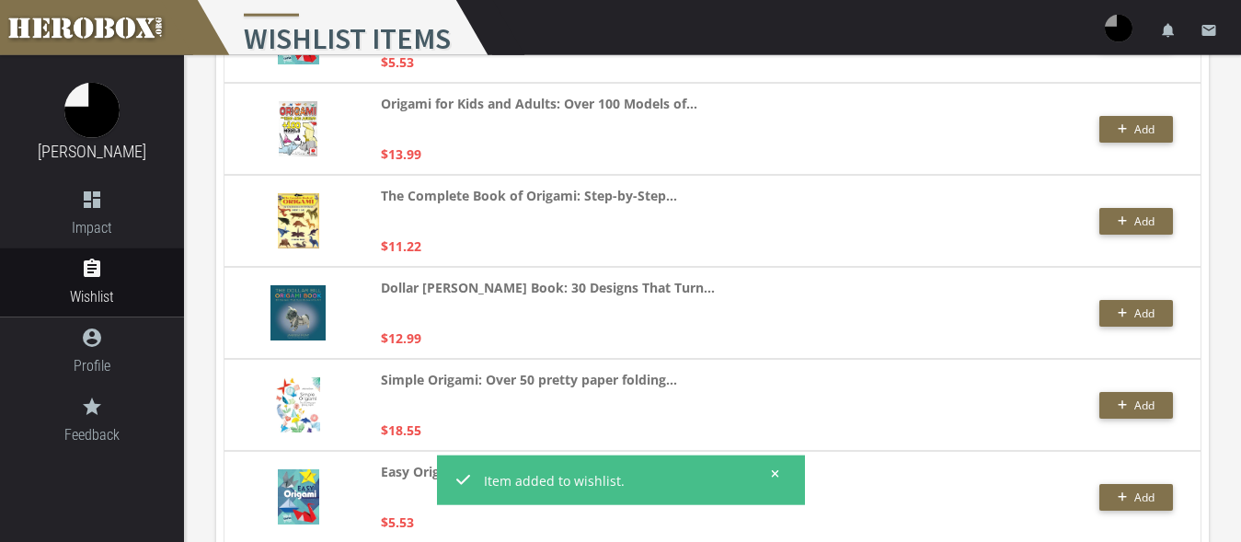
scroll to position [1363, 0]
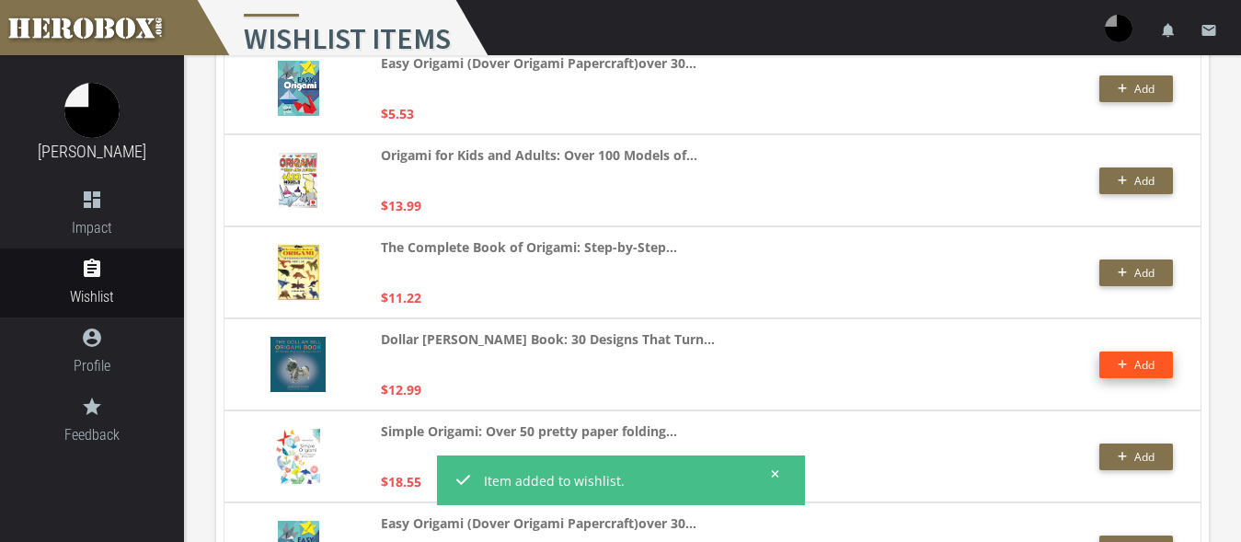
click at [1121, 360] on button "Add" at bounding box center [1136, 364] width 74 height 27
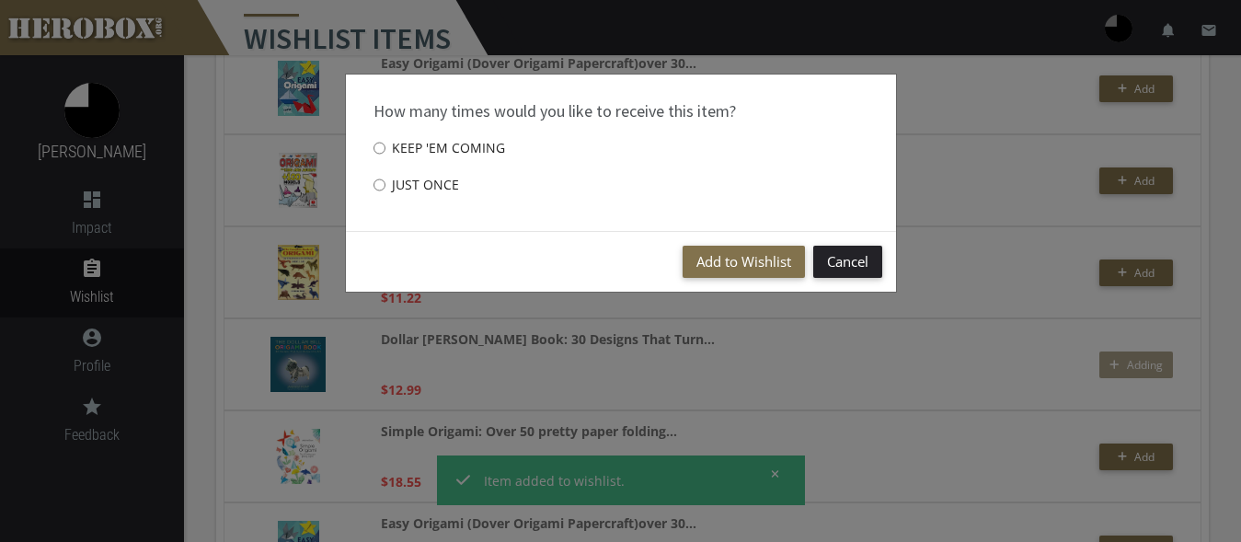
click at [430, 184] on label "Just once" at bounding box center [417, 185] width 86 height 37
click at [386, 184] on input "Just once" at bounding box center [380, 184] width 12 height 29
radio input "****"
click at [705, 261] on button "Add to Wishlist" at bounding box center [744, 262] width 122 height 32
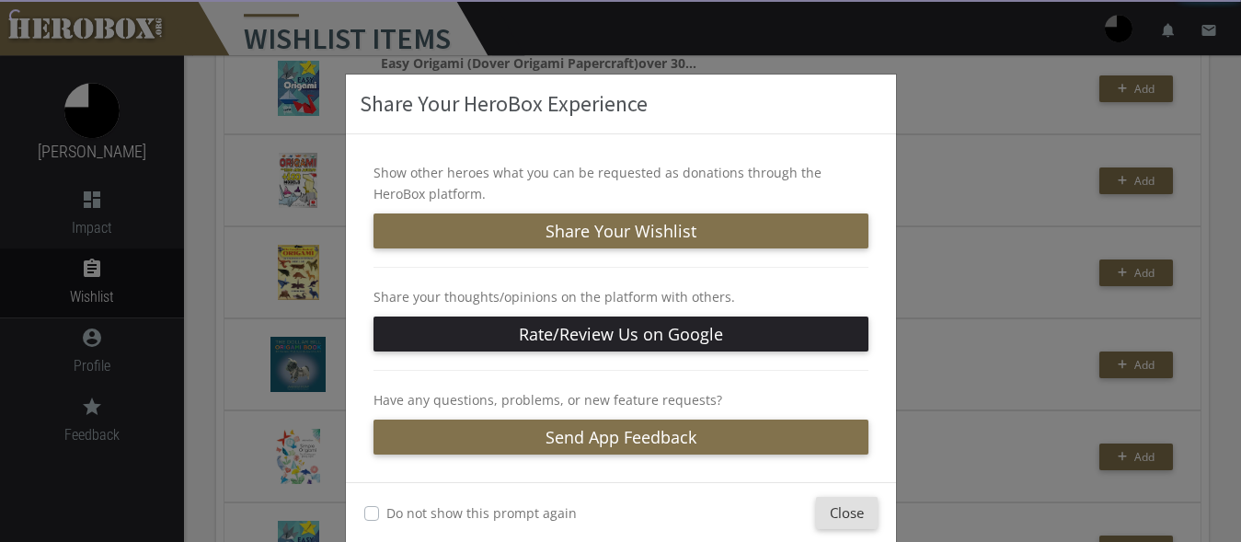
scroll to position [1081, 0]
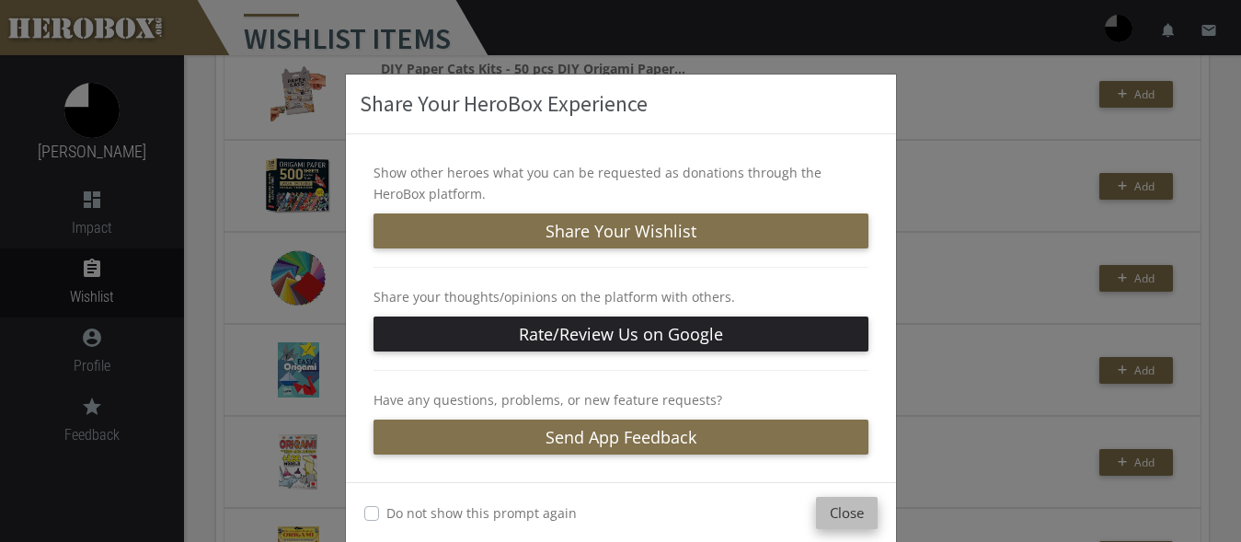
click at [828, 525] on button "Close" at bounding box center [847, 513] width 62 height 32
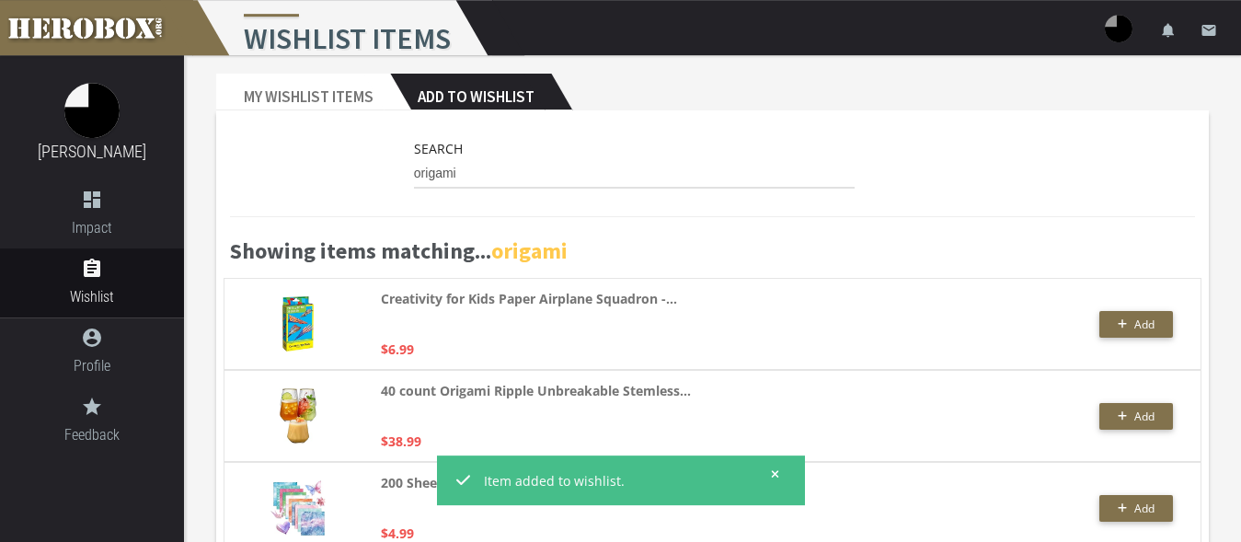
scroll to position [0, 0]
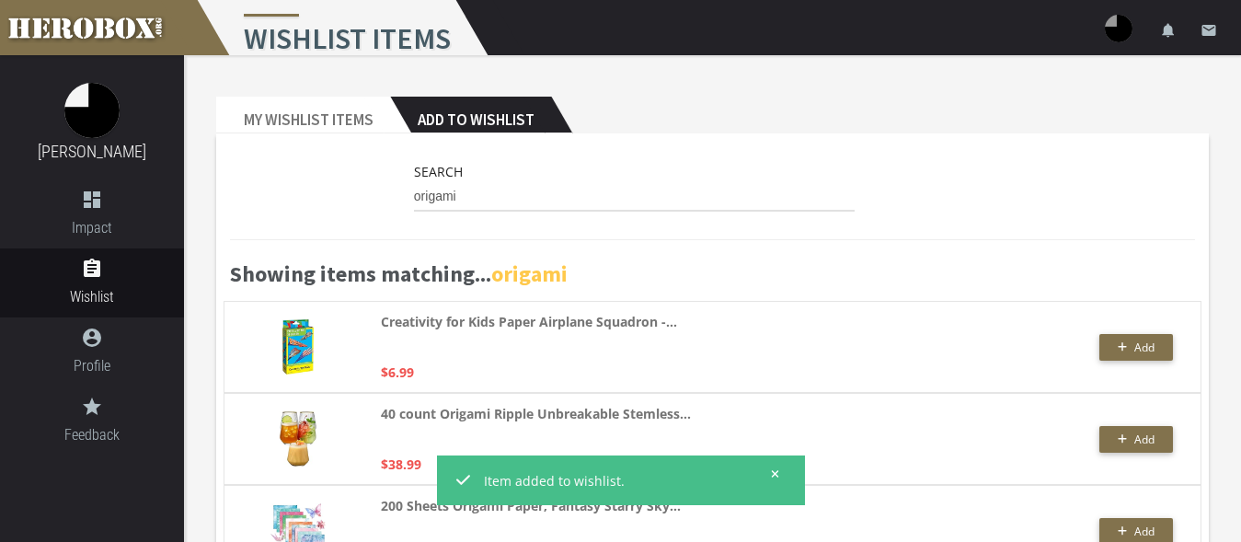
drag, startPoint x: 432, startPoint y: 174, endPoint x: 259, endPoint y: 146, distance: 176.1
drag, startPoint x: 441, startPoint y: 179, endPoint x: 451, endPoint y: 185, distance: 11.5
click at [444, 181] on label "Search" at bounding box center [438, 171] width 49 height 21
drag, startPoint x: 390, startPoint y: 177, endPoint x: 372, endPoint y: 173, distance: 18.8
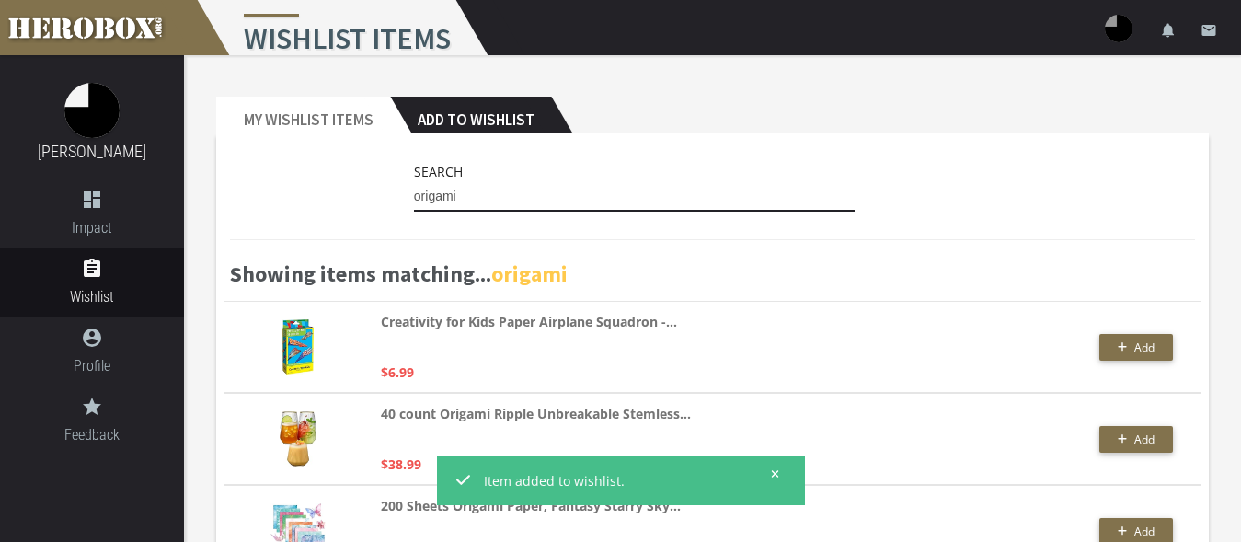
click at [414, 182] on input "origami" at bounding box center [635, 196] width 442 height 29
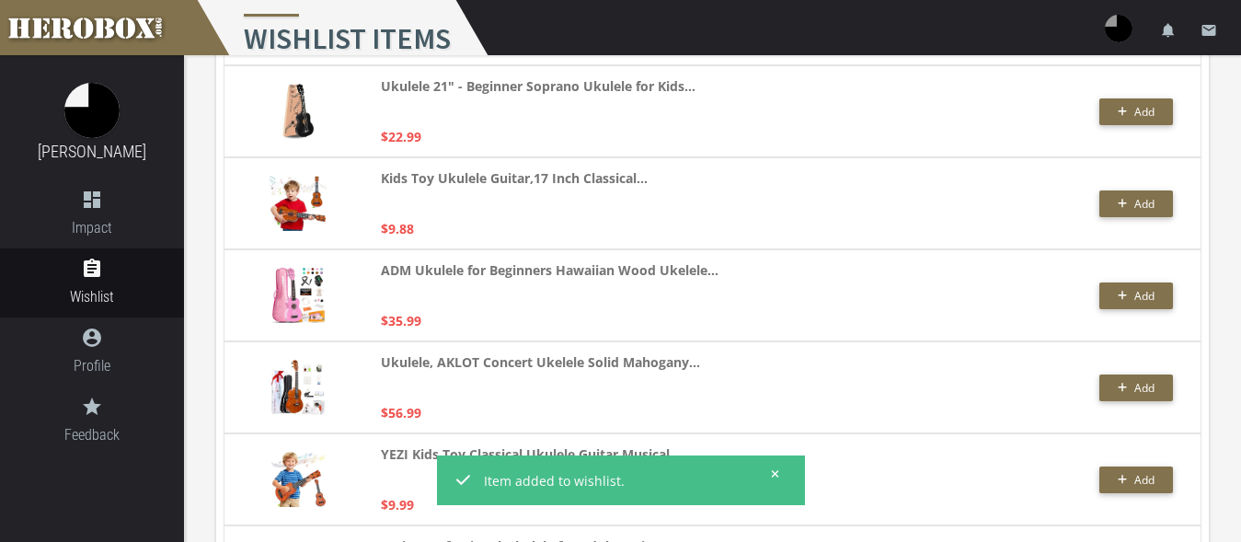
scroll to position [3026, 0]
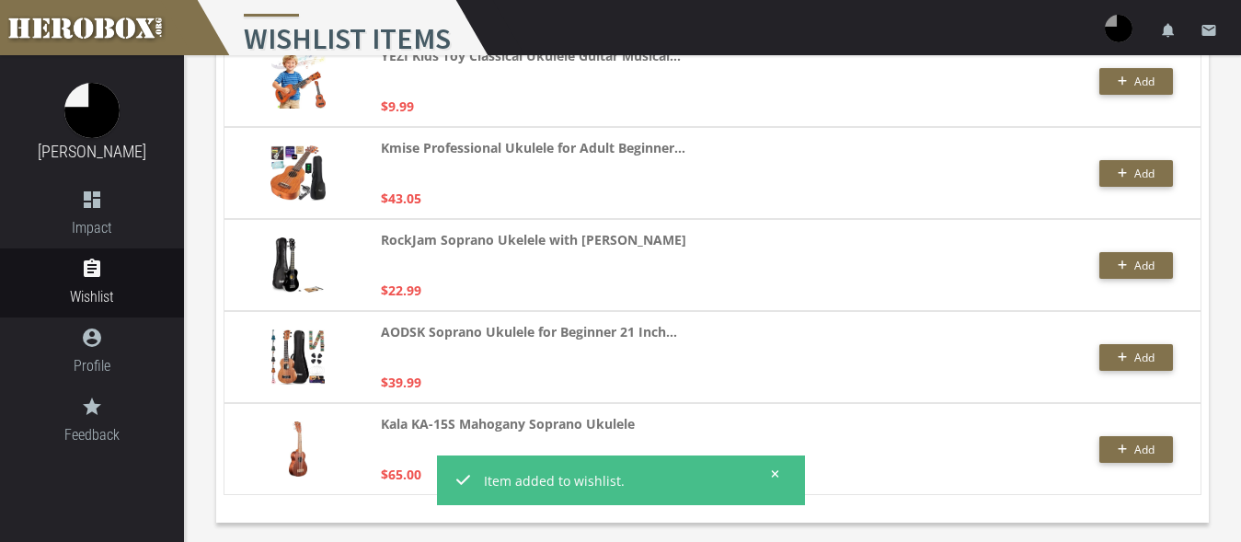
click at [780, 472] on button at bounding box center [769, 473] width 23 height 23
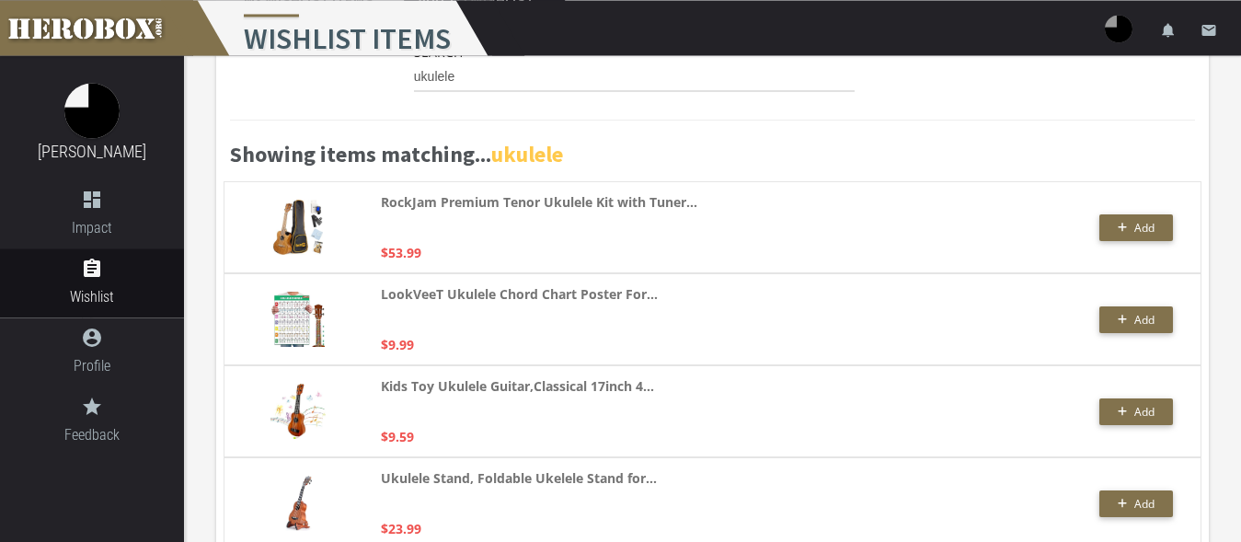
scroll to position [0, 0]
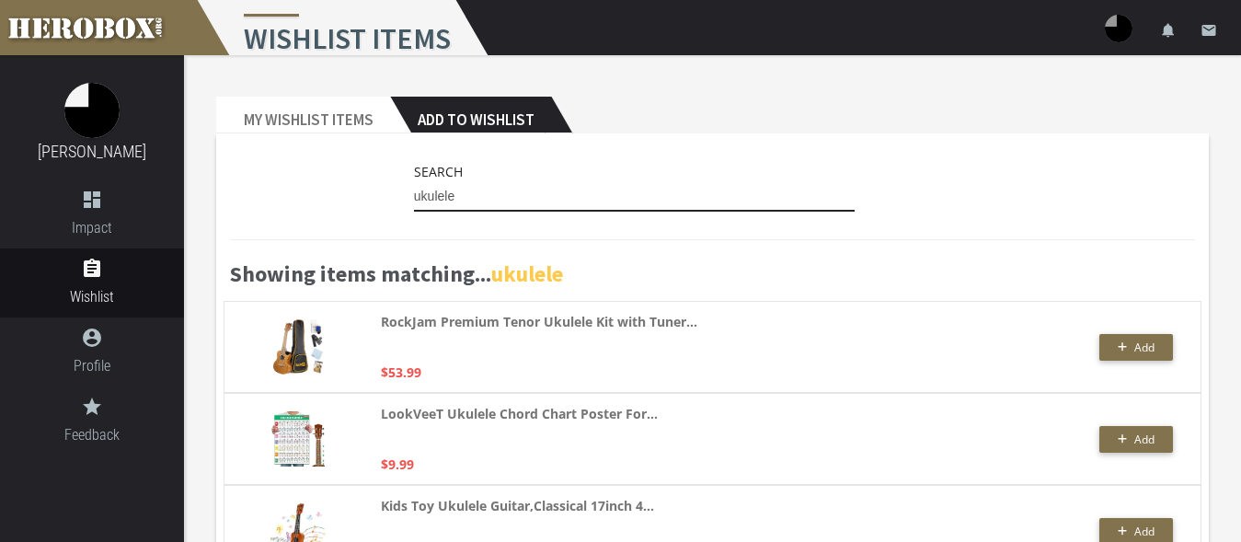
drag, startPoint x: 466, startPoint y: 193, endPoint x: 350, endPoint y: 183, distance: 117.3
click at [414, 184] on input "ukulele" at bounding box center [635, 196] width 442 height 29
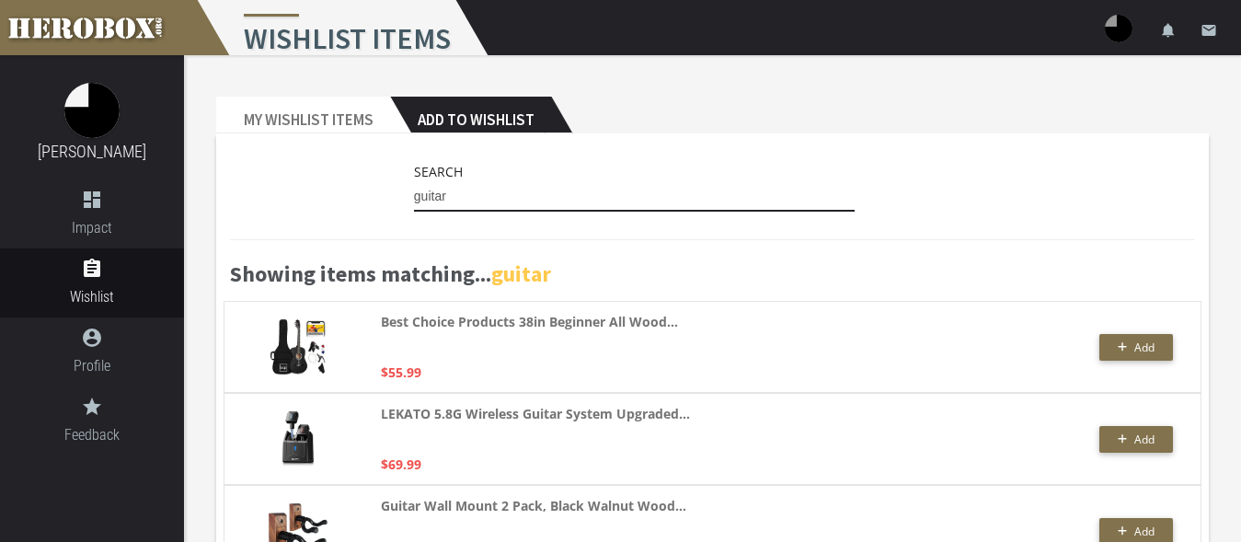
drag, startPoint x: 462, startPoint y: 200, endPoint x: 362, endPoint y: 181, distance: 102.0
click at [414, 182] on input "guitar" at bounding box center [635, 196] width 442 height 29
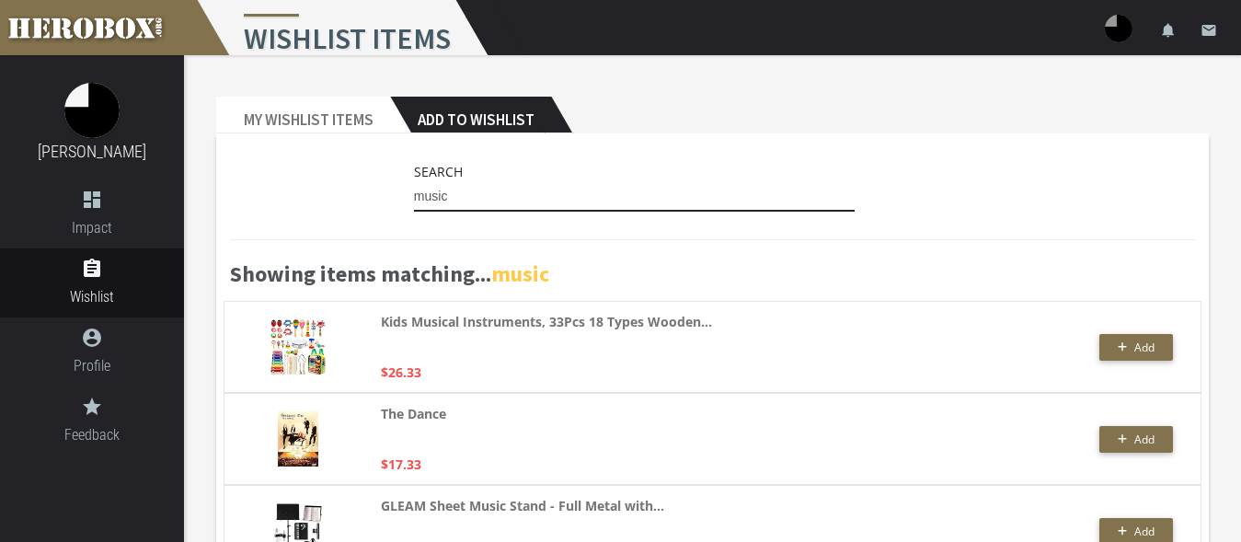
drag, startPoint x: 470, startPoint y: 202, endPoint x: 322, endPoint y: 183, distance: 149.4
click at [414, 183] on input "music" at bounding box center [635, 196] width 442 height 29
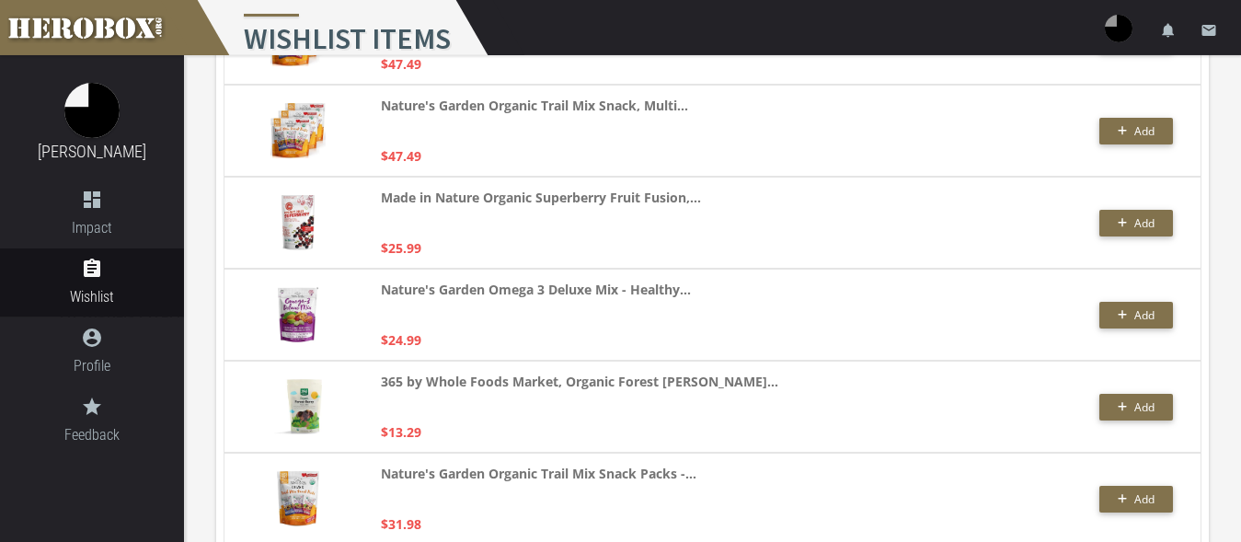
scroll to position [4498, 0]
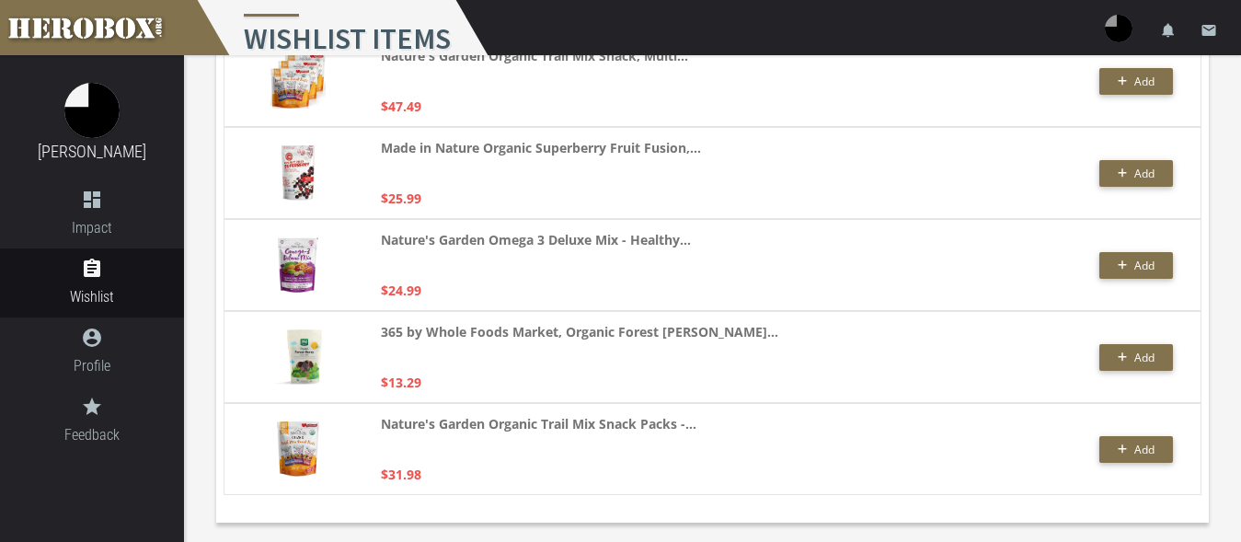
type input "organic trail mix"
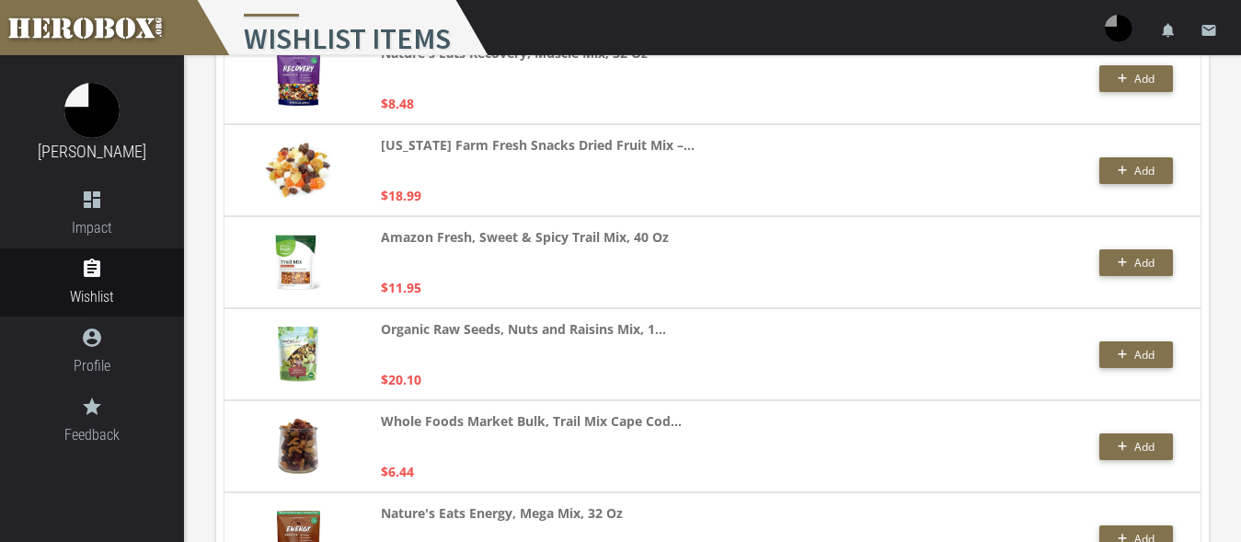
scroll to position [744, 0]
